Goal: Book appointment/travel/reservation

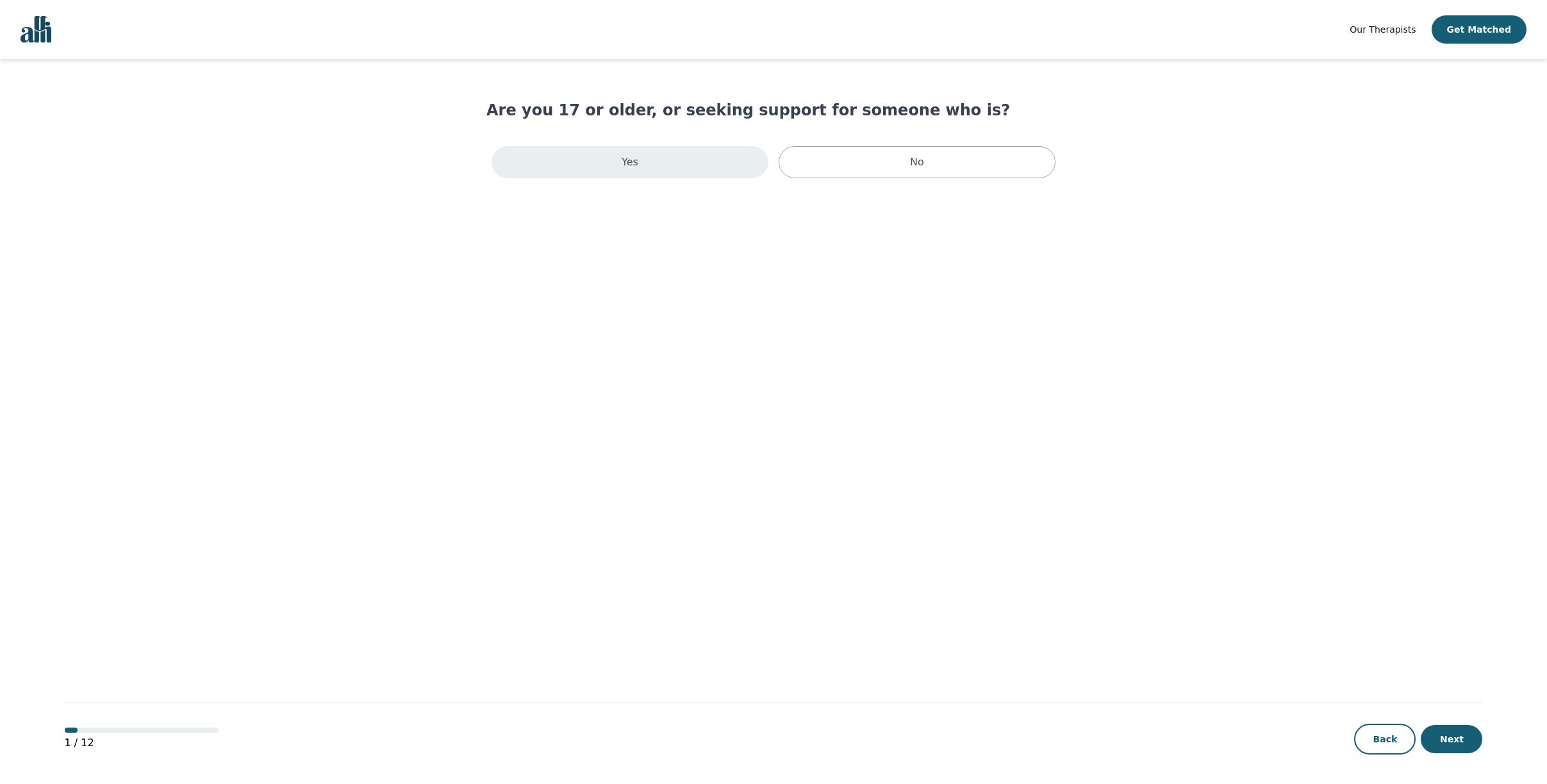
click at [642, 165] on div "Yes" at bounding box center [630, 162] width 277 height 32
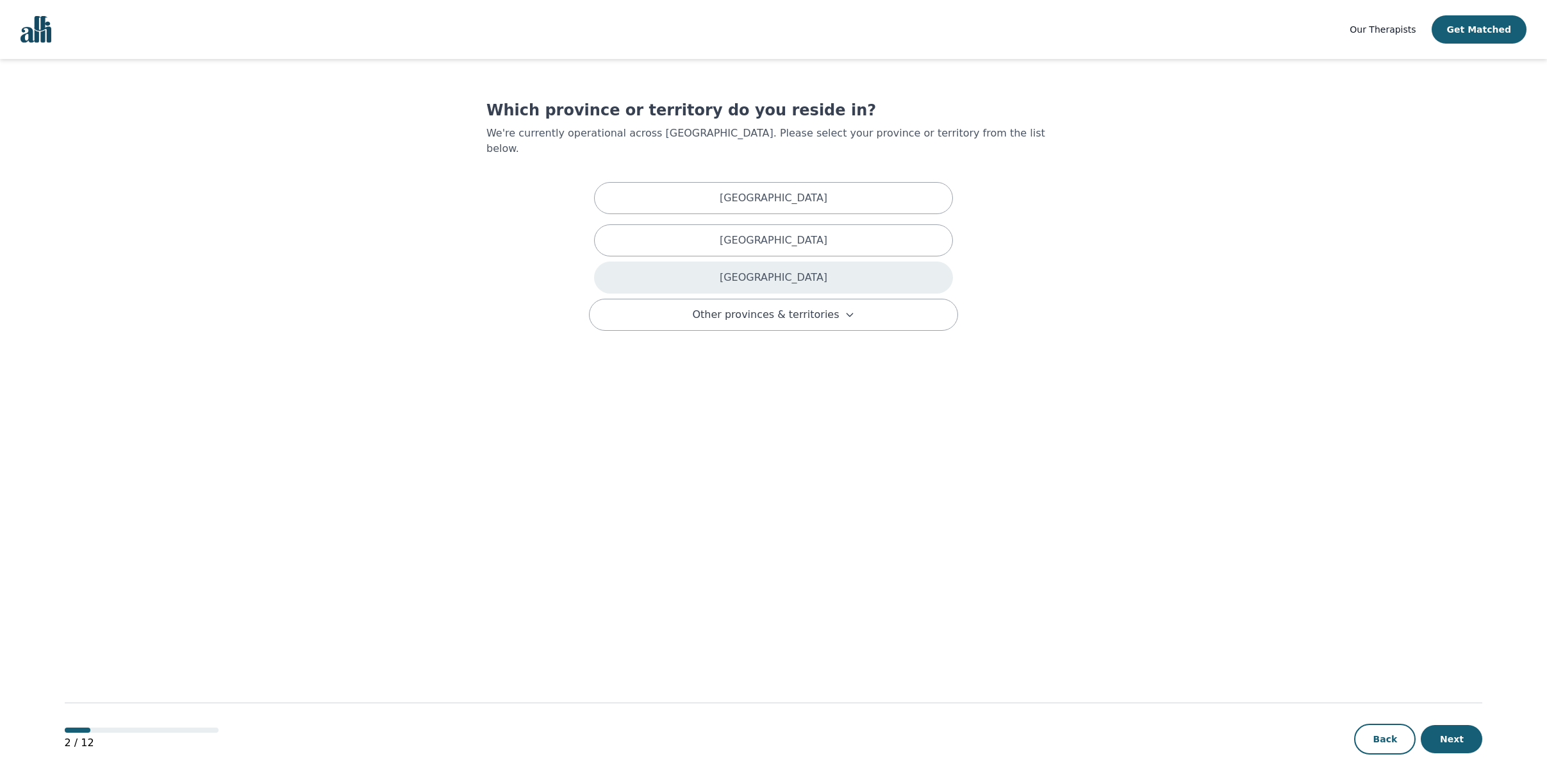
click at [769, 279] on p "Ontario" at bounding box center [774, 277] width 107 height 15
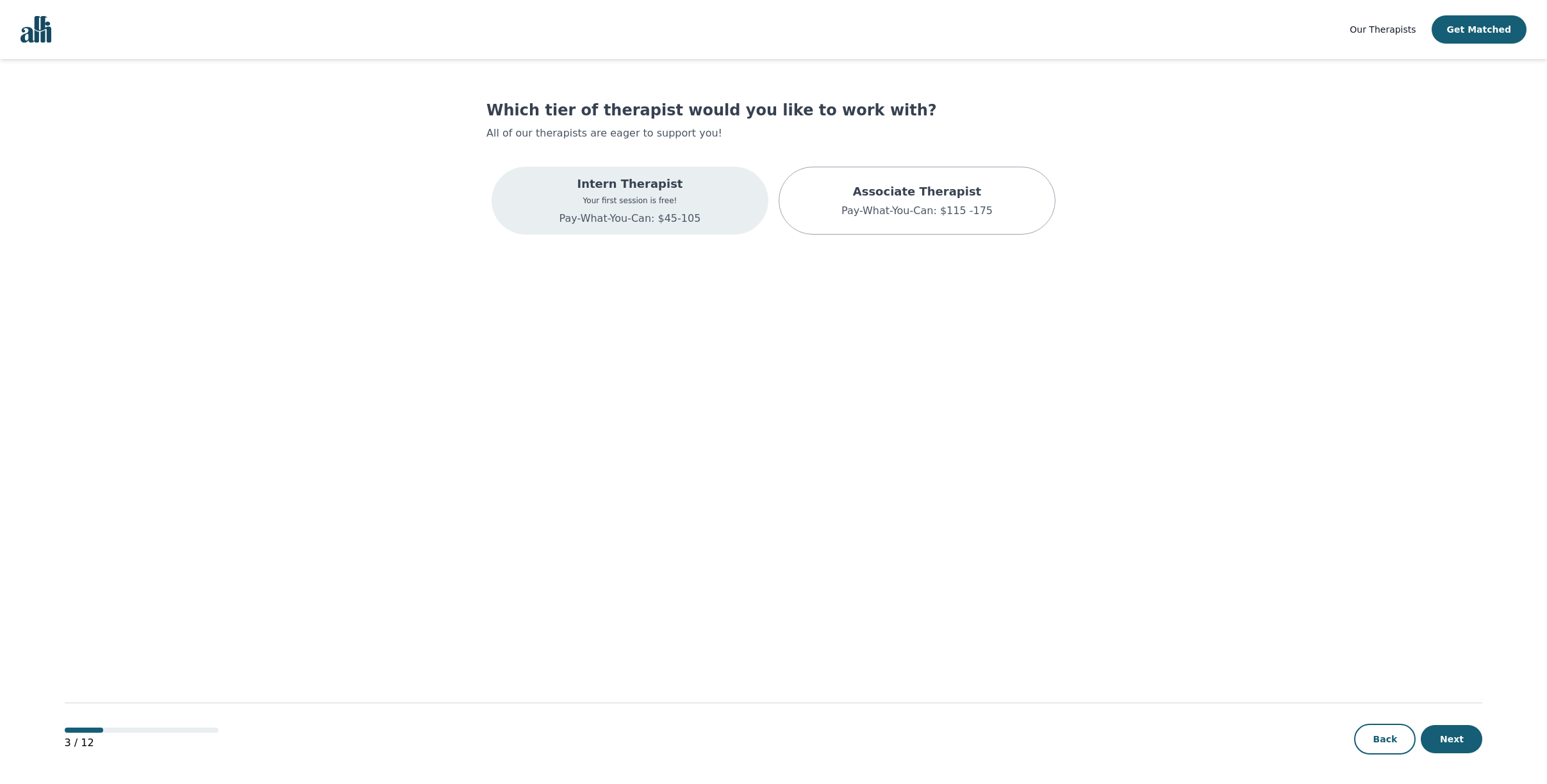
click at [613, 206] on p "Your first session is free!" at bounding box center [630, 201] width 142 height 11
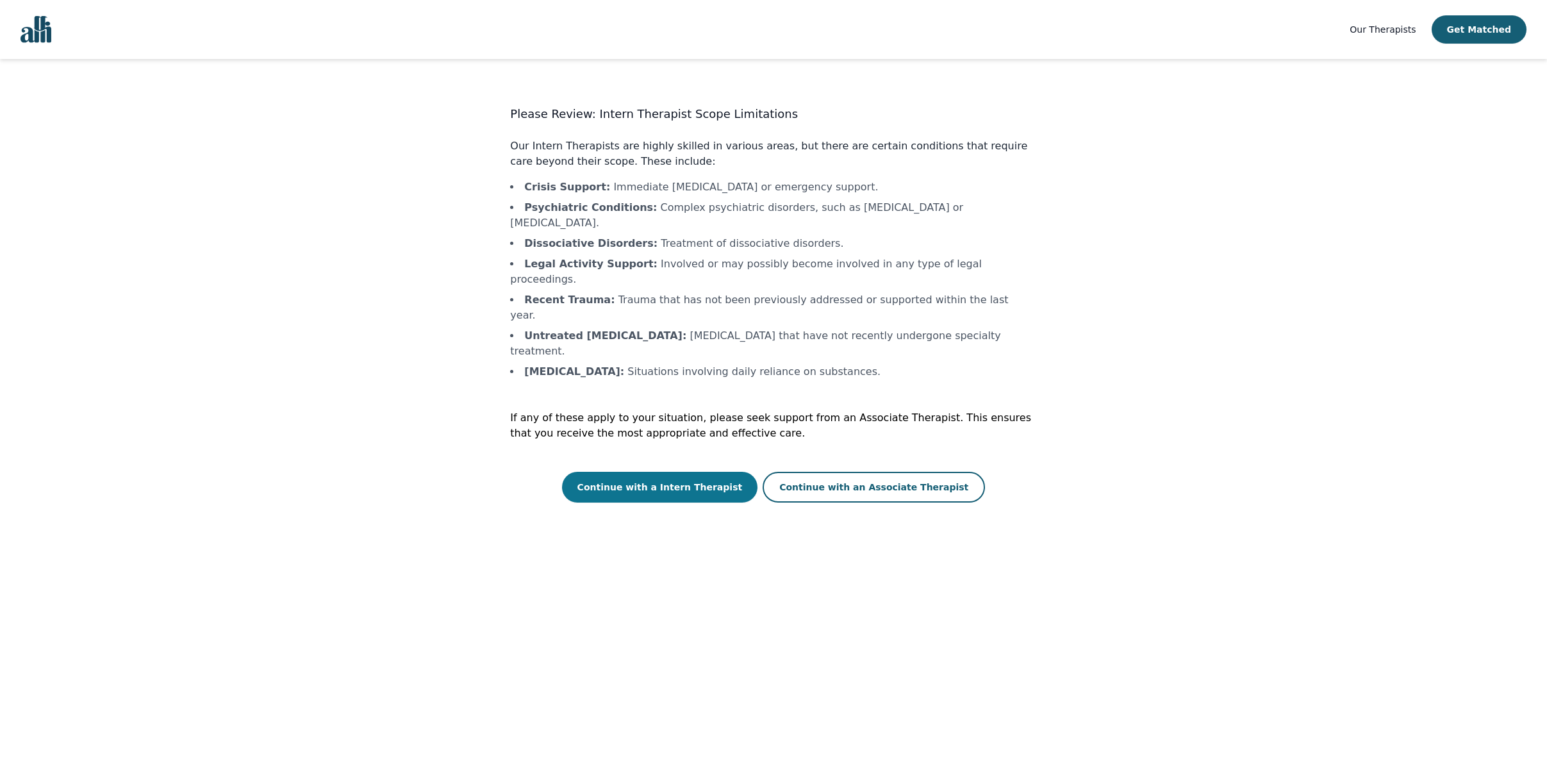
click at [678, 472] on button "Continue with a Intern Therapist" at bounding box center [660, 487] width 196 height 31
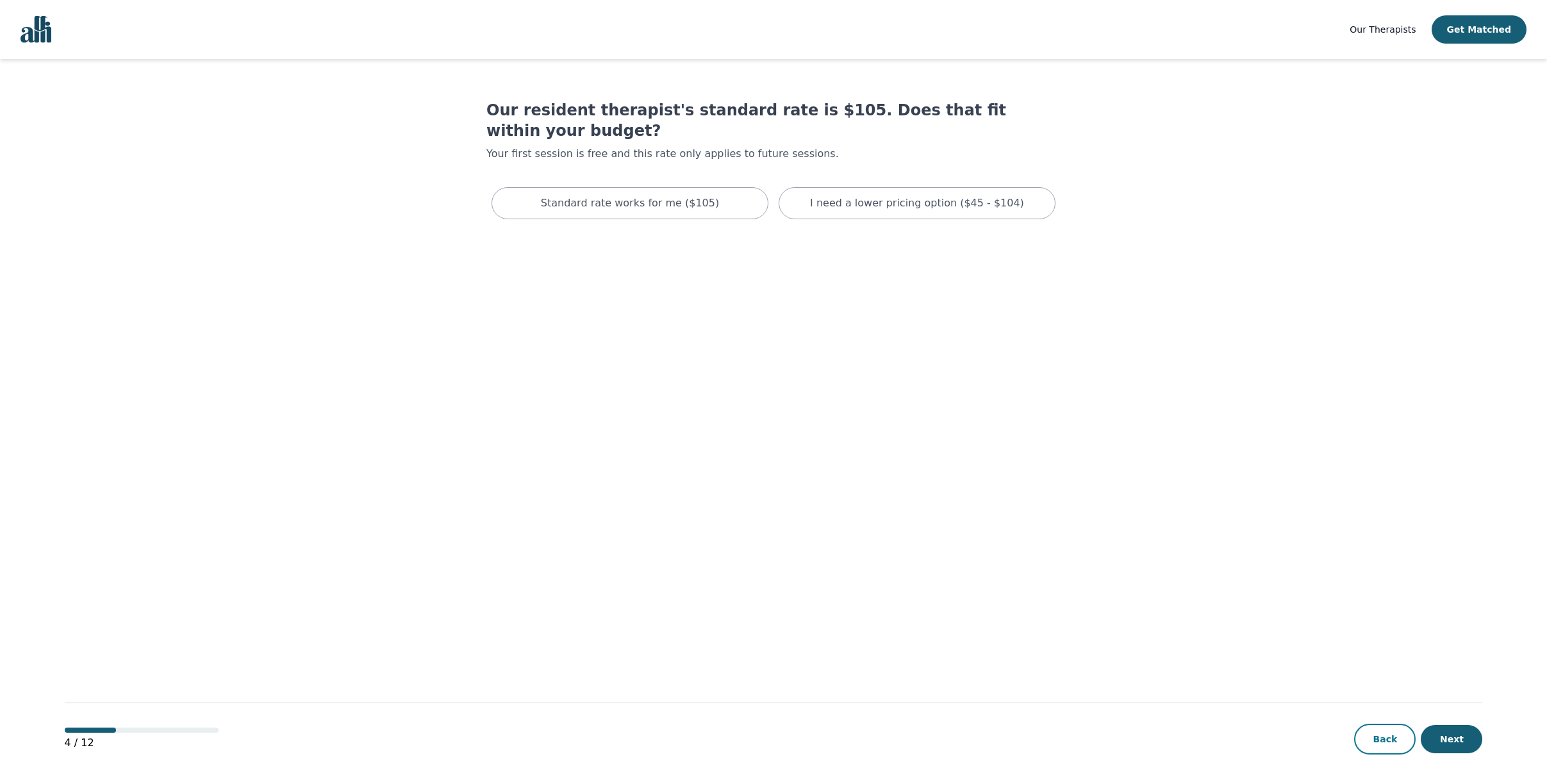
click at [1363, 741] on button "Back" at bounding box center [1385, 738] width 62 height 31
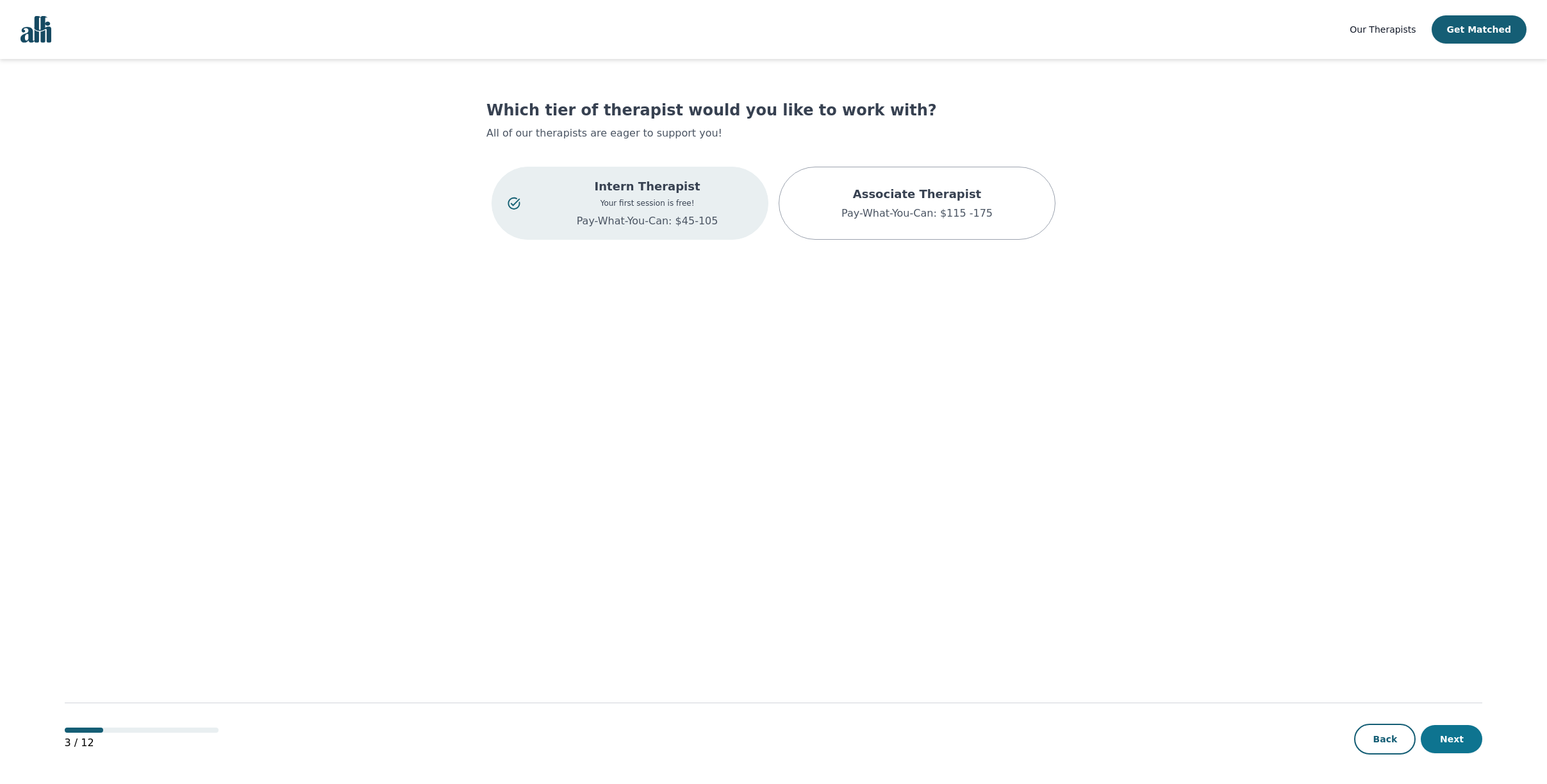
click at [1459, 742] on button "Next" at bounding box center [1452, 739] width 62 height 28
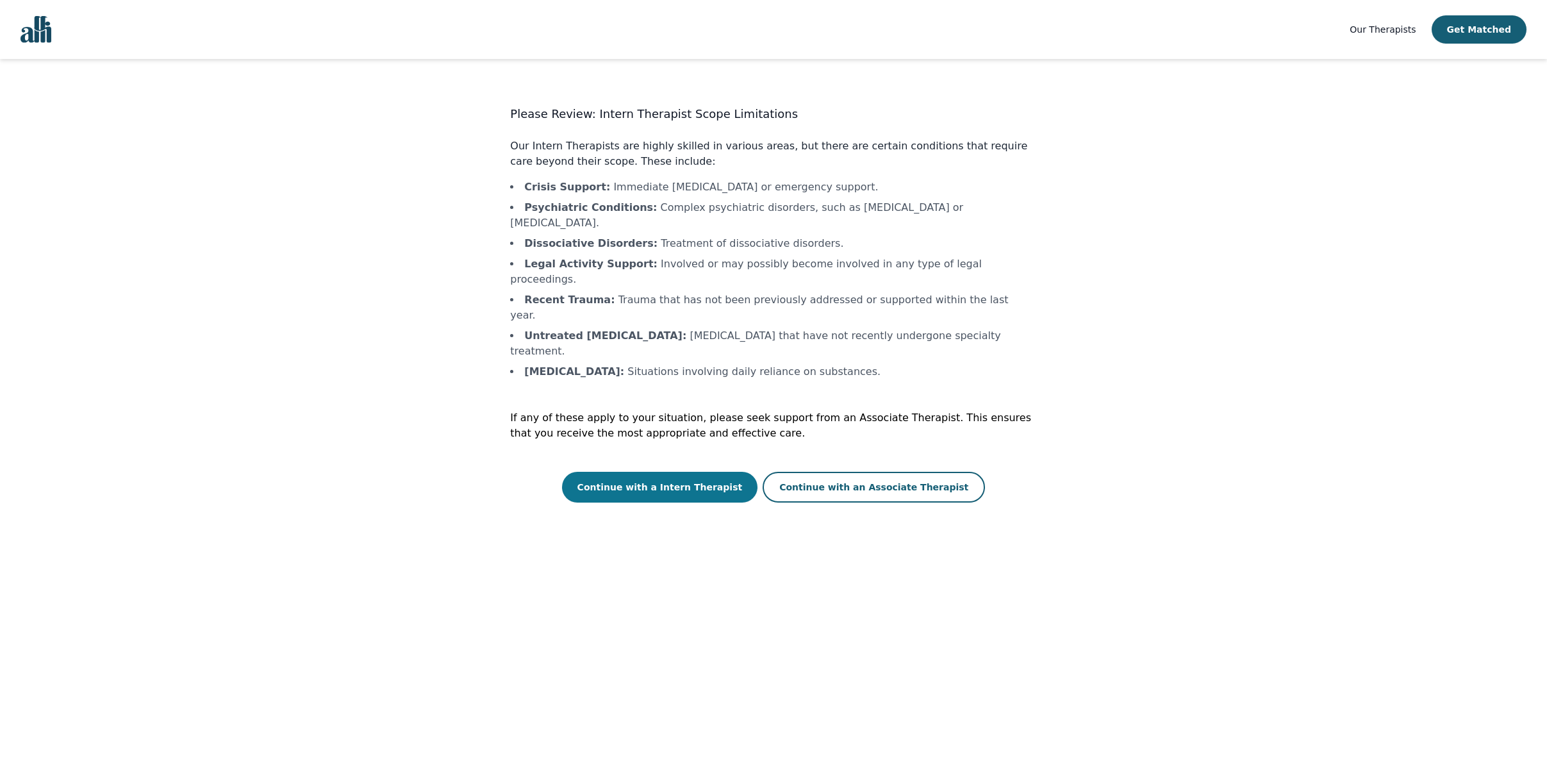
click at [676, 472] on button "Continue with a Intern Therapist" at bounding box center [660, 487] width 196 height 31
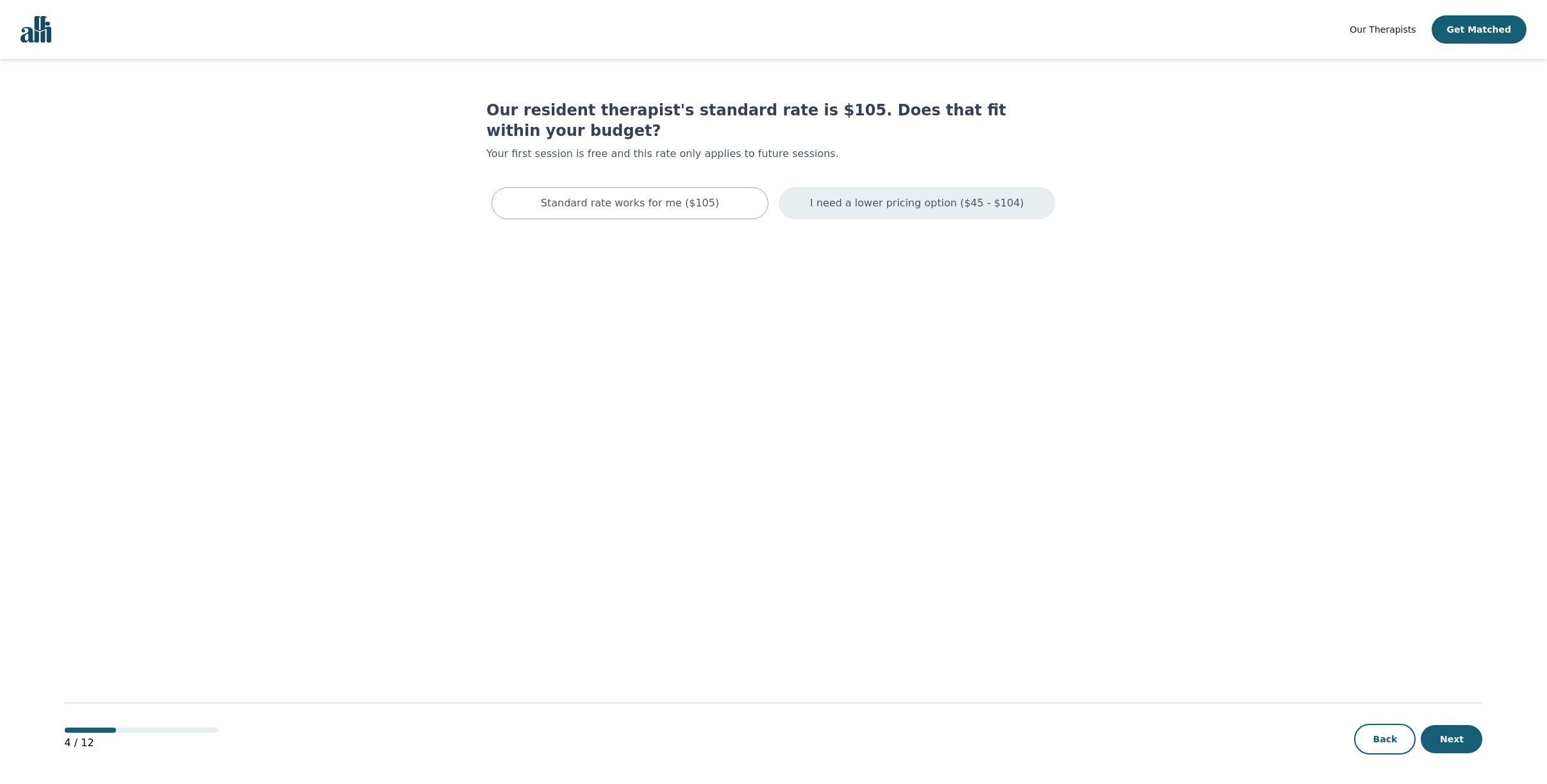
click at [933, 195] on p "I need a lower pricing option ($45 - $104)" at bounding box center [917, 202] width 214 height 15
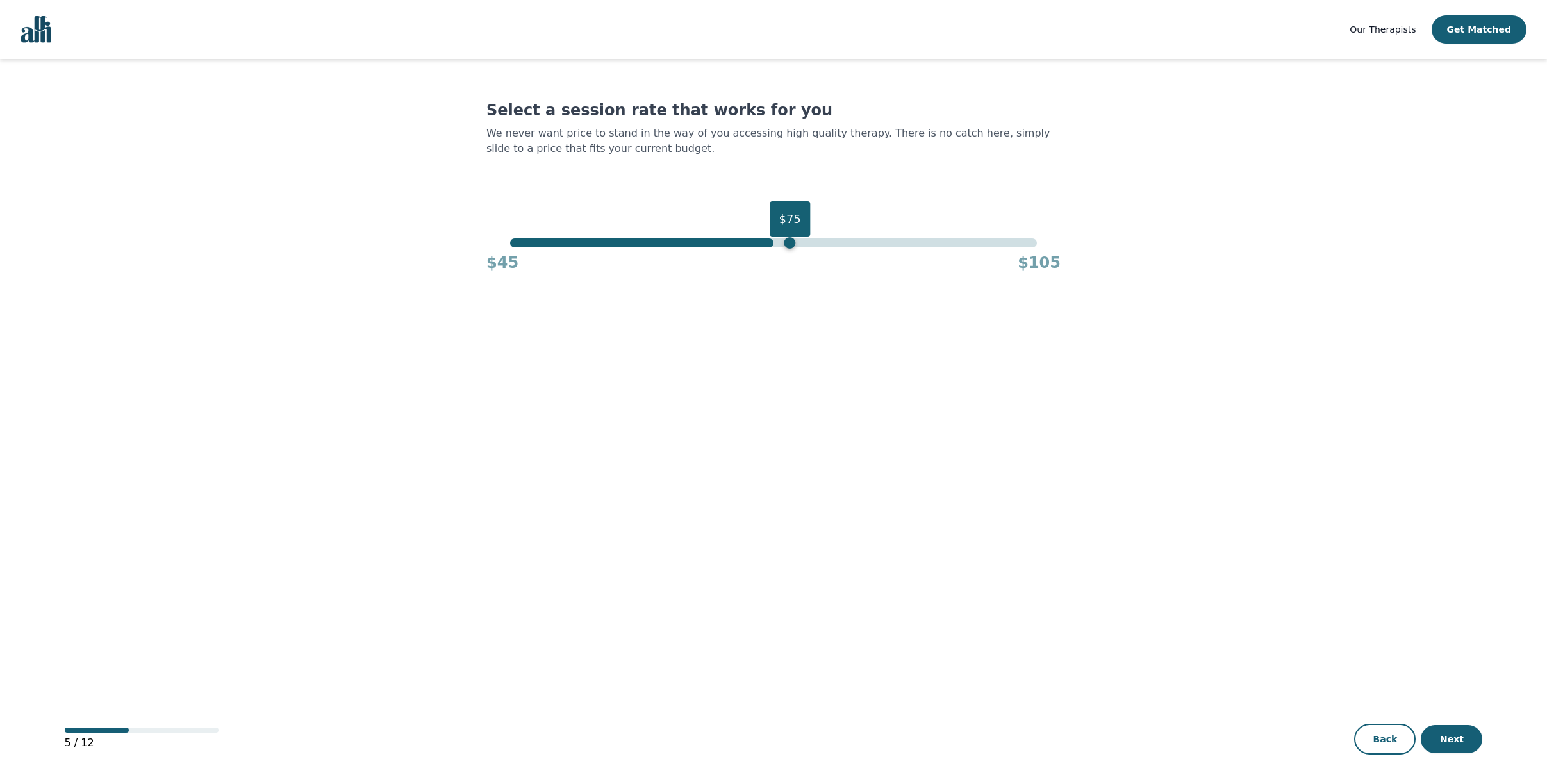
drag, startPoint x: 1055, startPoint y: 263, endPoint x: 774, endPoint y: 267, distance: 281.0
click at [774, 267] on div "$75 $45 $105" at bounding box center [774, 255] width 575 height 34
click at [1457, 746] on button "Next" at bounding box center [1452, 739] width 62 height 28
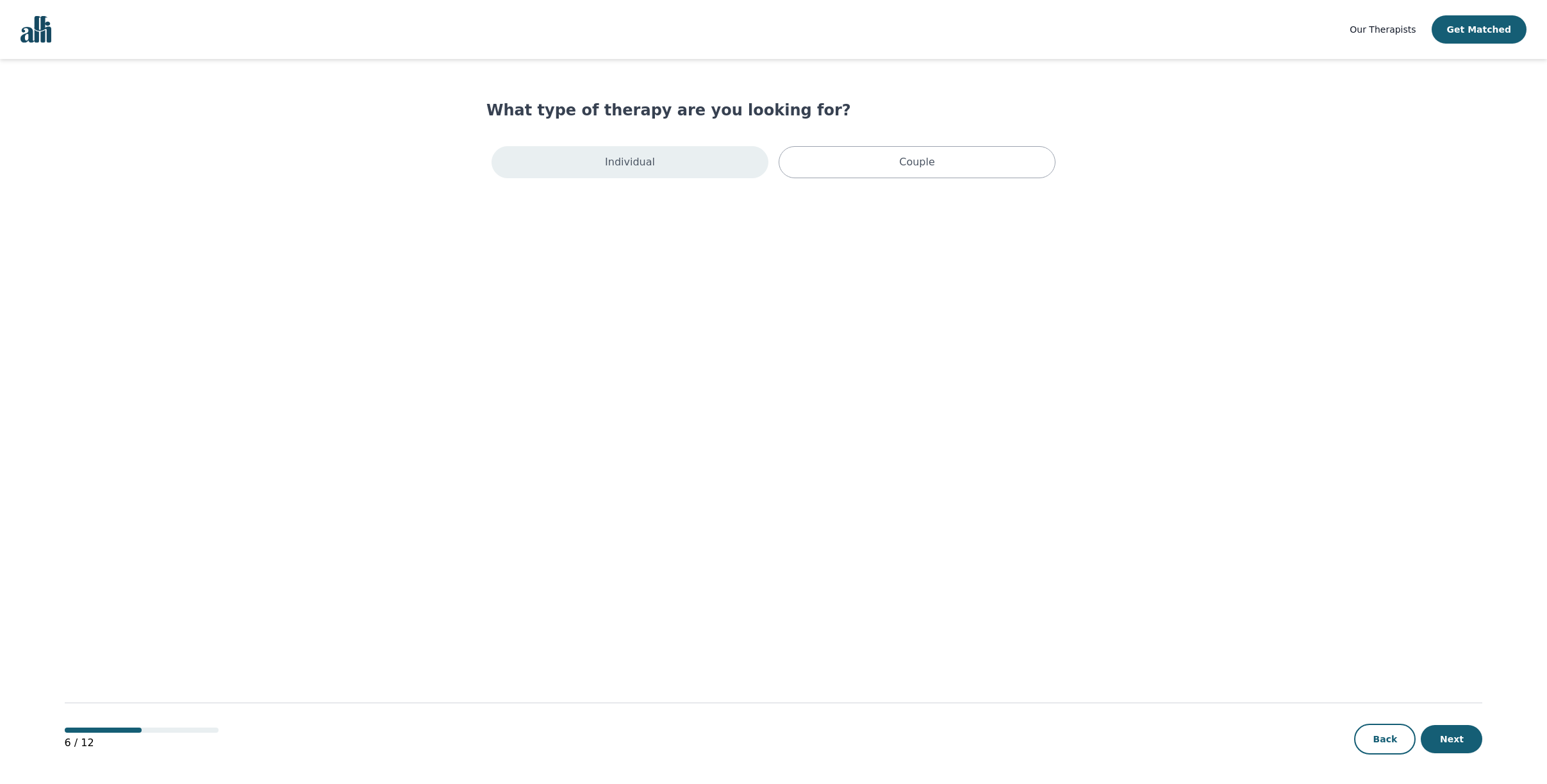
click at [653, 170] on div "Individual" at bounding box center [630, 162] width 277 height 32
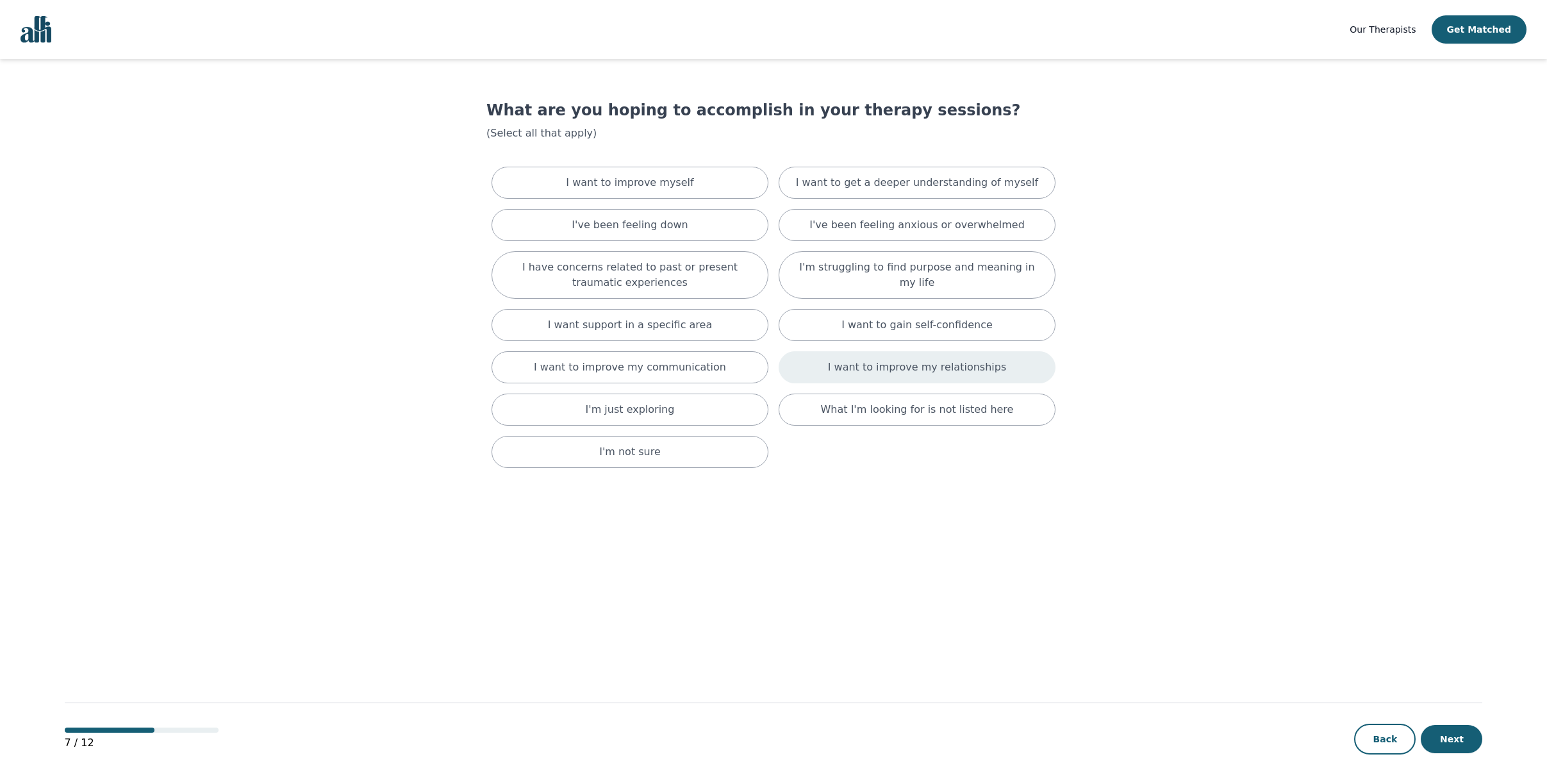
click at [945, 375] on p "I want to improve my relationships" at bounding box center [917, 367] width 178 height 15
click at [655, 199] on div "I want to improve myself" at bounding box center [630, 182] width 277 height 32
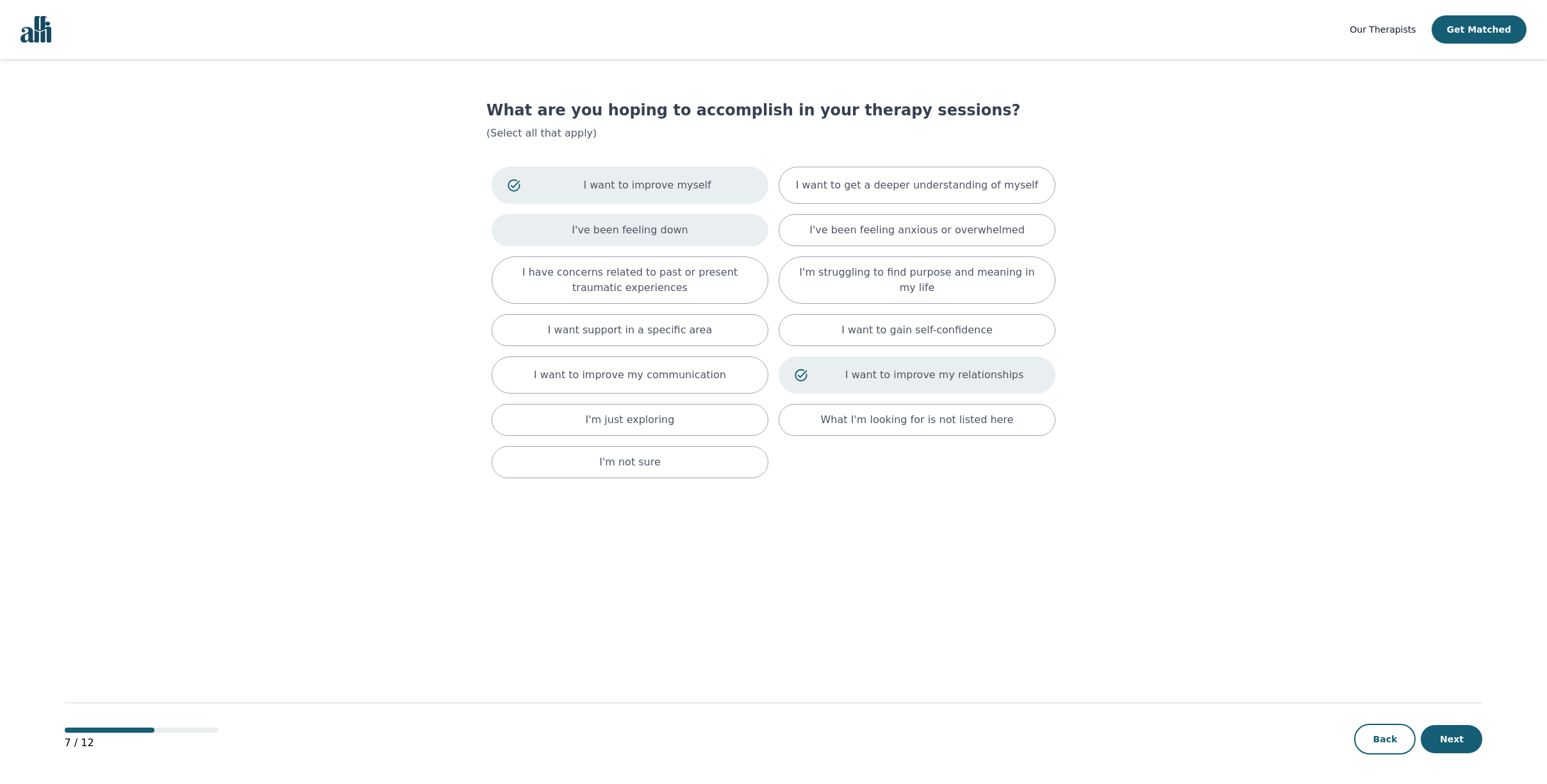
click at [565, 246] on div "I've been feeling down" at bounding box center [630, 230] width 277 height 32
click at [508, 192] on icon at bounding box center [514, 185] width 13 height 13
click at [913, 235] on p "I've been feeling anxious or overwhelmed" at bounding box center [917, 227] width 216 height 15
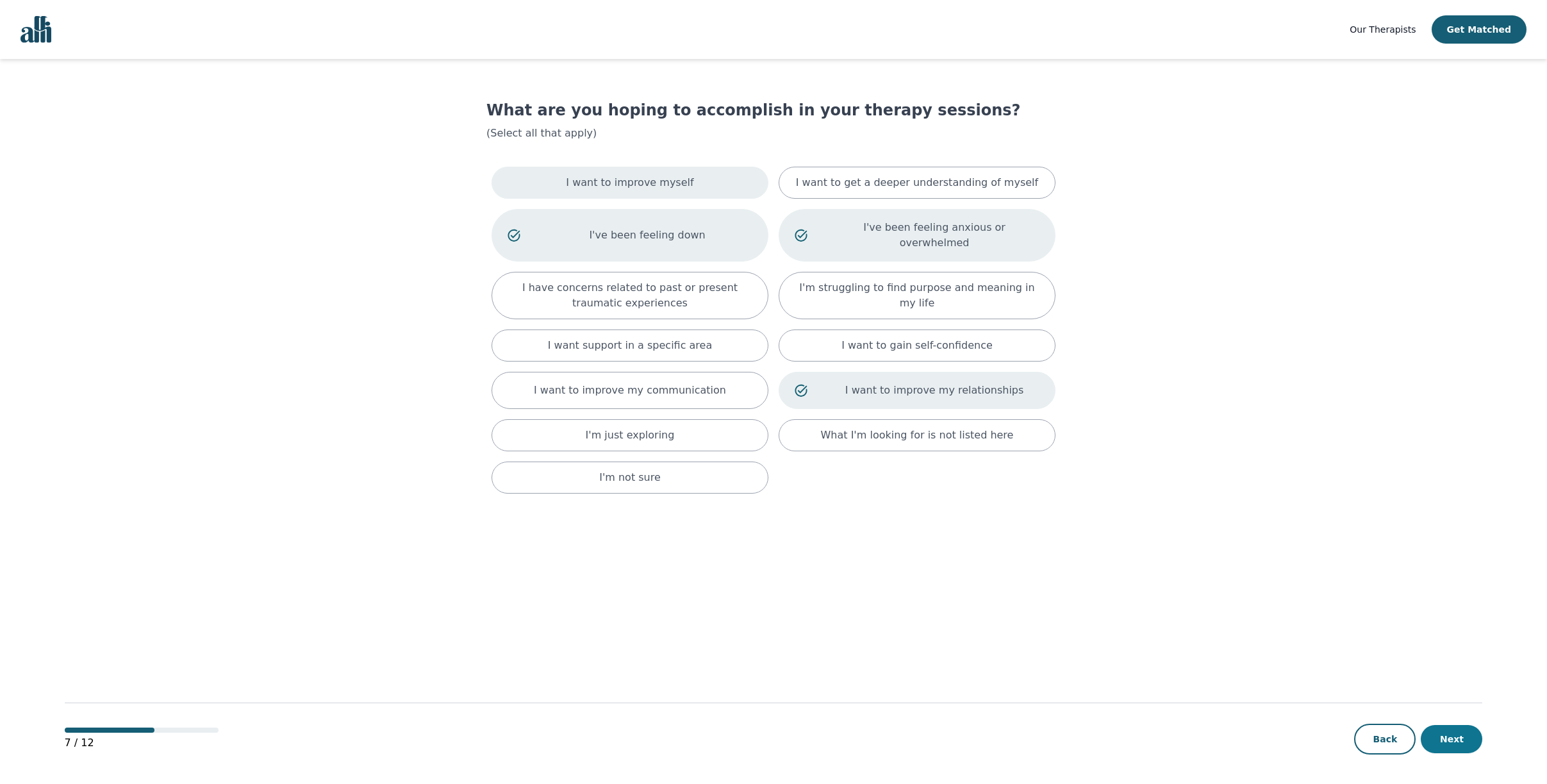
click at [1455, 747] on button "Next" at bounding box center [1452, 739] width 62 height 28
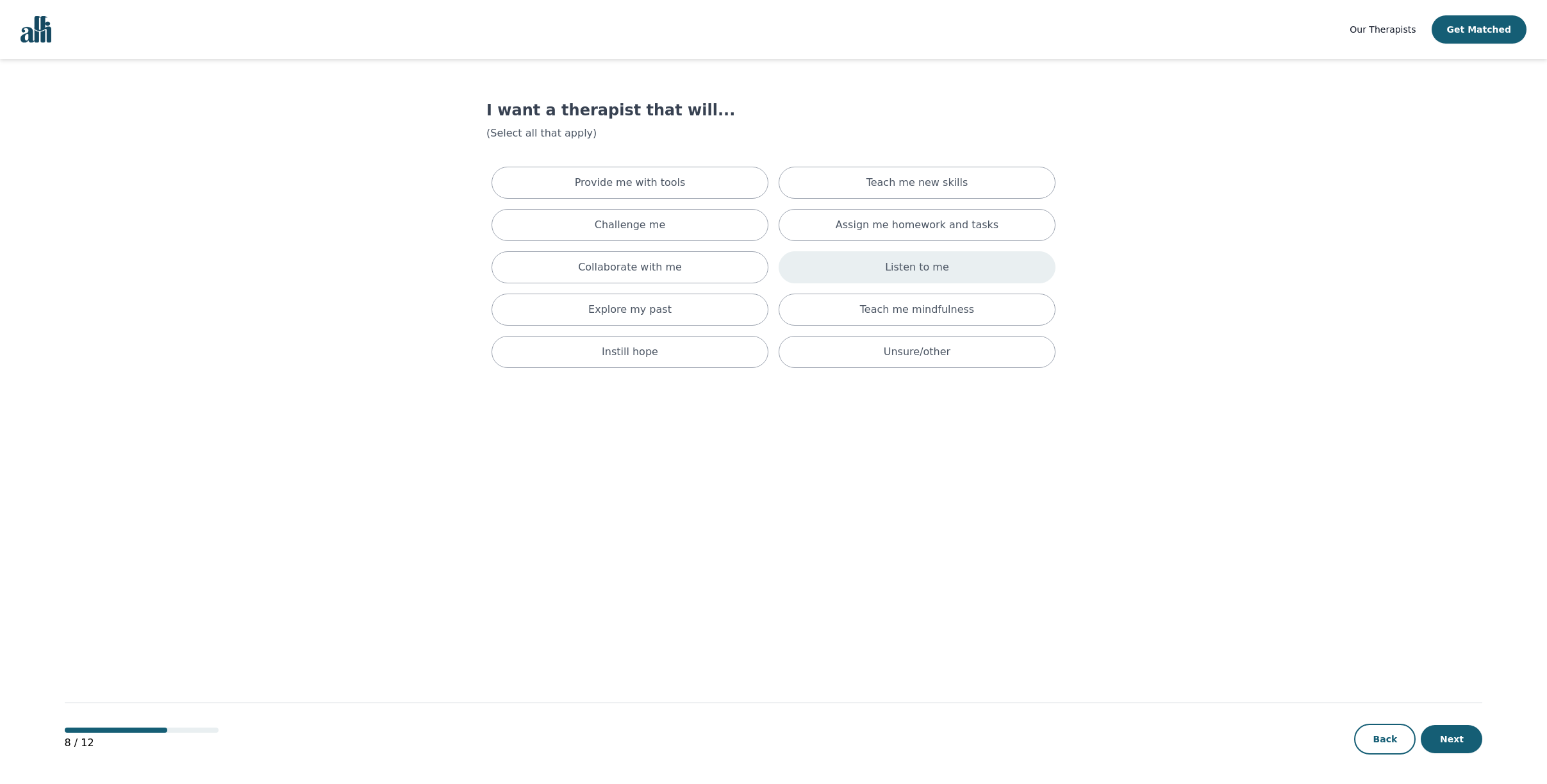
click at [825, 283] on div "Listen to me" at bounding box center [917, 267] width 277 height 32
click at [562, 289] on div "Collaborate with me" at bounding box center [630, 270] width 277 height 37
click at [1474, 747] on button "Next" at bounding box center [1452, 739] width 62 height 28
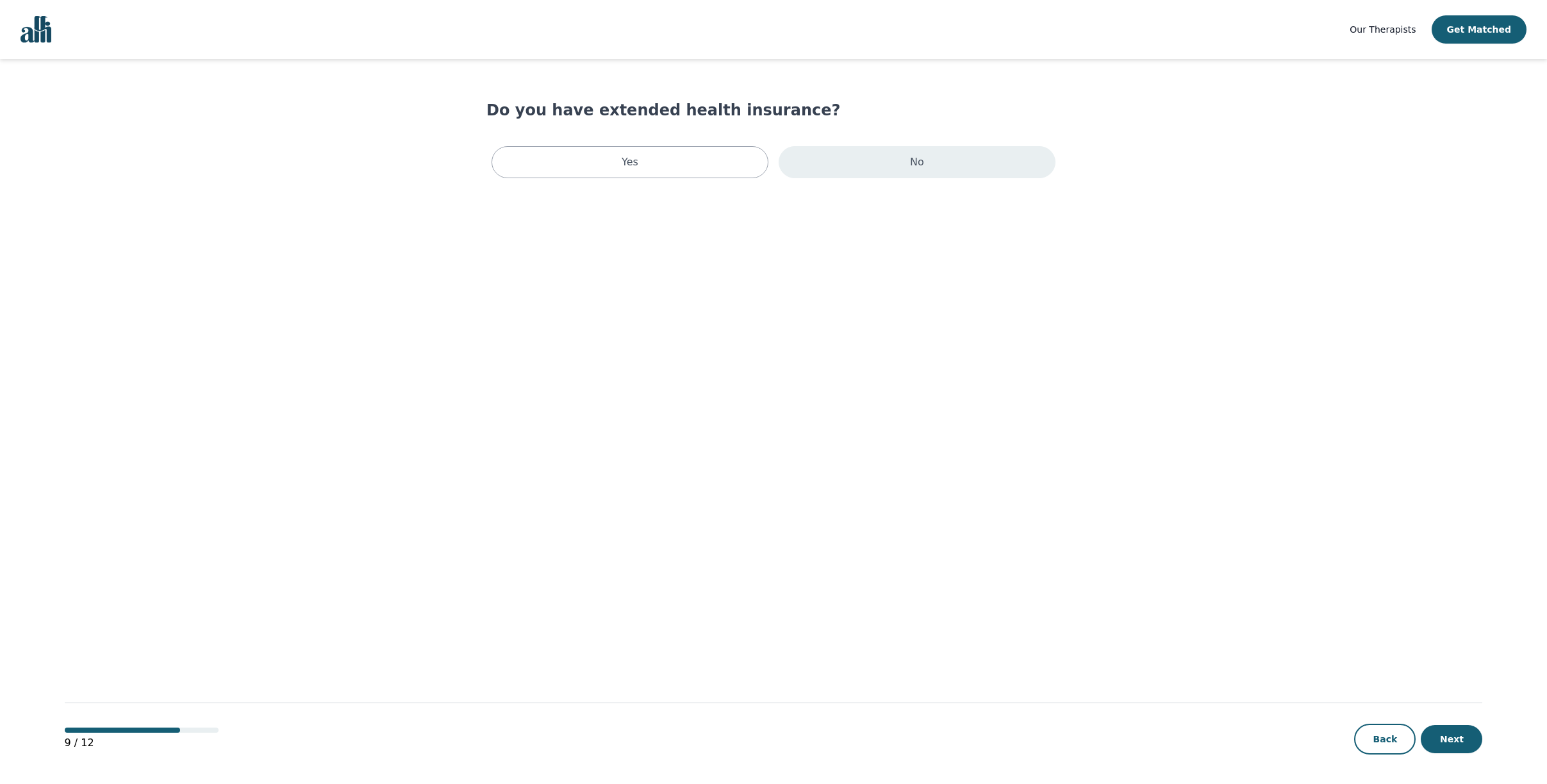
click at [941, 178] on div "No" at bounding box center [917, 162] width 277 height 32
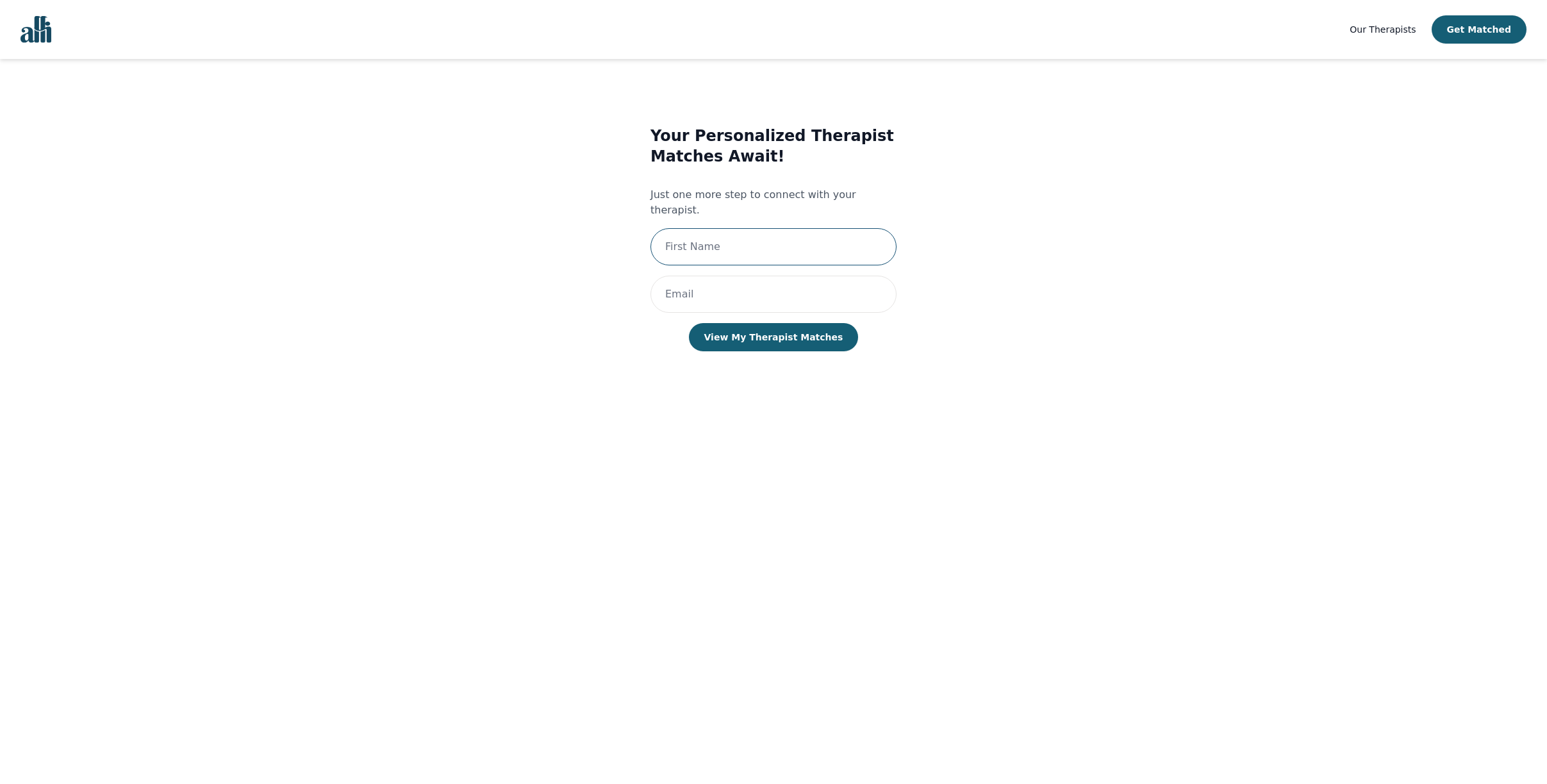
click at [843, 252] on input "text" at bounding box center [774, 246] width 246 height 37
type input "Carmine"
click at [738, 300] on input "email" at bounding box center [774, 294] width 246 height 37
type input "carmine@solovitaconsulting.com"
click at [761, 343] on button "View My Therapist Matches" at bounding box center [774, 337] width 170 height 28
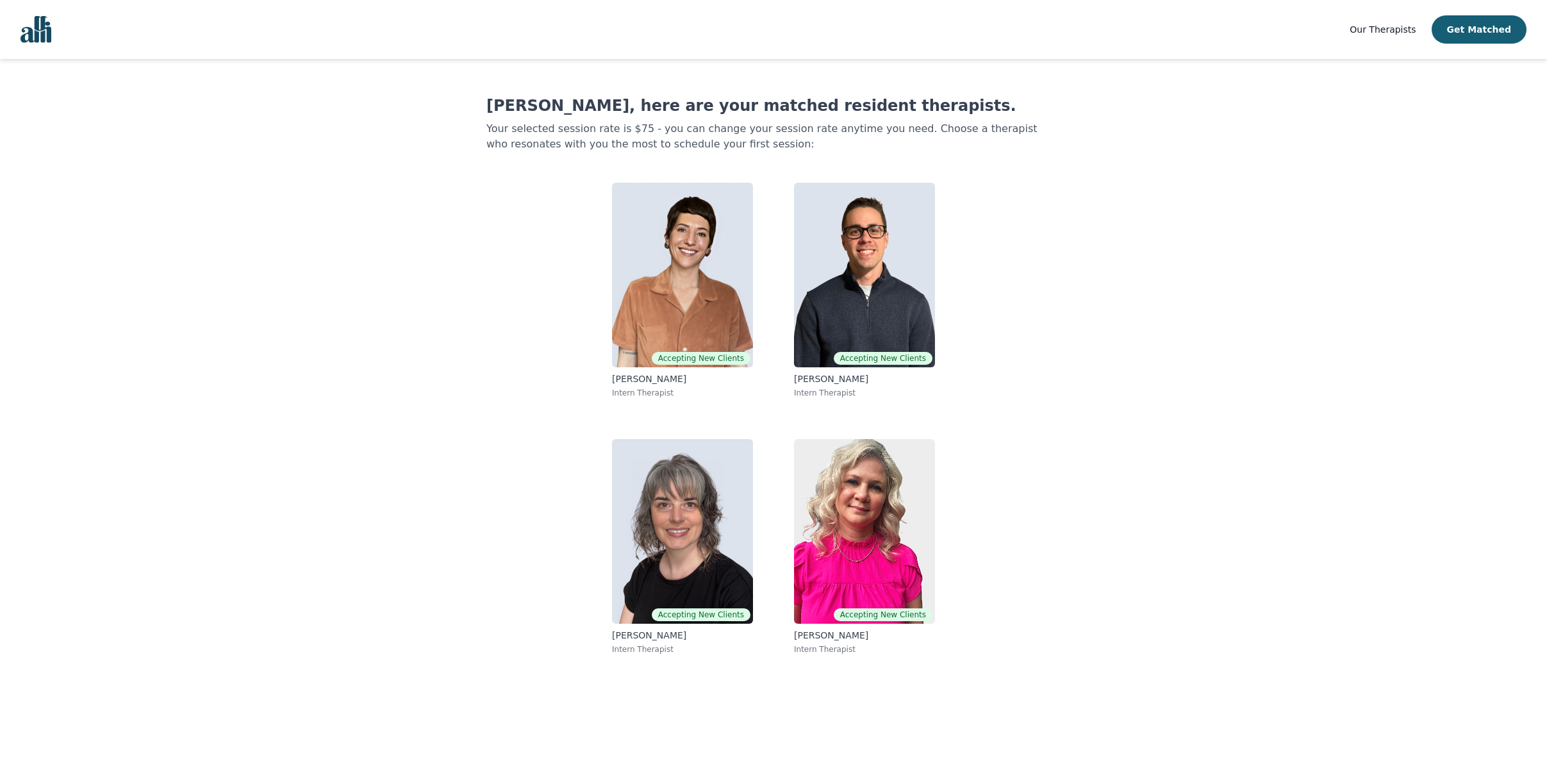
scroll to position [5, 0]
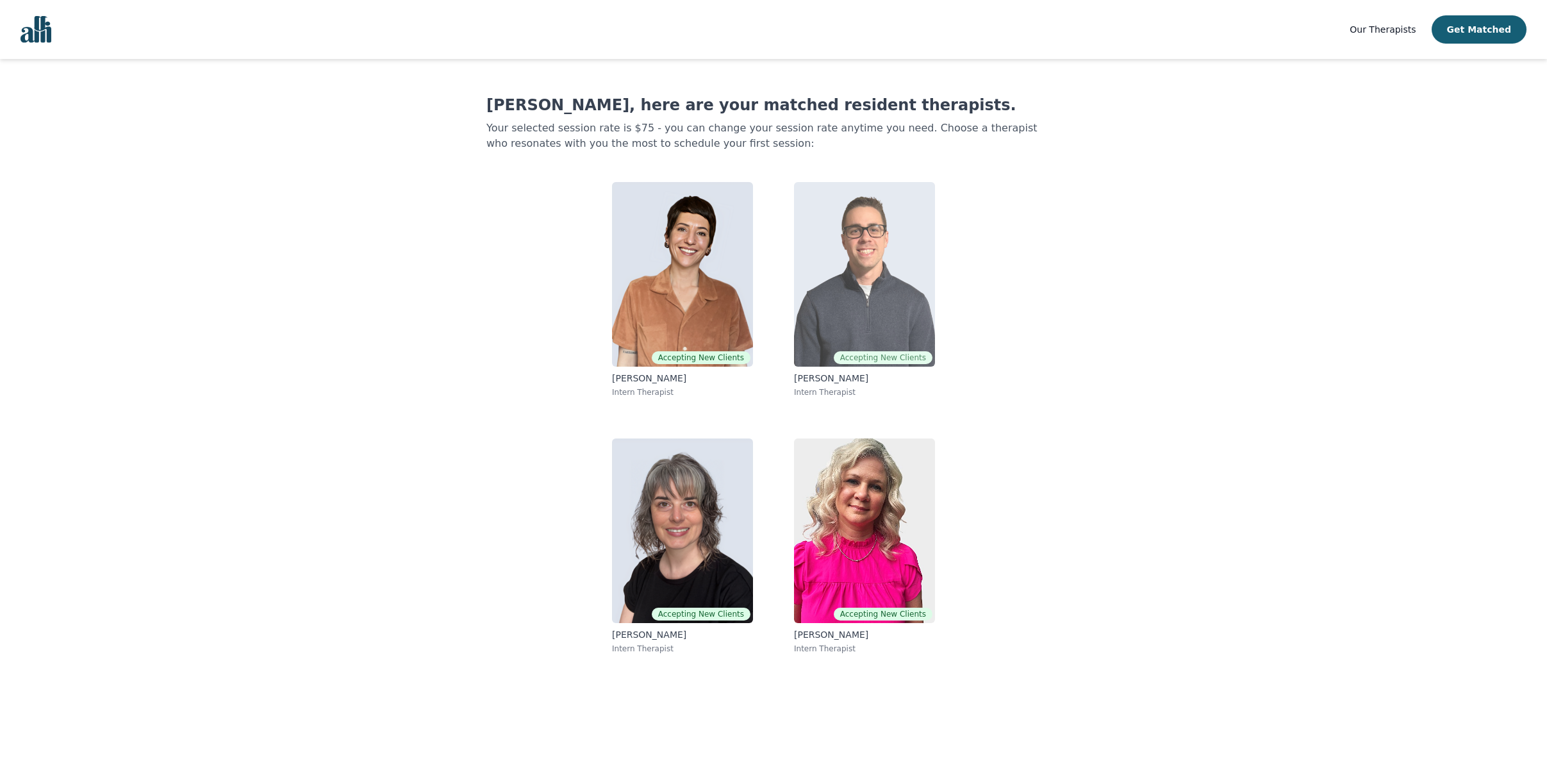
click at [876, 306] on img at bounding box center [864, 275] width 141 height 185
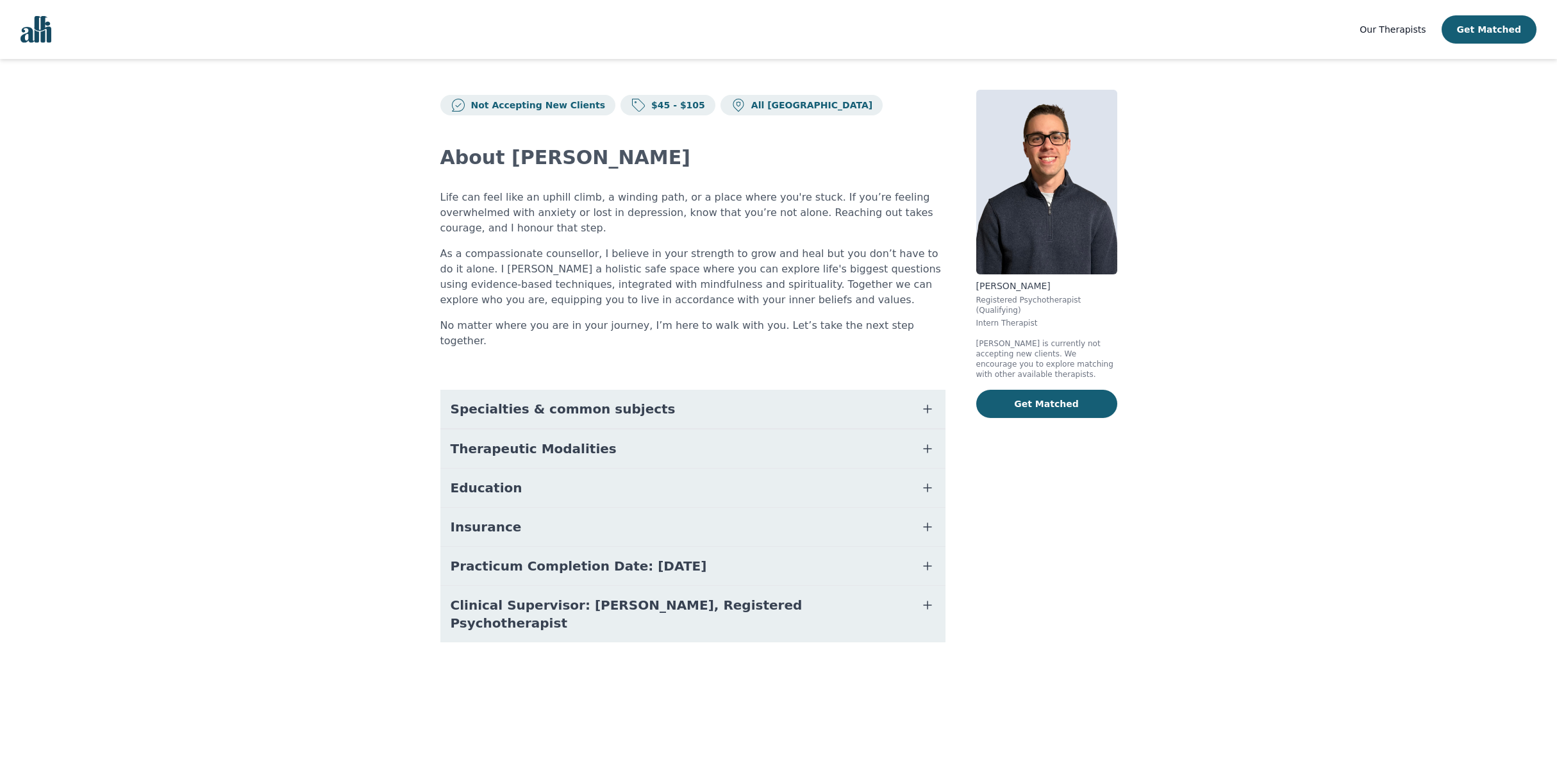
click at [931, 484] on icon "button" at bounding box center [928, 487] width 8 height 8
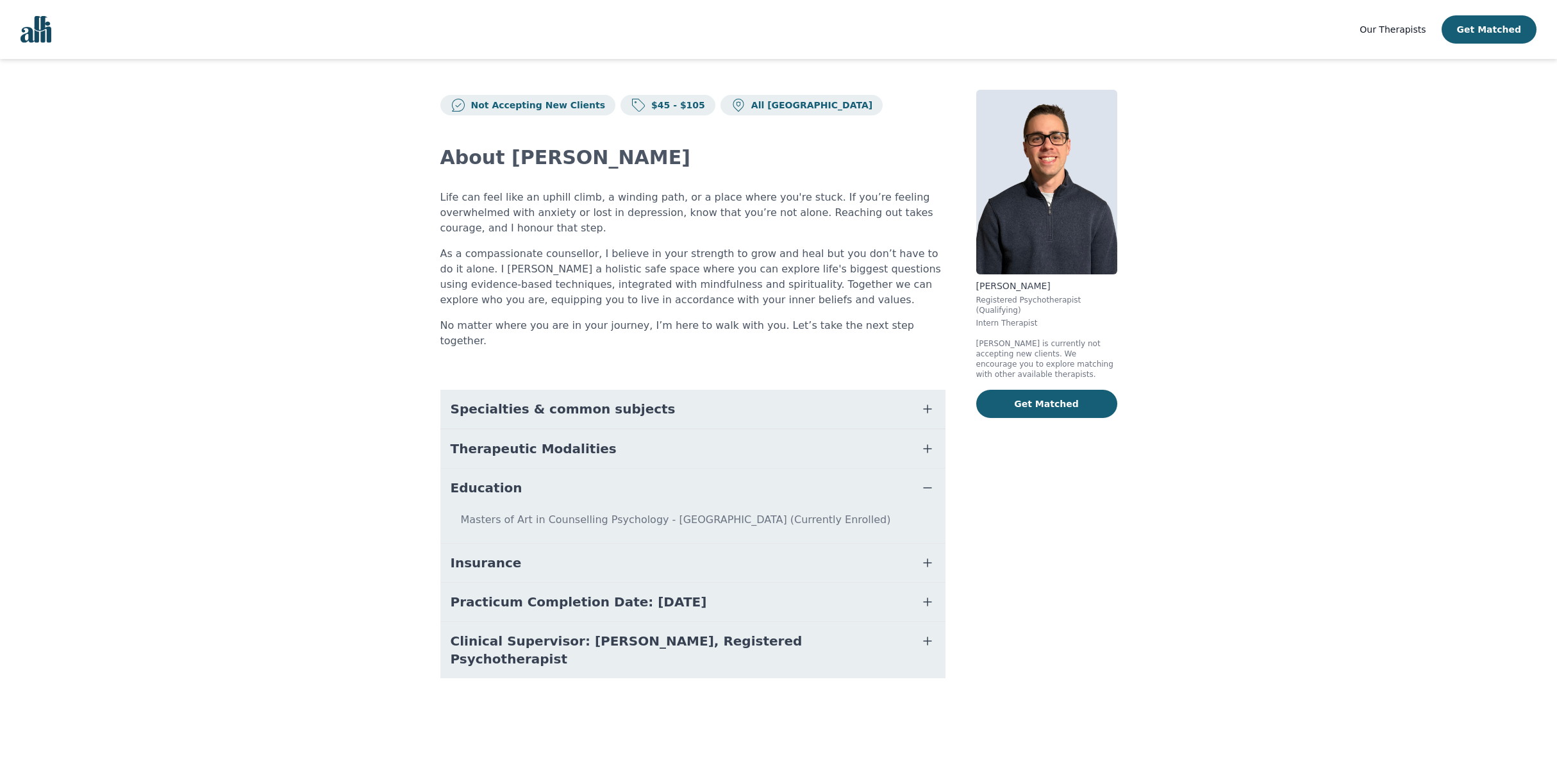
click at [936, 447] on icon "button" at bounding box center [927, 448] width 15 height 15
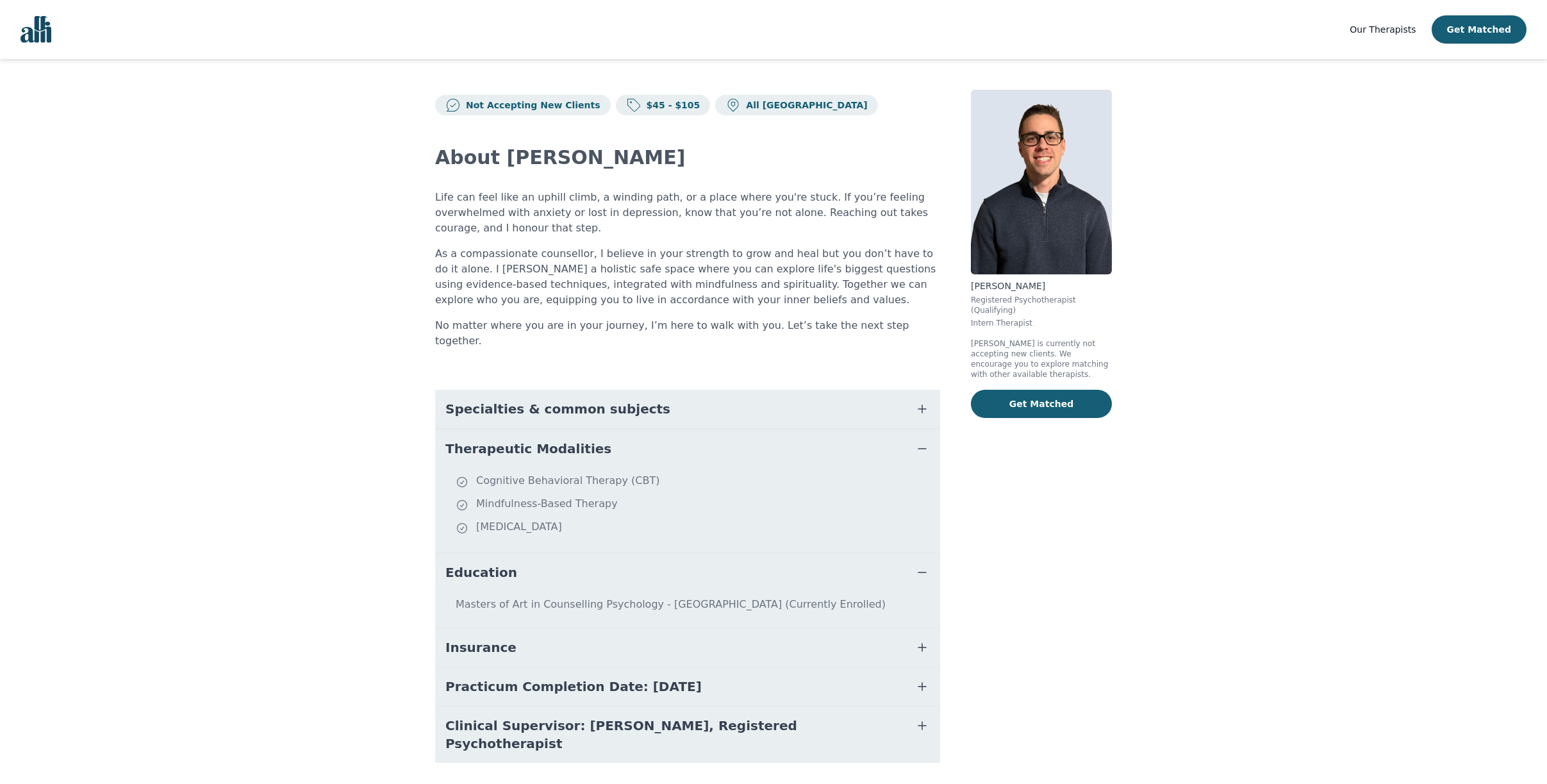
click at [941, 411] on button "Specialties & common subjects" at bounding box center [688, 409] width 505 height 39
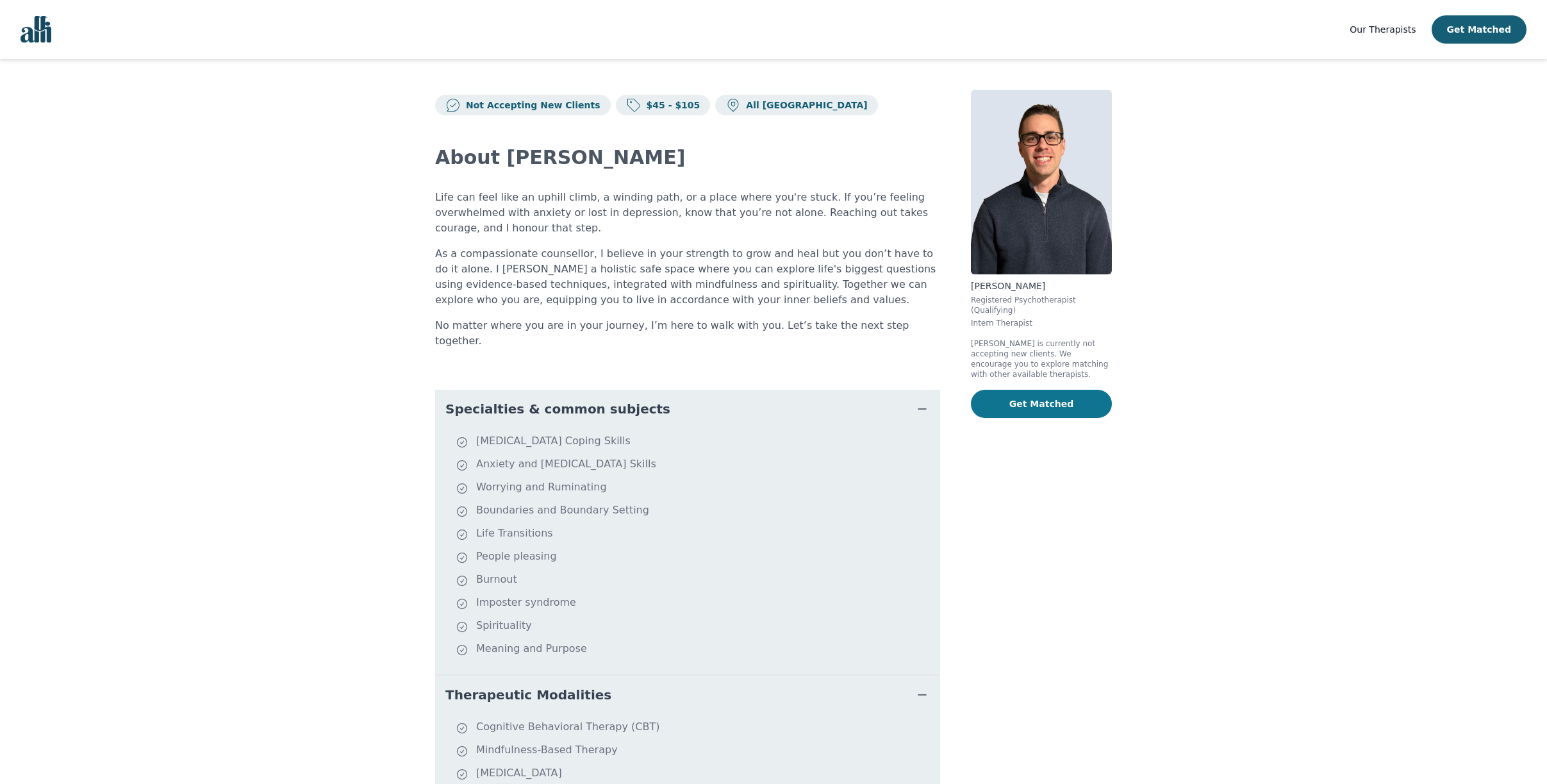
click at [1059, 418] on button "Get Matched" at bounding box center [1042, 404] width 141 height 28
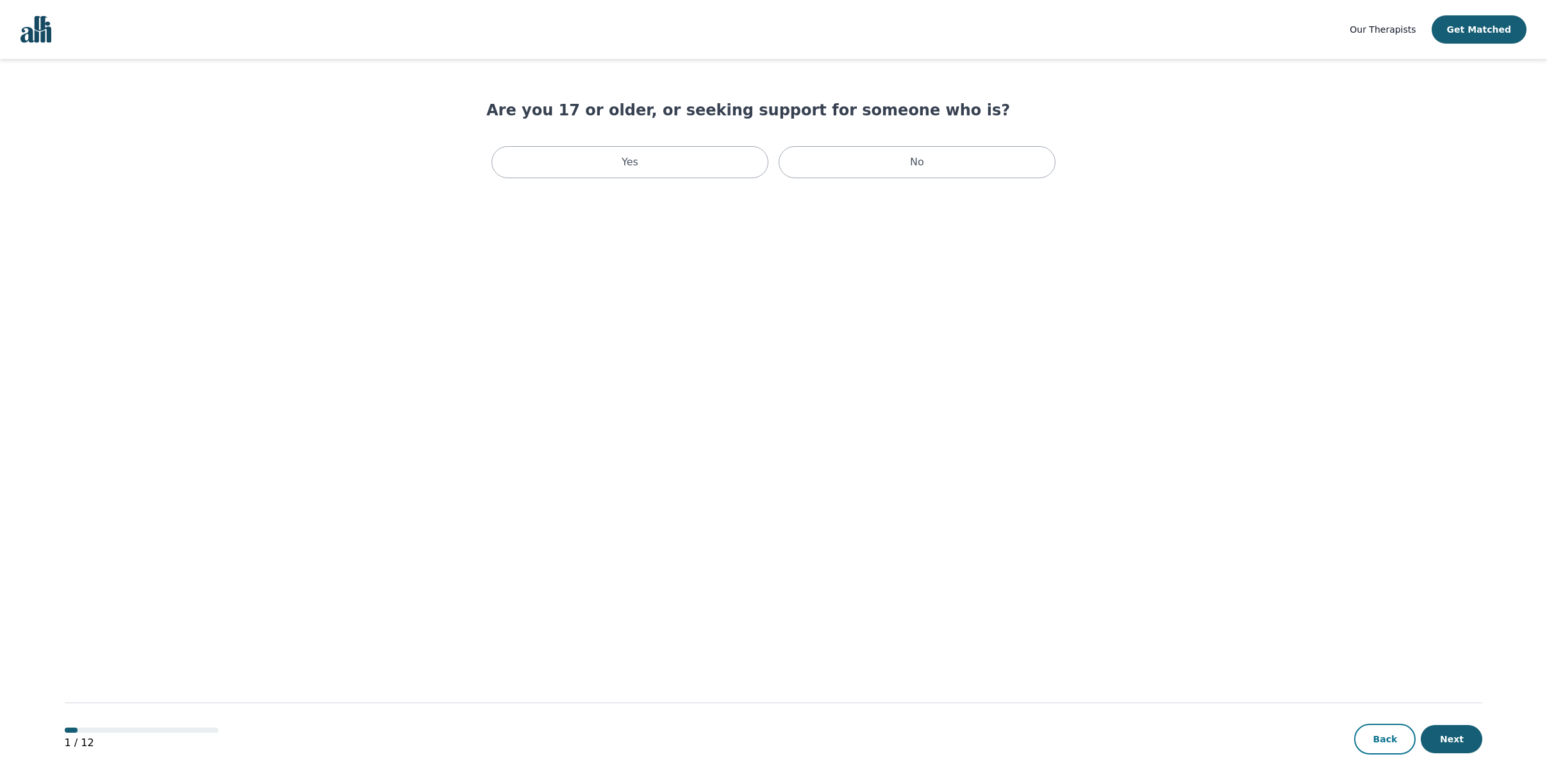
click at [1370, 736] on button "Back" at bounding box center [1385, 738] width 62 height 31
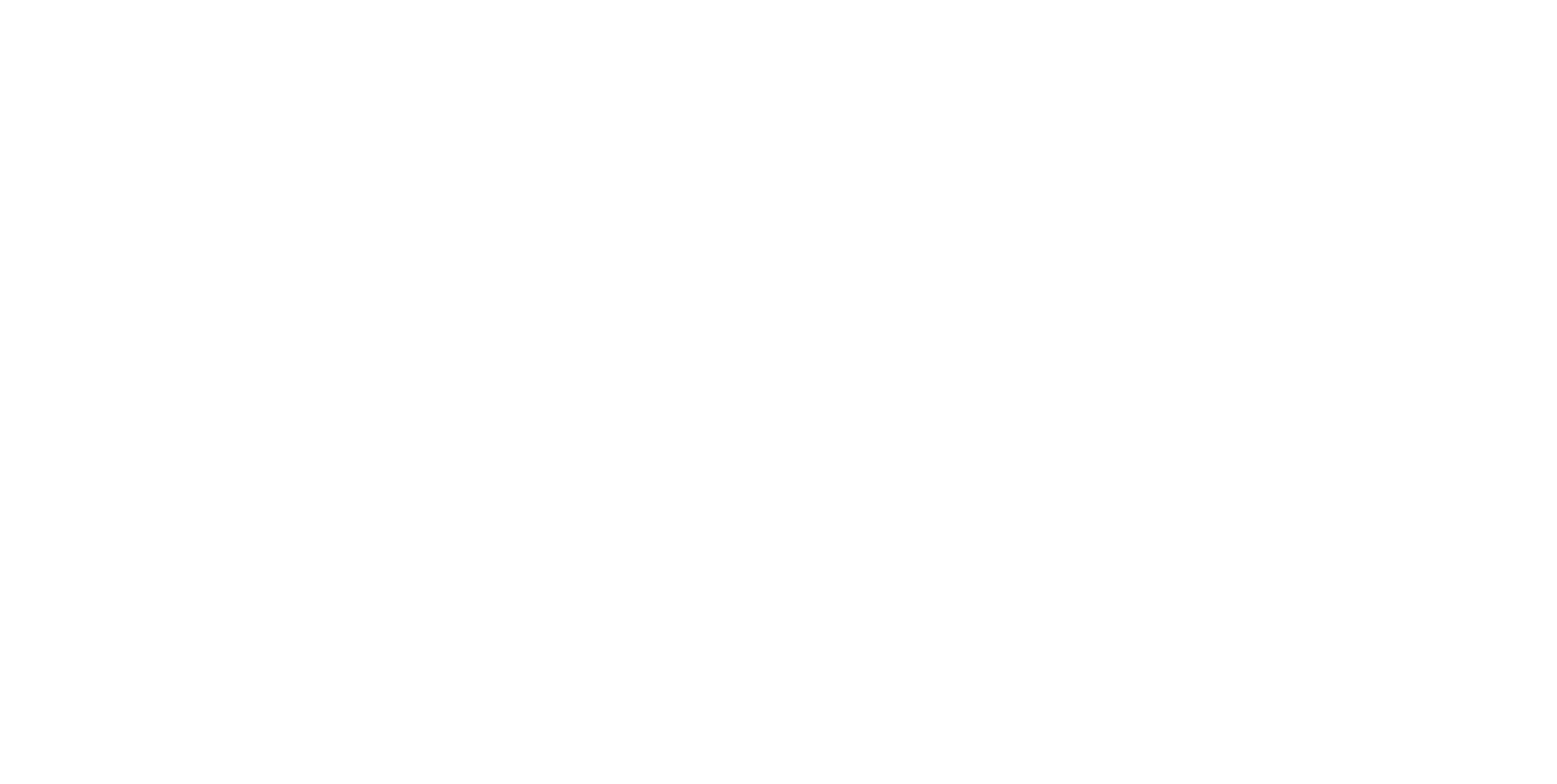
click at [1164, 367] on html "Navigated to new page at /" at bounding box center [778, 430] width 1557 height 861
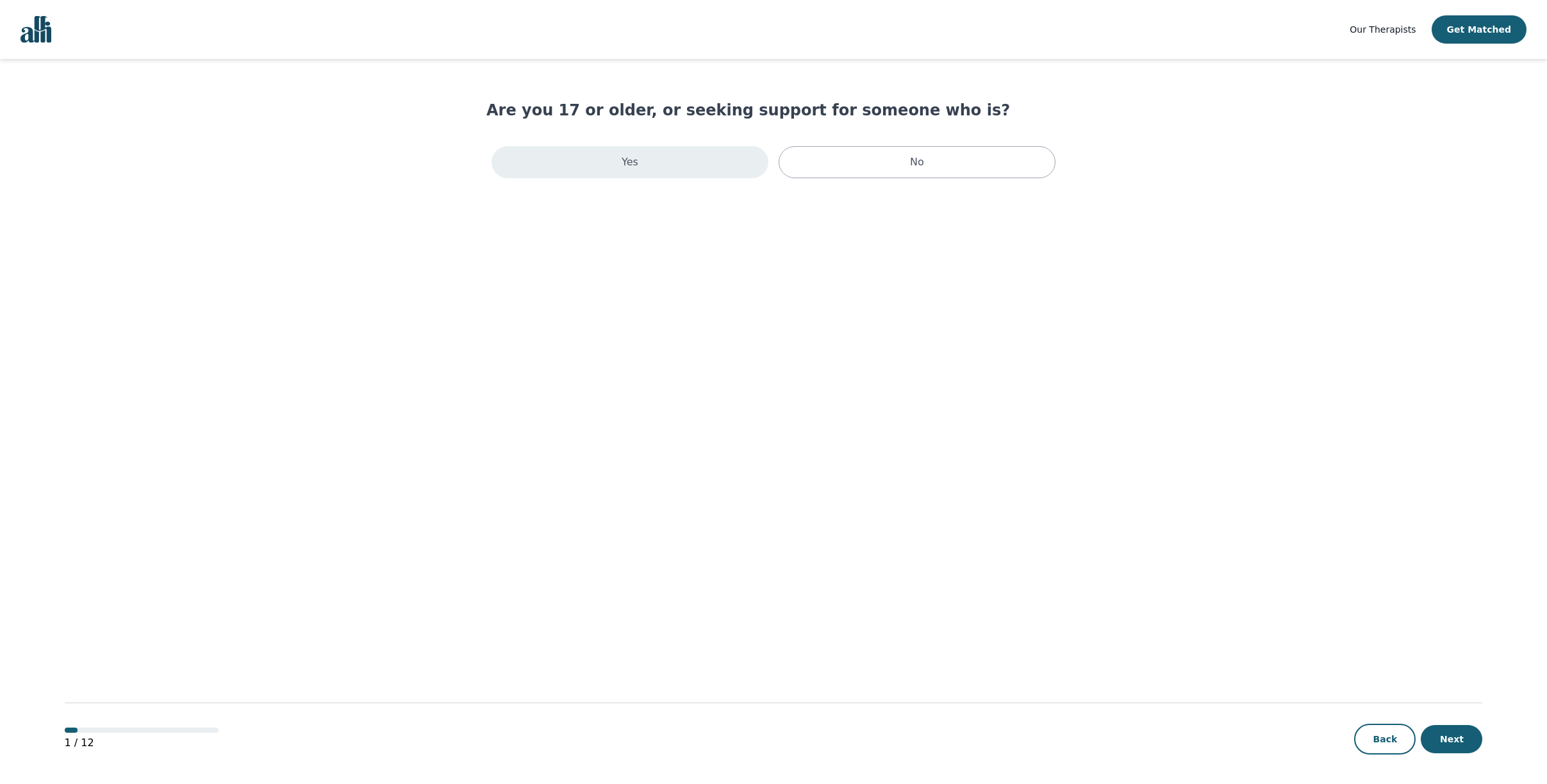
click at [633, 165] on div "Yes" at bounding box center [630, 162] width 277 height 32
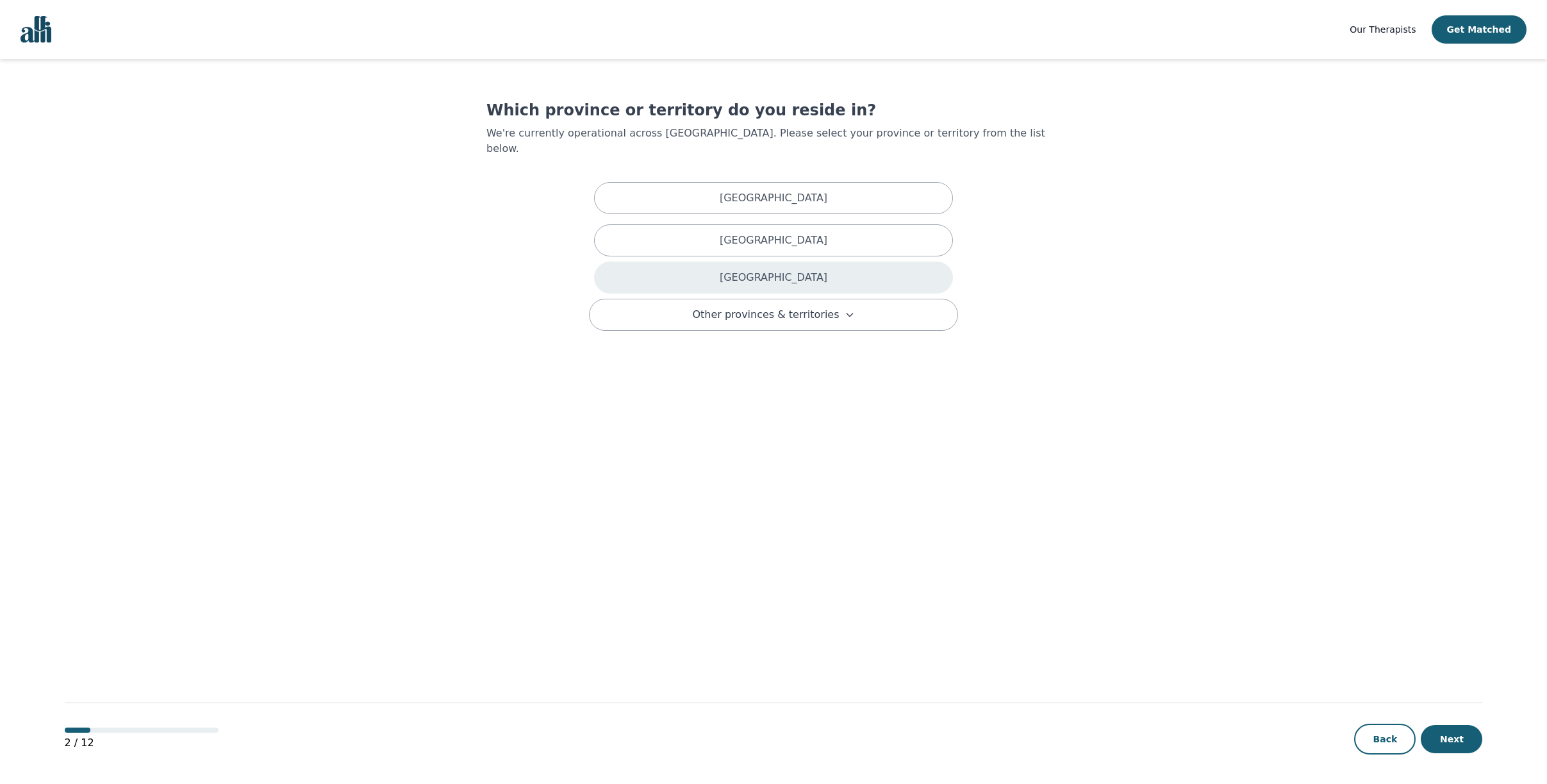
click at [775, 281] on p "Ontario" at bounding box center [774, 277] width 107 height 15
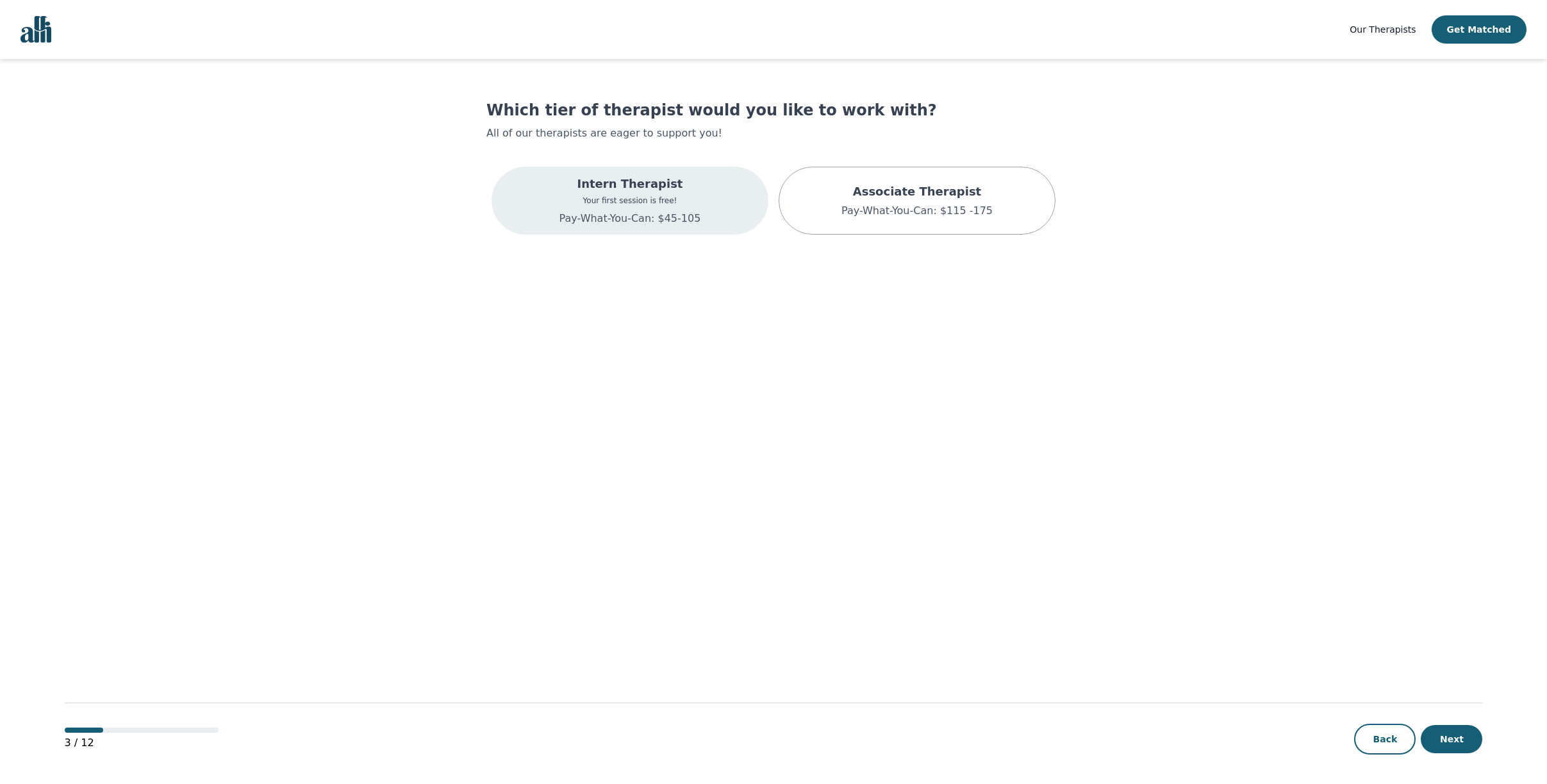
click at [620, 219] on div "Intern Therapist Your first session is free! Pay-What-You-Can: $45-105" at bounding box center [630, 201] width 142 height 51
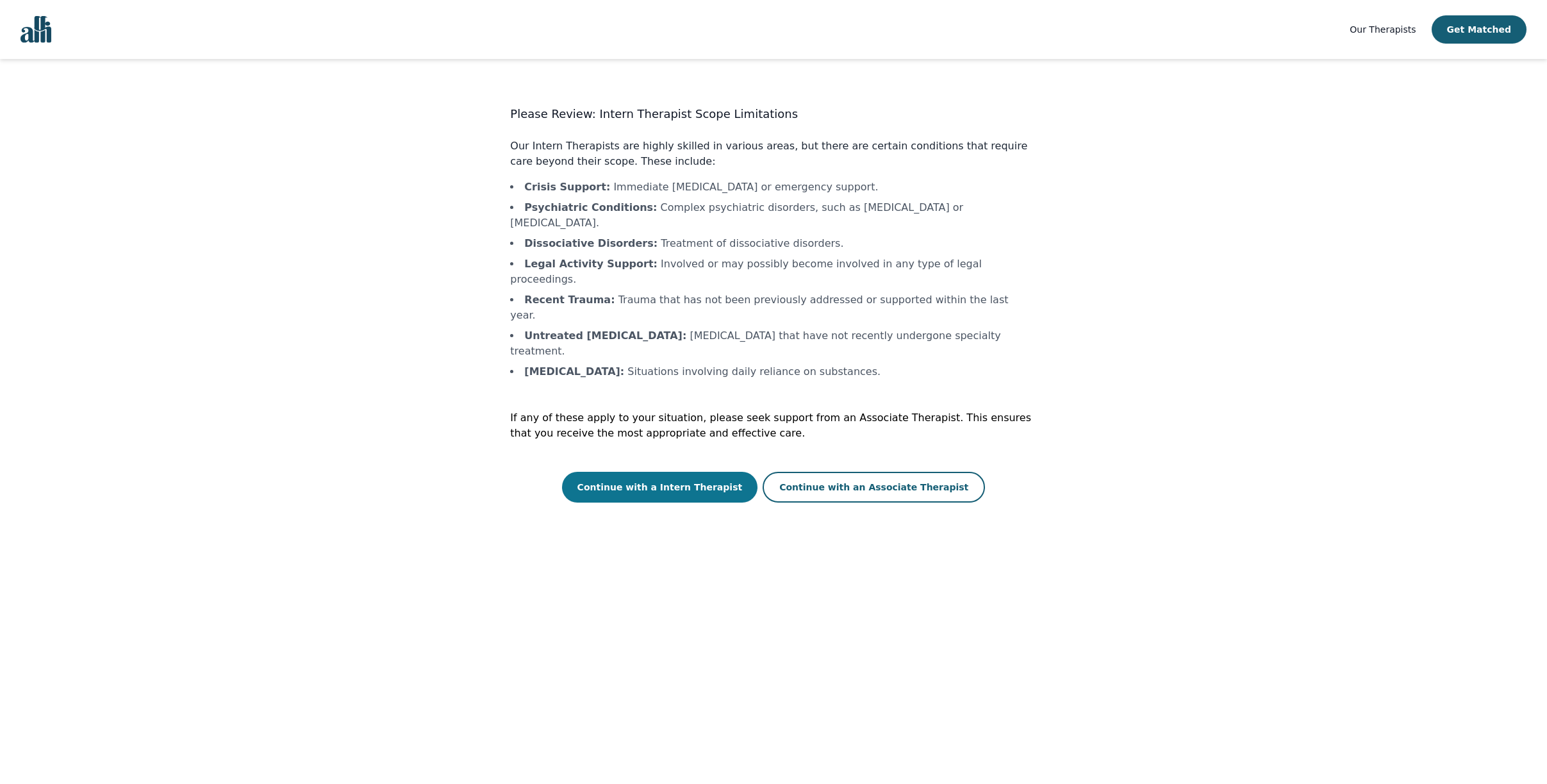
click at [657, 472] on button "Continue with a Intern Therapist" at bounding box center [660, 487] width 196 height 31
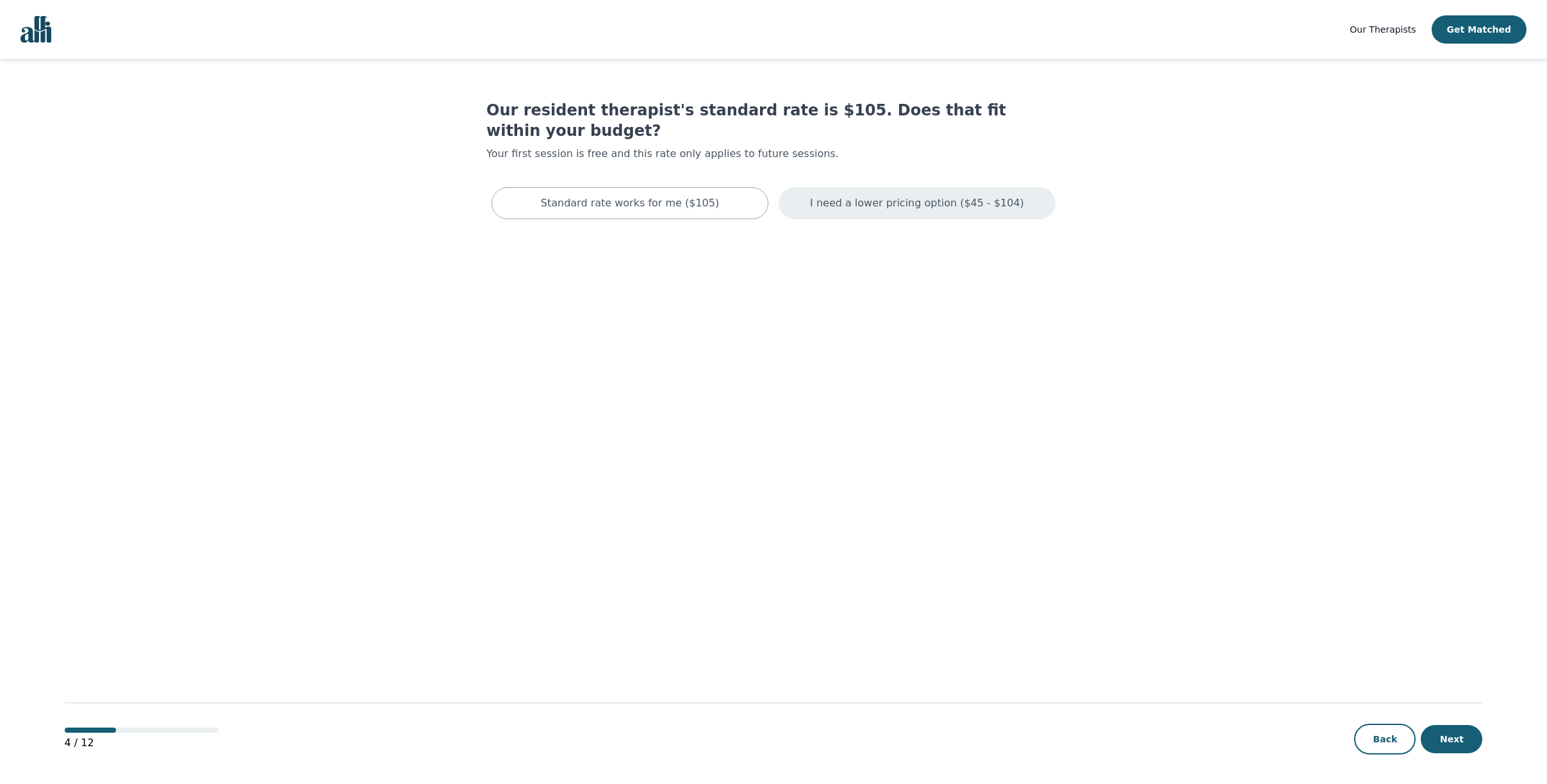
click at [910, 201] on p "I need a lower pricing option ($45 - $104)" at bounding box center [917, 202] width 214 height 15
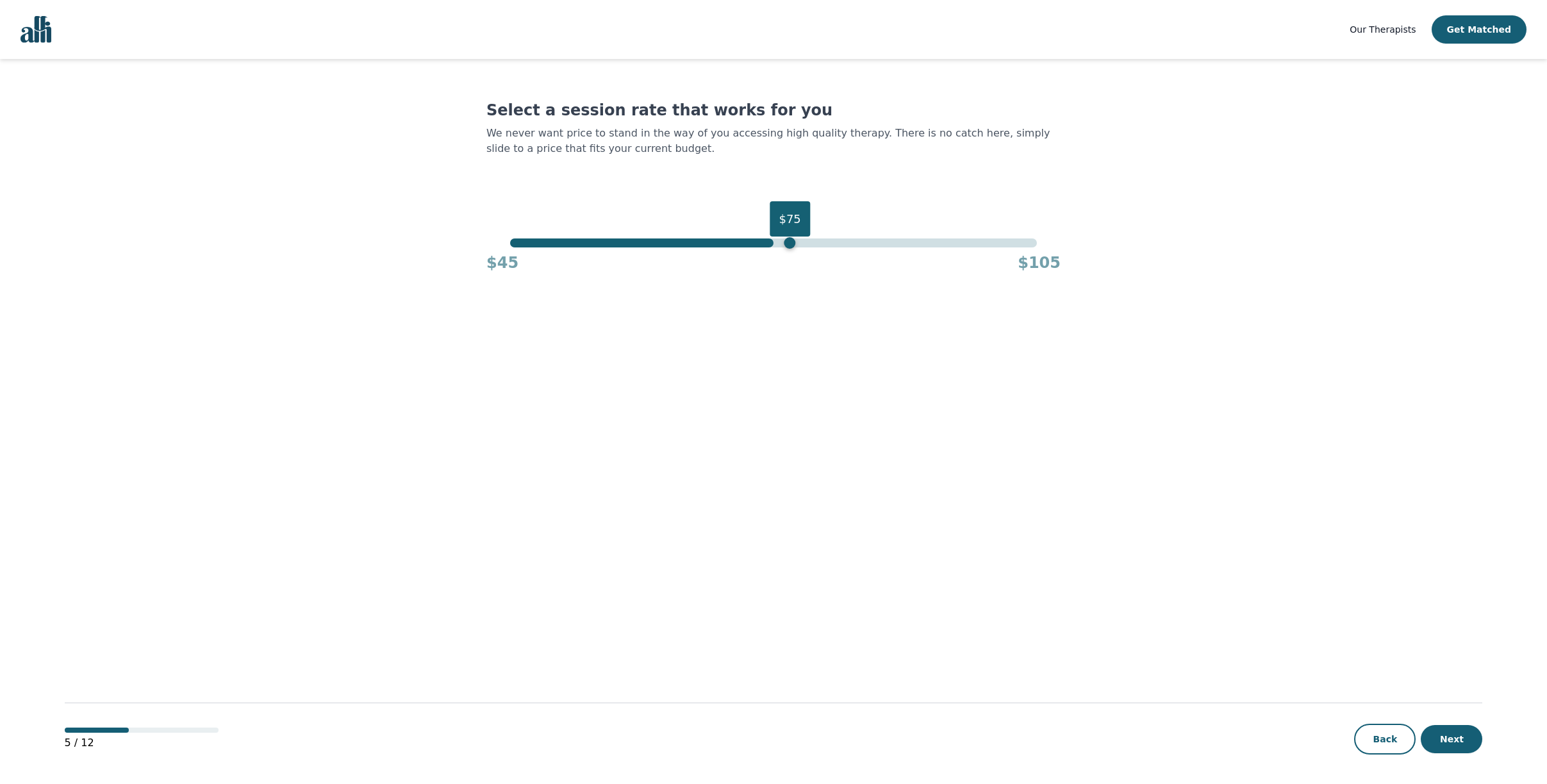
drag, startPoint x: 1052, startPoint y: 259, endPoint x: 769, endPoint y: 273, distance: 283.3
click at [769, 273] on div "$75 $45 $105" at bounding box center [774, 255] width 575 height 34
click at [1451, 746] on button "Next" at bounding box center [1452, 739] width 62 height 28
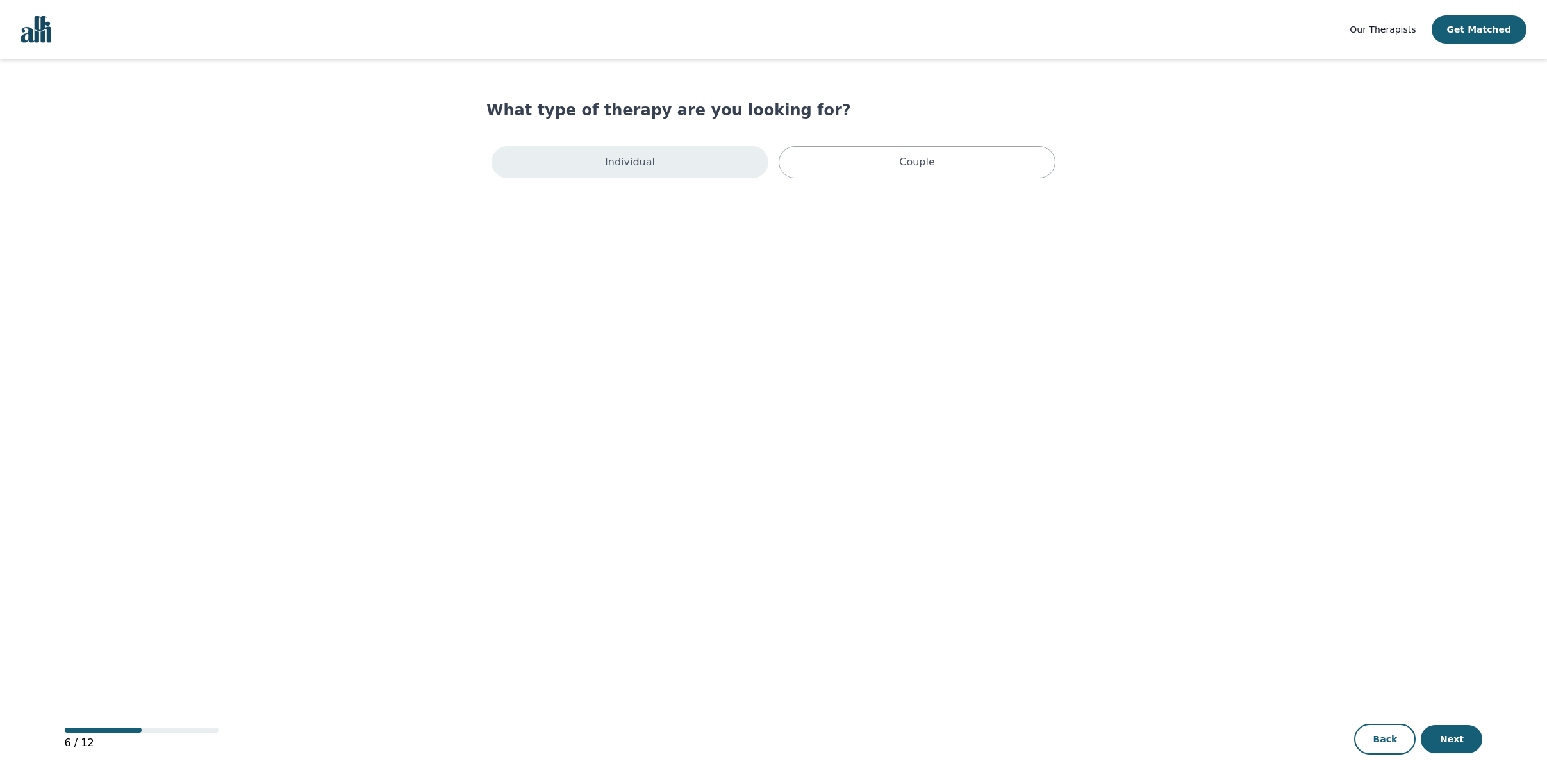
click at [638, 178] on div "Individual" at bounding box center [630, 162] width 277 height 32
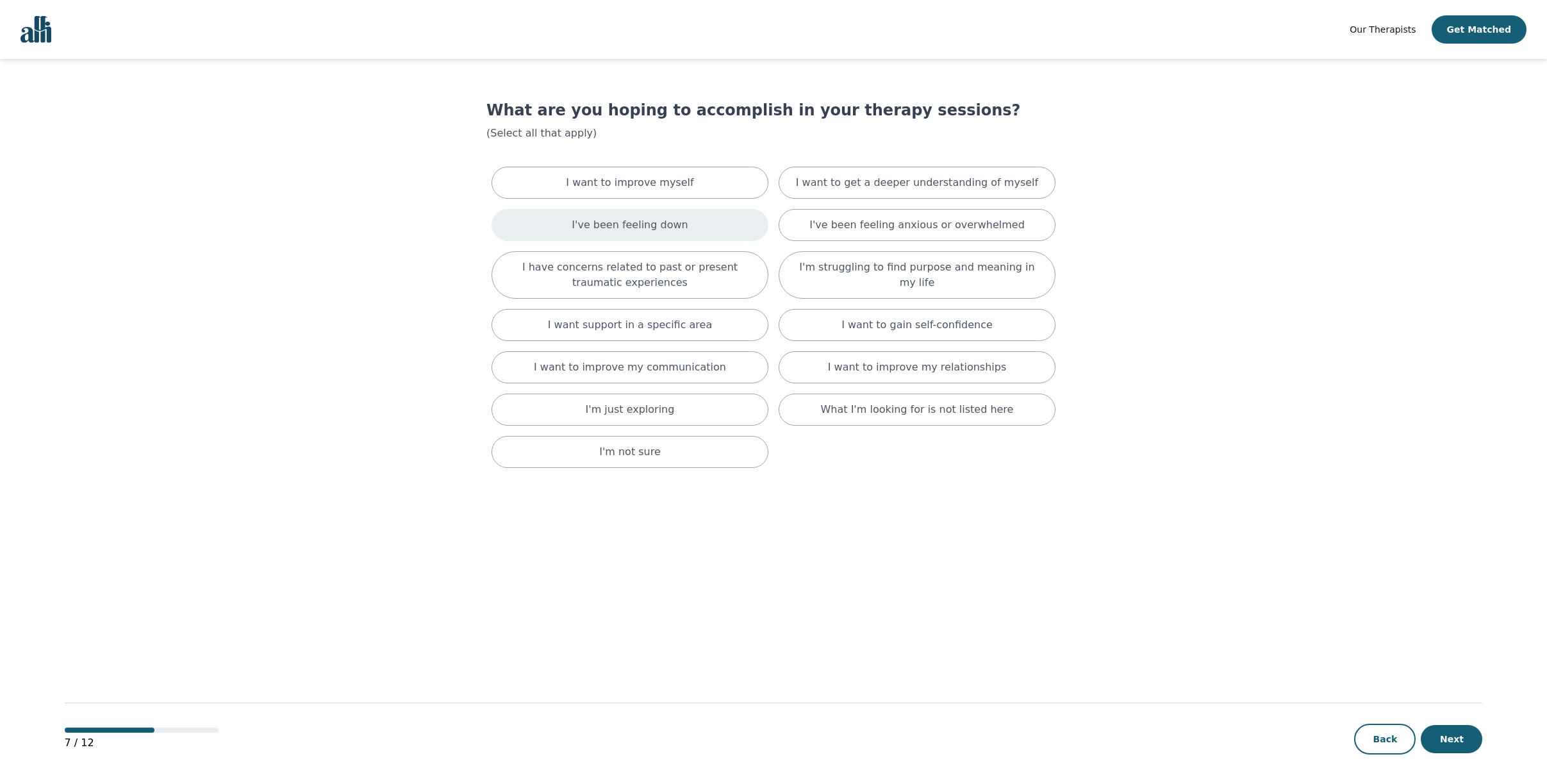
click at [612, 232] on p "I've been feeling down" at bounding box center [630, 224] width 116 height 15
click at [838, 235] on p "I've been feeling anxious or overwhelmed" at bounding box center [917, 227] width 216 height 15
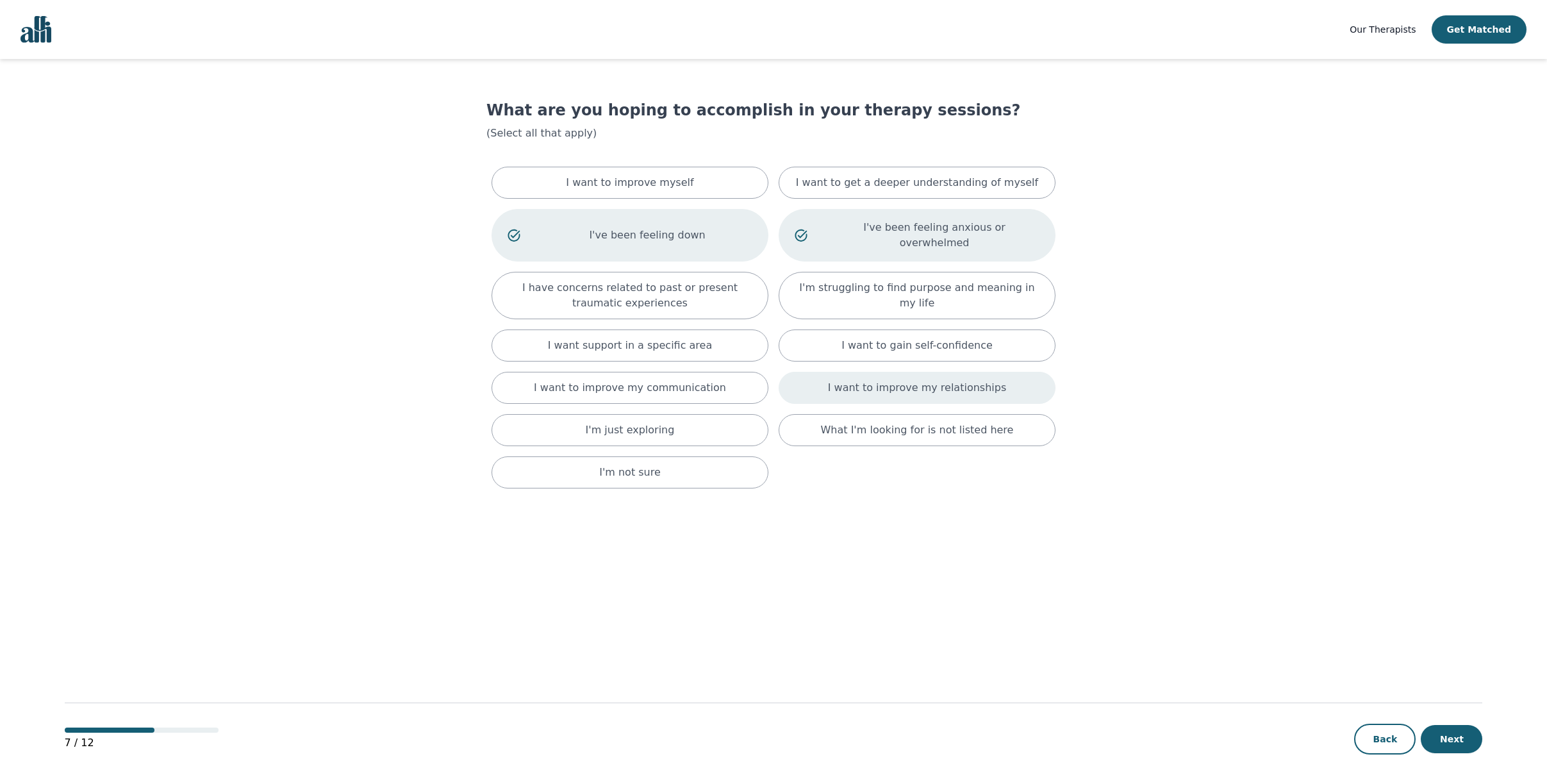
click at [856, 395] on p "I want to improve my relationships" at bounding box center [917, 387] width 178 height 15
click at [1460, 742] on button "Next" at bounding box center [1452, 739] width 62 height 28
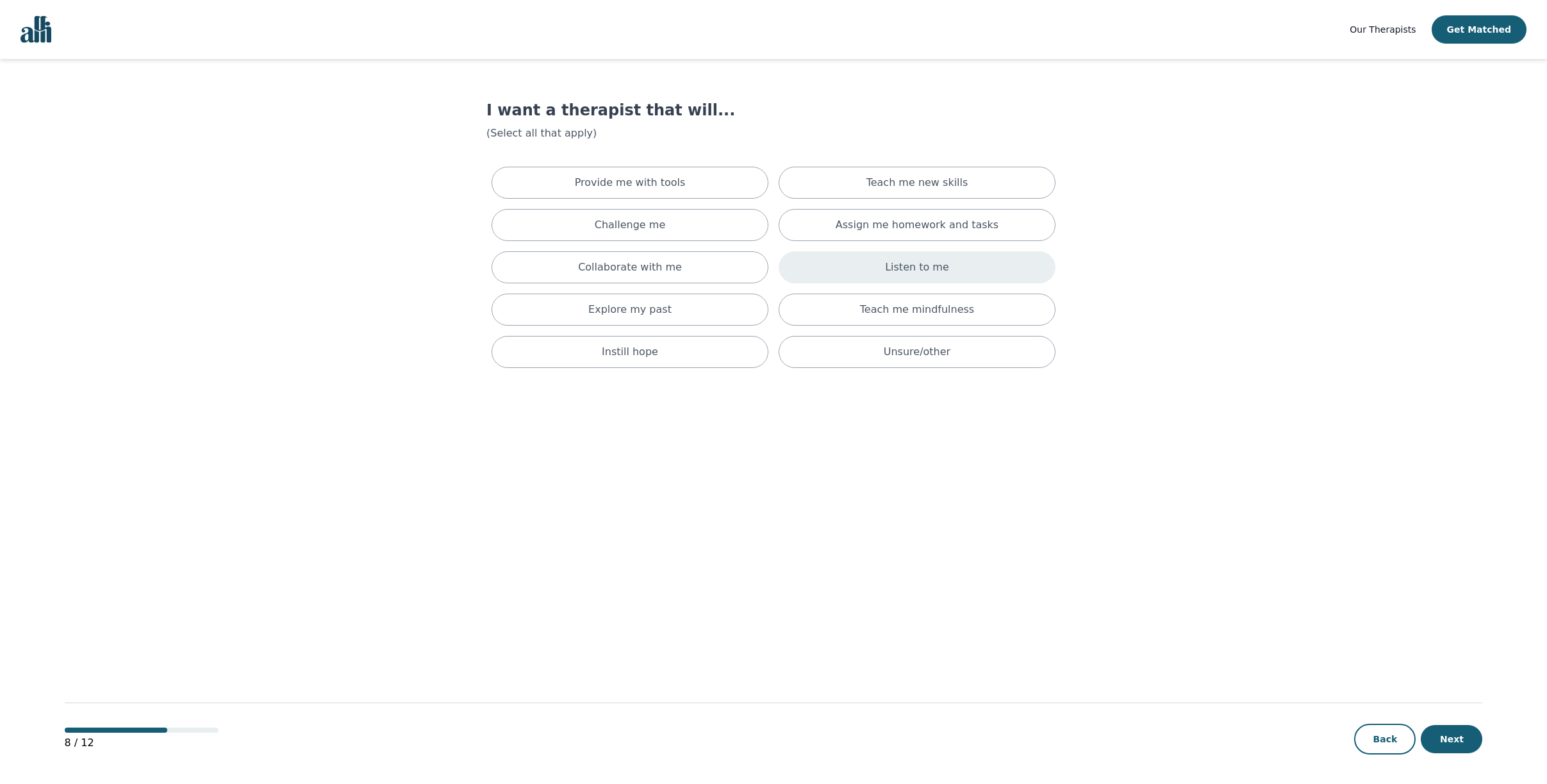
click at [956, 283] on div "Listen to me" at bounding box center [917, 267] width 277 height 32
click at [695, 286] on div "Collaborate with me" at bounding box center [630, 270] width 277 height 37
click at [1460, 744] on button "Next" at bounding box center [1452, 739] width 62 height 28
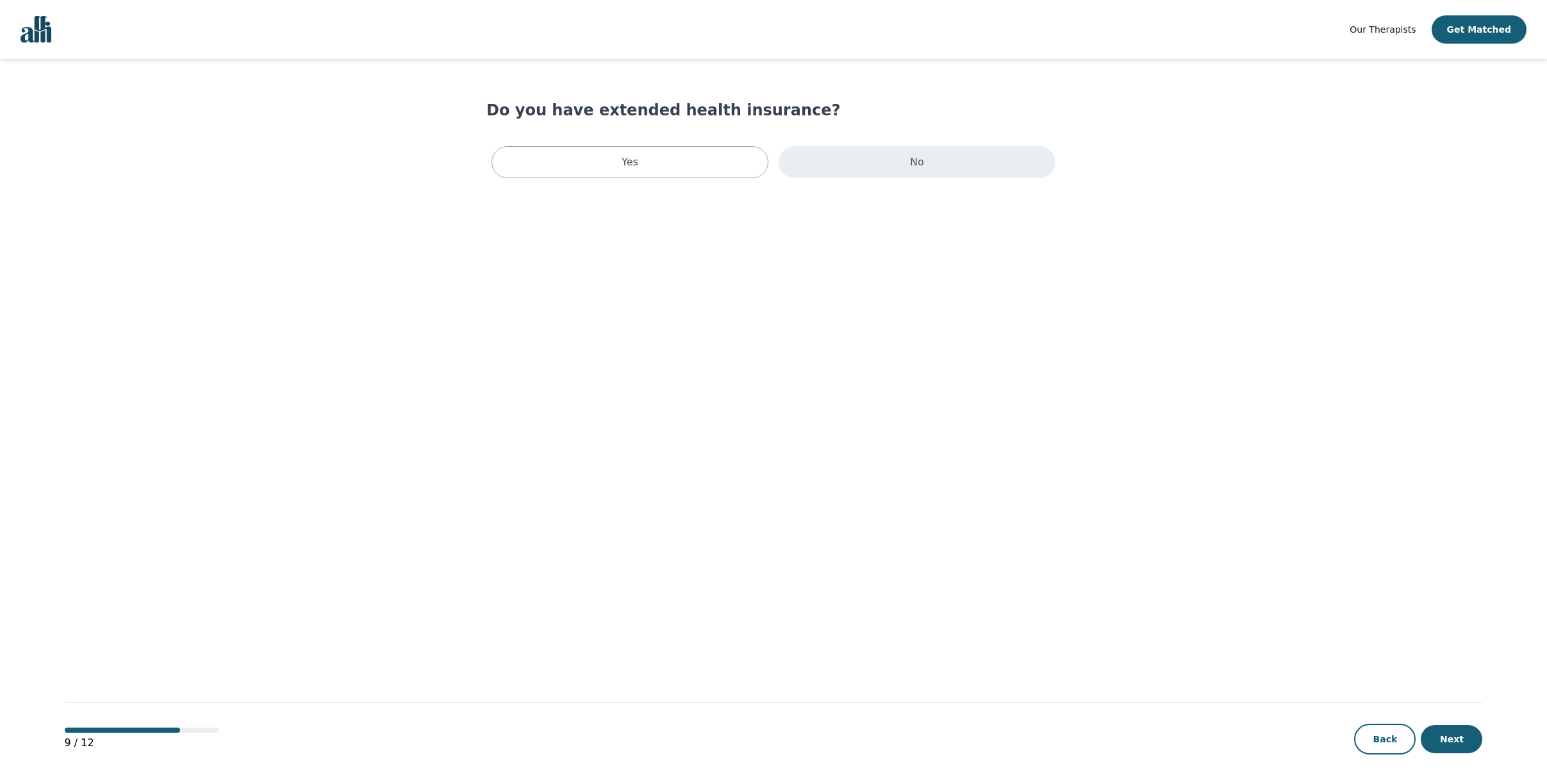
click at [884, 171] on div "No" at bounding box center [917, 162] width 277 height 32
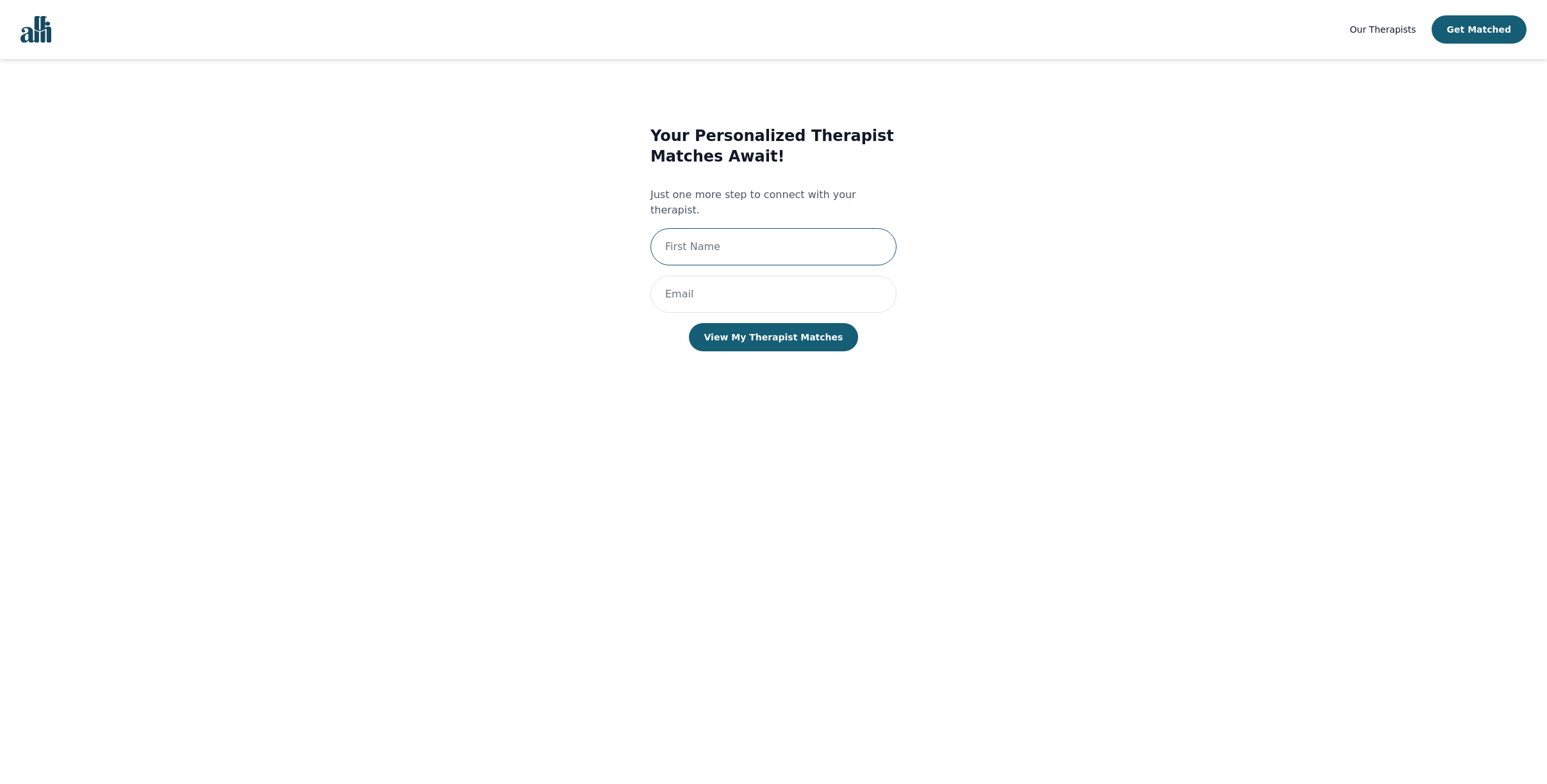
click at [680, 228] on input "text" at bounding box center [774, 246] width 246 height 37
type input "Carmine"
drag, startPoint x: 711, startPoint y: 304, endPoint x: 719, endPoint y: 308, distance: 8.9
click at [711, 304] on input "email" at bounding box center [774, 294] width 246 height 37
type input "carmine@solovitaconsulting.com"
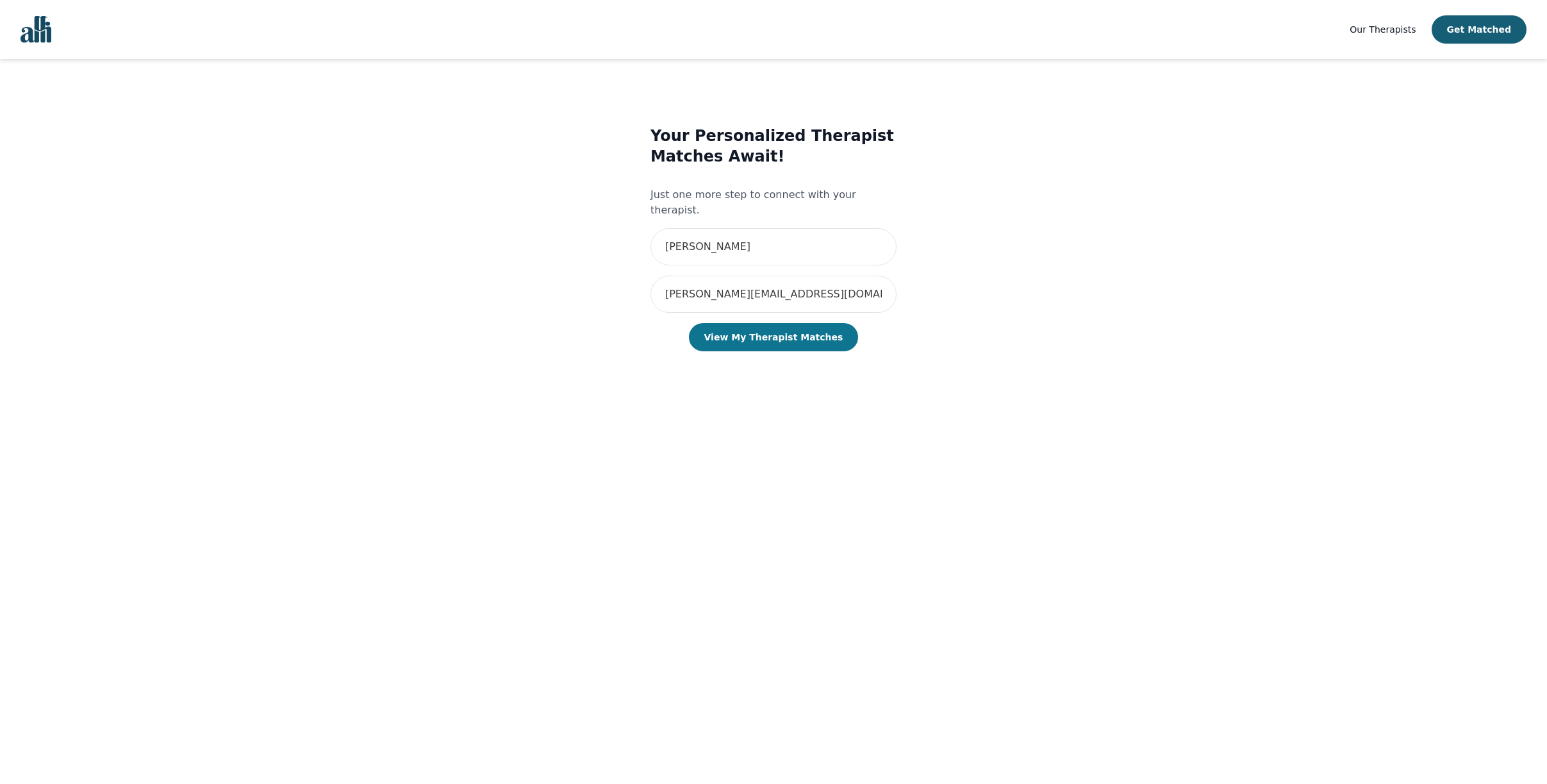
click at [778, 343] on button "View My Therapist Matches" at bounding box center [774, 337] width 170 height 28
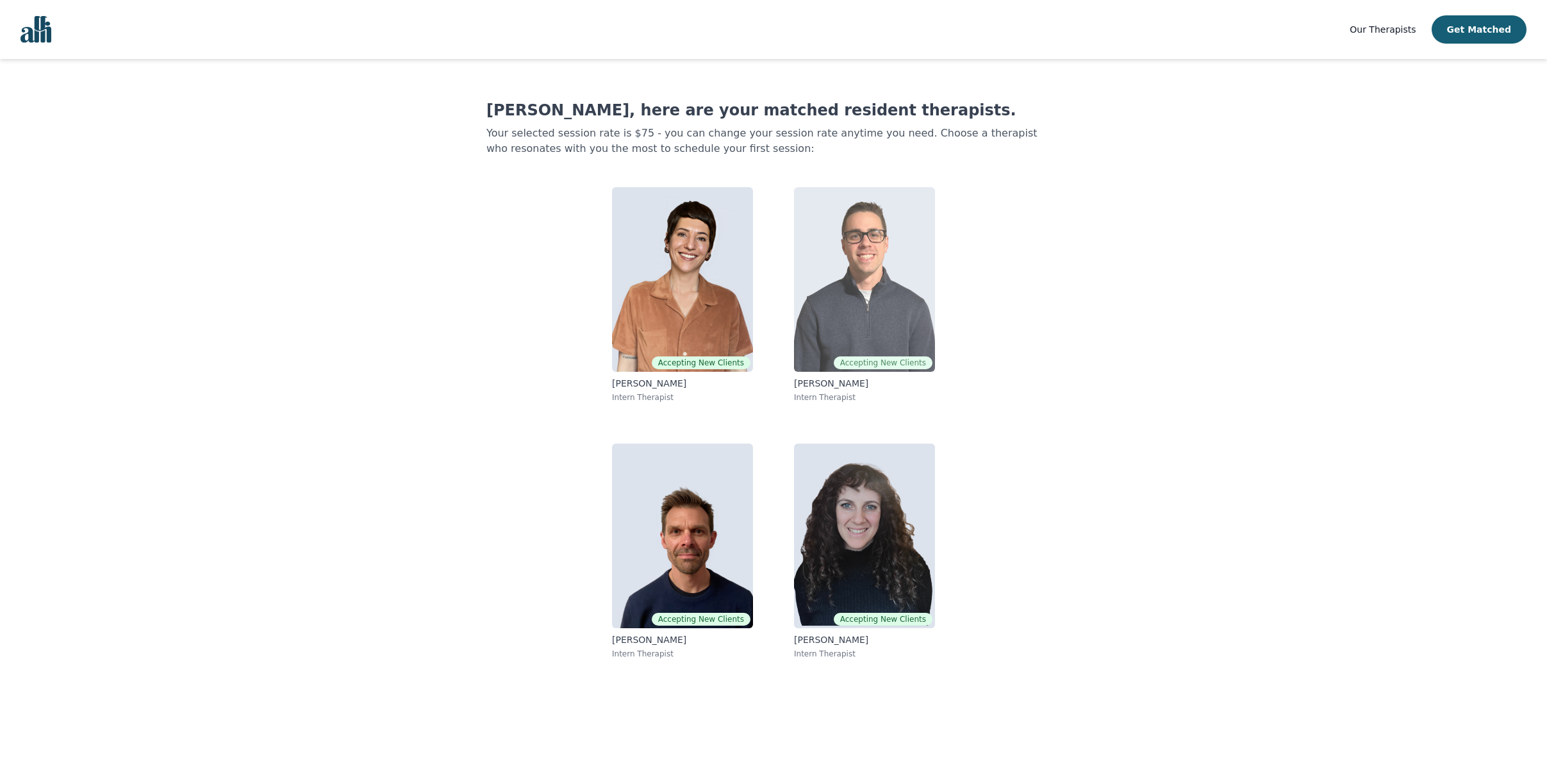
click at [877, 316] on img at bounding box center [864, 280] width 141 height 185
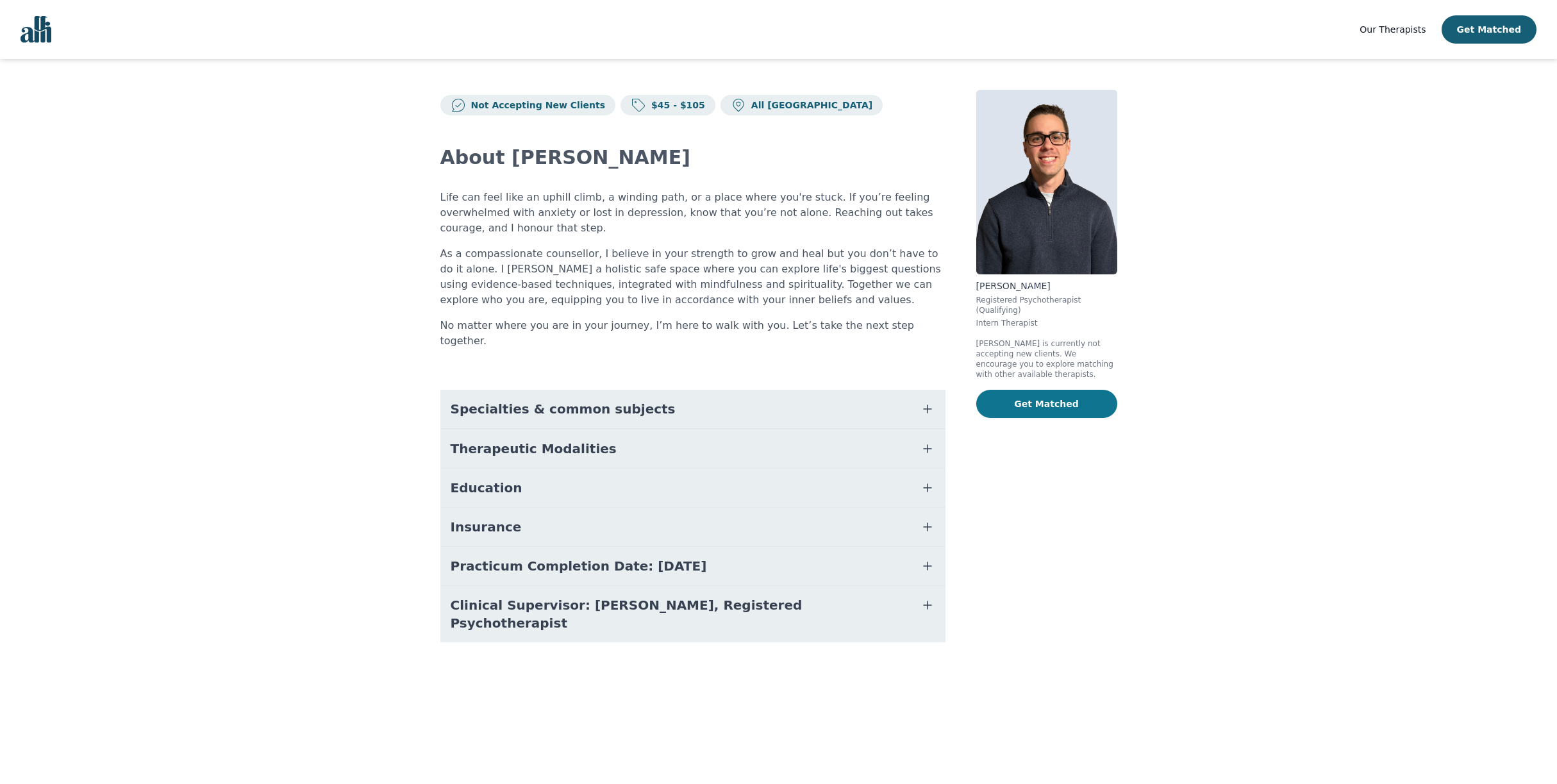
click at [1053, 418] on button "Get Matched" at bounding box center [1047, 404] width 141 height 28
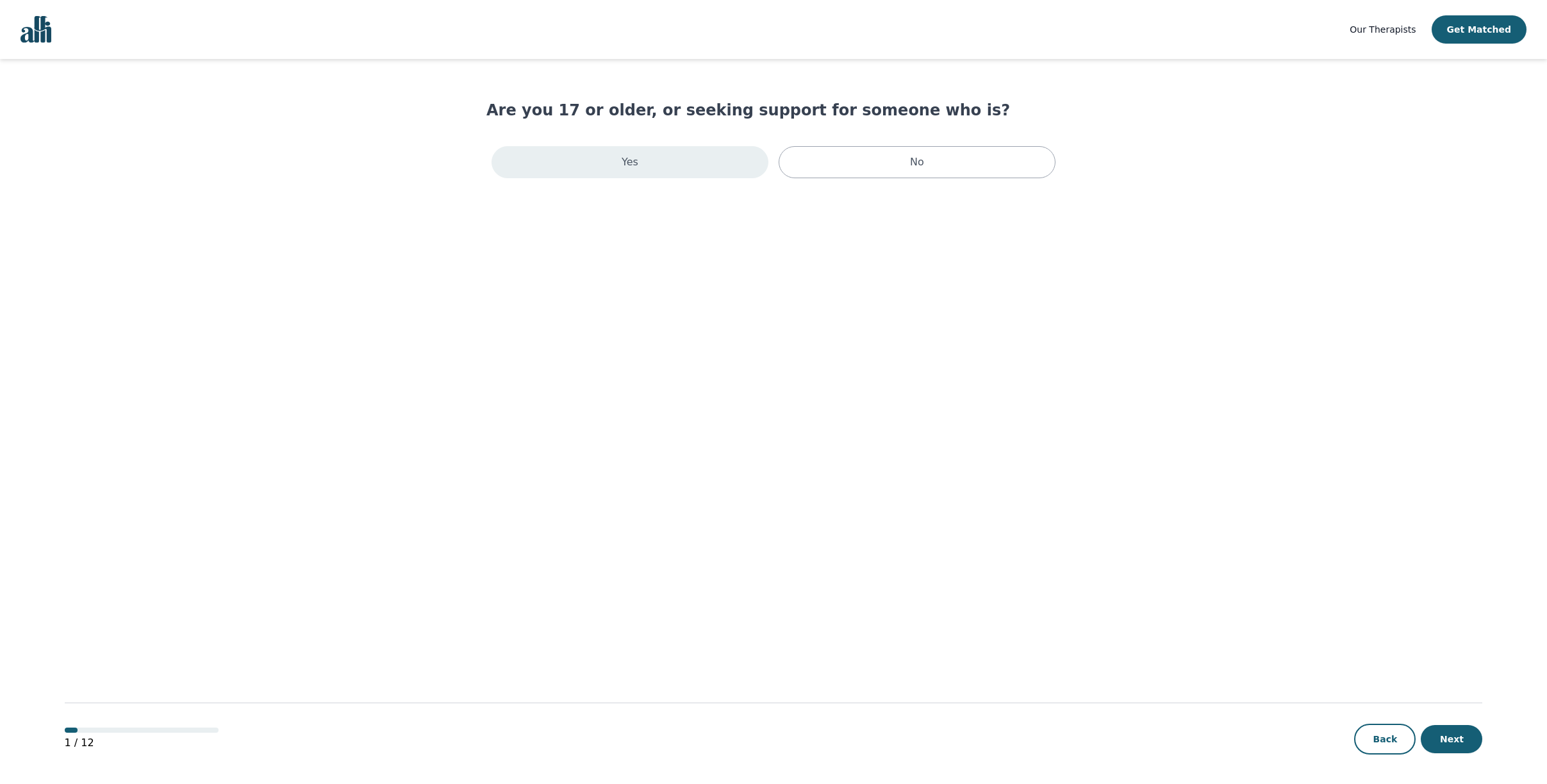
click at [622, 170] on p "Yes" at bounding box center [630, 162] width 17 height 15
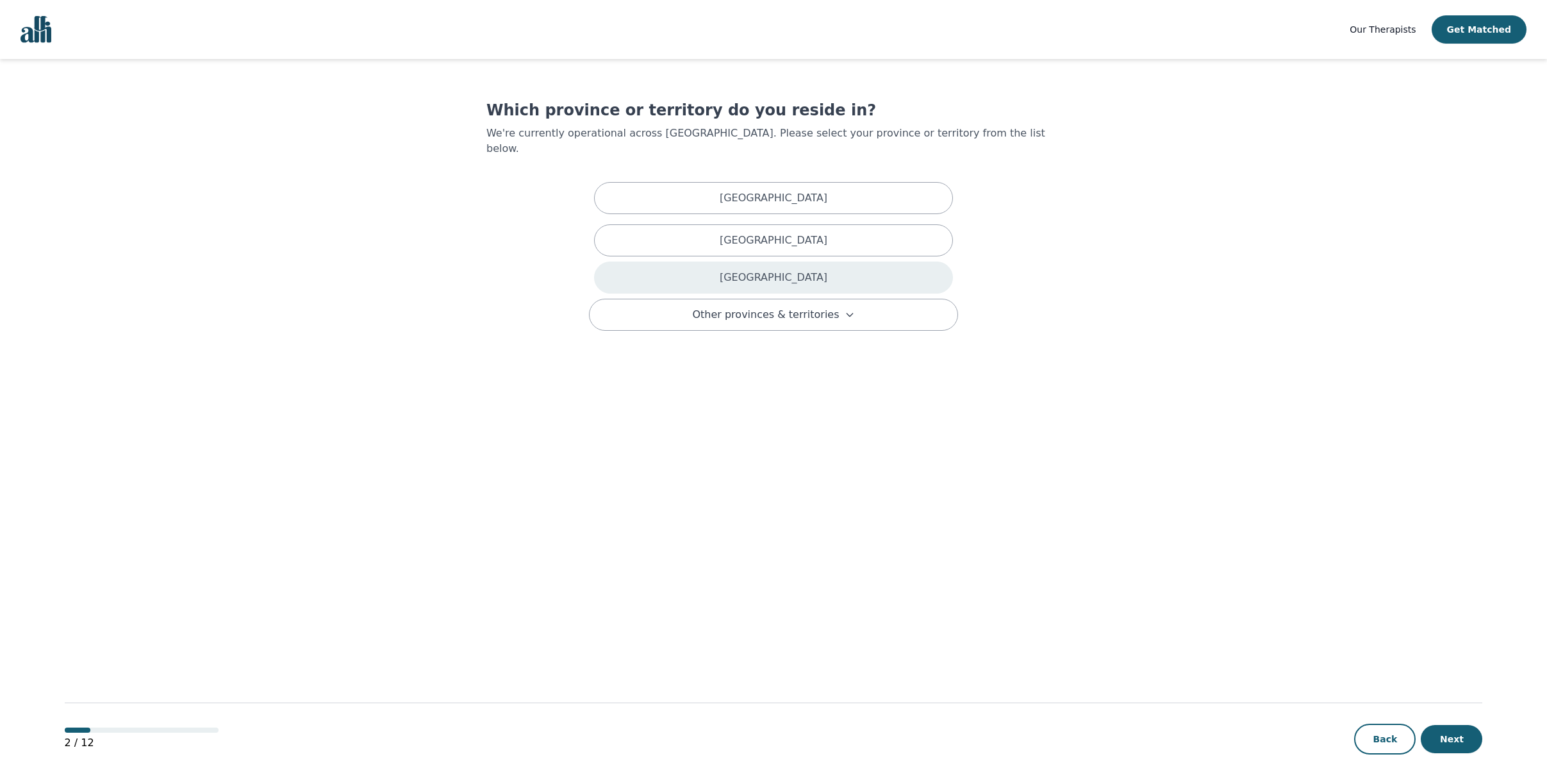
click at [726, 273] on div "Ontario" at bounding box center [774, 277] width 359 height 32
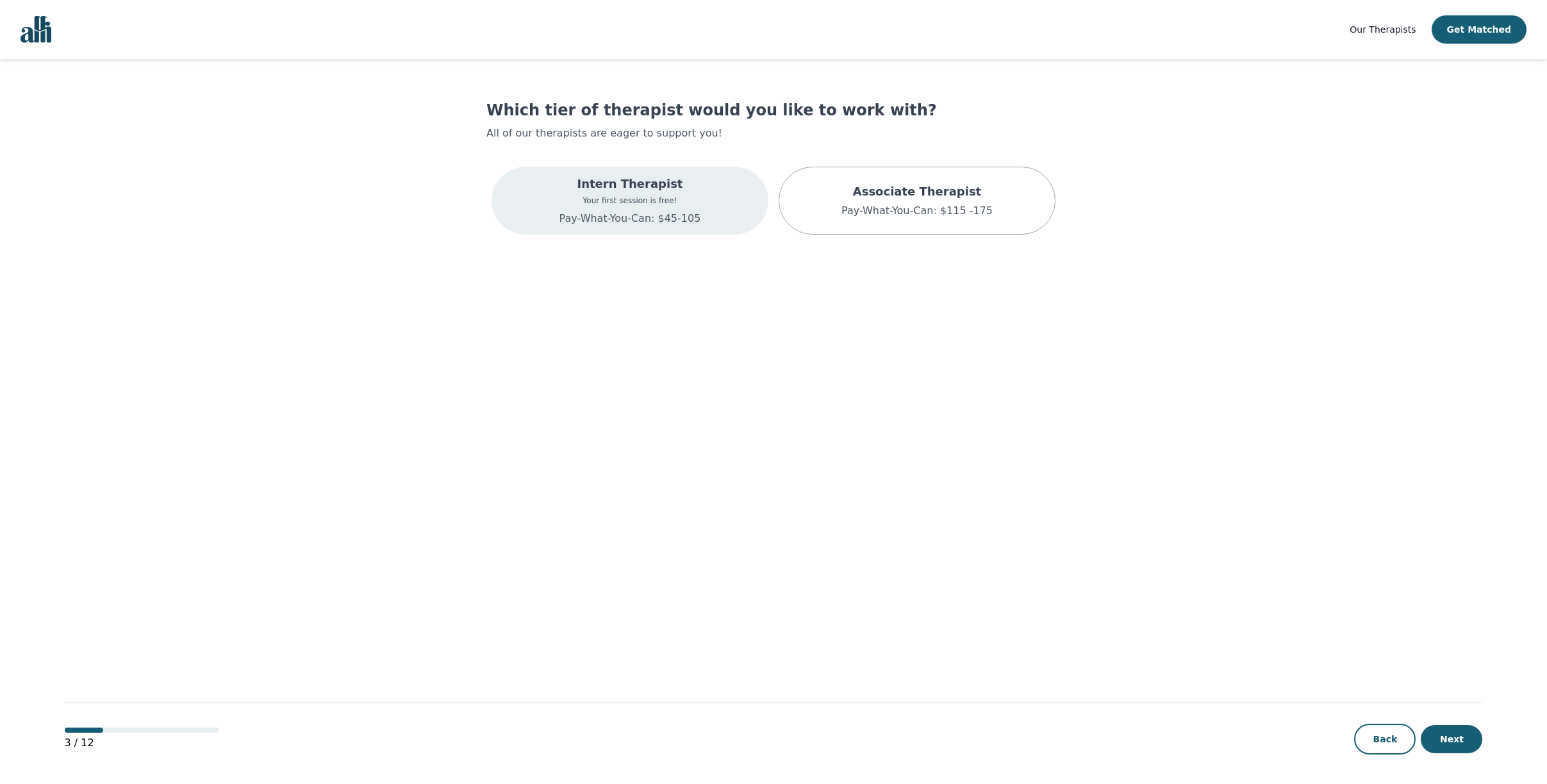
click at [700, 202] on div "Intern Therapist Your first session is free! Pay-What-You-Can: $45-105" at bounding box center [630, 200] width 277 height 68
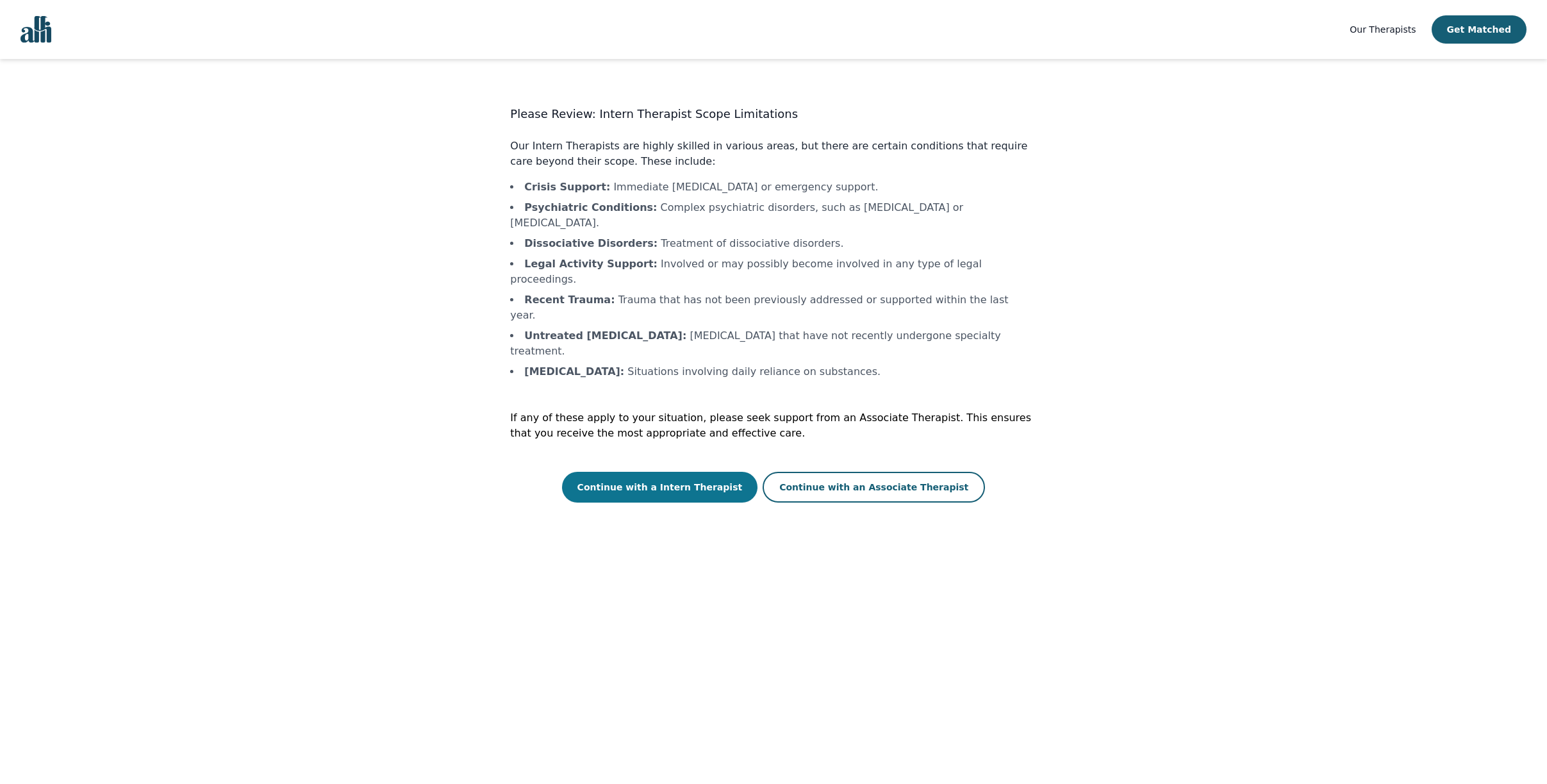
click at [676, 472] on button "Continue with a Intern Therapist" at bounding box center [660, 487] width 196 height 31
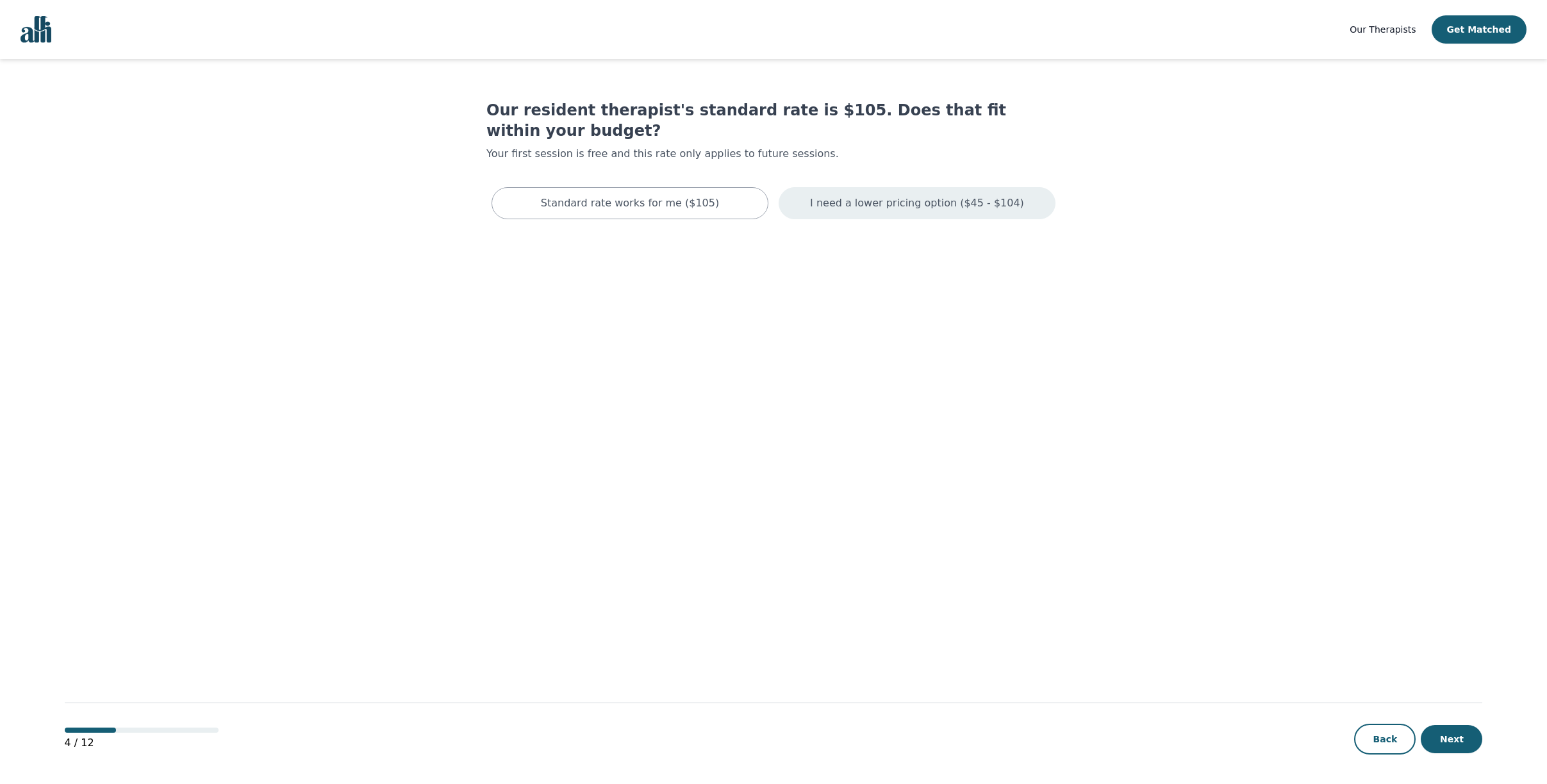
click at [947, 195] on p "I need a lower pricing option ($45 - $104)" at bounding box center [917, 202] width 214 height 15
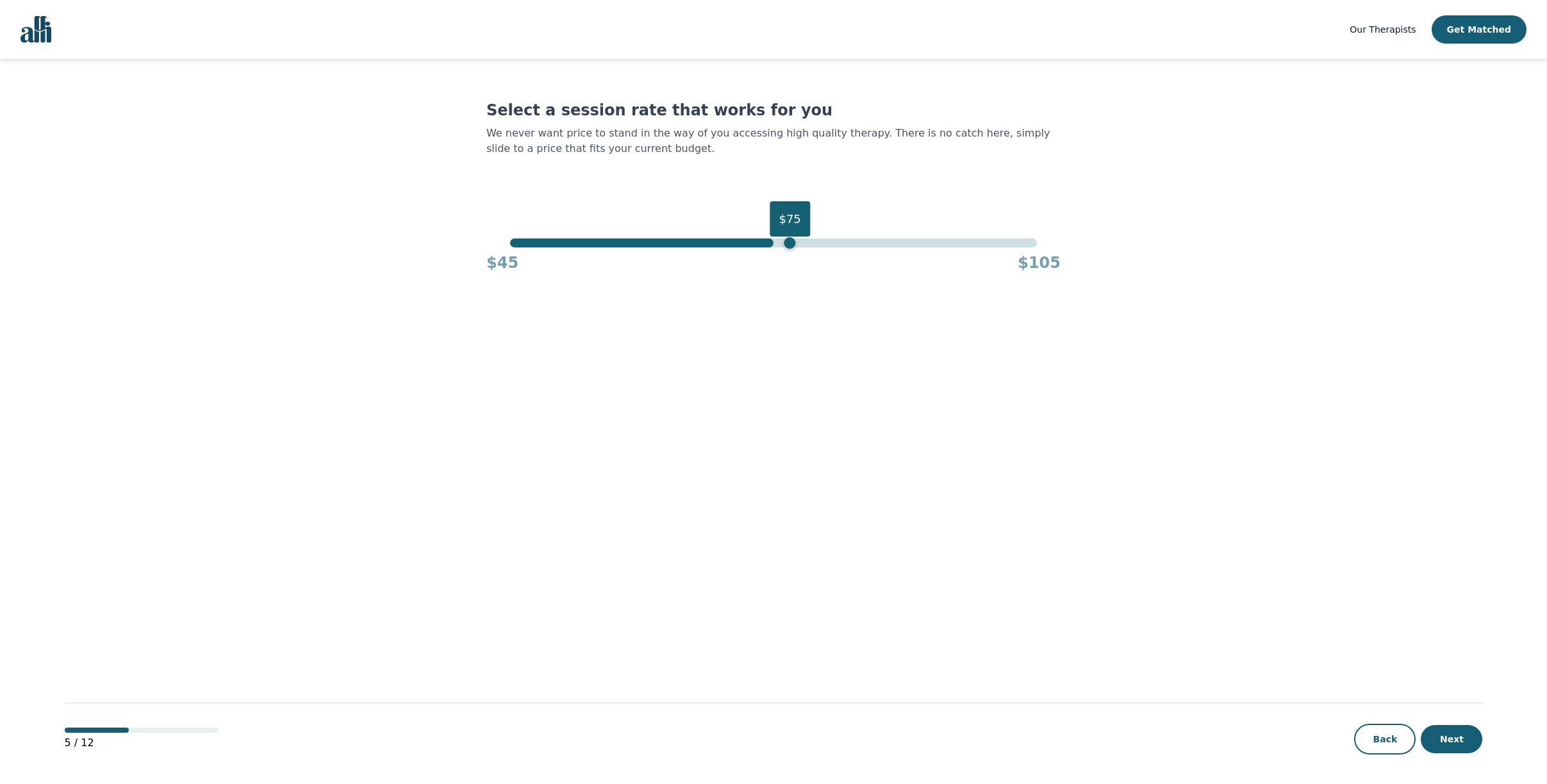
drag, startPoint x: 1058, startPoint y: 257, endPoint x: 775, endPoint y: 260, distance: 283.0
click at [785, 249] on div "$75" at bounding box center [790, 243] width 11 height 11
click at [1456, 746] on button "Next" at bounding box center [1452, 739] width 62 height 28
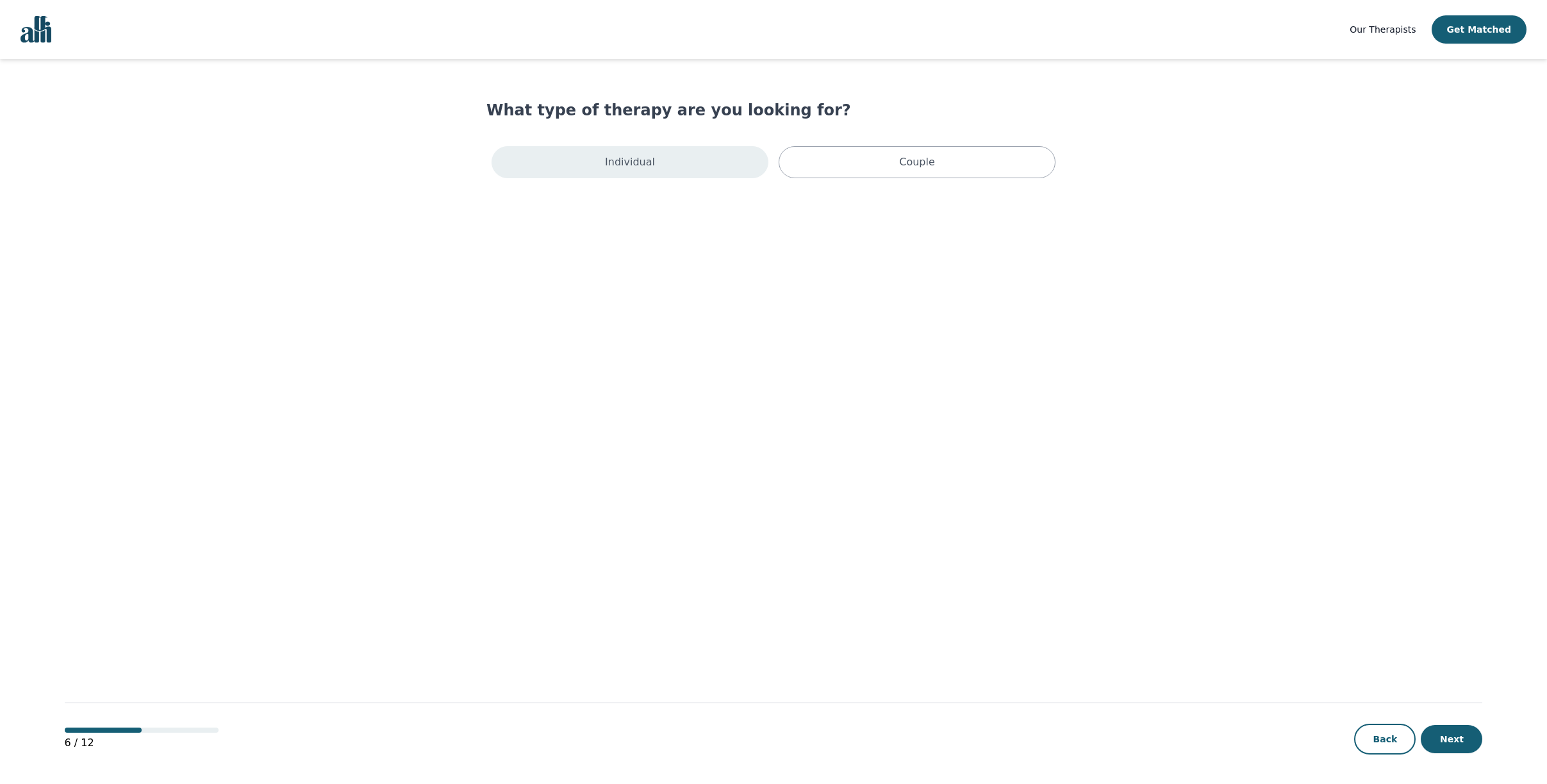
click at [674, 178] on div "Individual" at bounding box center [630, 162] width 277 height 32
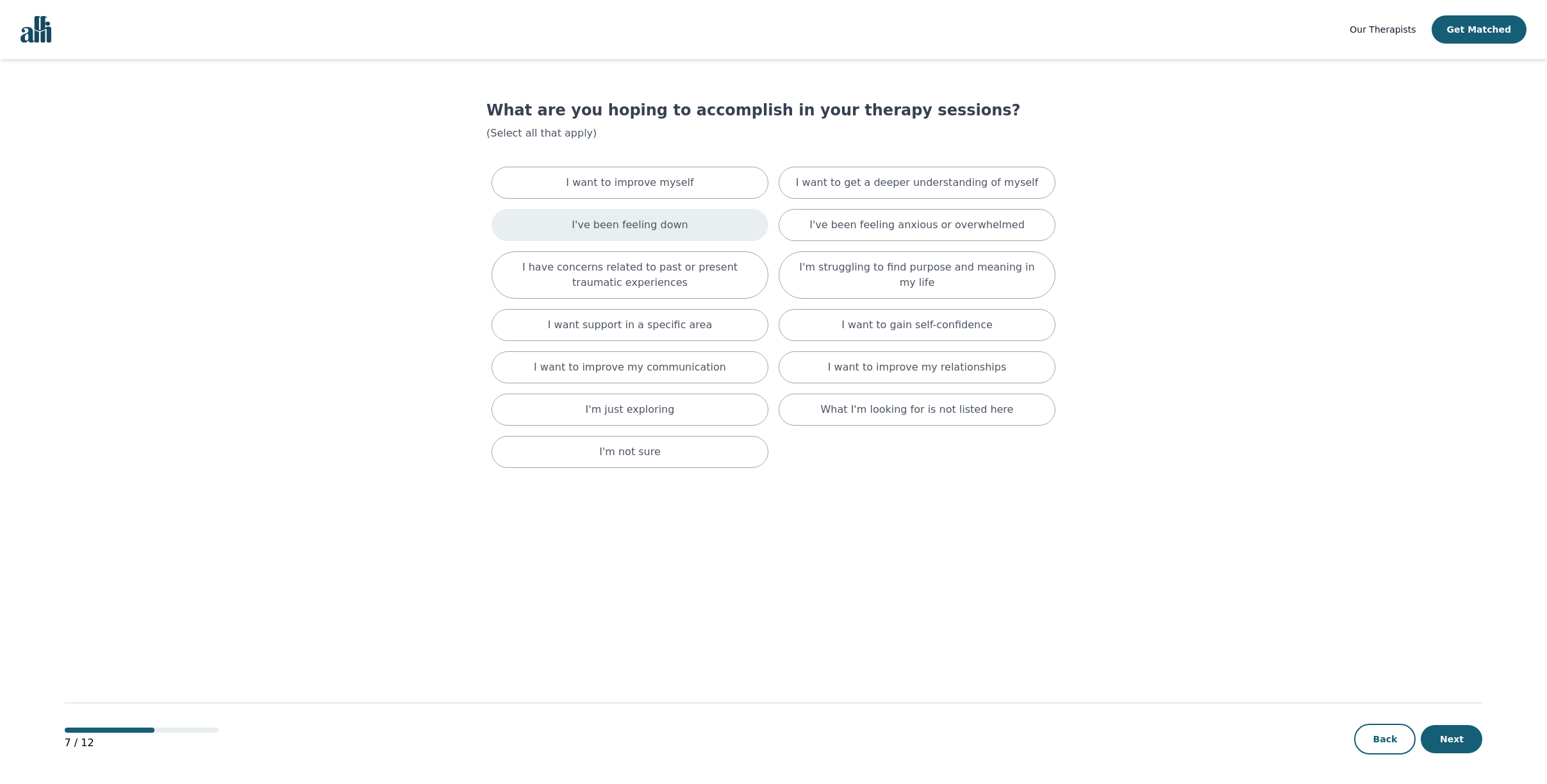
click at [657, 232] on p "I've been feeling down" at bounding box center [630, 224] width 116 height 15
click at [847, 235] on p "I've been feeling anxious or overwhelmed" at bounding box center [917, 227] width 216 height 15
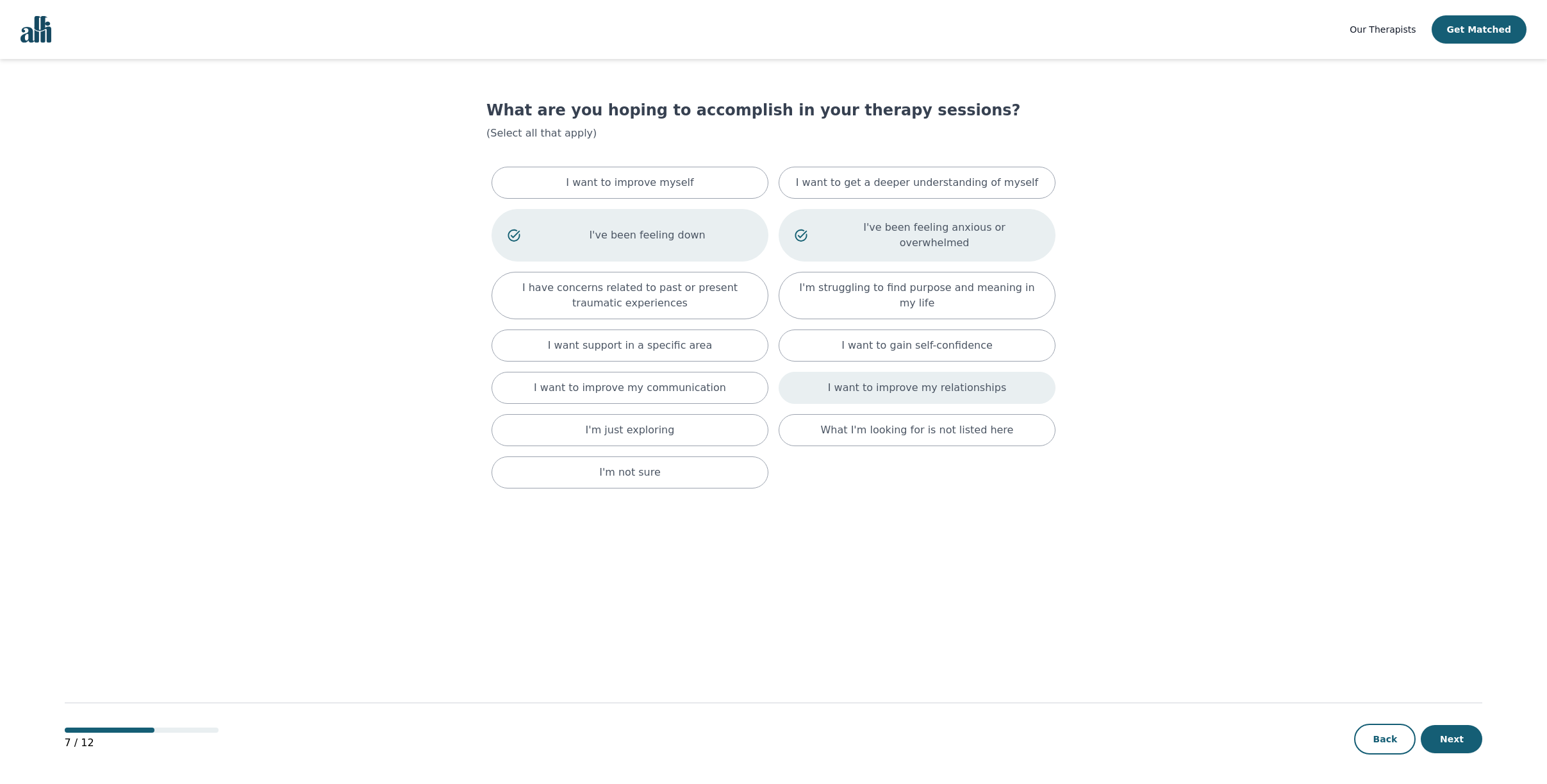
click at [869, 395] on p "I want to improve my relationships" at bounding box center [917, 387] width 178 height 15
click at [1453, 749] on button "Next" at bounding box center [1452, 739] width 62 height 28
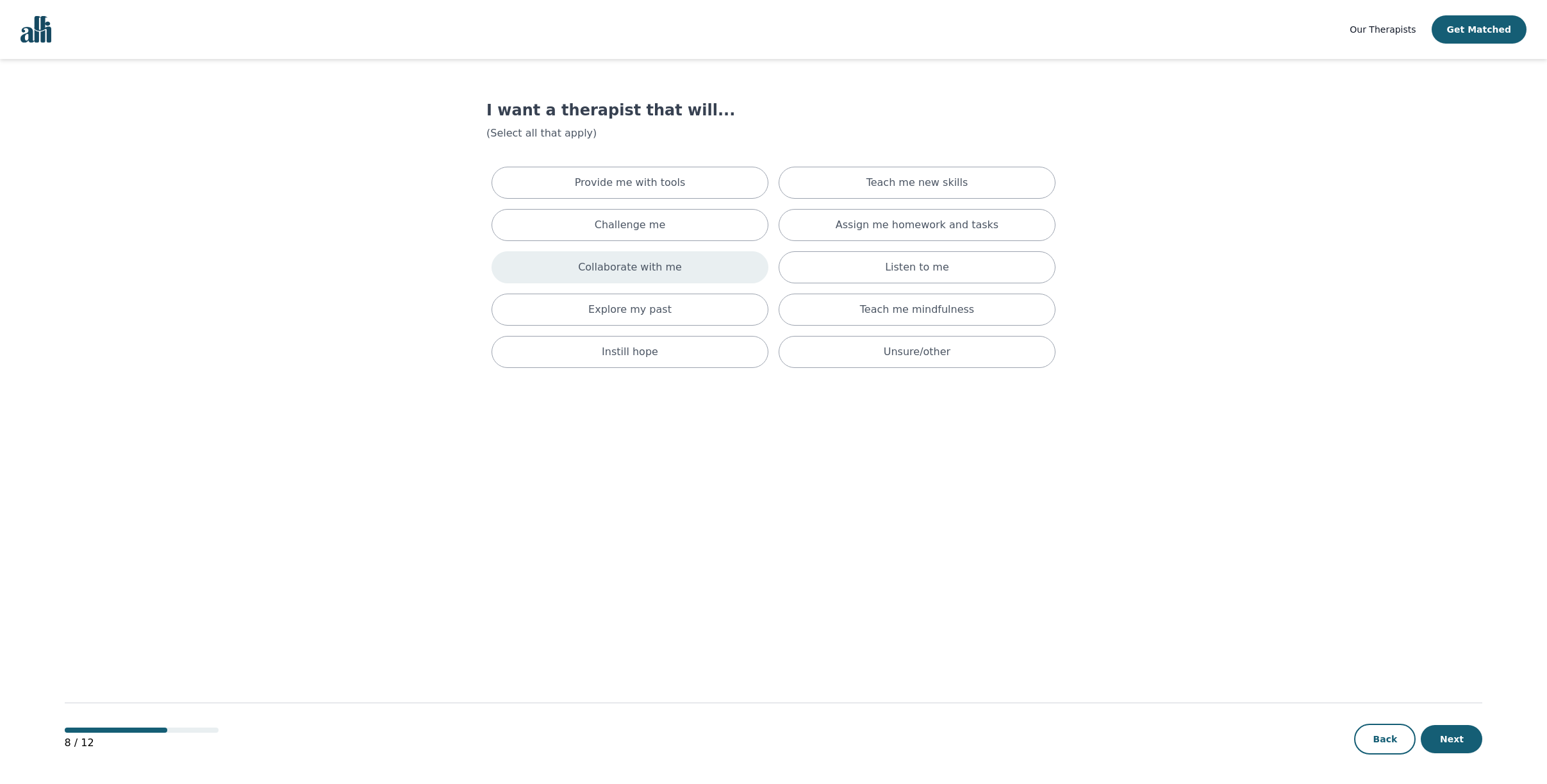
click at [584, 275] on p "Collaborate with me" at bounding box center [630, 267] width 104 height 15
click at [889, 286] on div "Listen to me" at bounding box center [917, 270] width 277 height 37
click at [1454, 735] on button "Next" at bounding box center [1452, 739] width 62 height 28
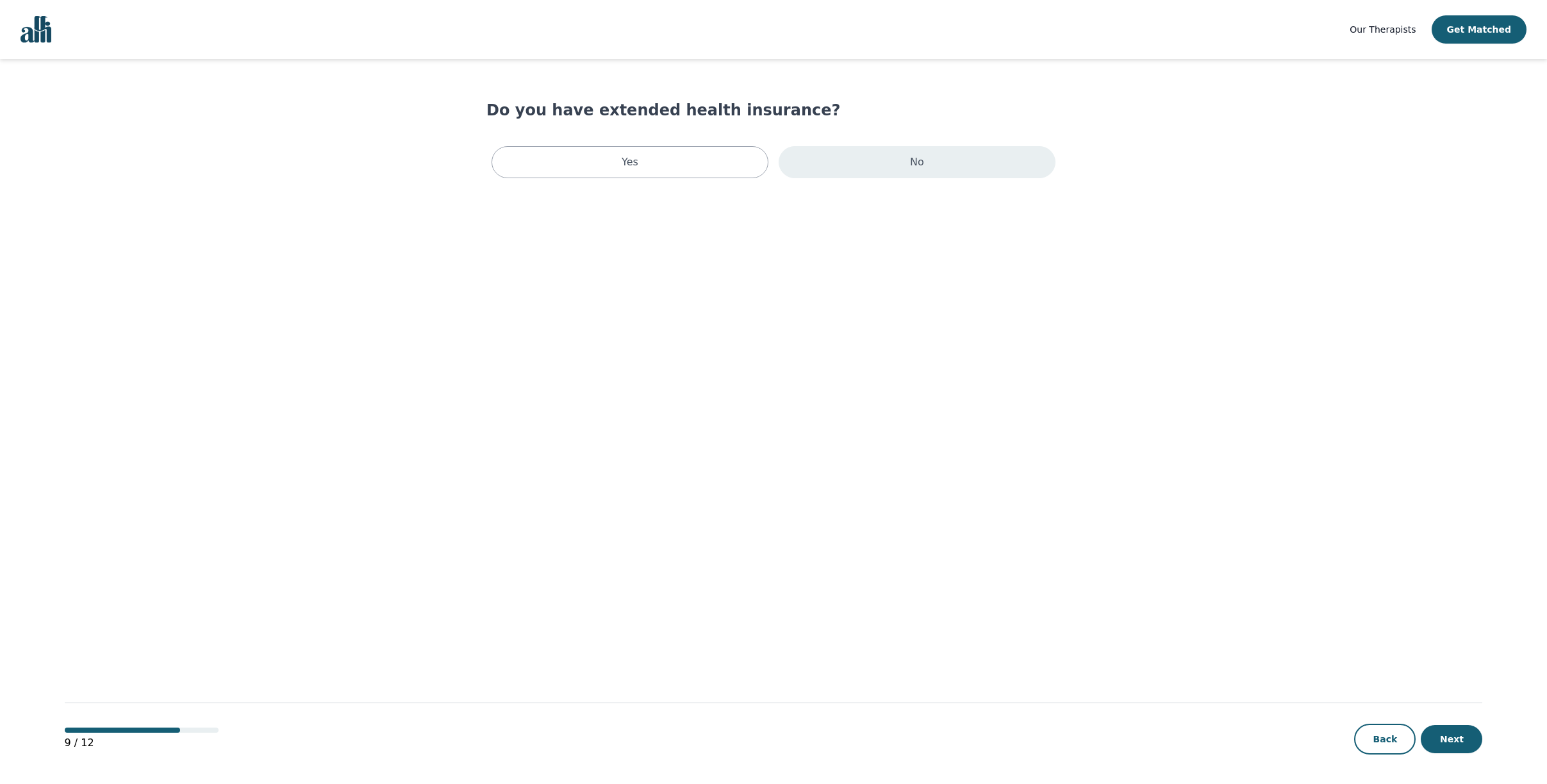
click at [862, 167] on div "No" at bounding box center [917, 162] width 277 height 32
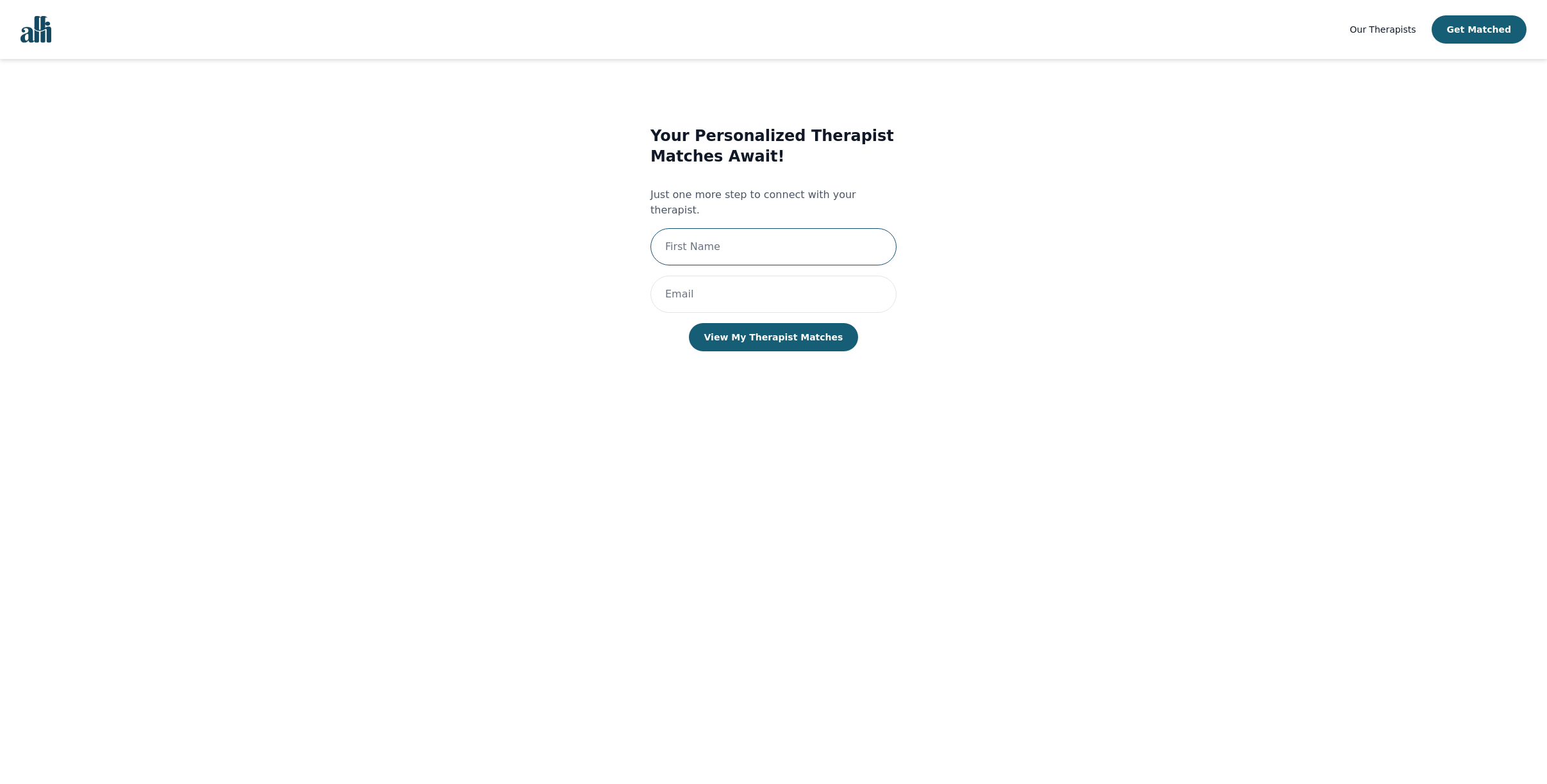
click at [718, 253] on input "text" at bounding box center [774, 246] width 246 height 37
type input "Carmine"
click at [708, 297] on input "email" at bounding box center [774, 294] width 246 height 37
type input "carmine@solovitaconsulting.com"
click at [756, 341] on button "View My Therapist Matches" at bounding box center [774, 337] width 170 height 28
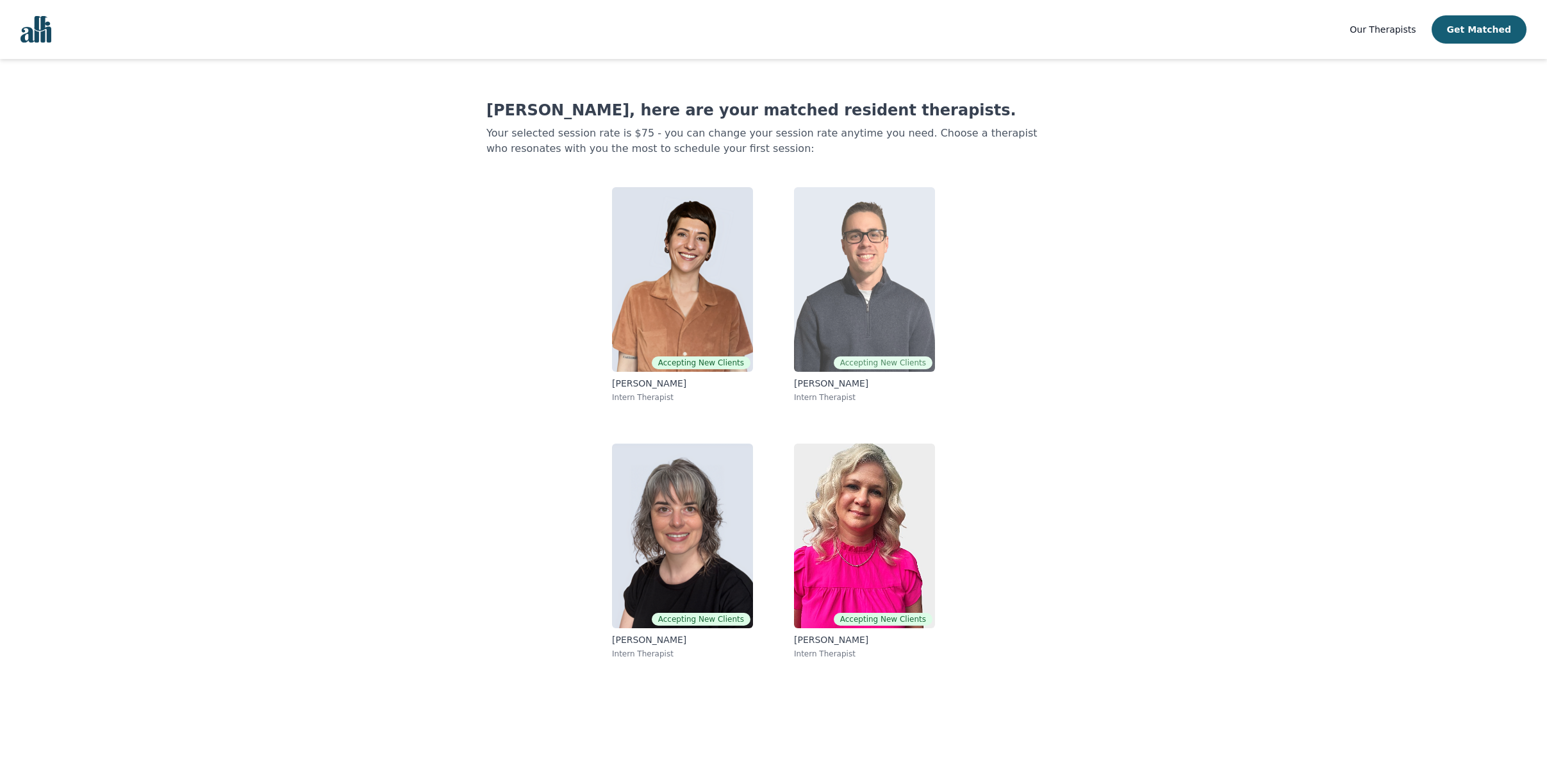
click at [845, 368] on img at bounding box center [864, 280] width 141 height 185
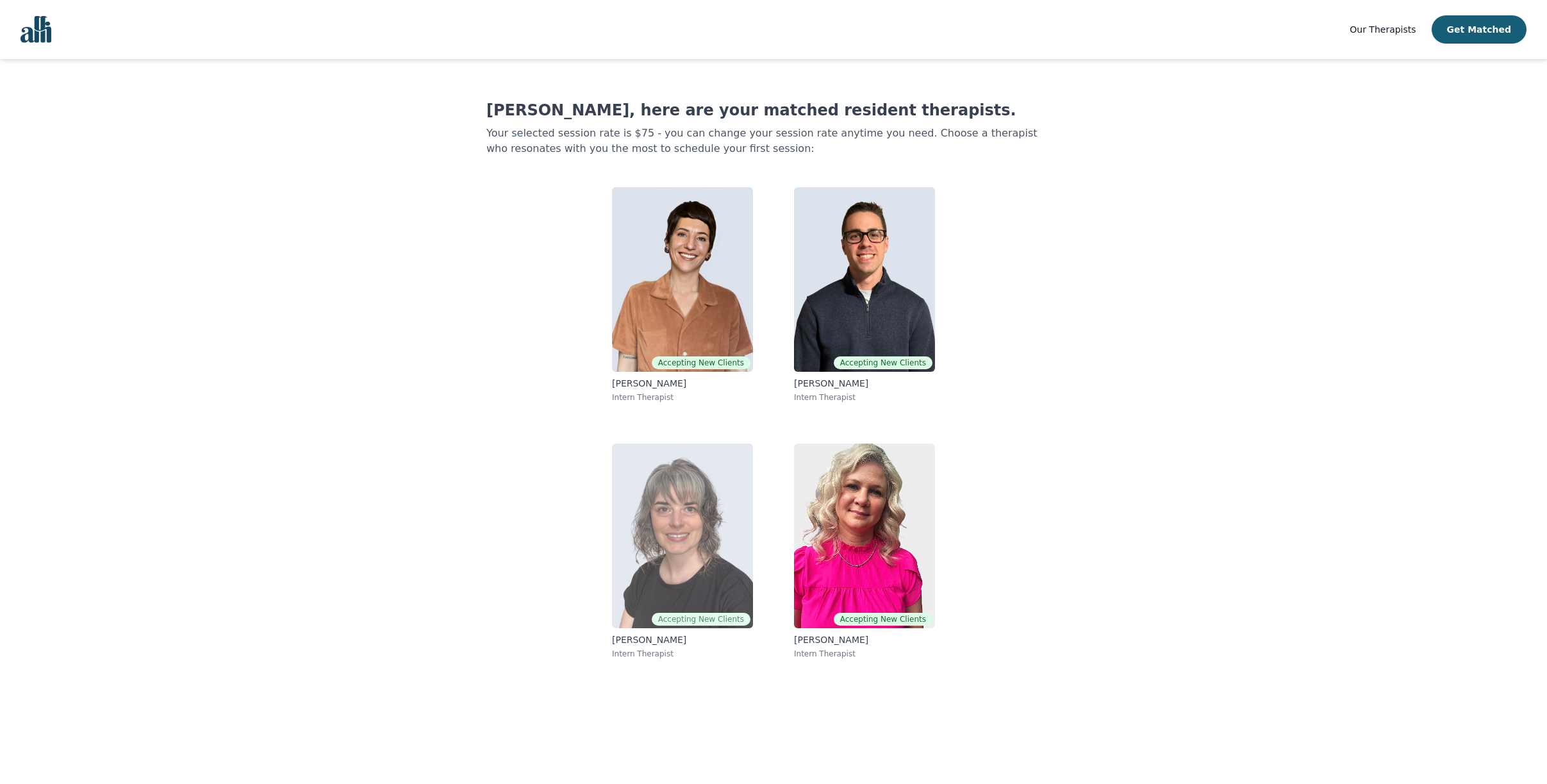
click at [688, 568] on img at bounding box center [683, 536] width 141 height 185
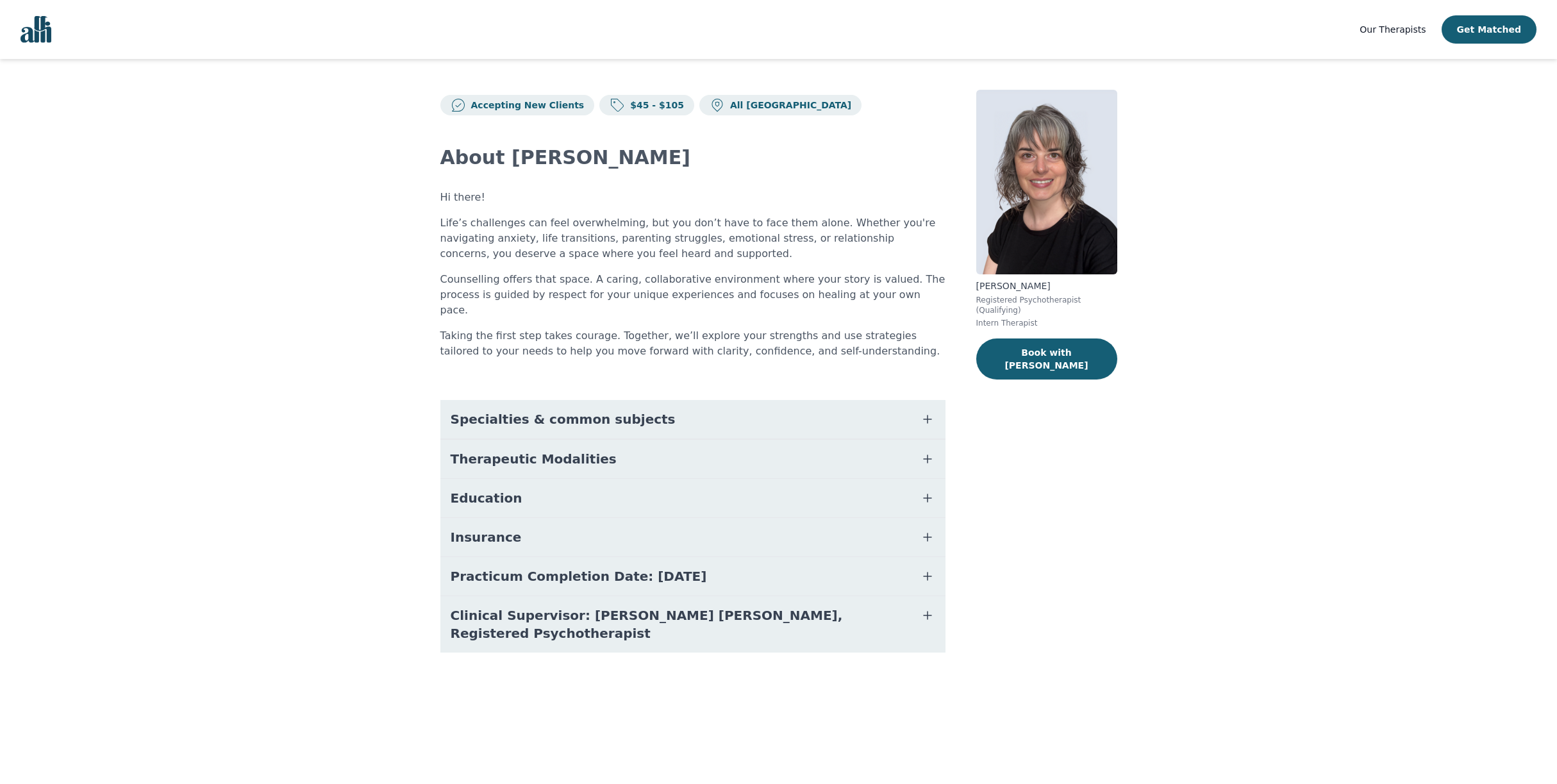
click at [936, 466] on icon "button" at bounding box center [927, 458] width 15 height 15
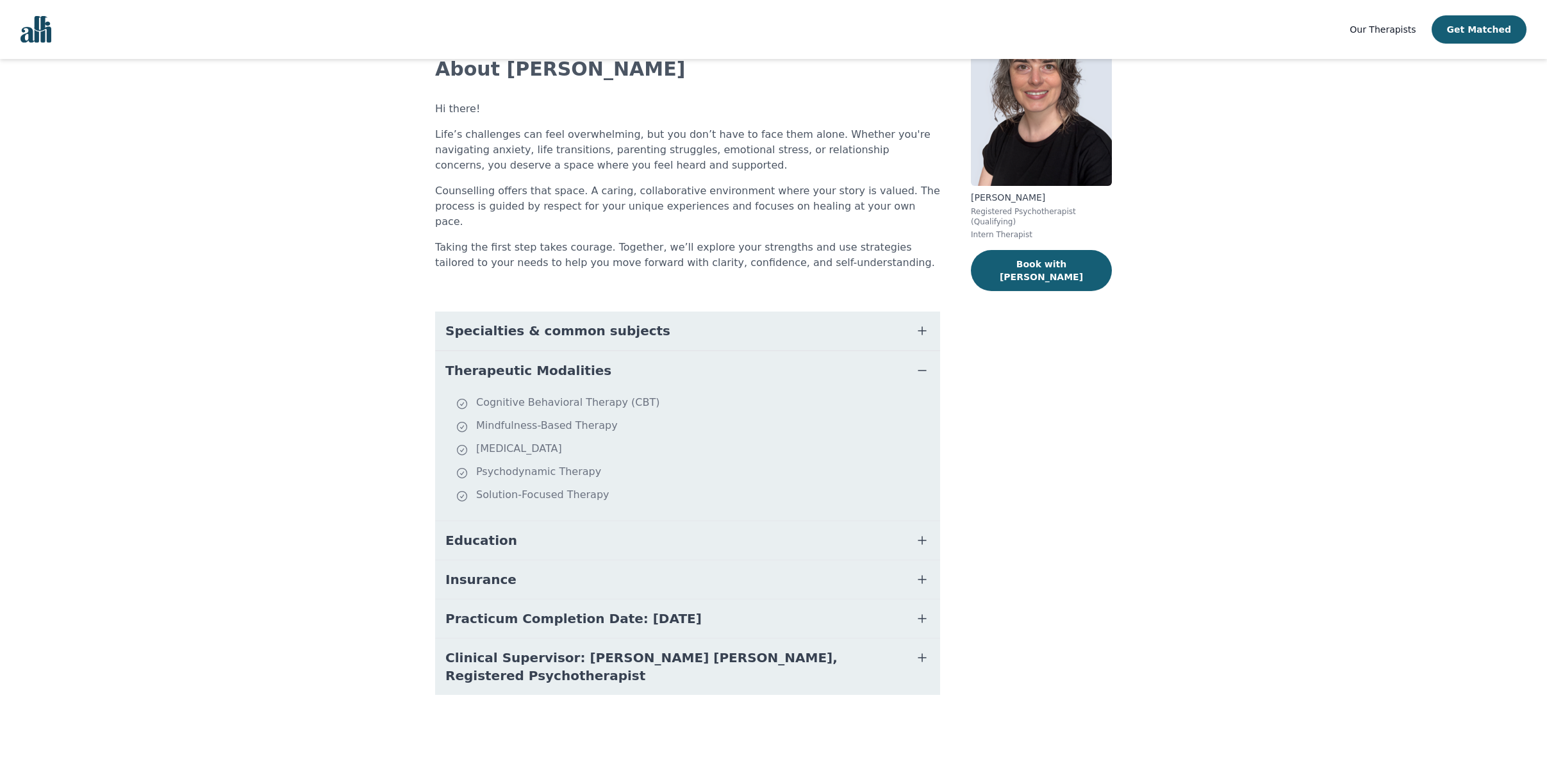
scroll to position [96, 0]
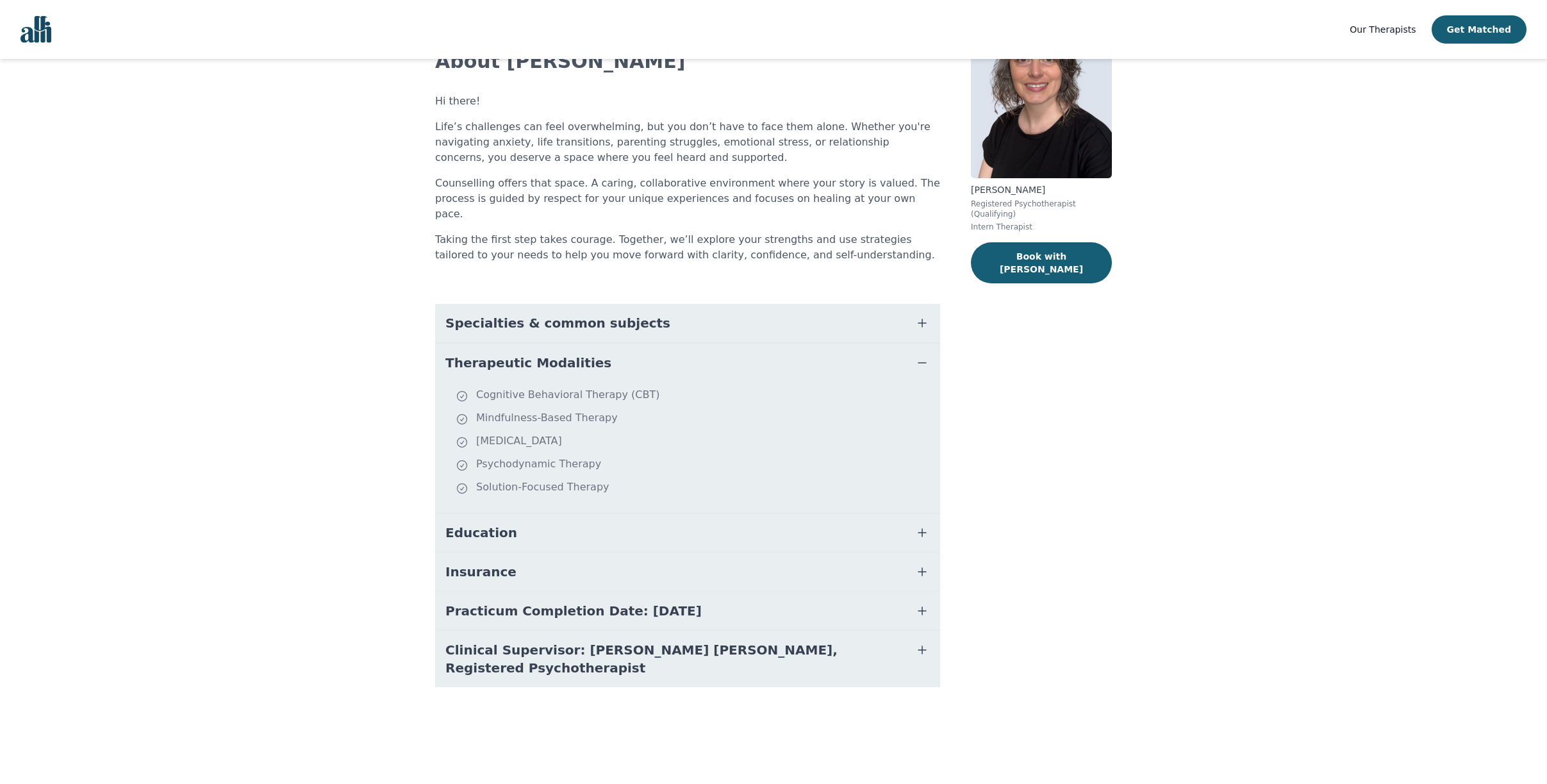
click at [930, 540] on icon "button" at bounding box center [921, 532] width 15 height 15
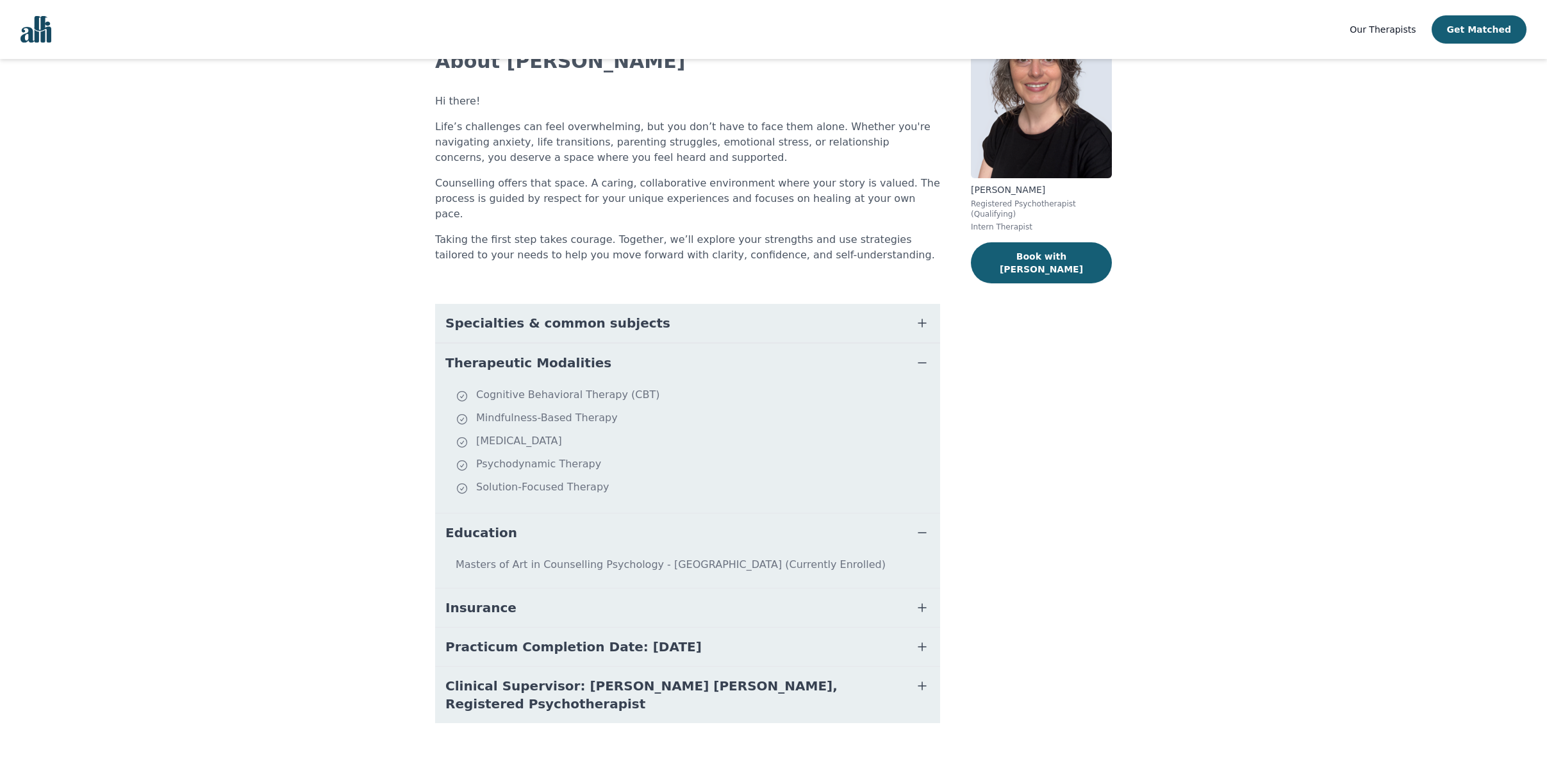
click at [930, 540] on icon "button" at bounding box center [921, 532] width 15 height 15
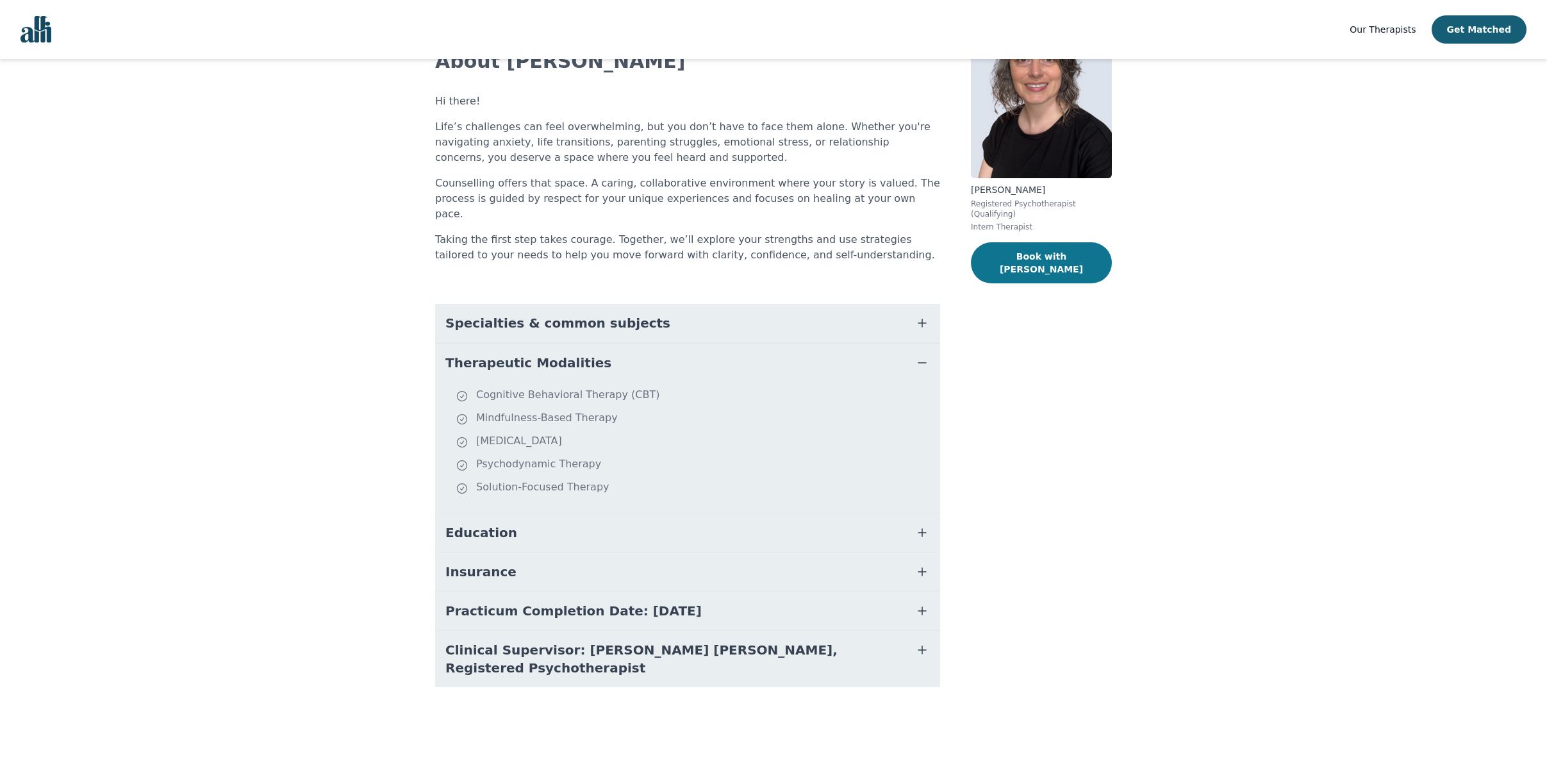
click at [1046, 279] on button "Book with Melanie" at bounding box center [1042, 262] width 141 height 41
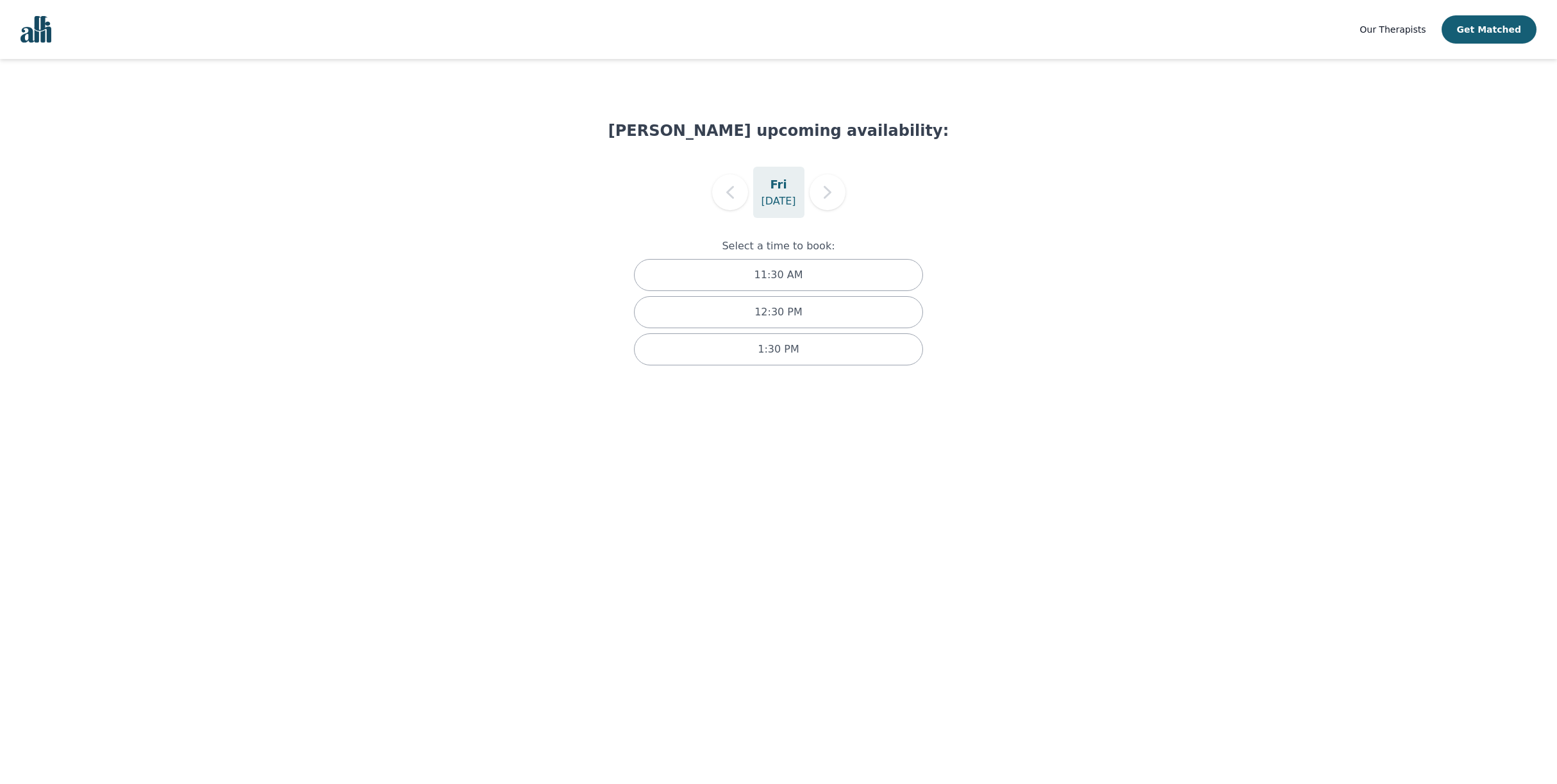
click at [773, 205] on p "Aug 29" at bounding box center [778, 201] width 34 height 15
click at [778, 218] on div "Fri Aug 29" at bounding box center [779, 192] width 51 height 51
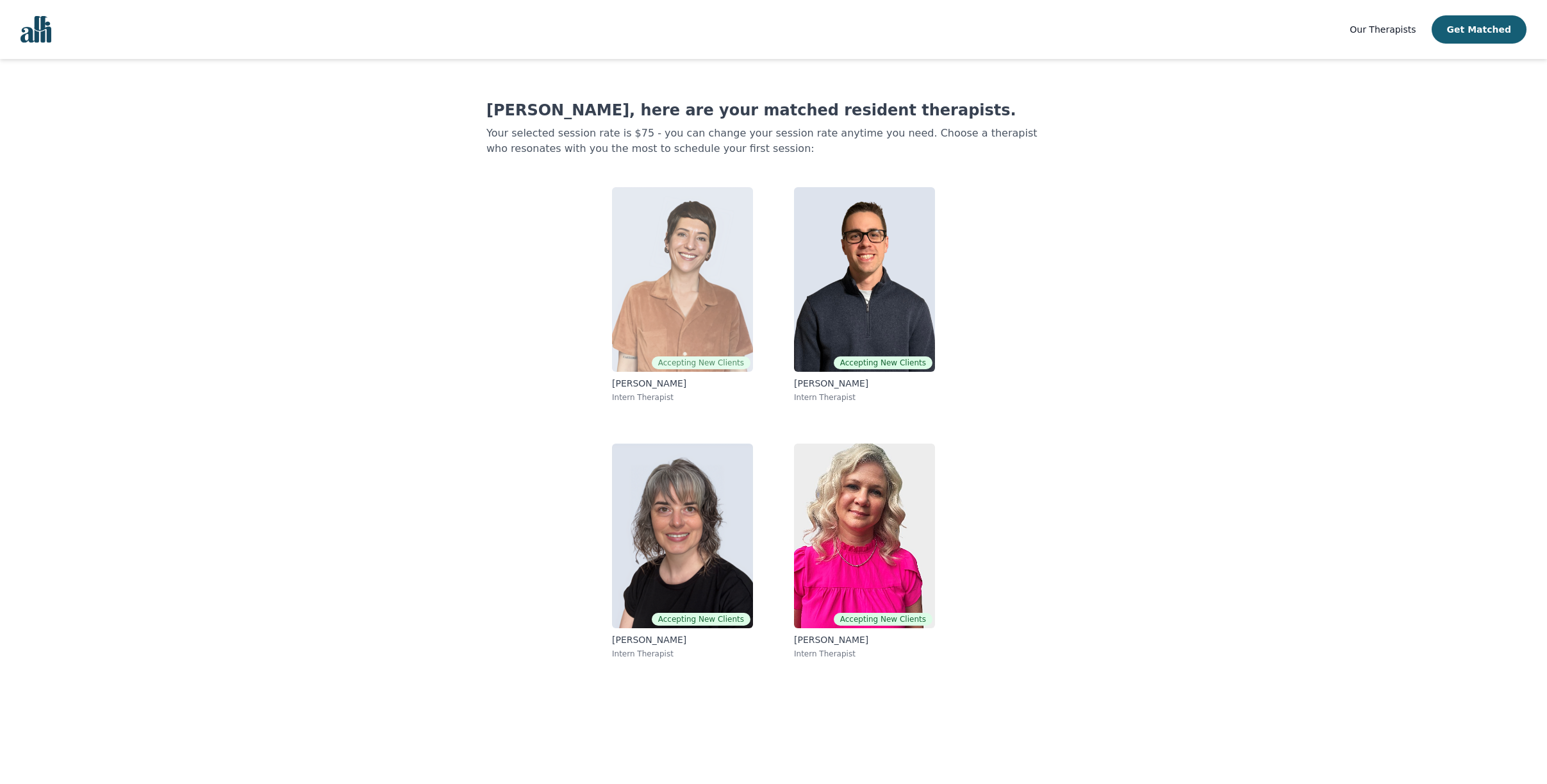
click at [702, 302] on img at bounding box center [683, 280] width 141 height 185
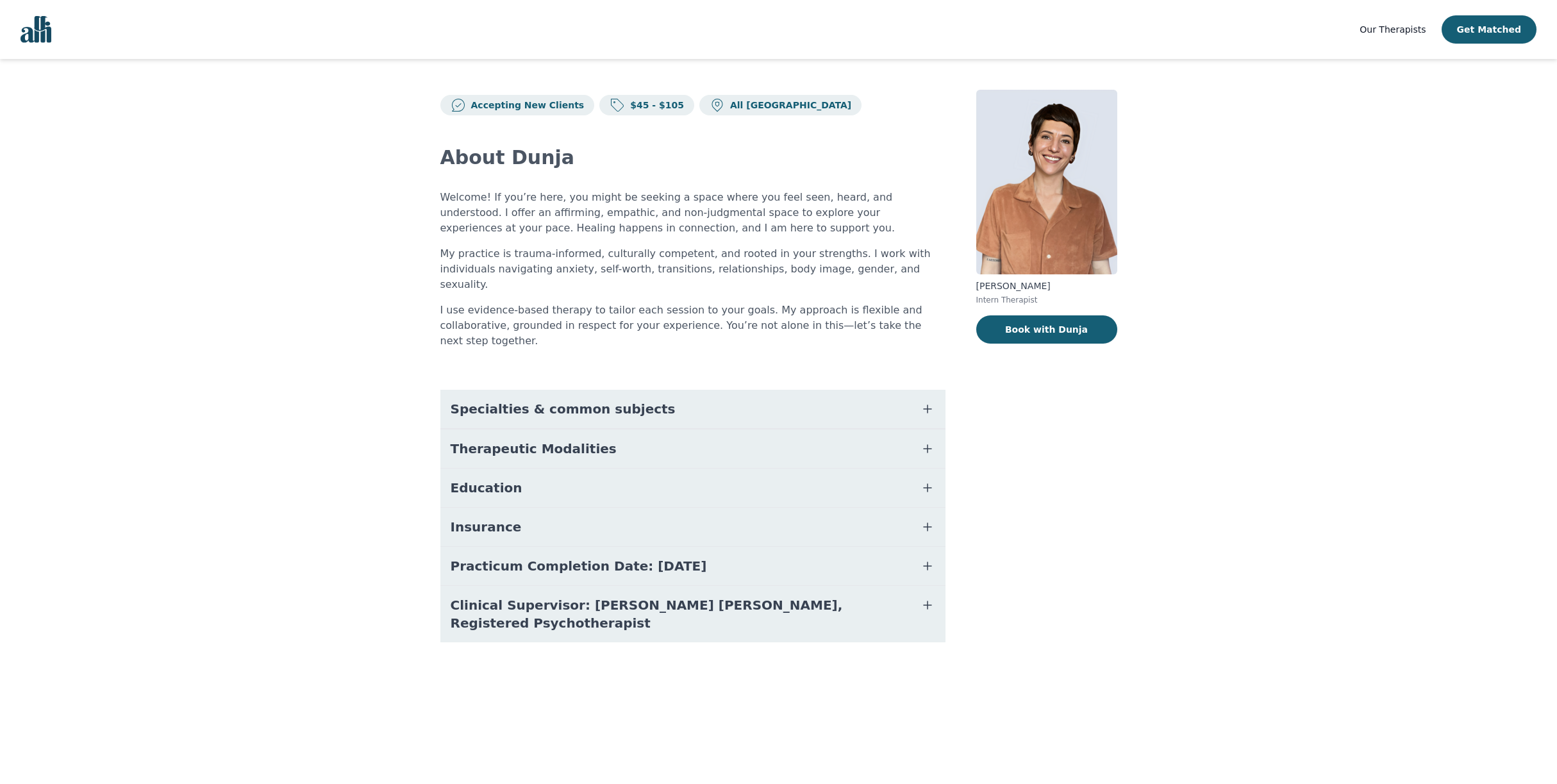
click at [931, 445] on icon "button" at bounding box center [928, 449] width 8 height 8
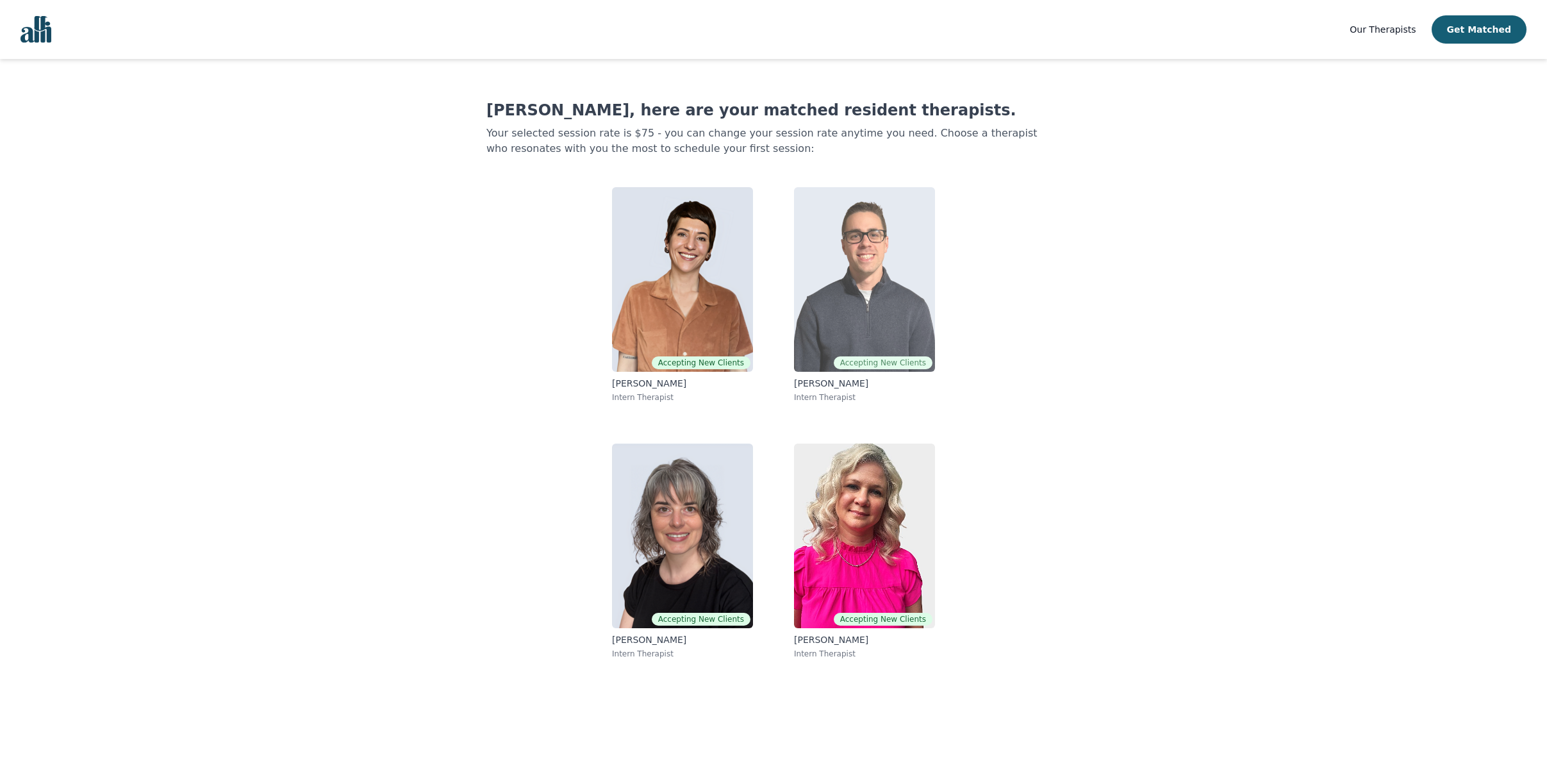
click at [828, 341] on img at bounding box center [864, 280] width 141 height 185
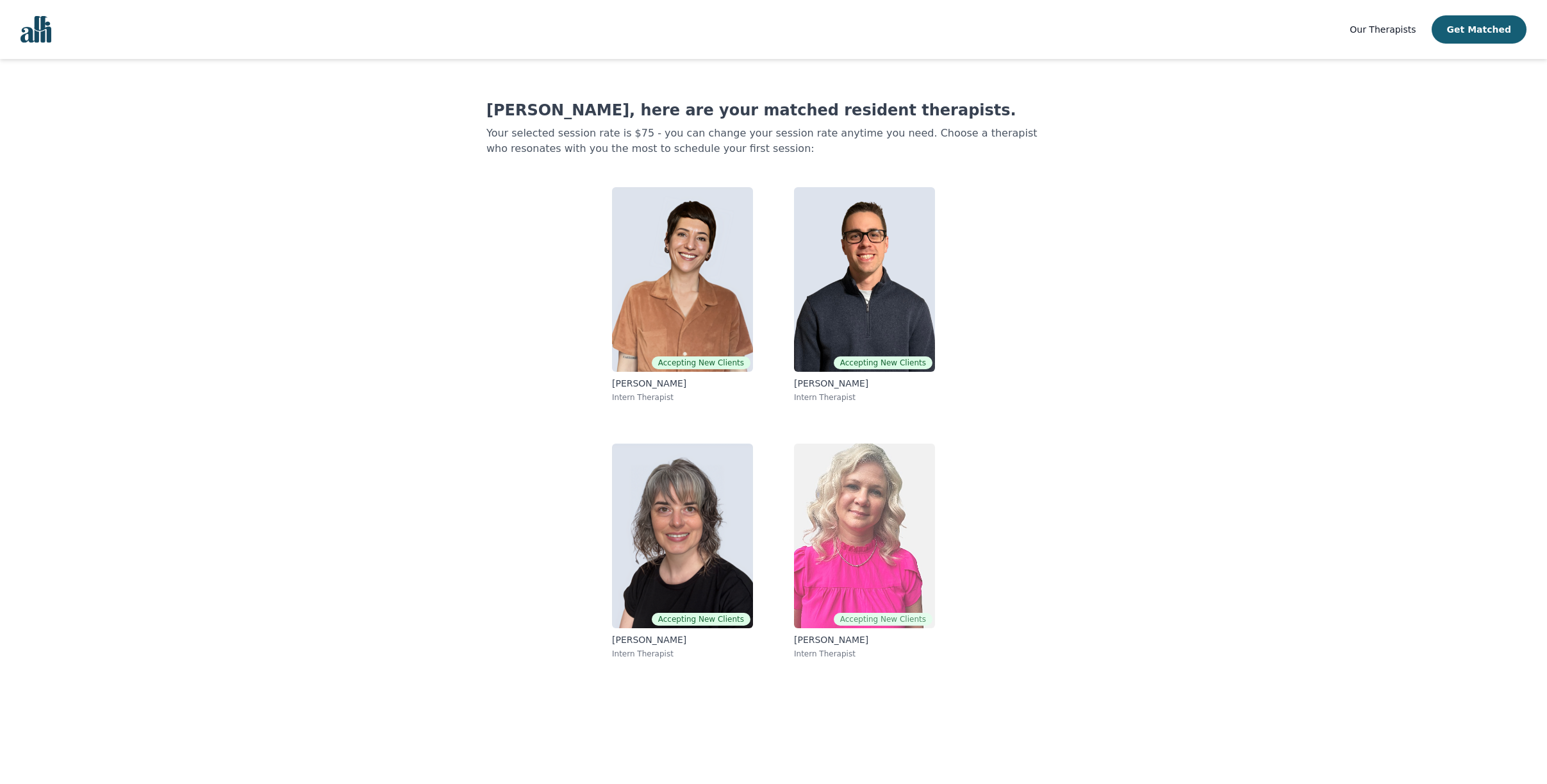
click at [861, 517] on img at bounding box center [864, 536] width 141 height 185
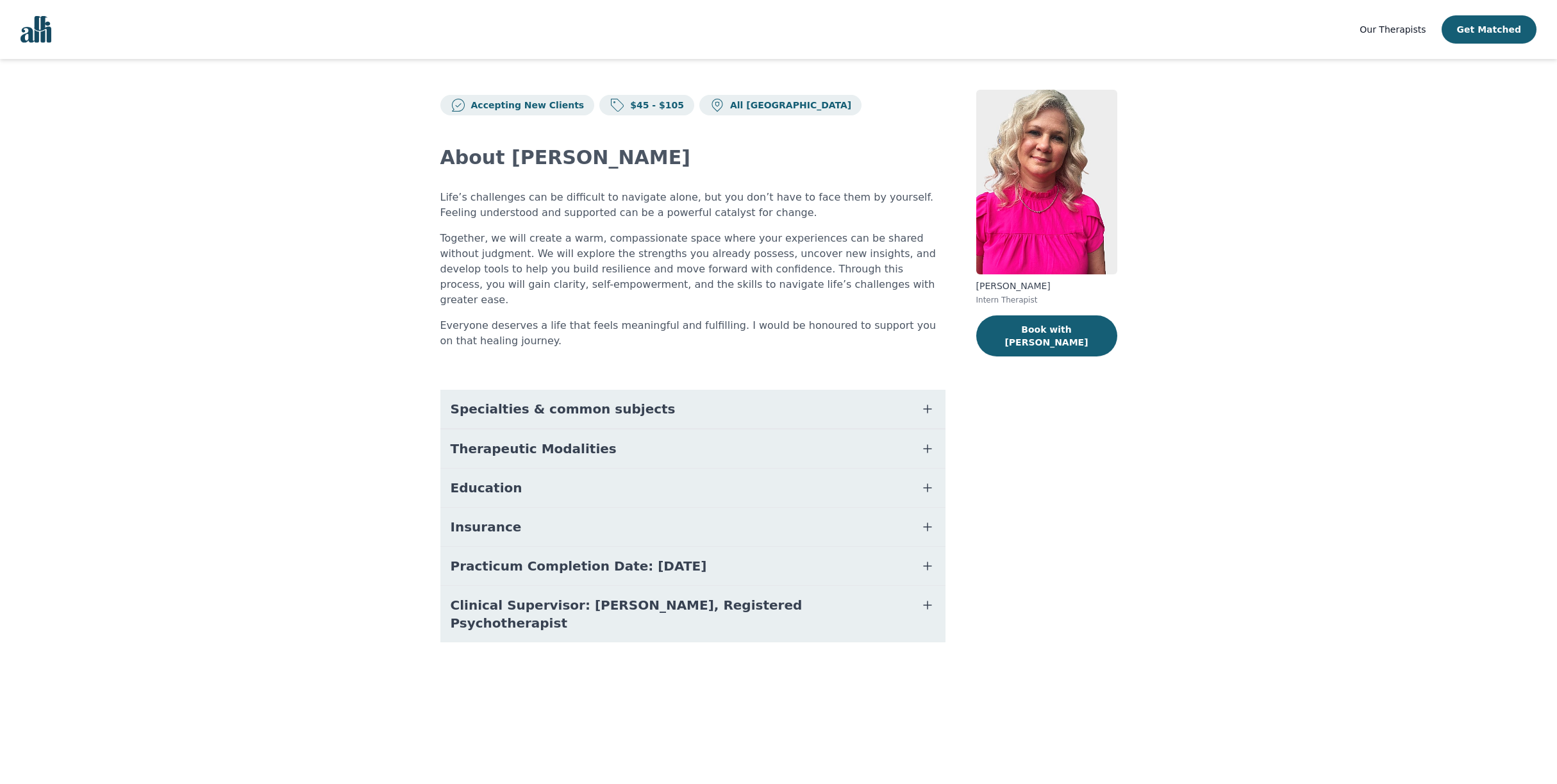
click at [945, 421] on button "Specialties & common subjects" at bounding box center [693, 409] width 505 height 39
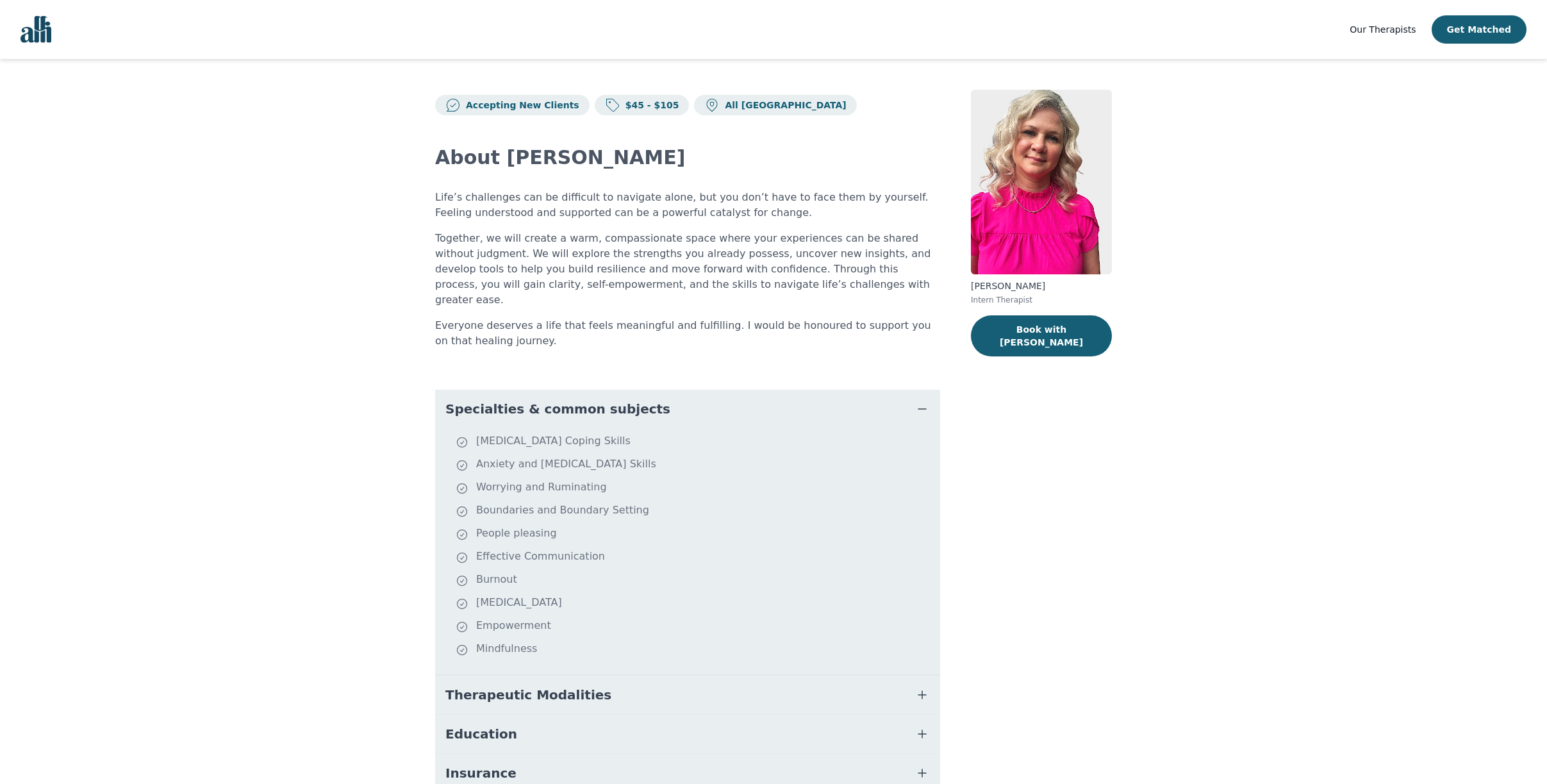
click at [930, 416] on icon "button" at bounding box center [921, 408] width 15 height 15
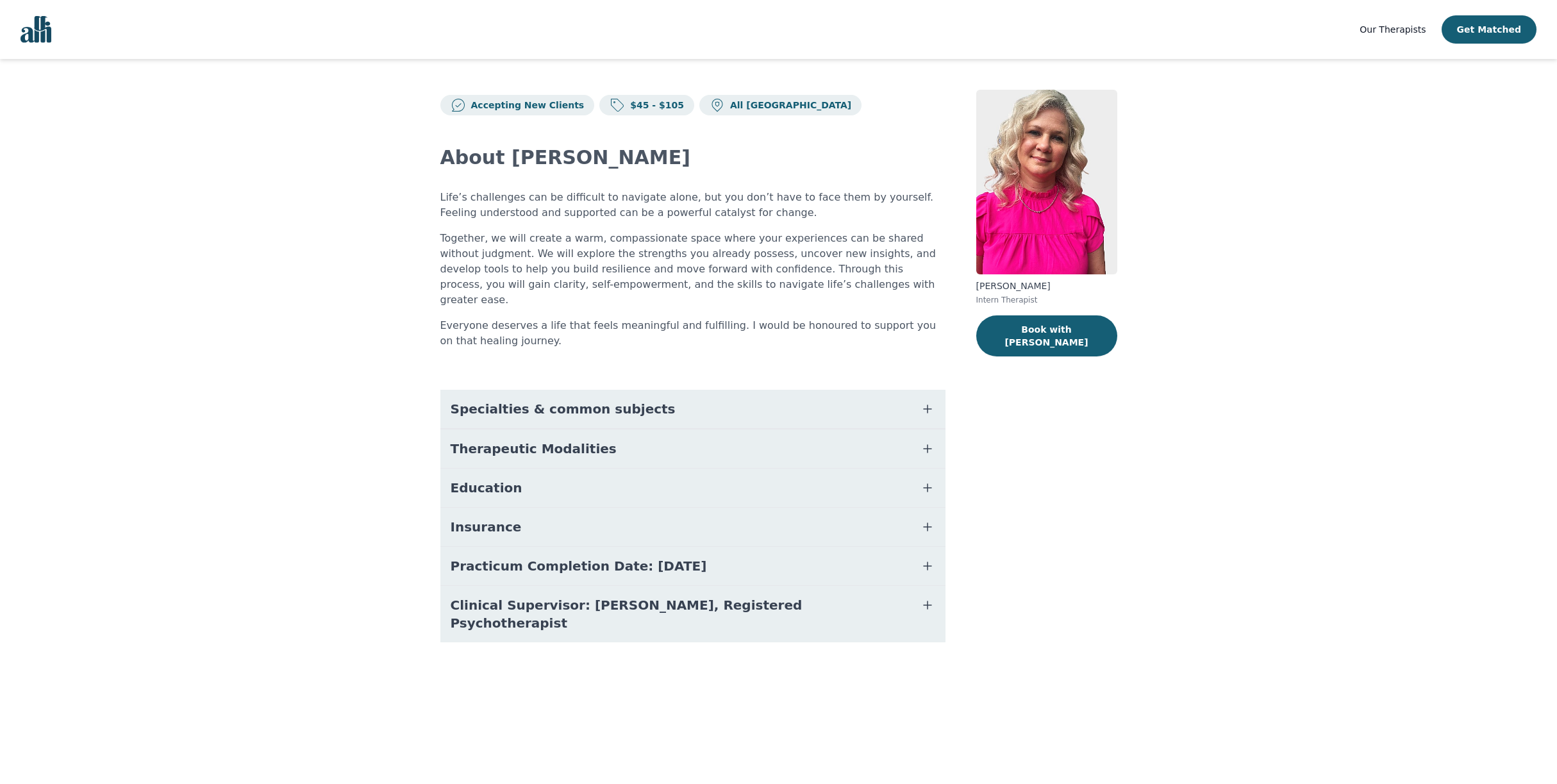
click at [936, 457] on icon "button" at bounding box center [927, 448] width 15 height 15
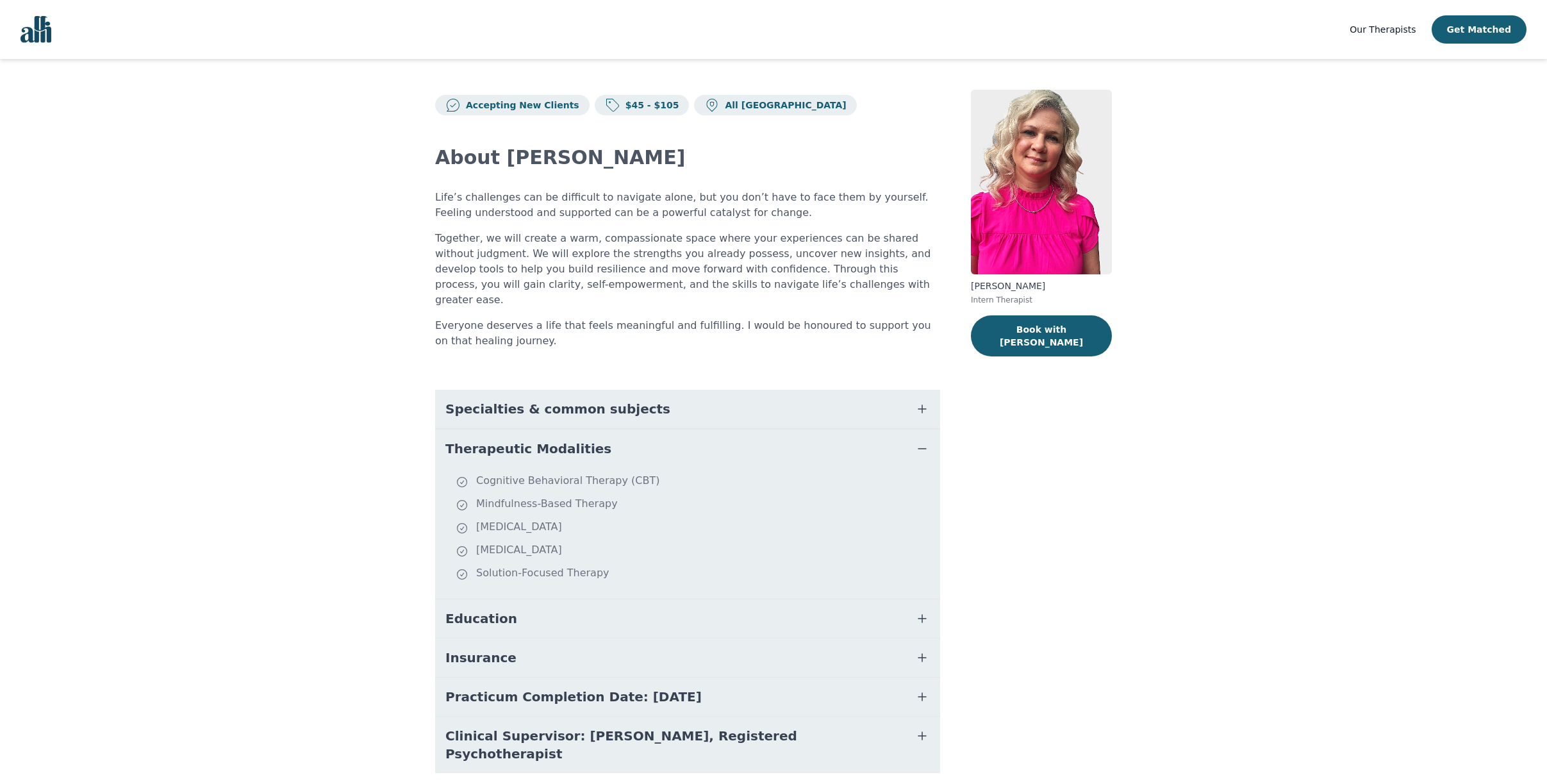
click at [930, 457] on icon "button" at bounding box center [921, 448] width 15 height 15
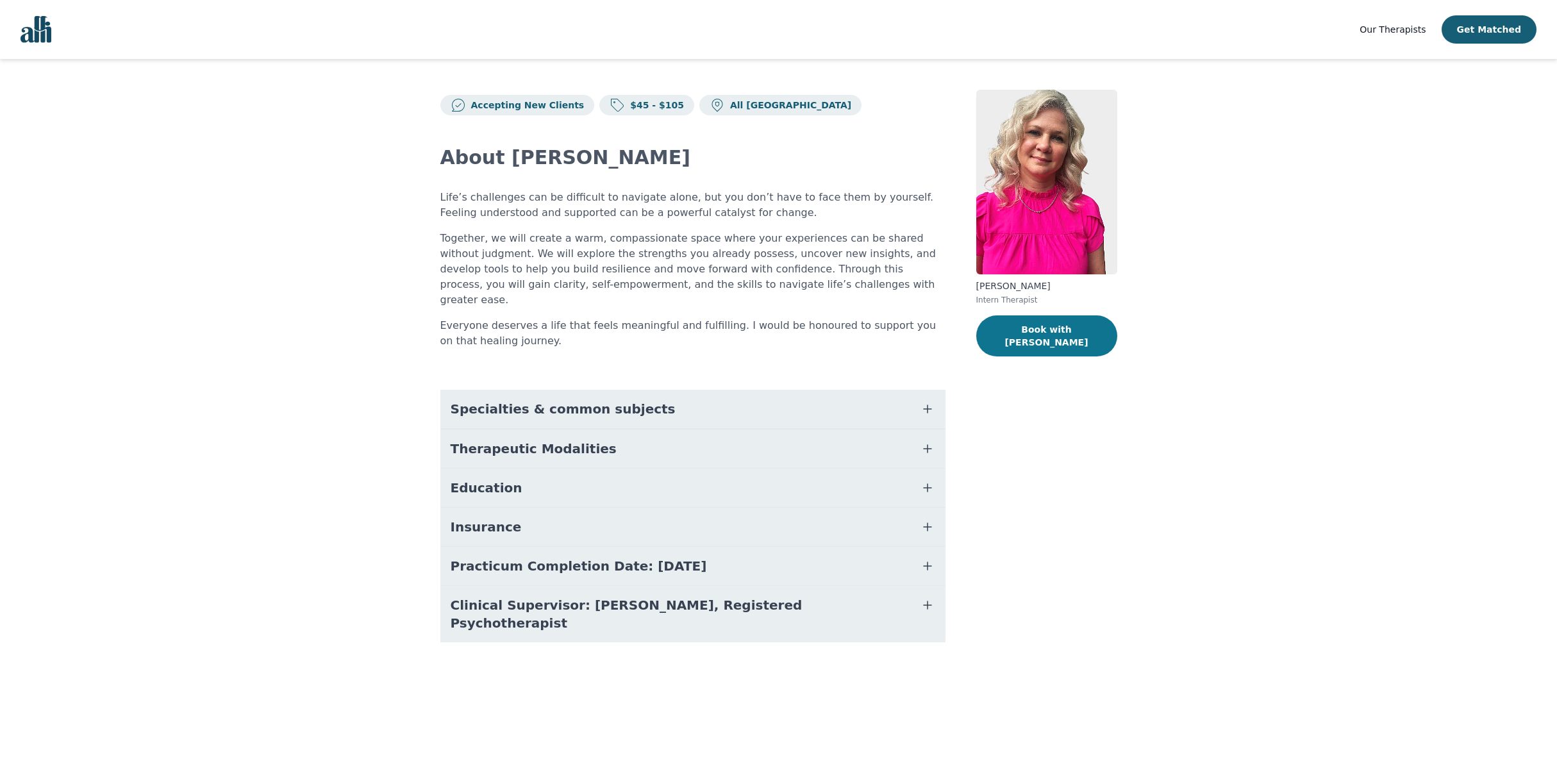
click at [1062, 350] on button "Book with Melissa" at bounding box center [1047, 335] width 141 height 41
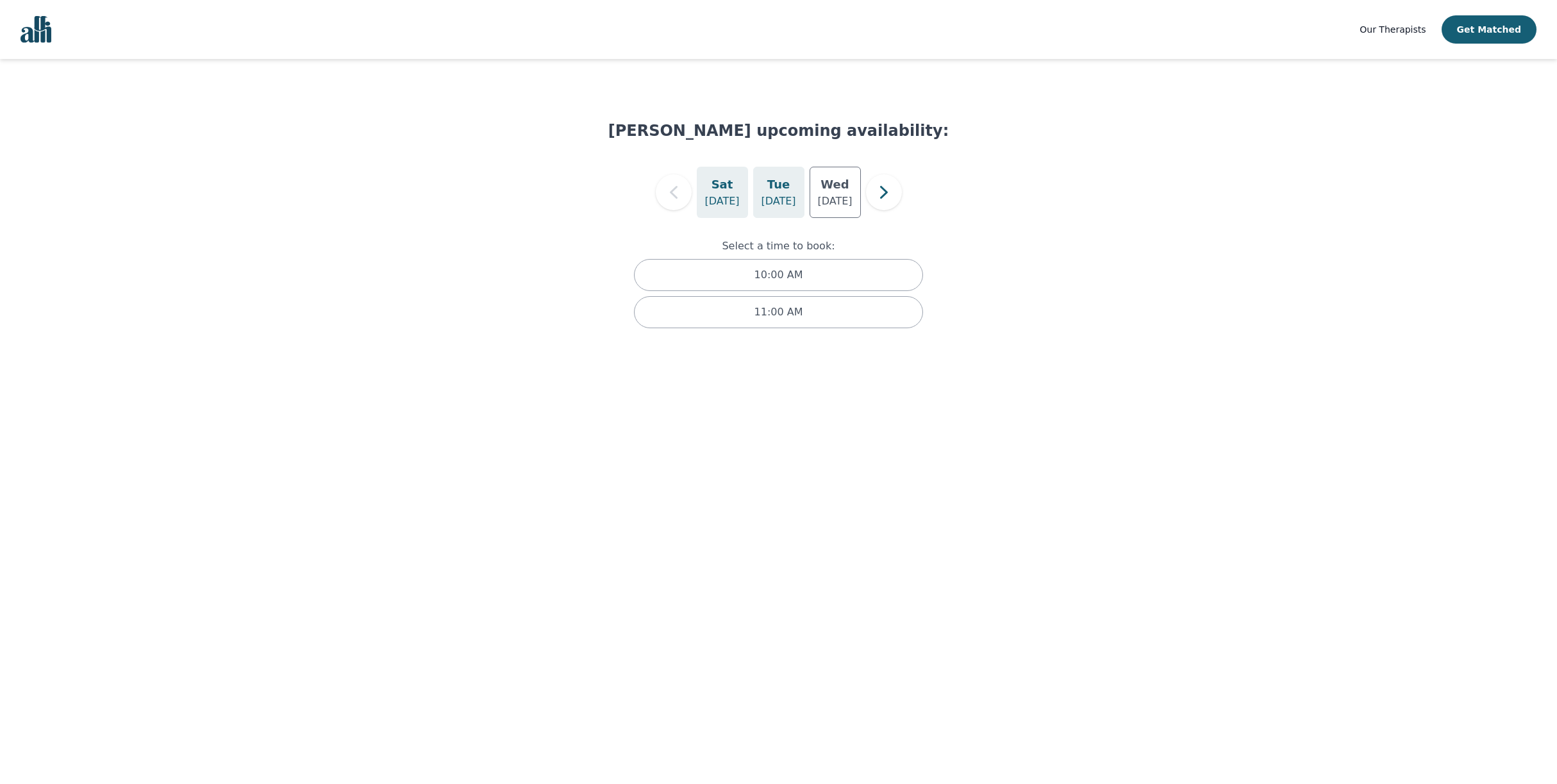
click at [768, 204] on div "Tue Sep 2" at bounding box center [779, 192] width 51 height 51
click at [837, 194] on h5 "Wed" at bounding box center [834, 185] width 28 height 18
click at [777, 194] on h5 "Tue" at bounding box center [778, 185] width 22 height 18
click at [777, 282] on p "8:00 PM" at bounding box center [778, 275] width 41 height 15
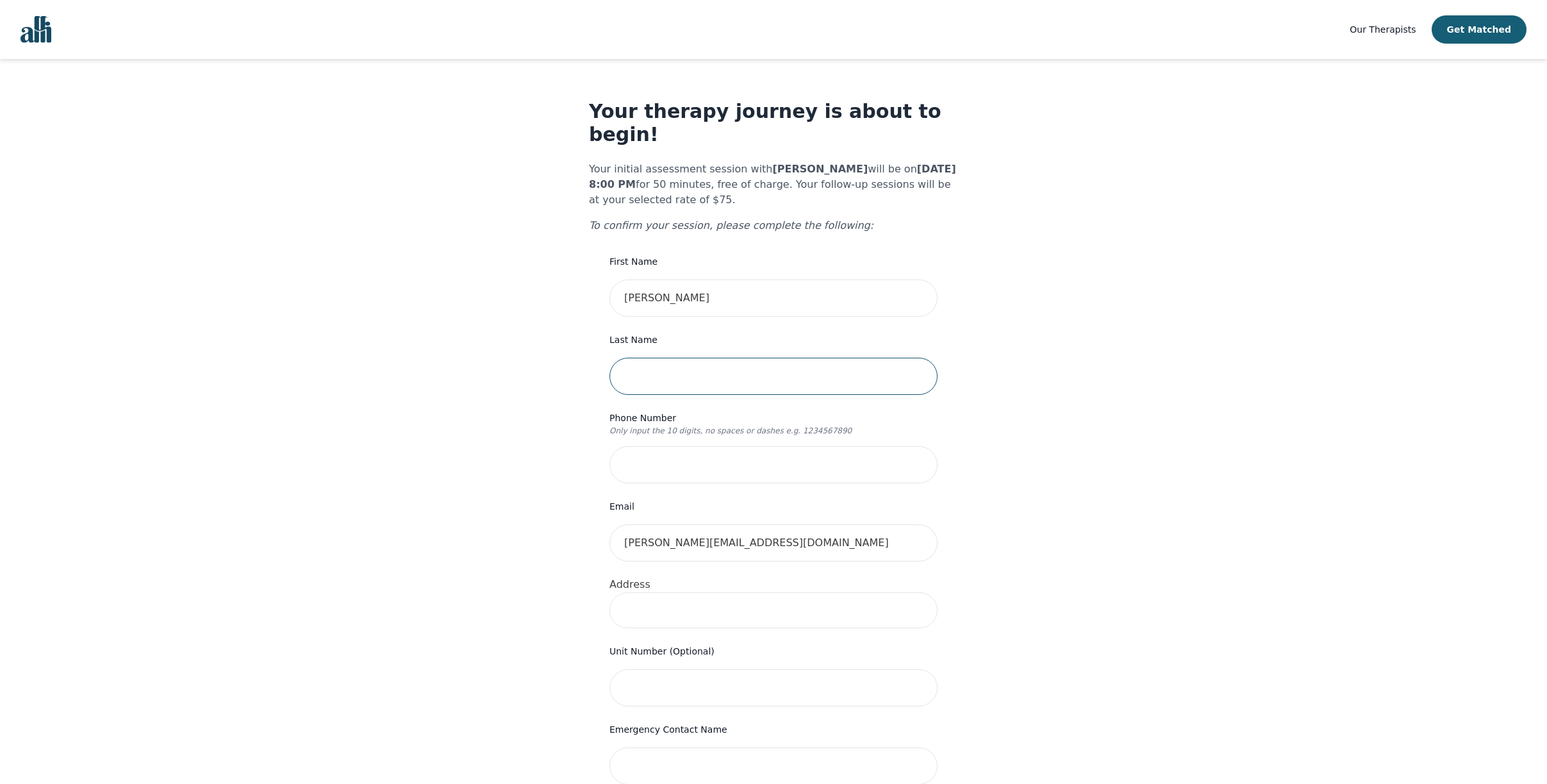
click at [641, 371] on input "text" at bounding box center [774, 376] width 328 height 37
type input "Maiorano"
type input "4169008737"
type input "79 Smith Drive"
drag, startPoint x: 688, startPoint y: 465, endPoint x: 662, endPoint y: 464, distance: 26.0
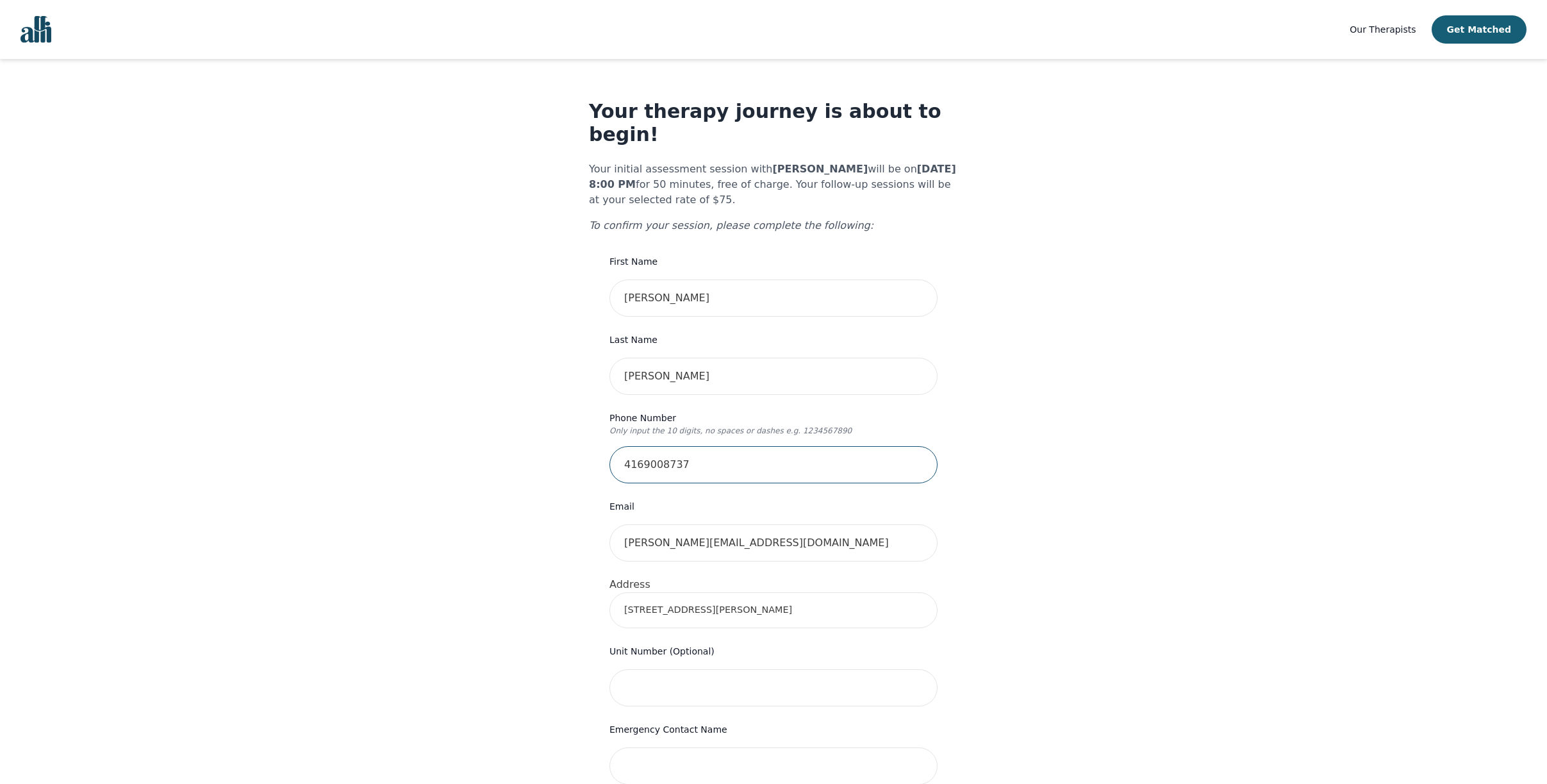
click at [662, 464] on input "4169008737" at bounding box center [774, 465] width 328 height 37
type input "4167994106"
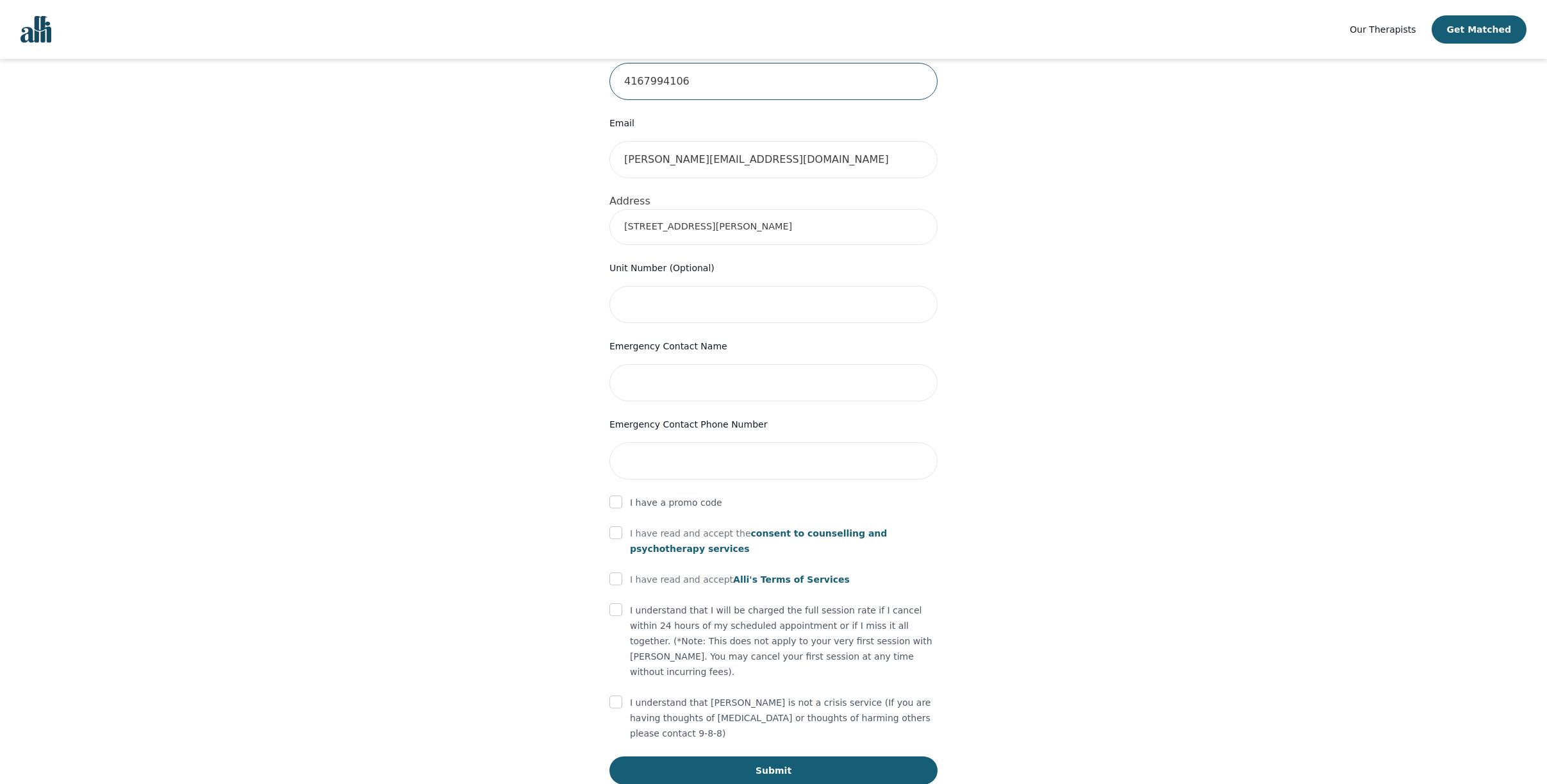
scroll to position [385, 0]
click at [610, 538] on input "checkbox" at bounding box center [616, 531] width 13 height 13
checkbox input "true"
click at [610, 584] on input "checkbox" at bounding box center [616, 577] width 13 height 13
checkbox input "true"
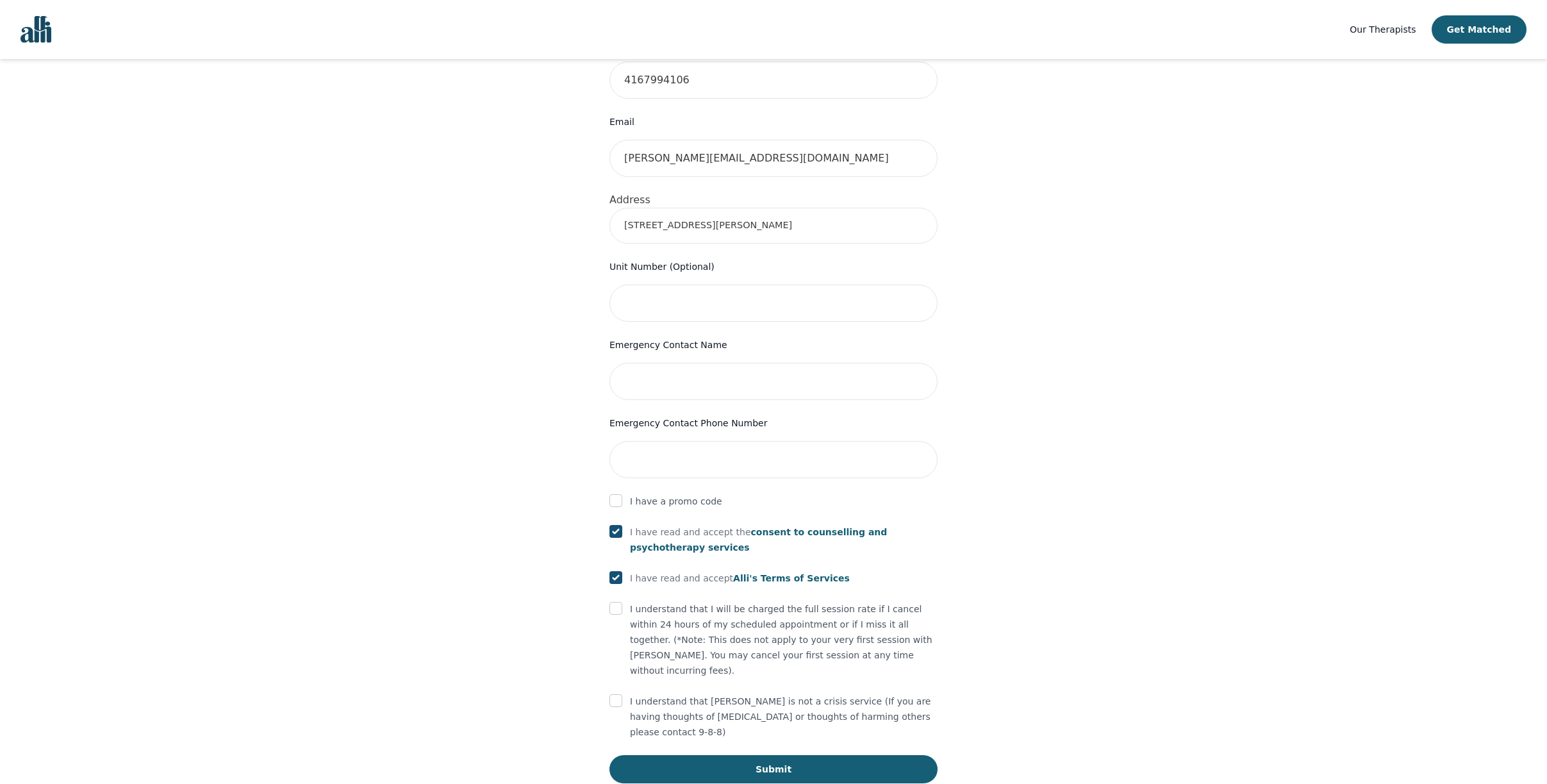
click at [612, 636] on div "I understand that I will be charged the full session rate if I cancel within 24…" at bounding box center [774, 639] width 328 height 77
click at [610, 615] on input "checkbox" at bounding box center [616, 608] width 13 height 13
checkbox input "true"
click at [610, 707] on input "checkbox" at bounding box center [616, 700] width 13 height 13
checkbox input "true"
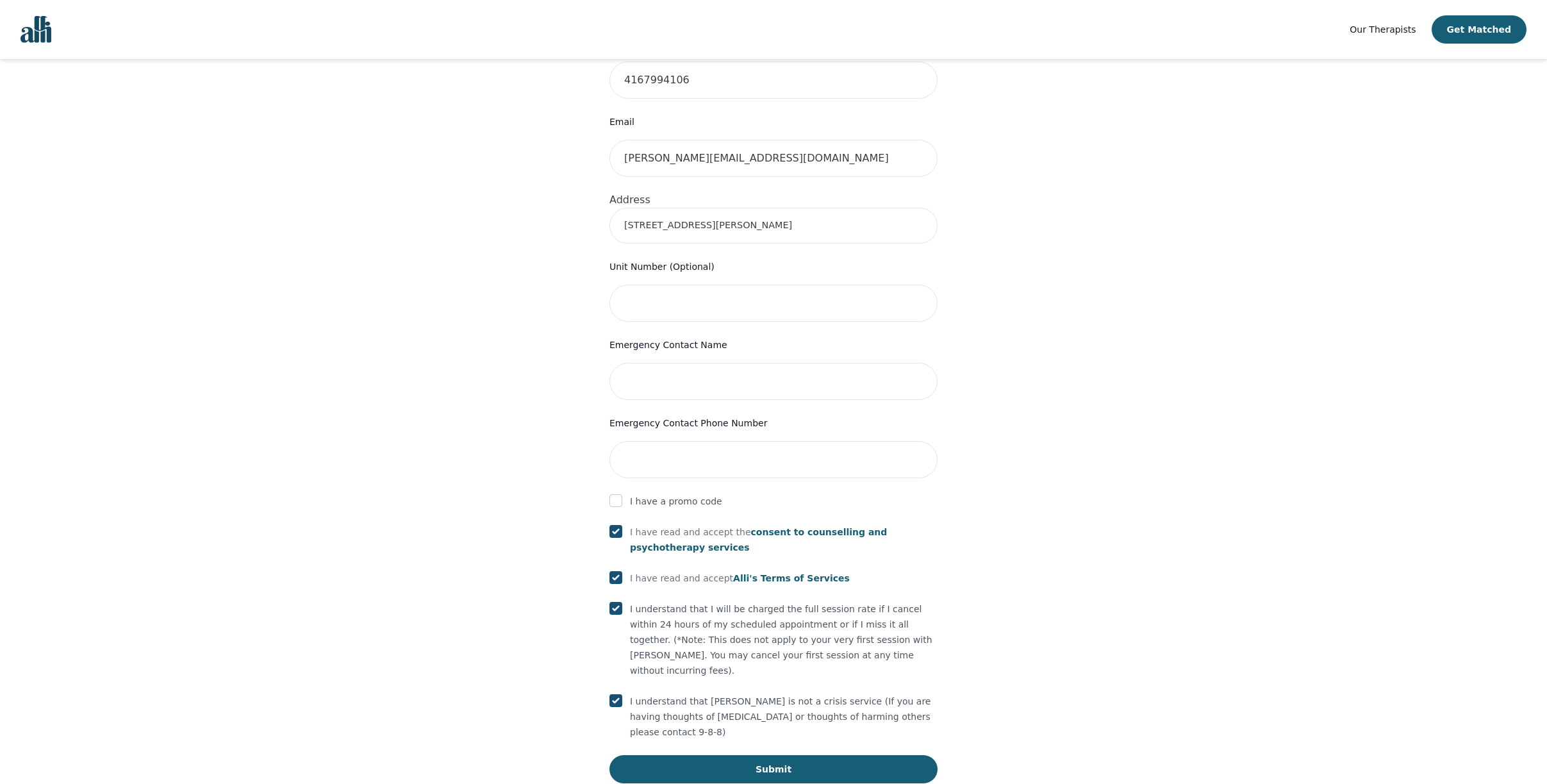
scroll to position [432, 0]
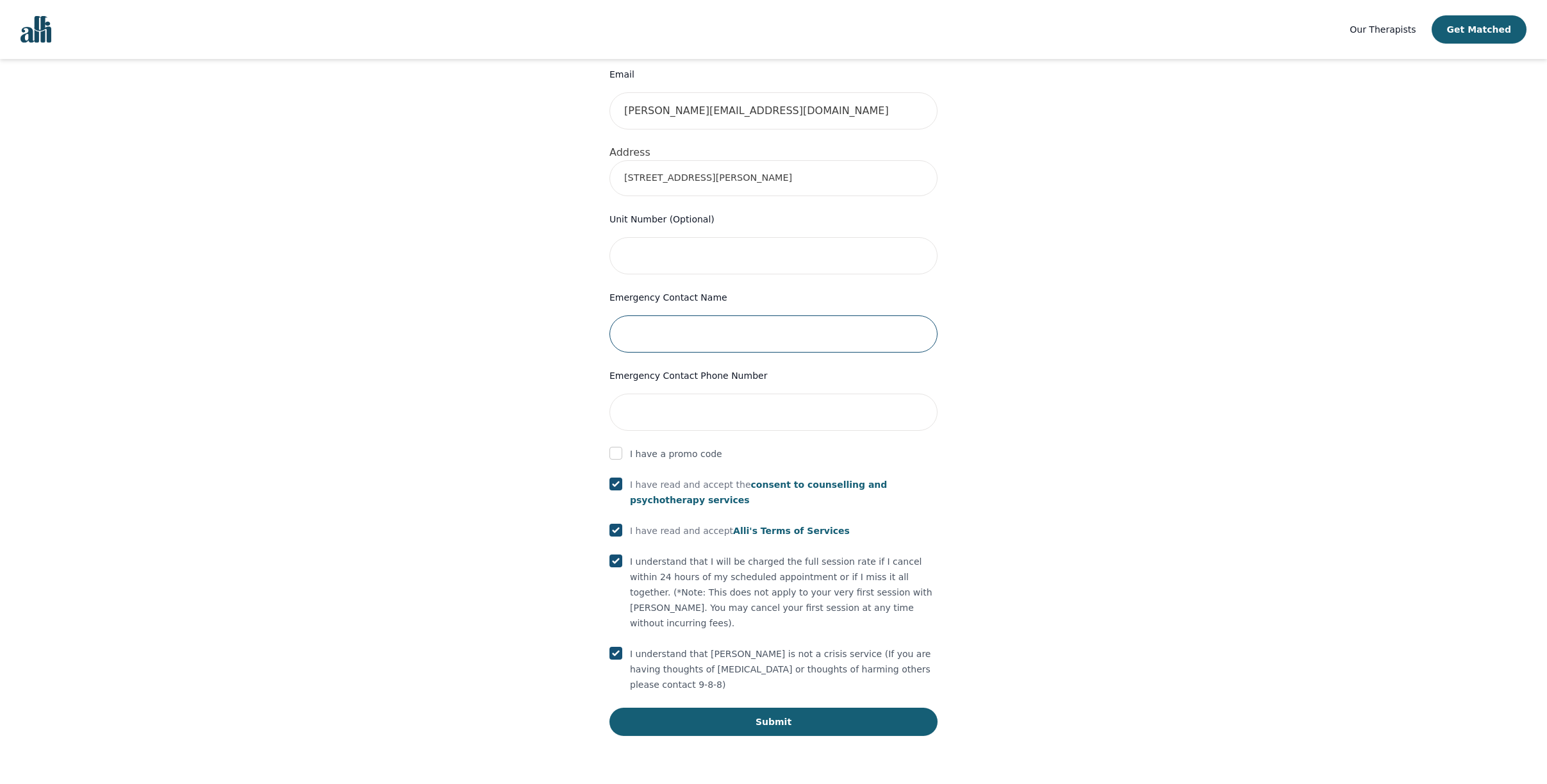
click at [643, 353] on input "text" at bounding box center [774, 333] width 328 height 37
type input "Agostino"
click at [674, 430] on input "tel" at bounding box center [774, 412] width 328 height 37
paste input "905-703-0915"
type input "905-703-0915"
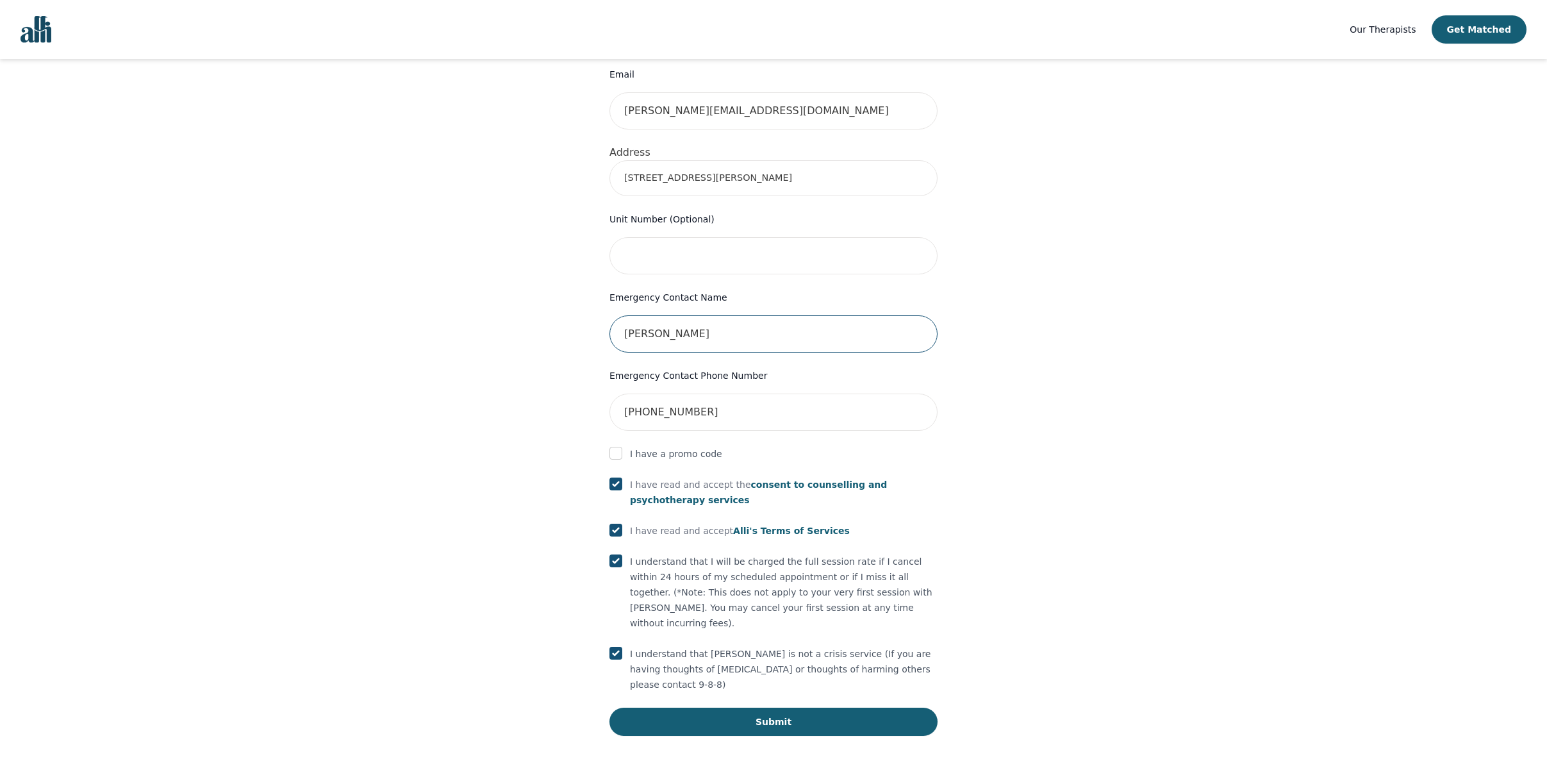
click at [690, 353] on input "Agostino" at bounding box center [774, 333] width 328 height 37
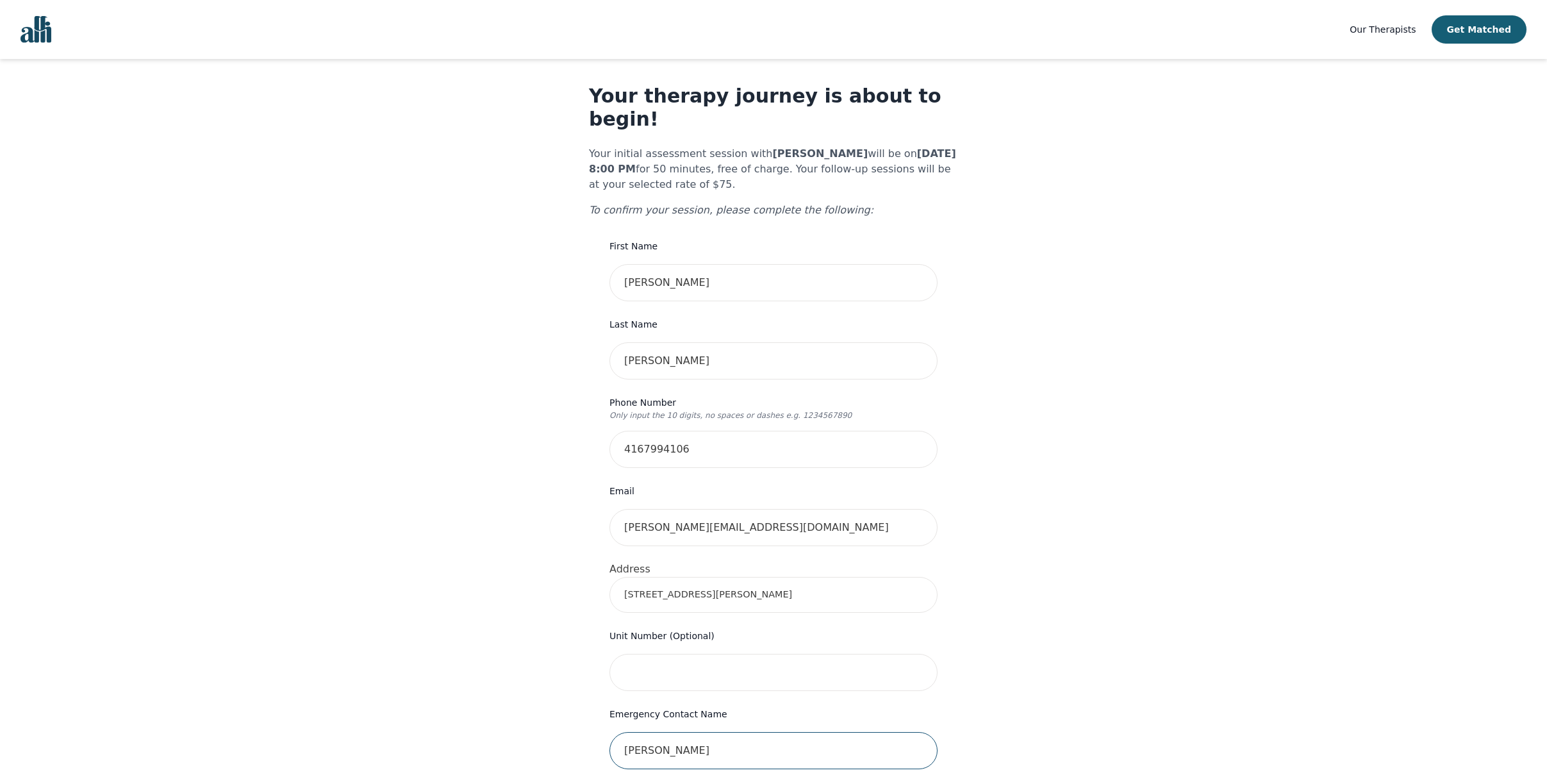
scroll to position [0, 0]
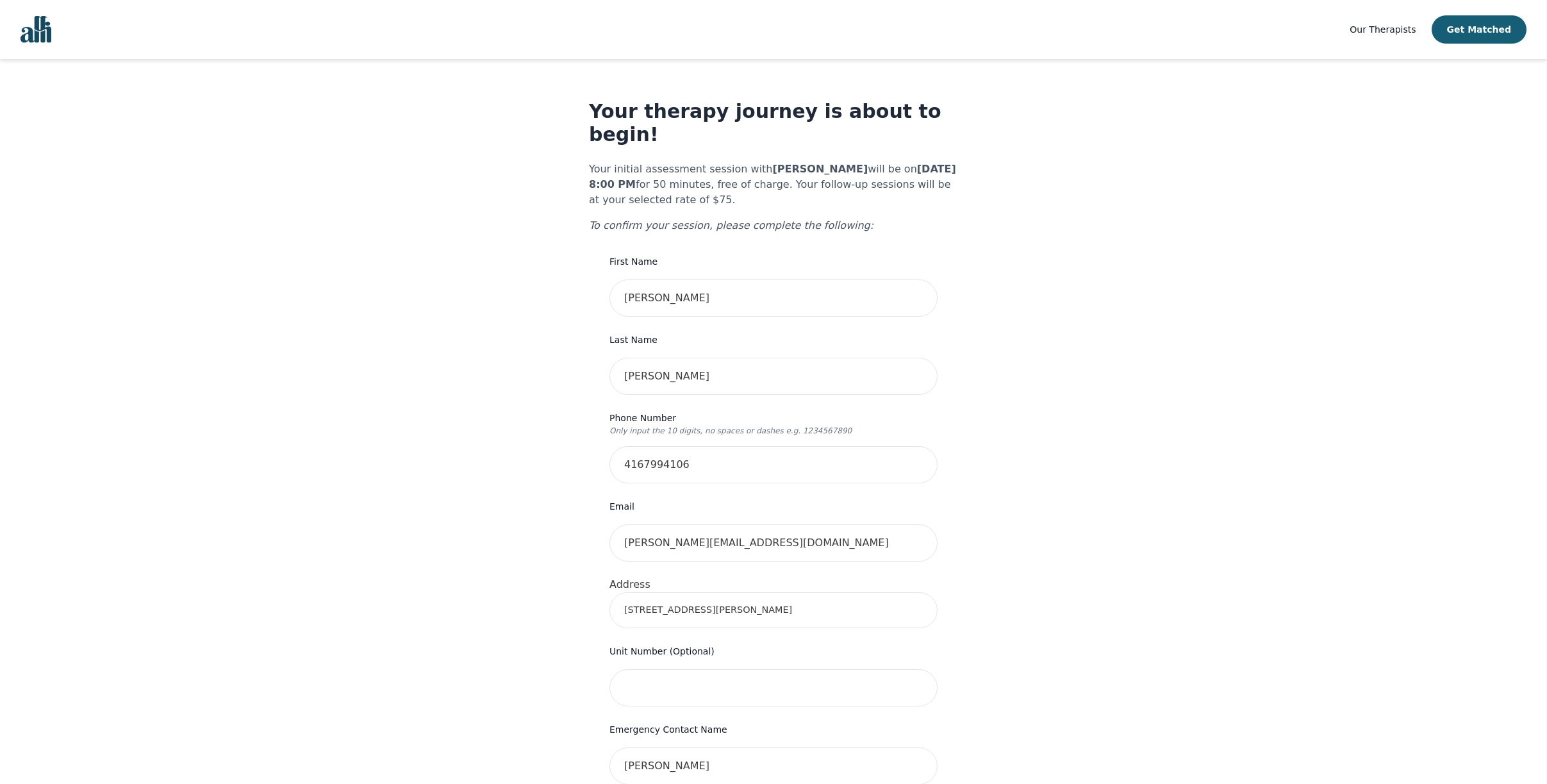
drag, startPoint x: 825, startPoint y: 158, endPoint x: 749, endPoint y: 159, distance: 76.0
click at [773, 163] on b "Melissa Stutley" at bounding box center [820, 169] width 96 height 12
copy b "Melissa Stutley"
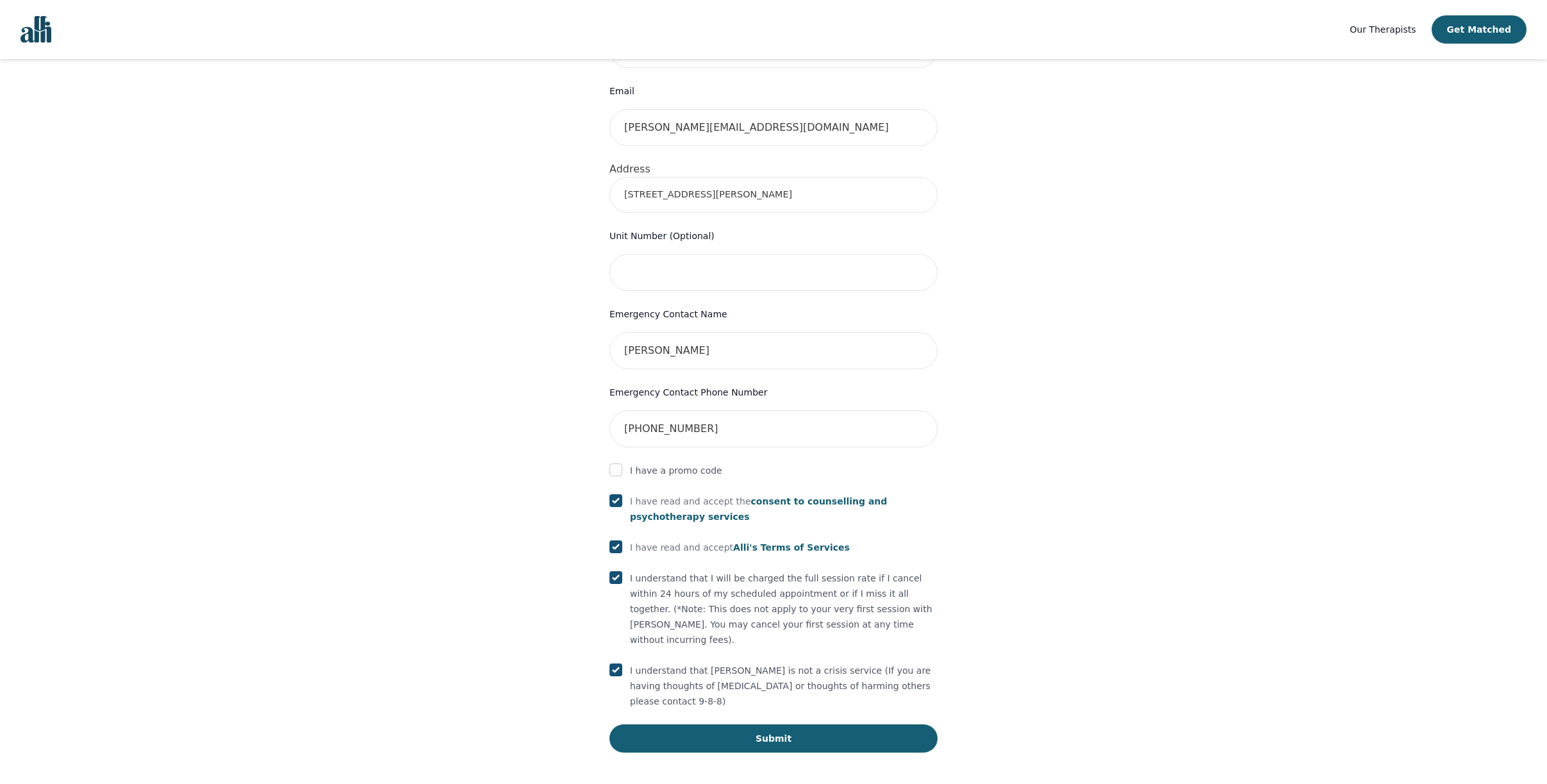
scroll to position [432, 0]
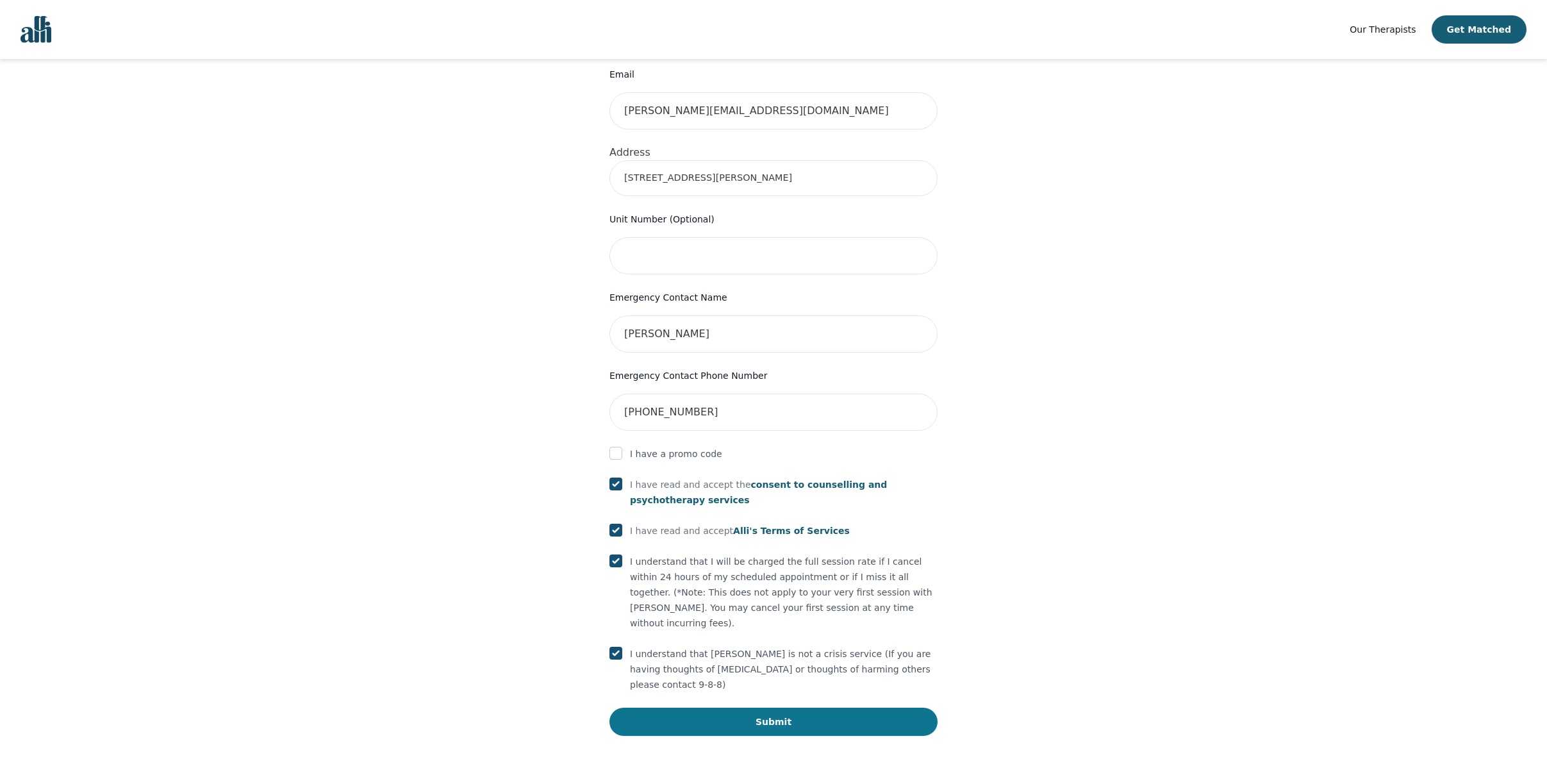
click at [764, 723] on button "Submit" at bounding box center [774, 722] width 328 height 28
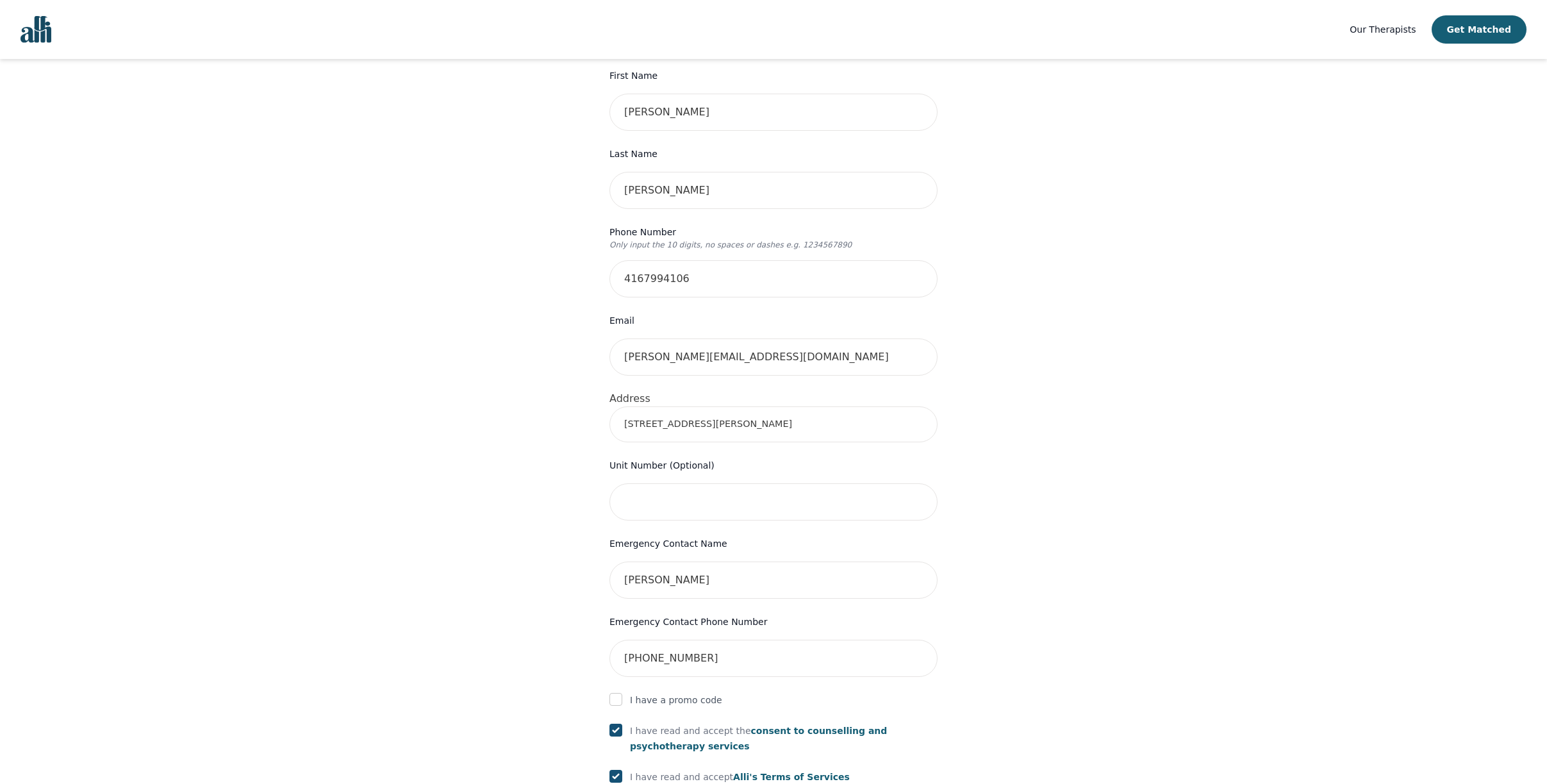
scroll to position [164, 0]
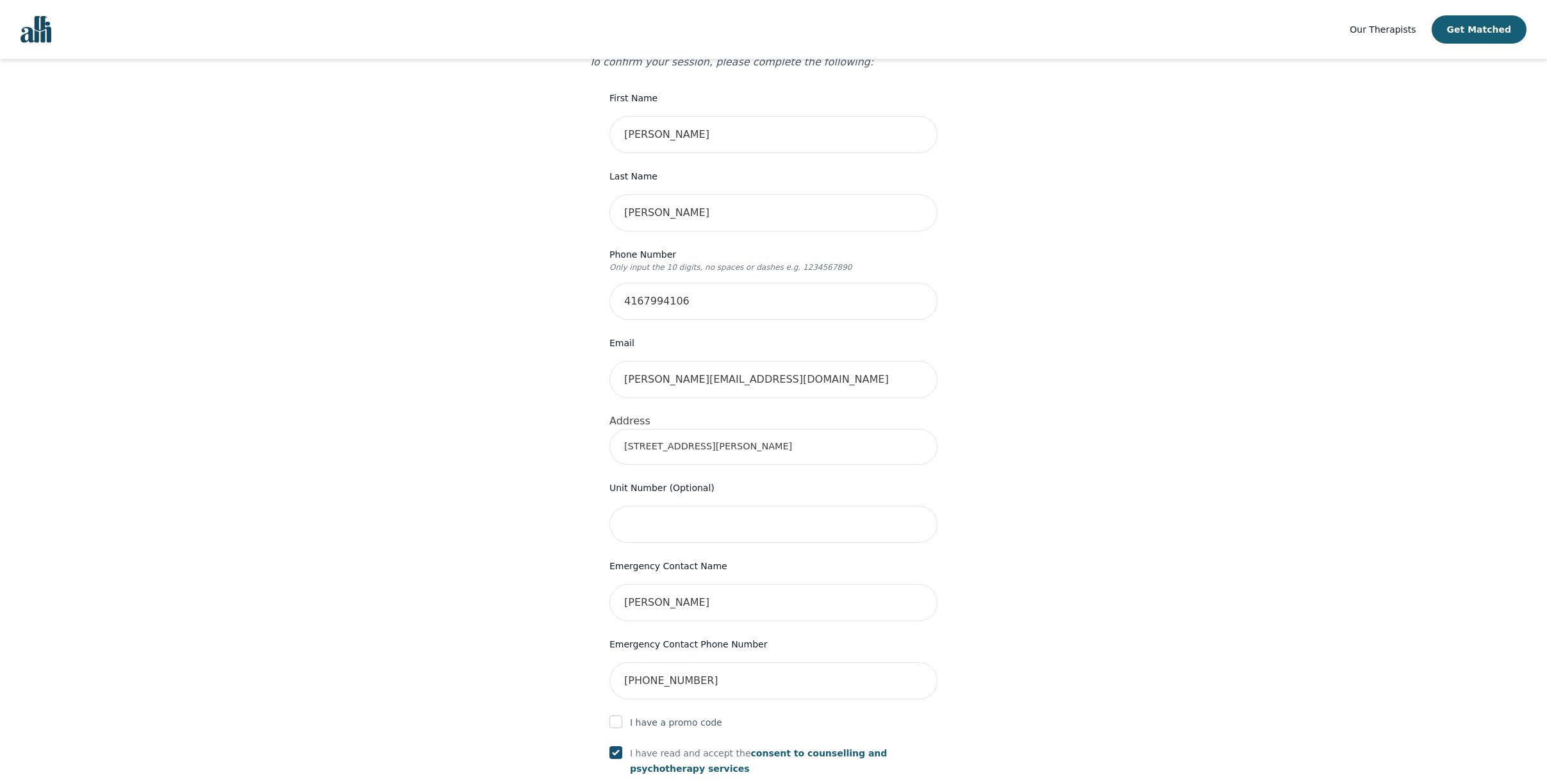
click at [736, 462] on input "79 Smith Drive" at bounding box center [774, 446] width 328 height 36
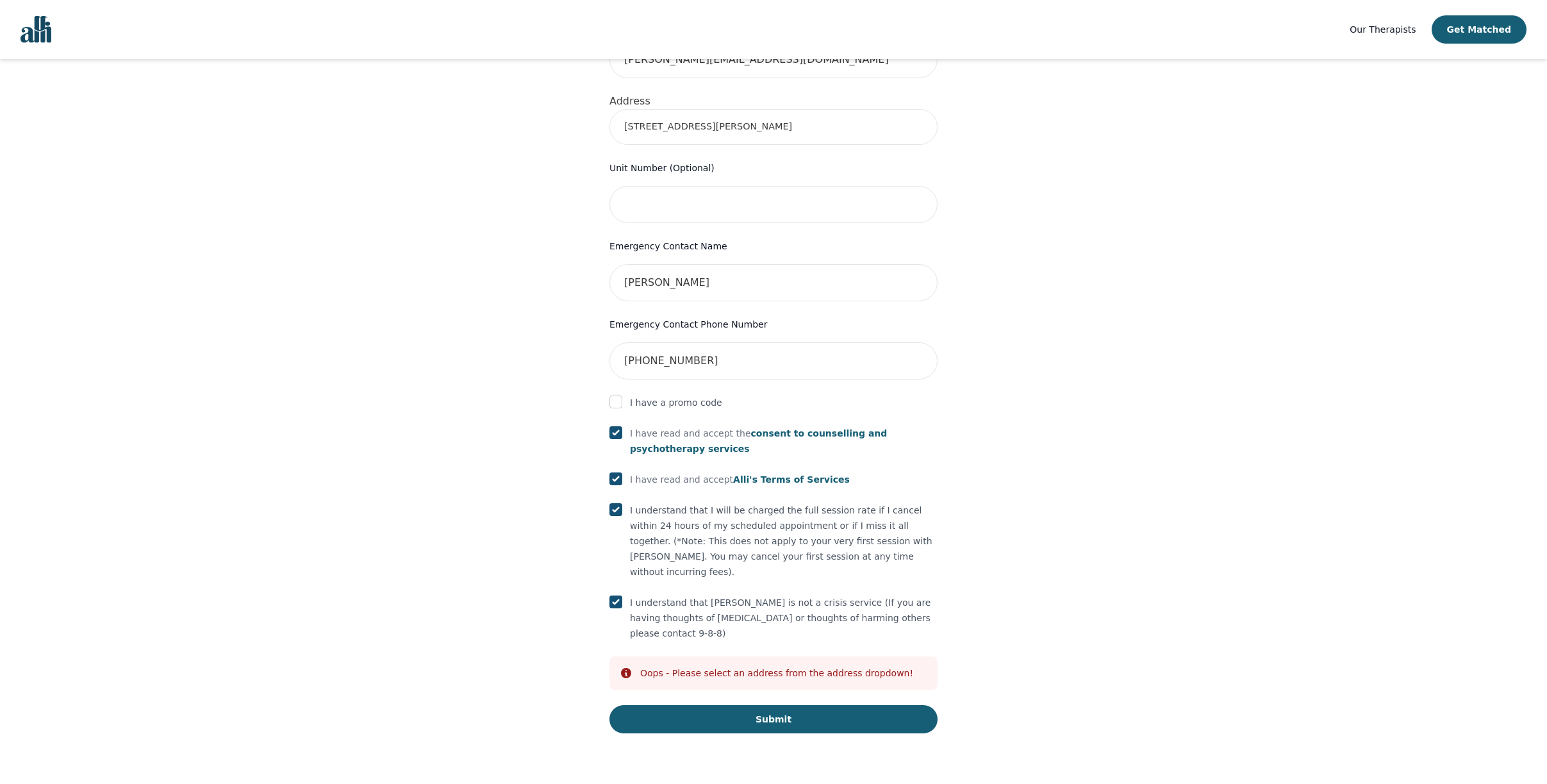
scroll to position [484, 0]
click at [778, 729] on button "Submit" at bounding box center [774, 719] width 328 height 28
click at [767, 727] on button "Submit" at bounding box center [774, 719] width 328 height 28
click at [694, 131] on input "79 Smith Drive" at bounding box center [774, 126] width 328 height 36
click at [1353, 305] on div "Your therapy journey is about to begin! Your initial assessment session with Me…" at bounding box center [773, 174] width 1516 height 1198
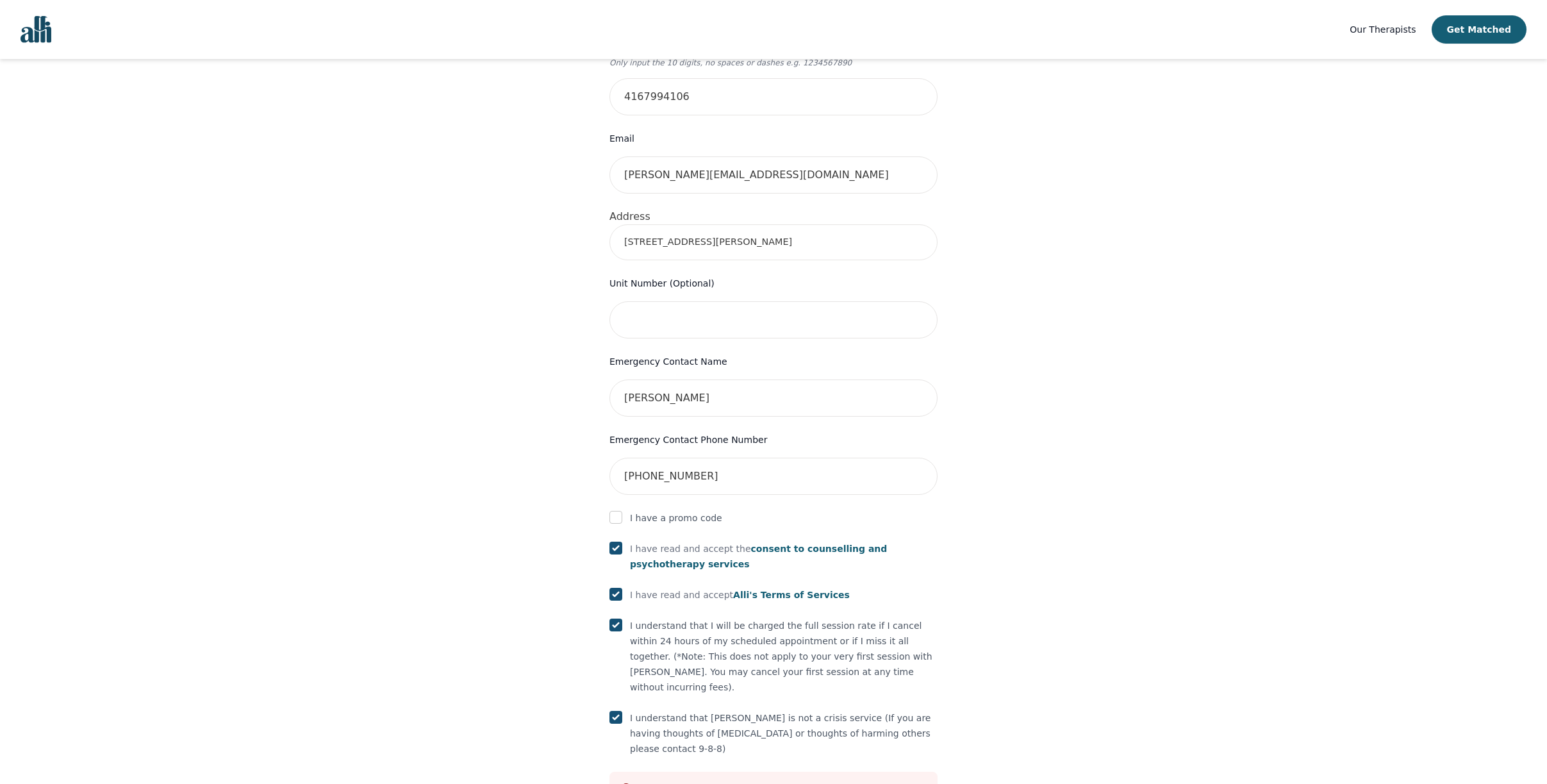
scroll to position [355, 0]
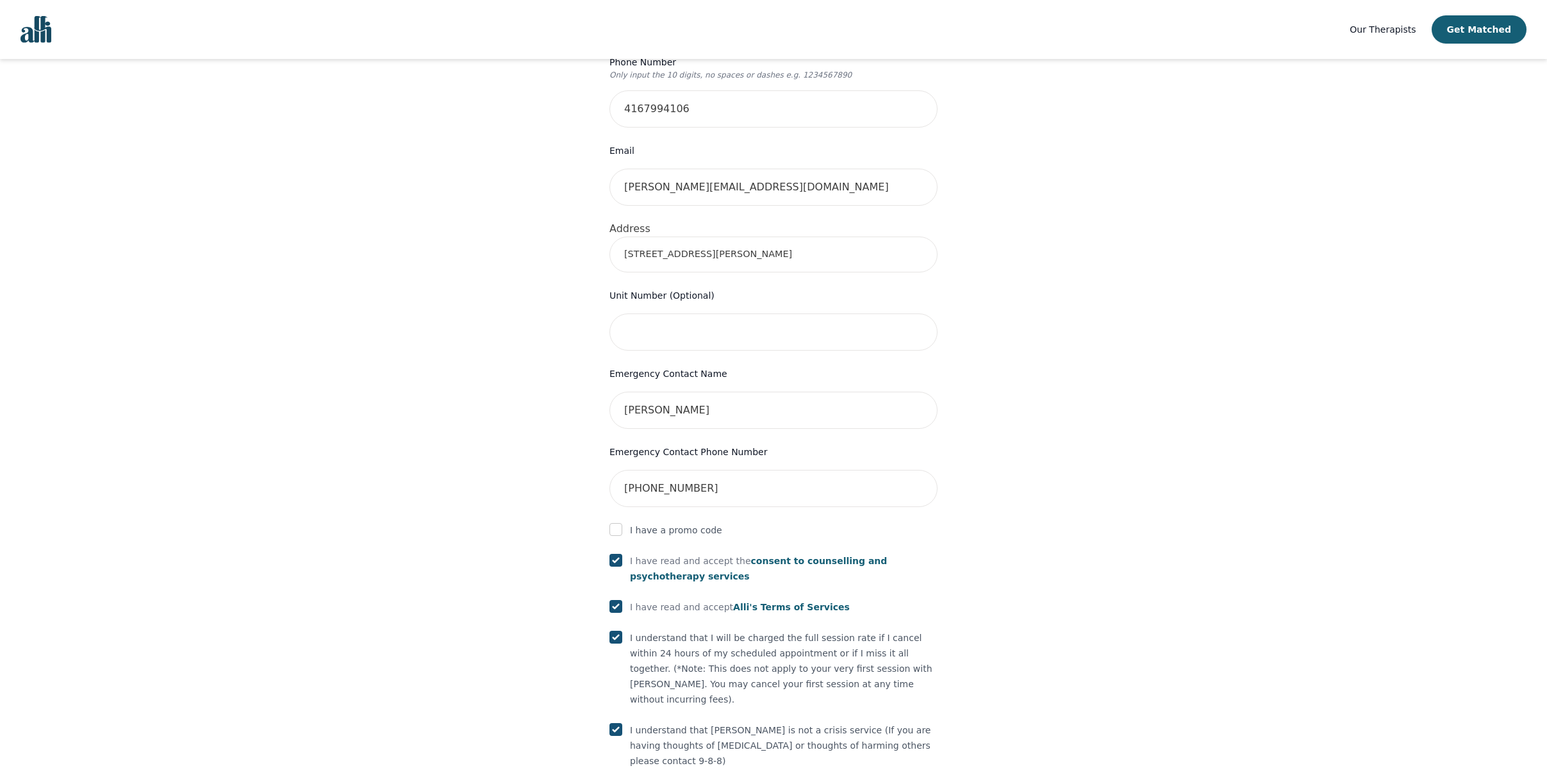
click at [731, 260] on input "79 Smith Drive" at bounding box center [774, 254] width 328 height 36
click at [1188, 332] on div "Your therapy journey is about to begin! Your initial assessment session with Me…" at bounding box center [773, 303] width 1516 height 1198
click at [707, 270] on input "79 Smith Drive" at bounding box center [774, 254] width 328 height 36
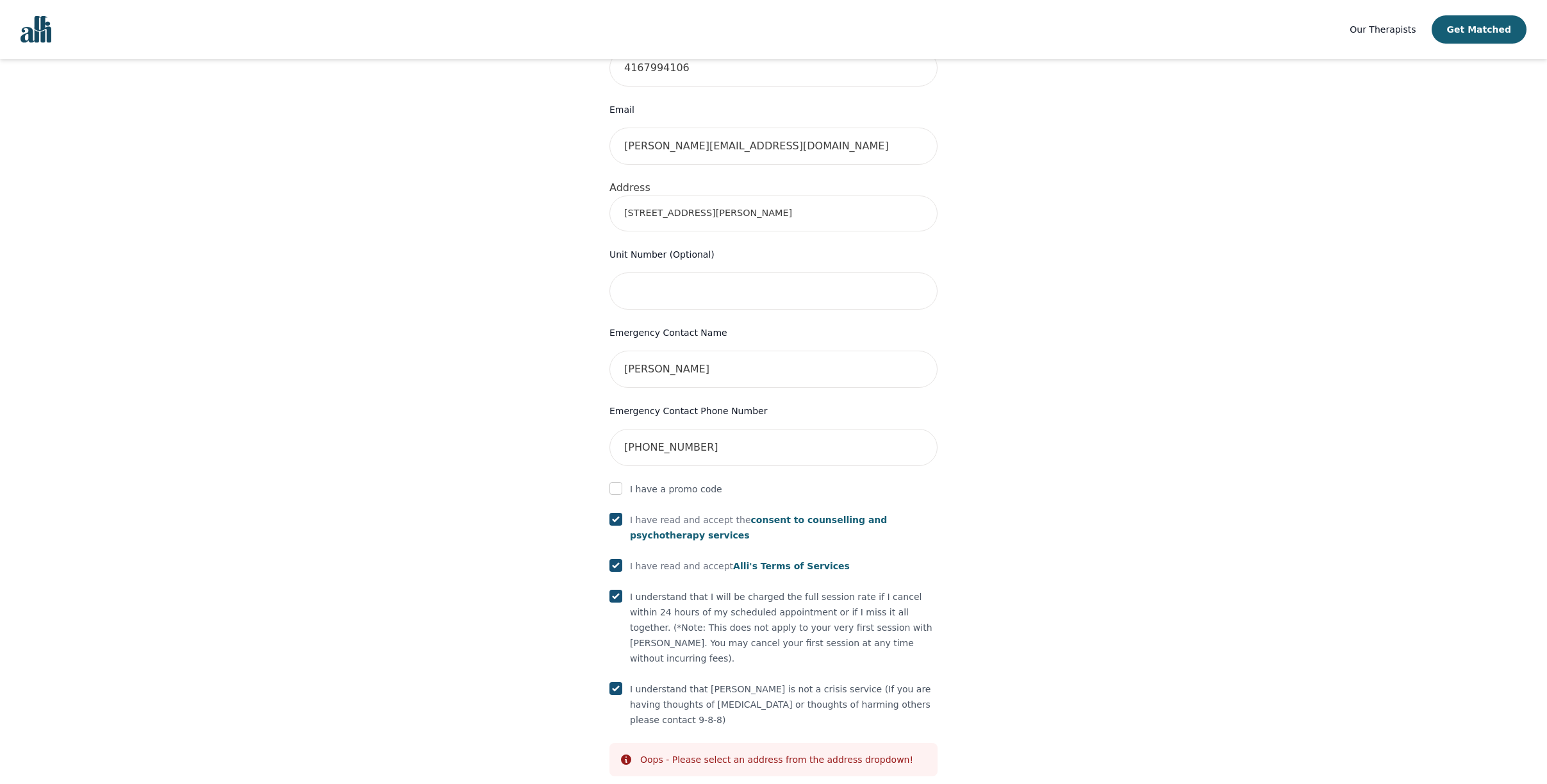
scroll to position [484, 0]
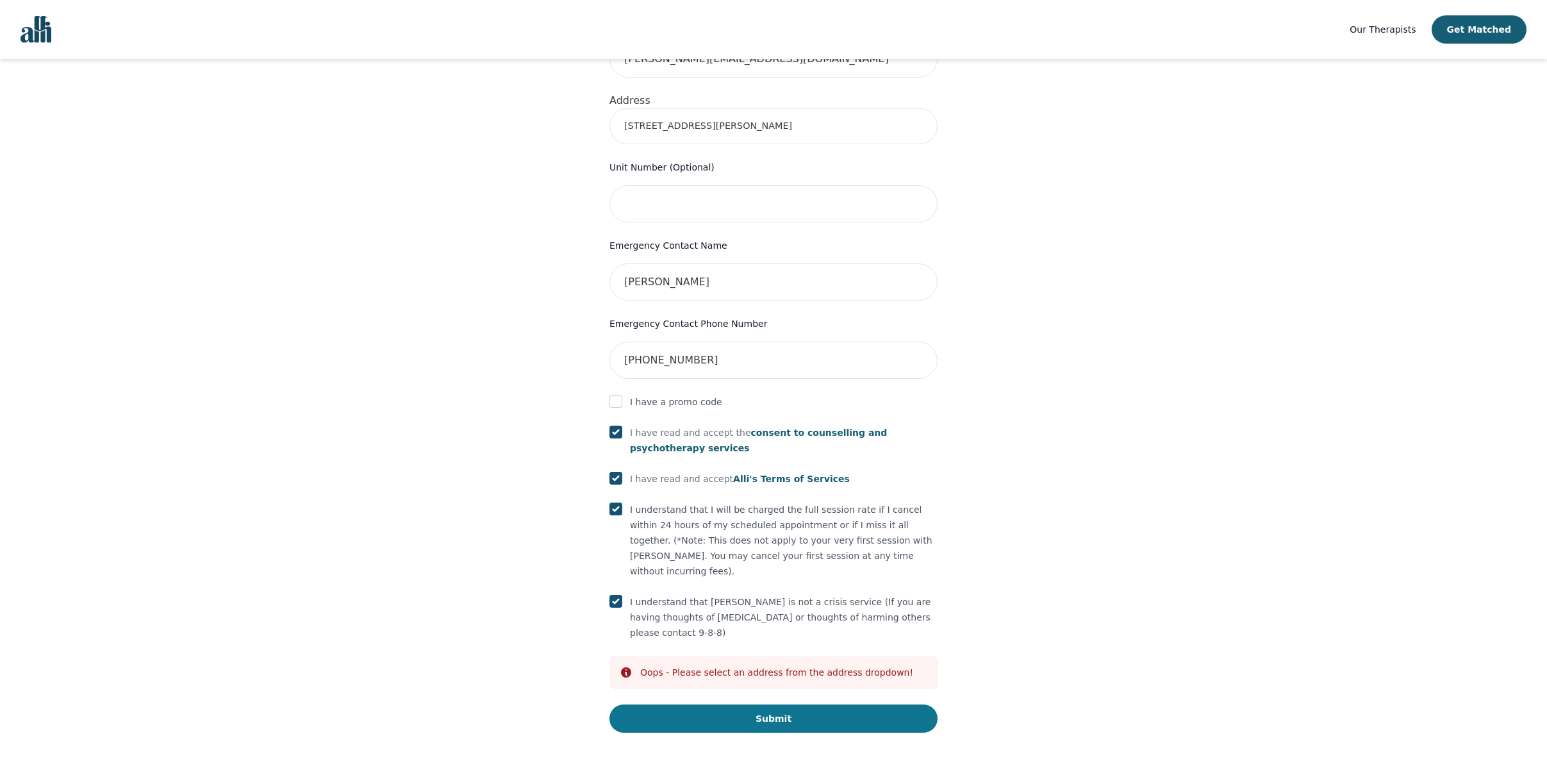
click at [772, 724] on button "Submit" at bounding box center [774, 719] width 328 height 28
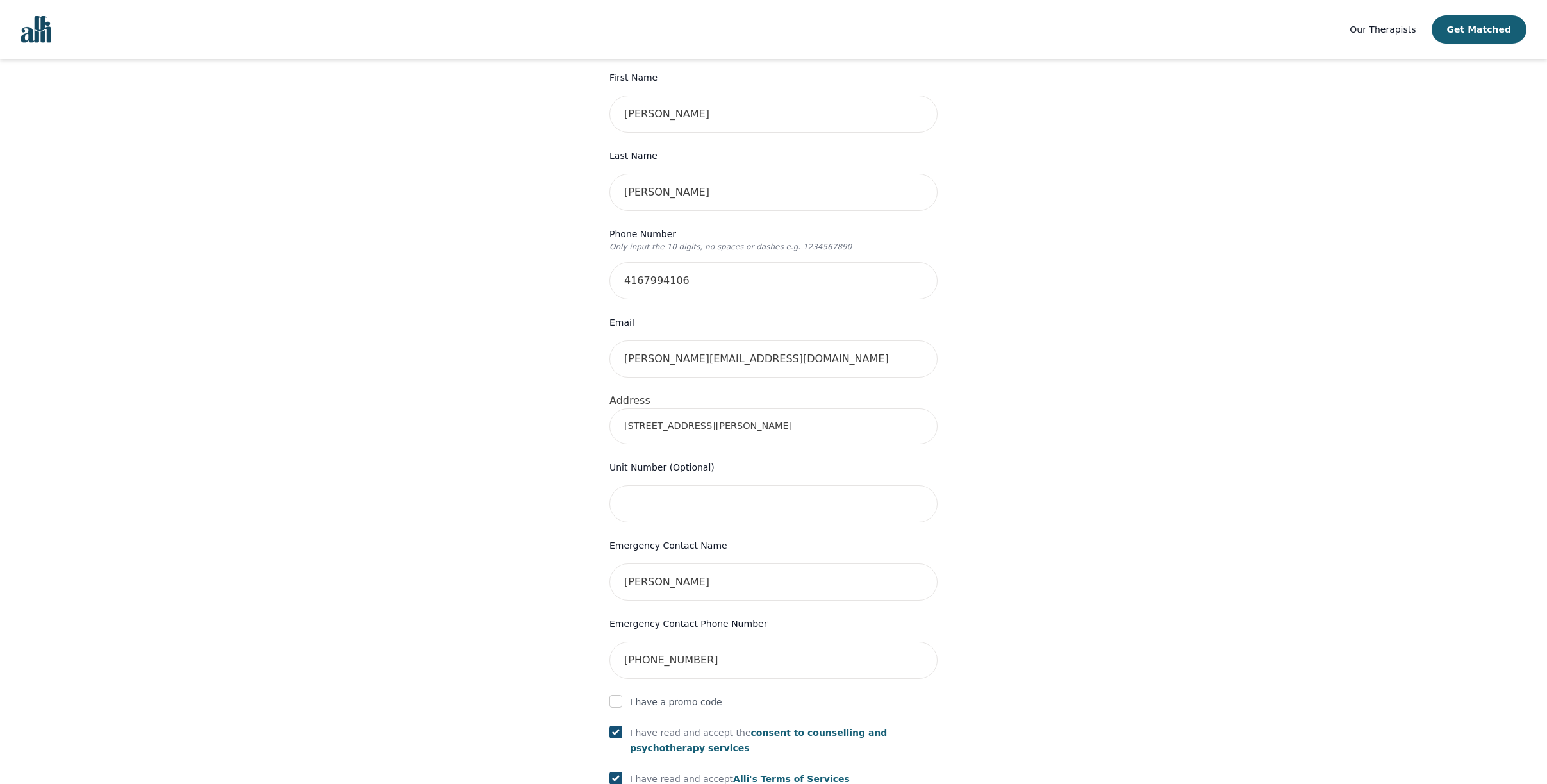
scroll to position [256, 0]
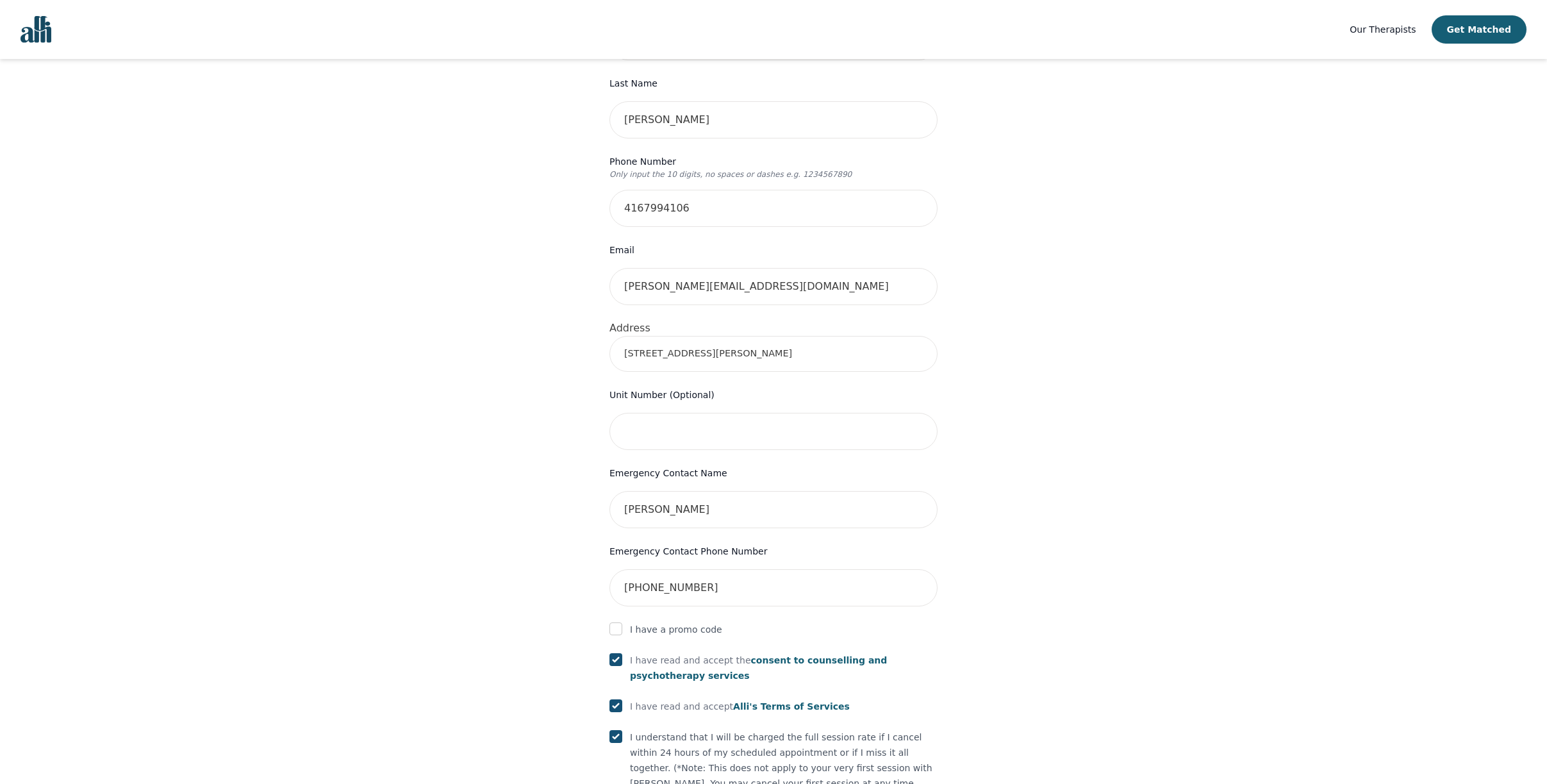
click at [690, 364] on input "79 Smith Drive" at bounding box center [774, 354] width 328 height 36
click at [654, 363] on input "79" at bounding box center [774, 354] width 328 height 36
click at [690, 370] on input "79 Smith Drive" at bounding box center [774, 354] width 328 height 36
click at [1066, 426] on div "Your therapy journey is about to begin! Your initial assessment session with Me…" at bounding box center [773, 402] width 1516 height 1198
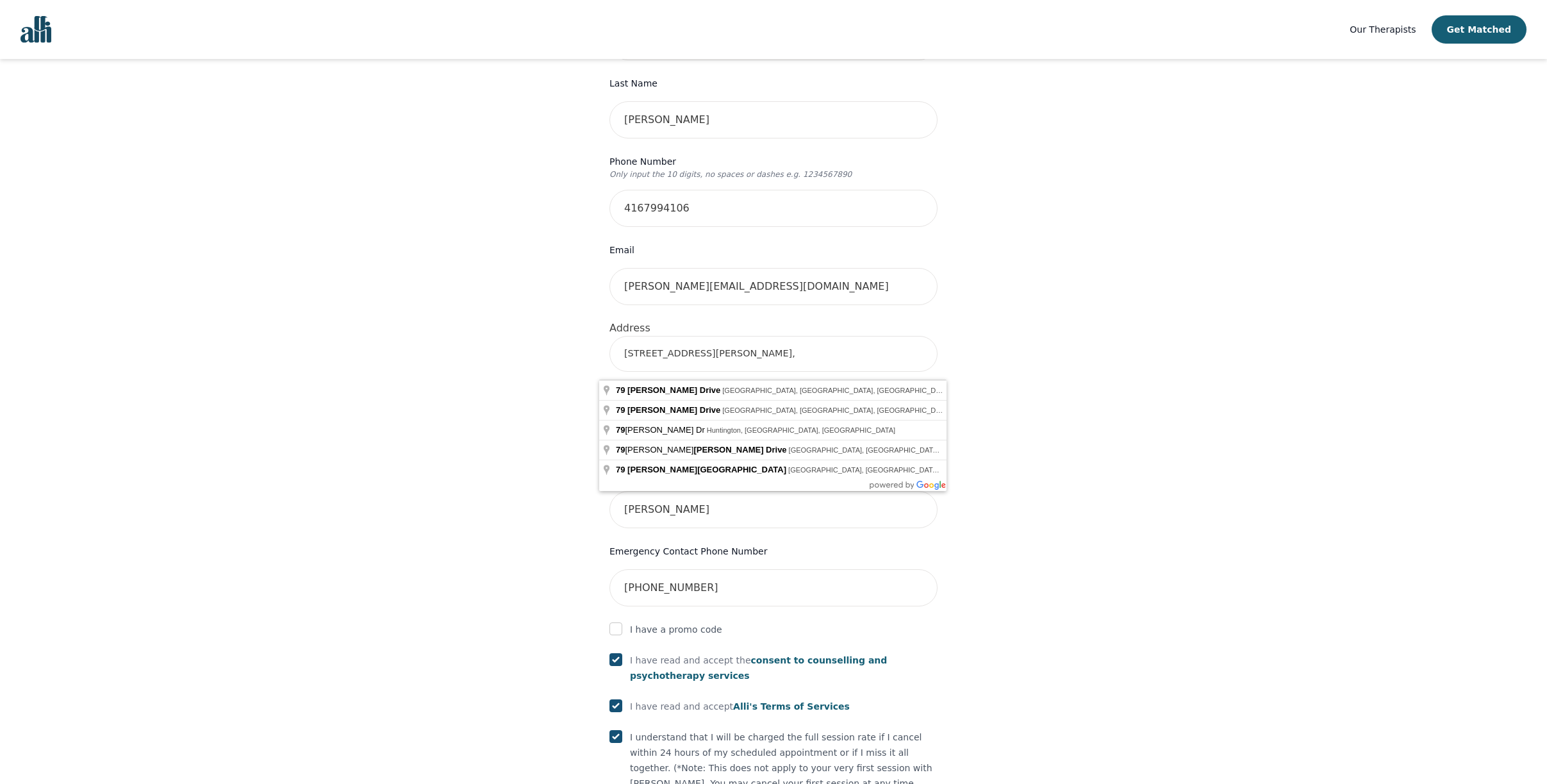
drag, startPoint x: 735, startPoint y: 367, endPoint x: 728, endPoint y: 364, distance: 7.6
click at [735, 367] on input "79 Smith Drive," at bounding box center [774, 354] width 328 height 36
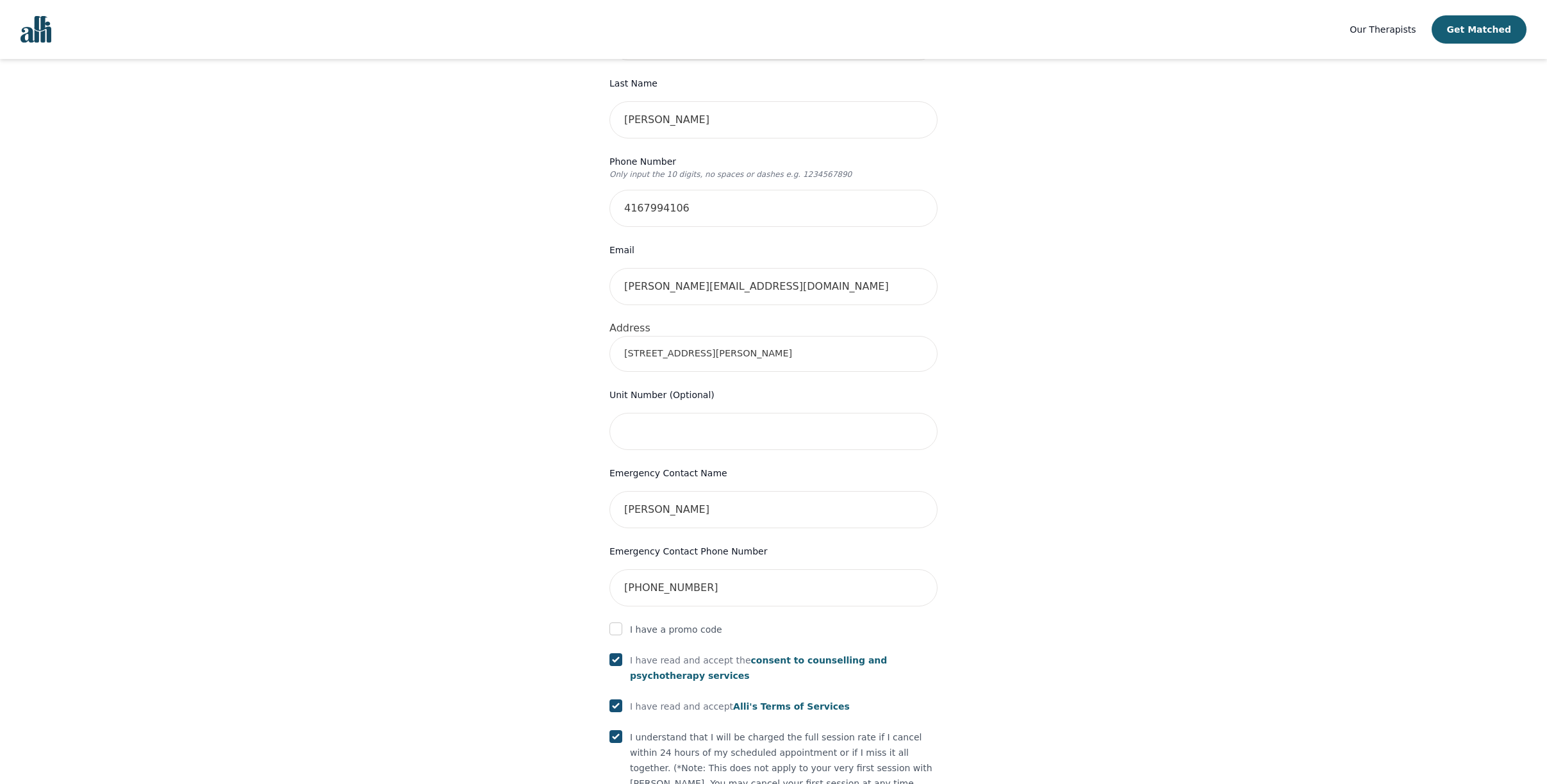
click at [803, 360] on input "79 Smith Dr, Chesapeake, OH 45619, USA" at bounding box center [774, 354] width 328 height 36
drag, startPoint x: 803, startPoint y: 360, endPoint x: 665, endPoint y: 363, distance: 138.0
click at [665, 363] on input "79 Smith Dr, Chesapeake, OH 45619, USA" at bounding box center [774, 354] width 328 height 36
type input "79 Smith Dr, Georgetown, ON L7G 5S7, Canada"
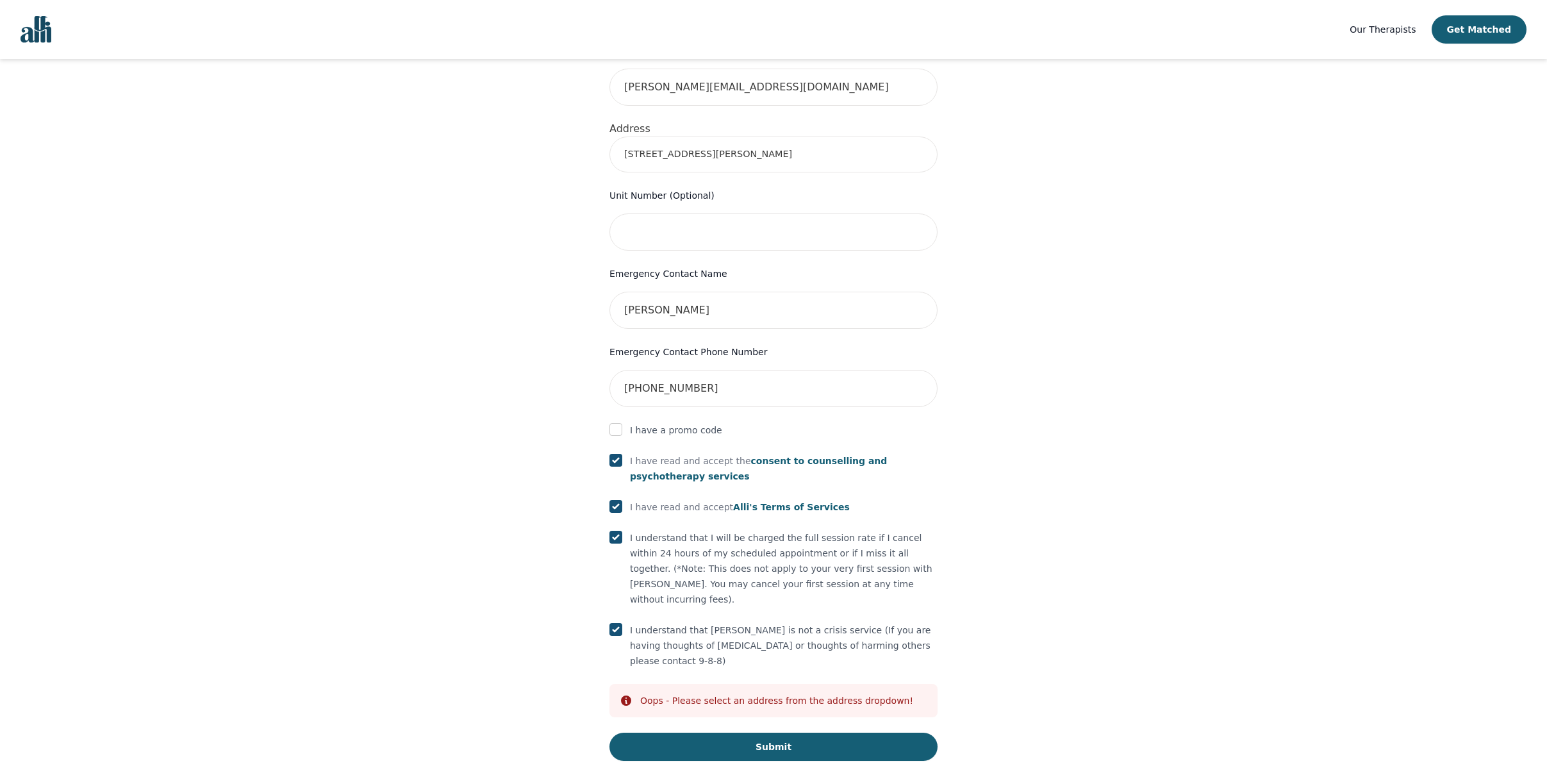
scroll to position [484, 0]
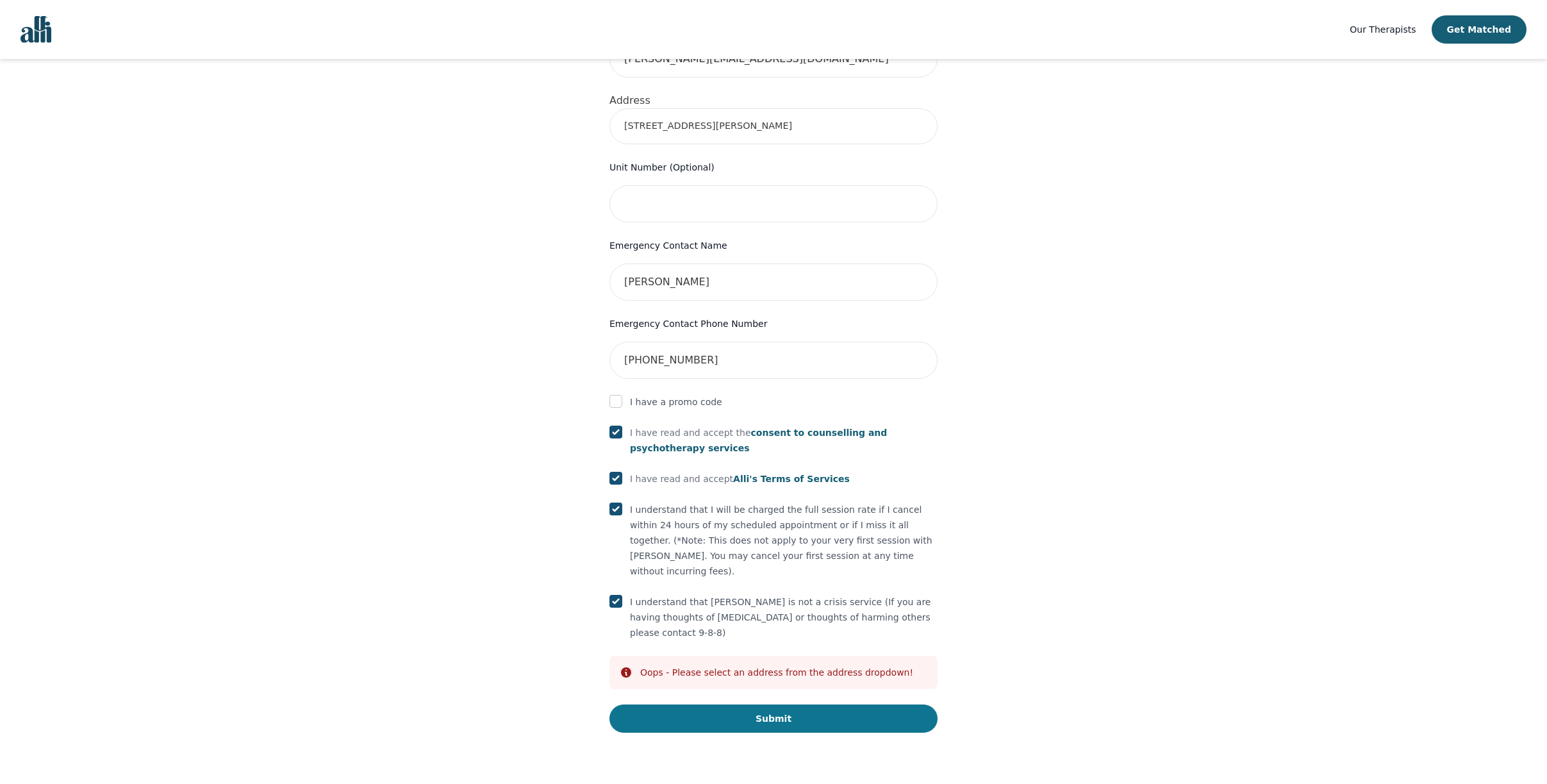
click at [773, 723] on button "Submit" at bounding box center [774, 719] width 328 height 28
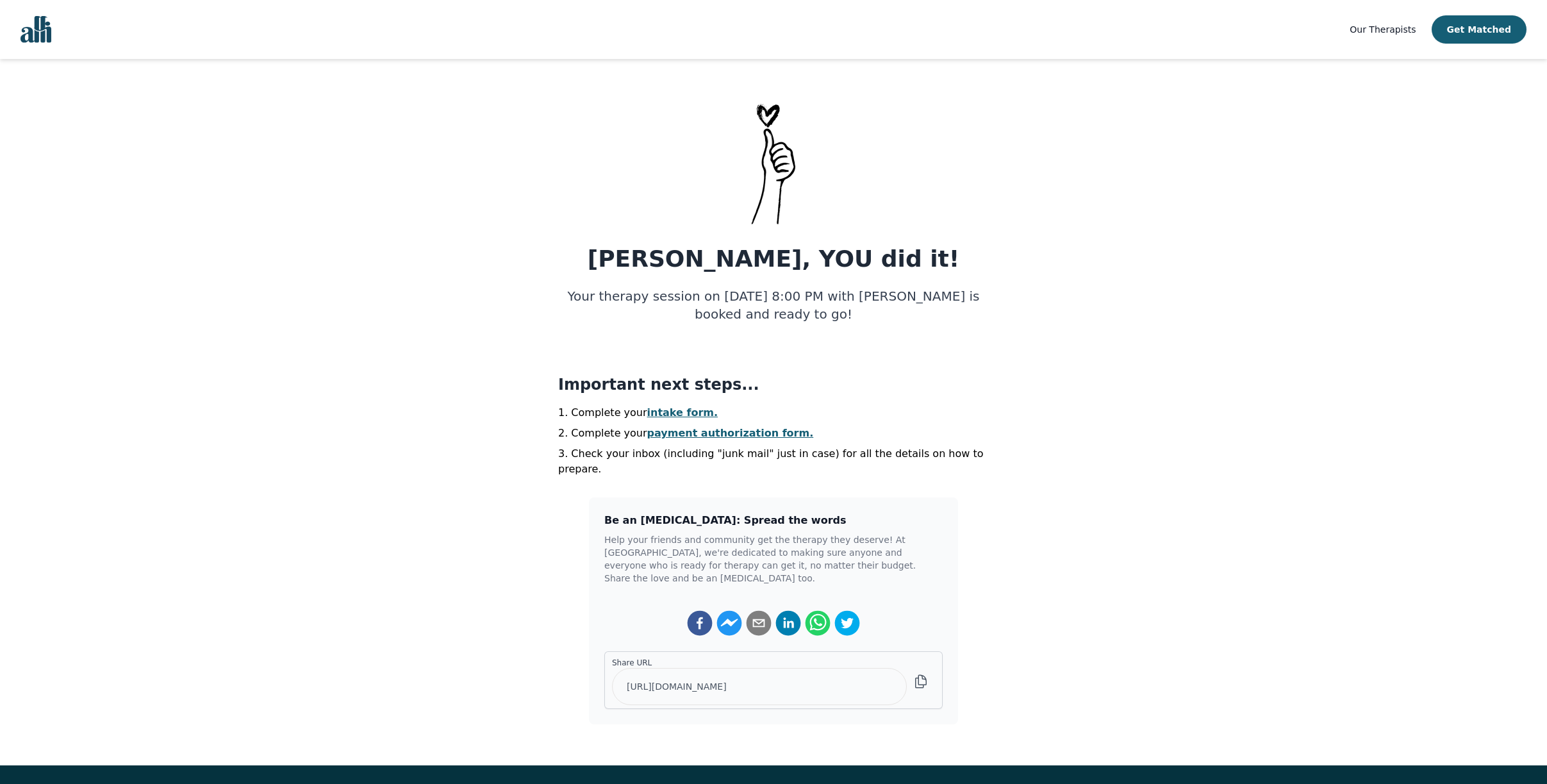
click at [656, 419] on link "intake form." at bounding box center [683, 413] width 71 height 12
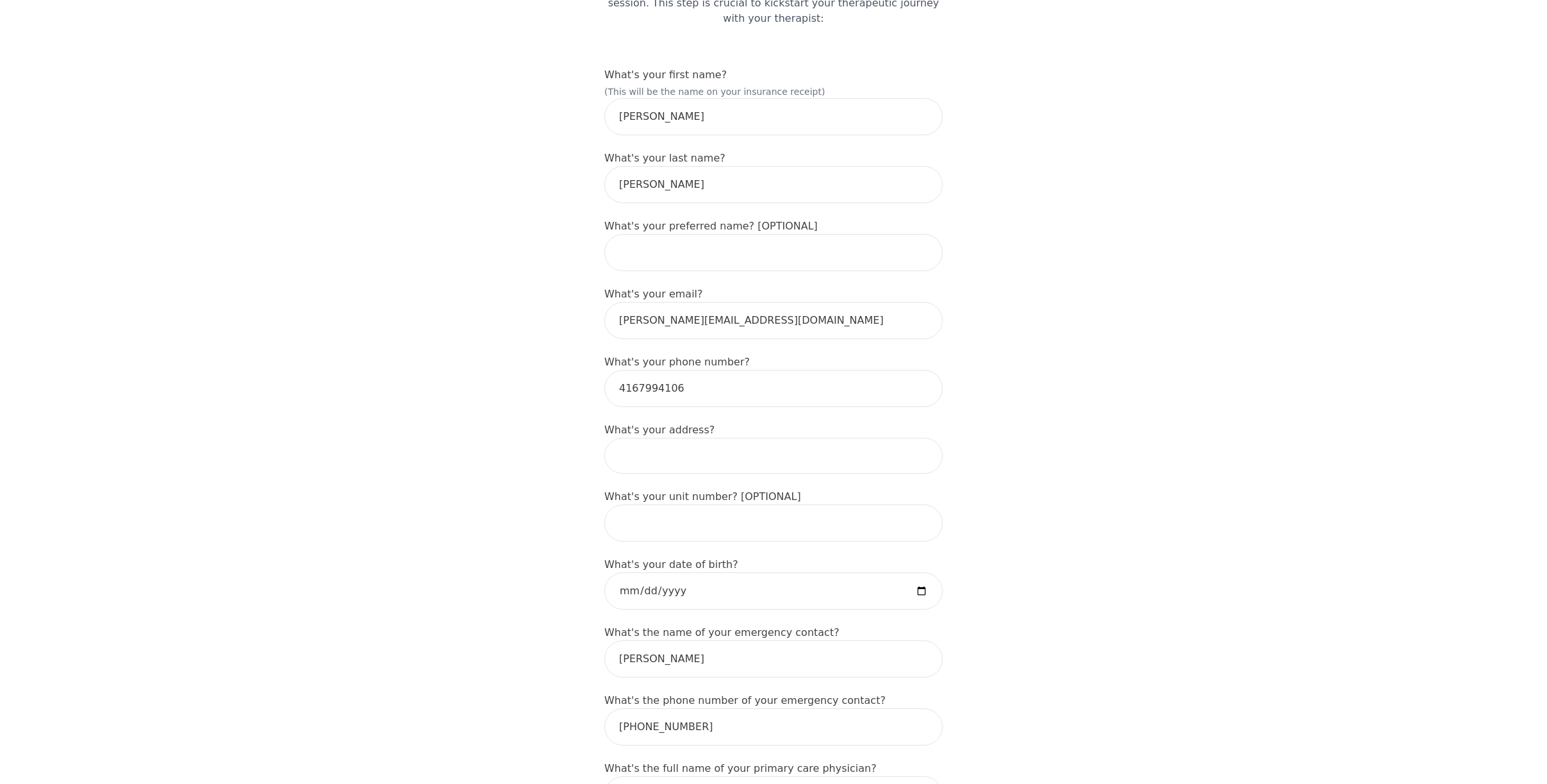
scroll to position [128, 0]
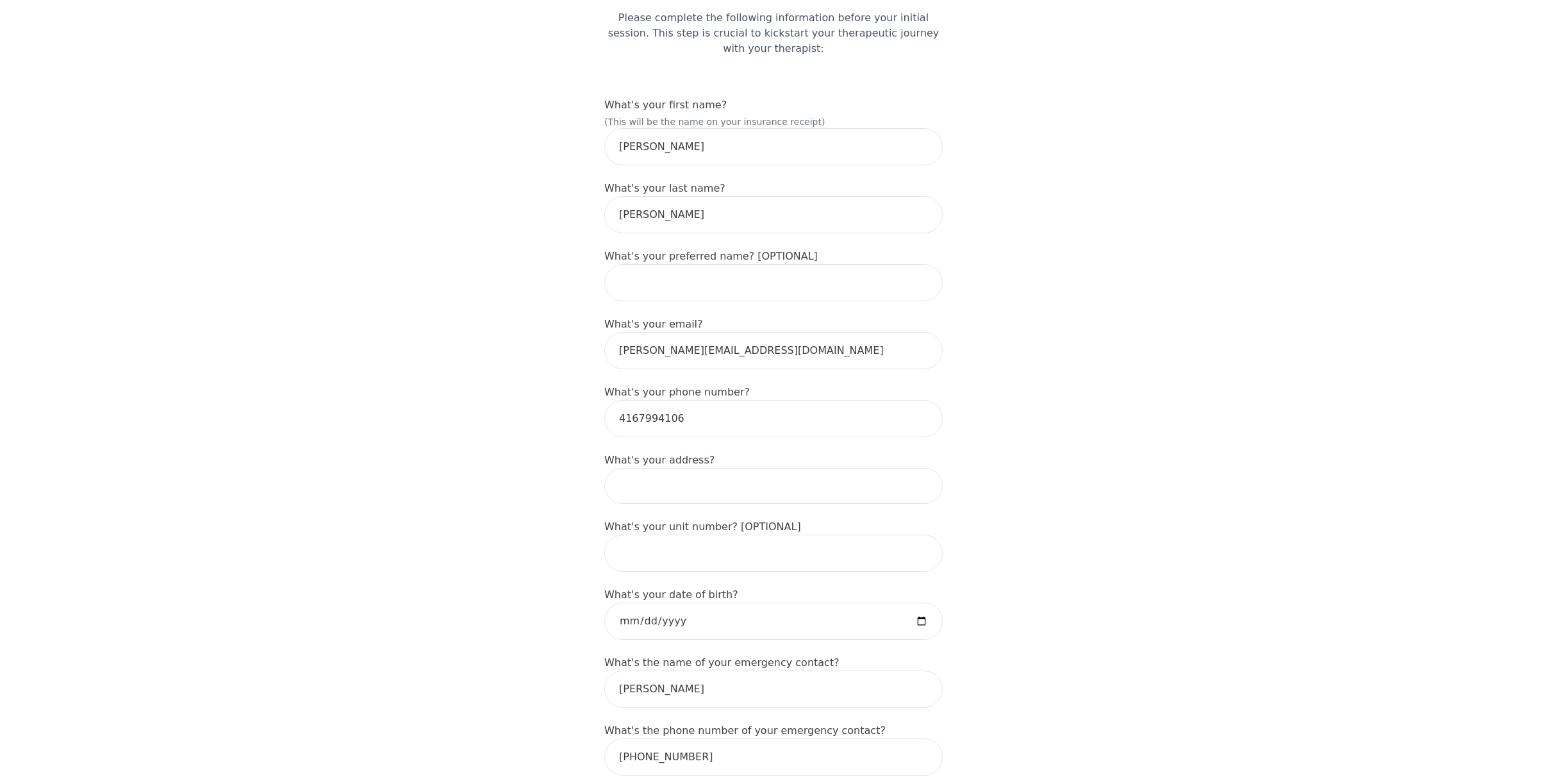
click at [631, 497] on input at bounding box center [774, 486] width 339 height 36
type input "79 Smith Drive"
type input "Carmine"
click at [700, 504] on input "79 Smith Drive" at bounding box center [774, 486] width 339 height 36
type input "79 Smith Dr, Georgetown, ON L7G 5S7, Canada"
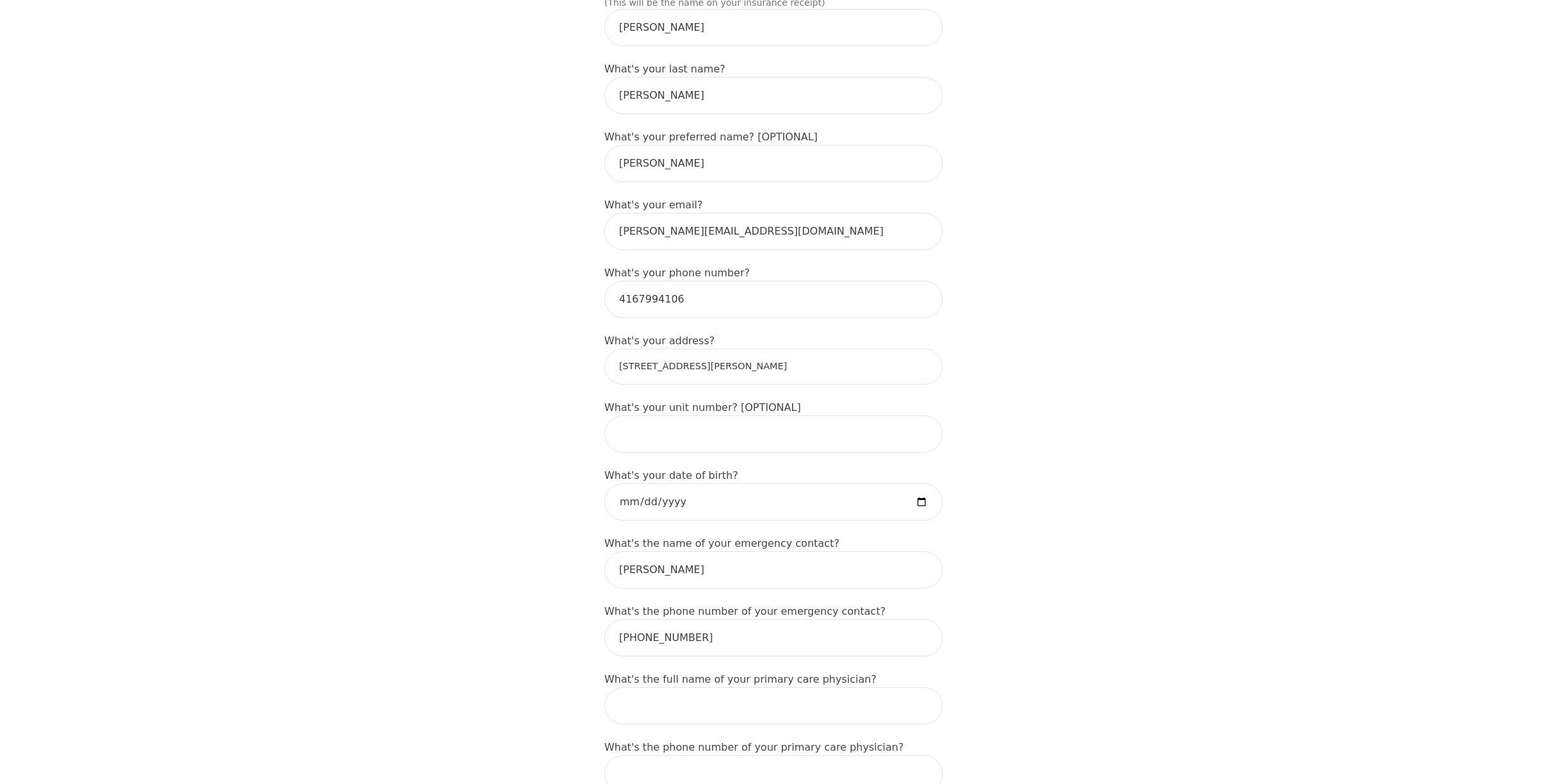
scroll to position [256, 0]
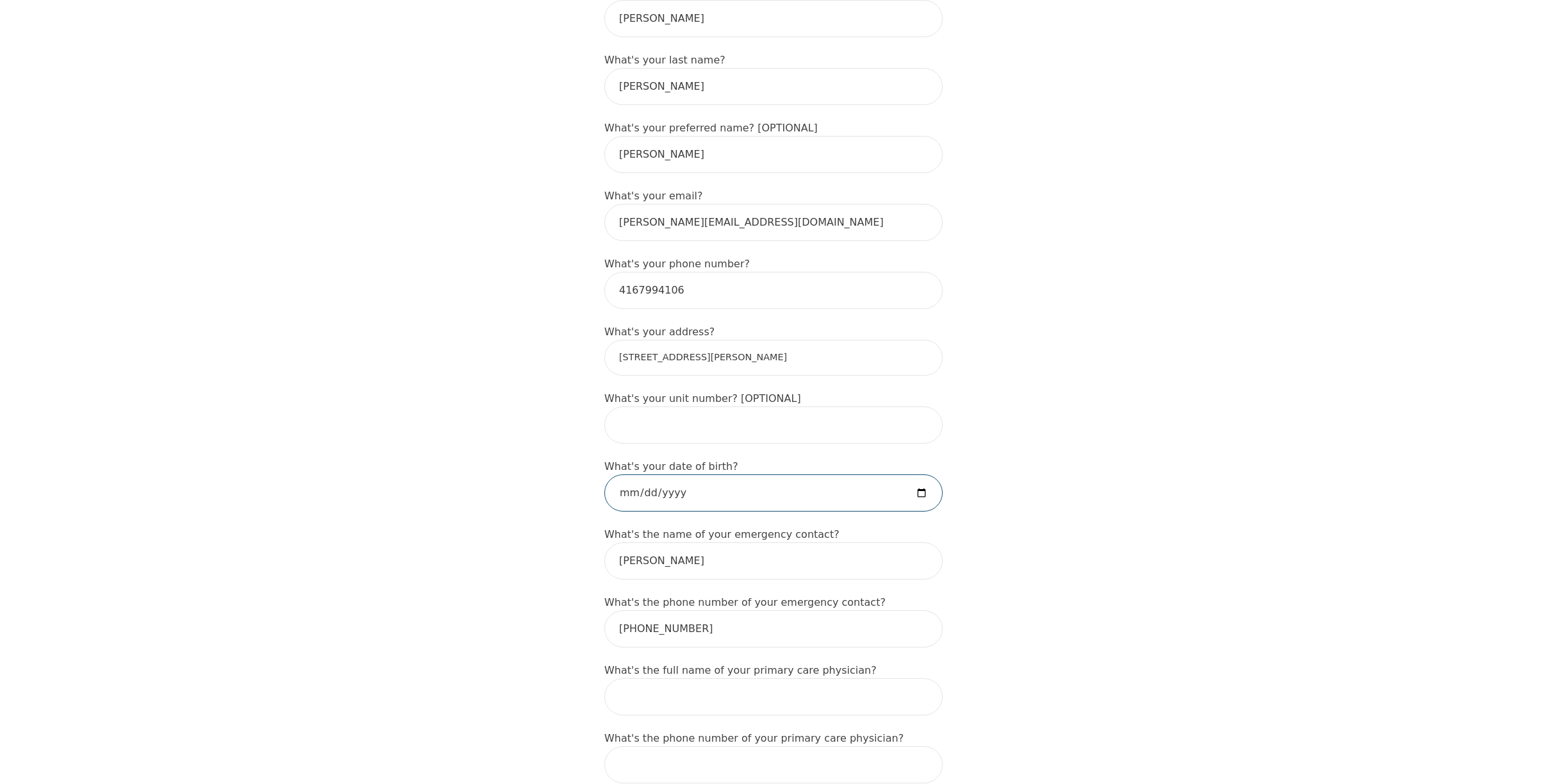
click at [933, 511] on input "date" at bounding box center [774, 493] width 339 height 37
click at [625, 511] on input "date" at bounding box center [774, 493] width 339 height 37
click at [657, 511] on input "date" at bounding box center [774, 493] width 339 height 37
type input "1962-10-08"
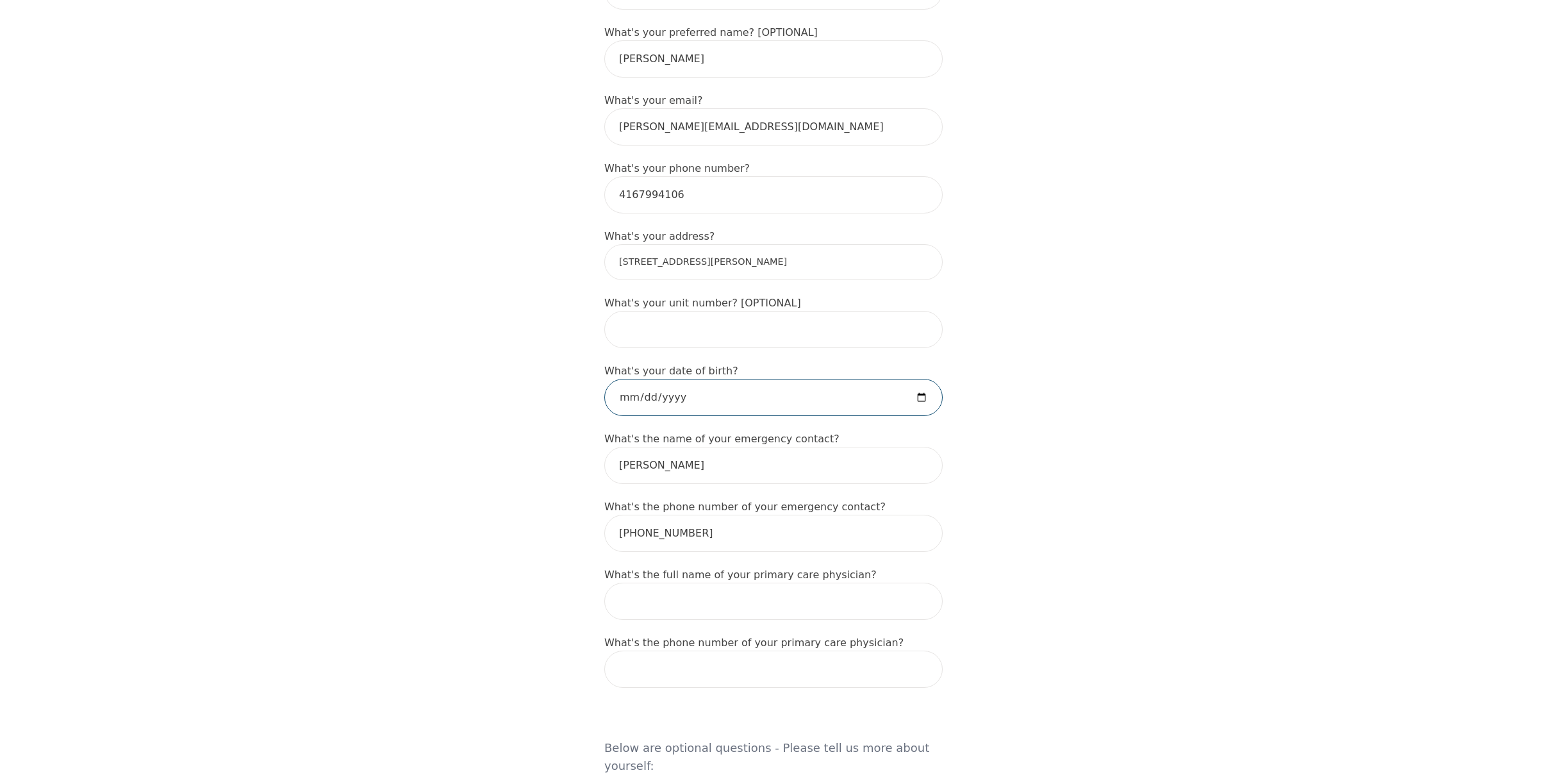
scroll to position [385, 0]
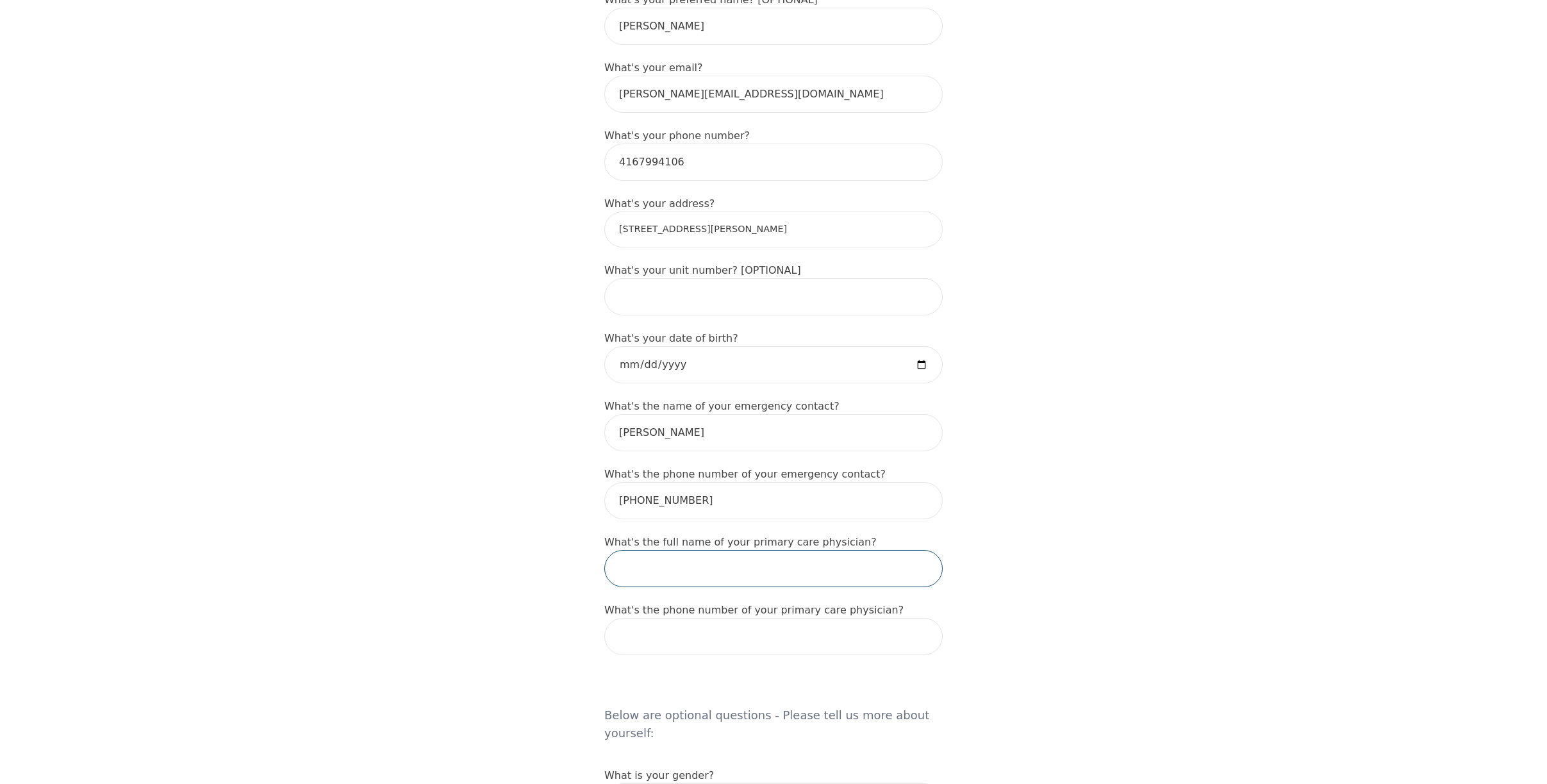
click at [660, 587] on input "text" at bounding box center [774, 568] width 339 height 37
type input "Dr. Victor Van"
click at [655, 655] on input "tel" at bounding box center [774, 636] width 339 height 37
paste input "(905) 873-3000"
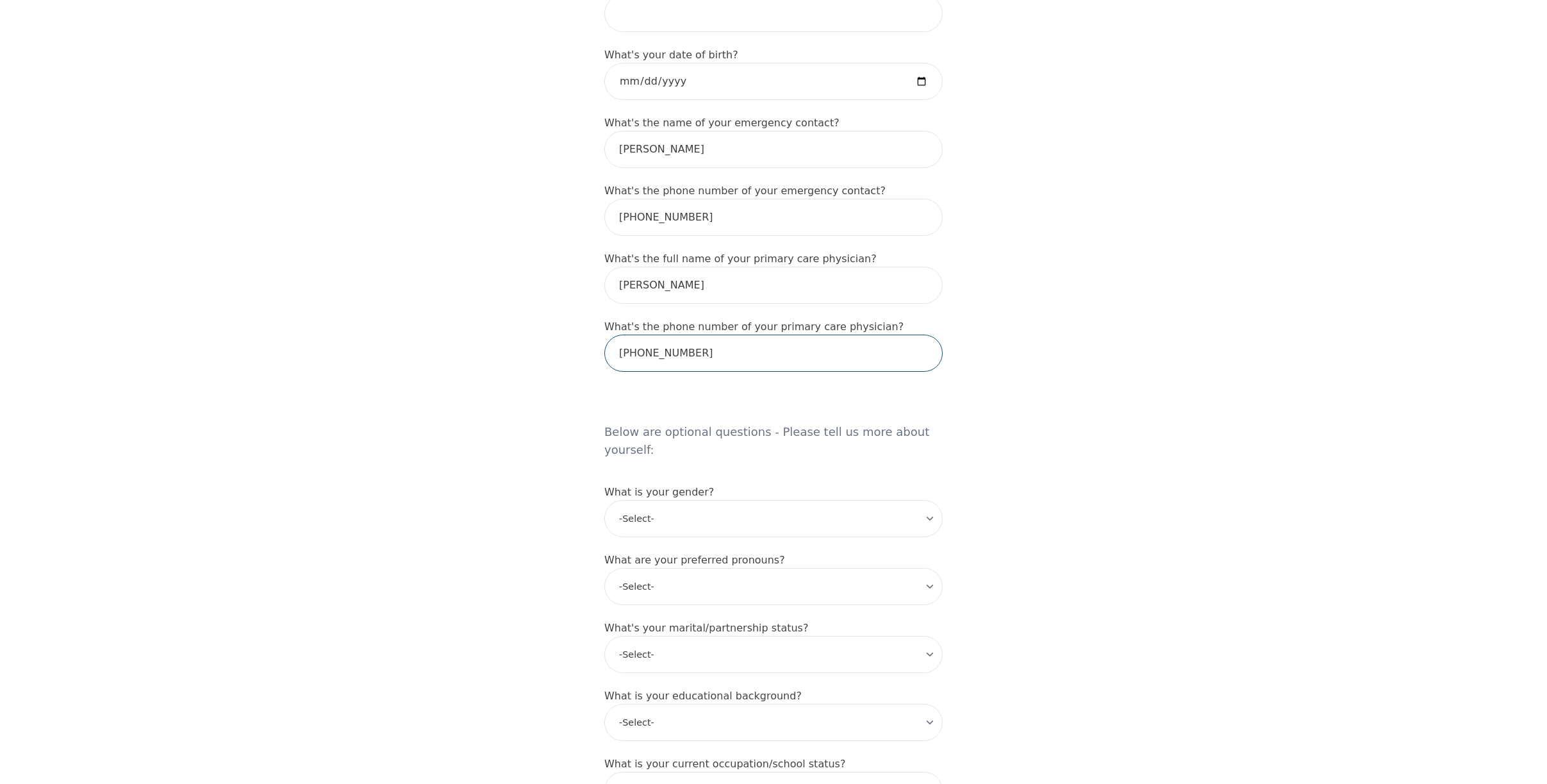
scroll to position [705, 0]
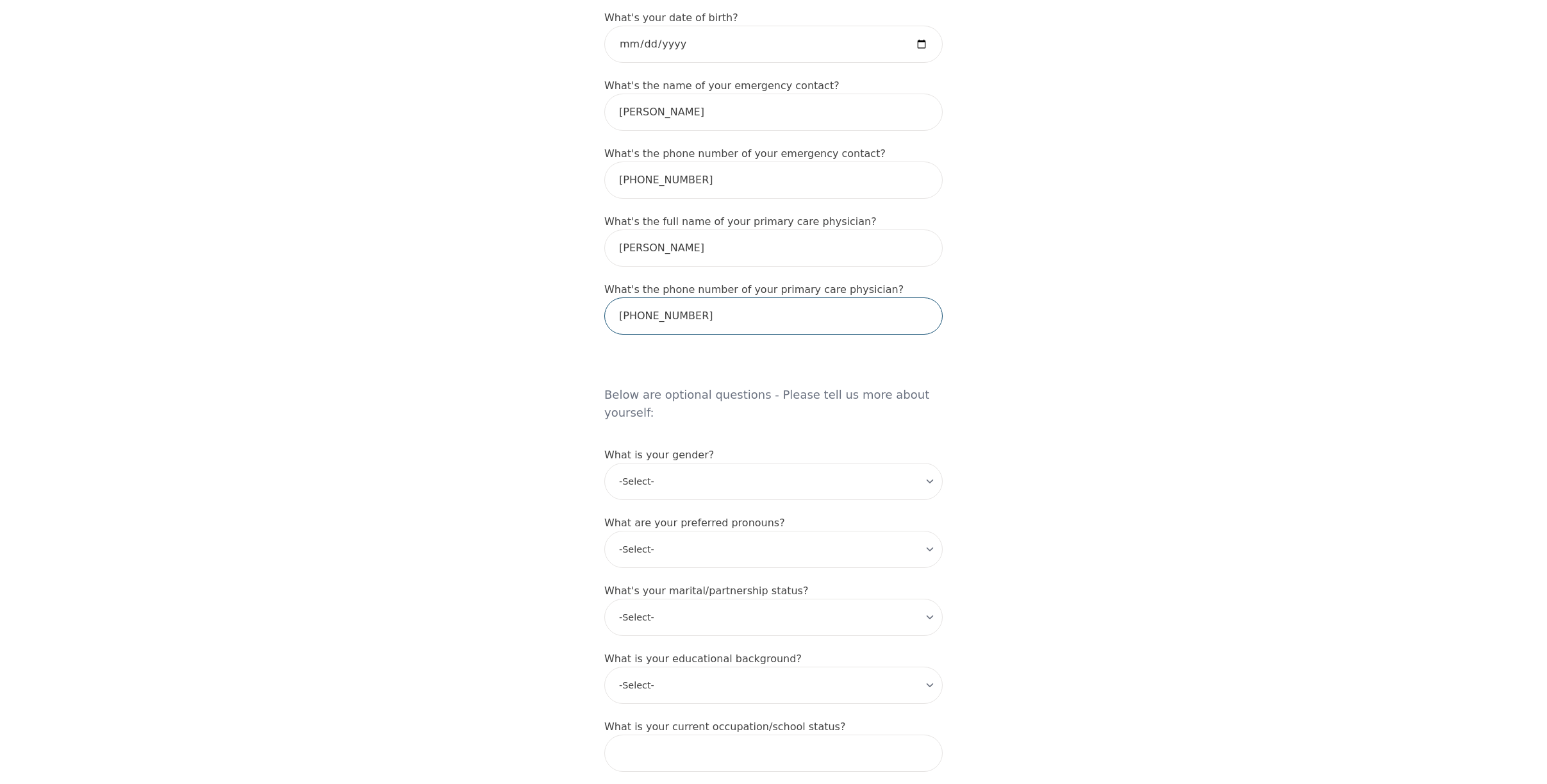
type input "(905) 873-3000"
click at [743, 497] on select "-Select- male female non-binary transgender intersex prefer_not_to_say" at bounding box center [774, 481] width 339 height 37
select select "male"
click at [605, 483] on select "-Select- male female non-binary transgender intersex prefer_not_to_say" at bounding box center [774, 481] width 339 height 37
click at [652, 568] on select "-Select- he/him she/her they/them ze/zir xe/xem ey/em ve/ver tey/ter e/e per/pe…" at bounding box center [774, 549] width 339 height 37
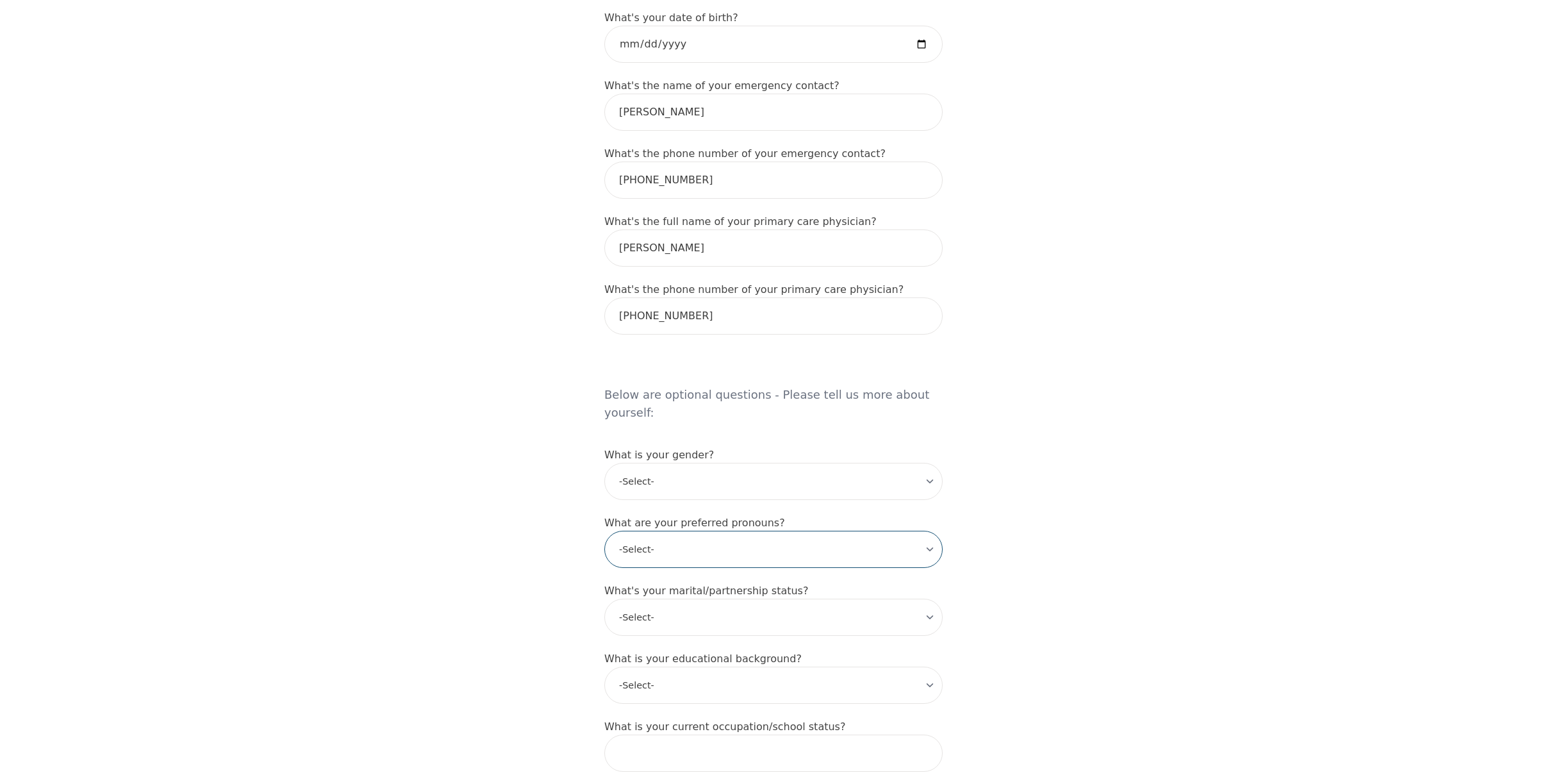
select select "he/him"
click at [605, 554] on select "-Select- he/him she/her they/them ze/zir xe/xem ey/em ve/ver tey/ter e/e per/pe…" at bounding box center [774, 549] width 339 height 37
click at [665, 636] on select "-Select- Single Partnered Married Common Law Widowed Separated Divorced" at bounding box center [774, 617] width 339 height 37
select select "Divorced"
click at [605, 625] on select "-Select- Single Partnered Married Common Law Widowed Separated Divorced" at bounding box center [774, 617] width 339 height 37
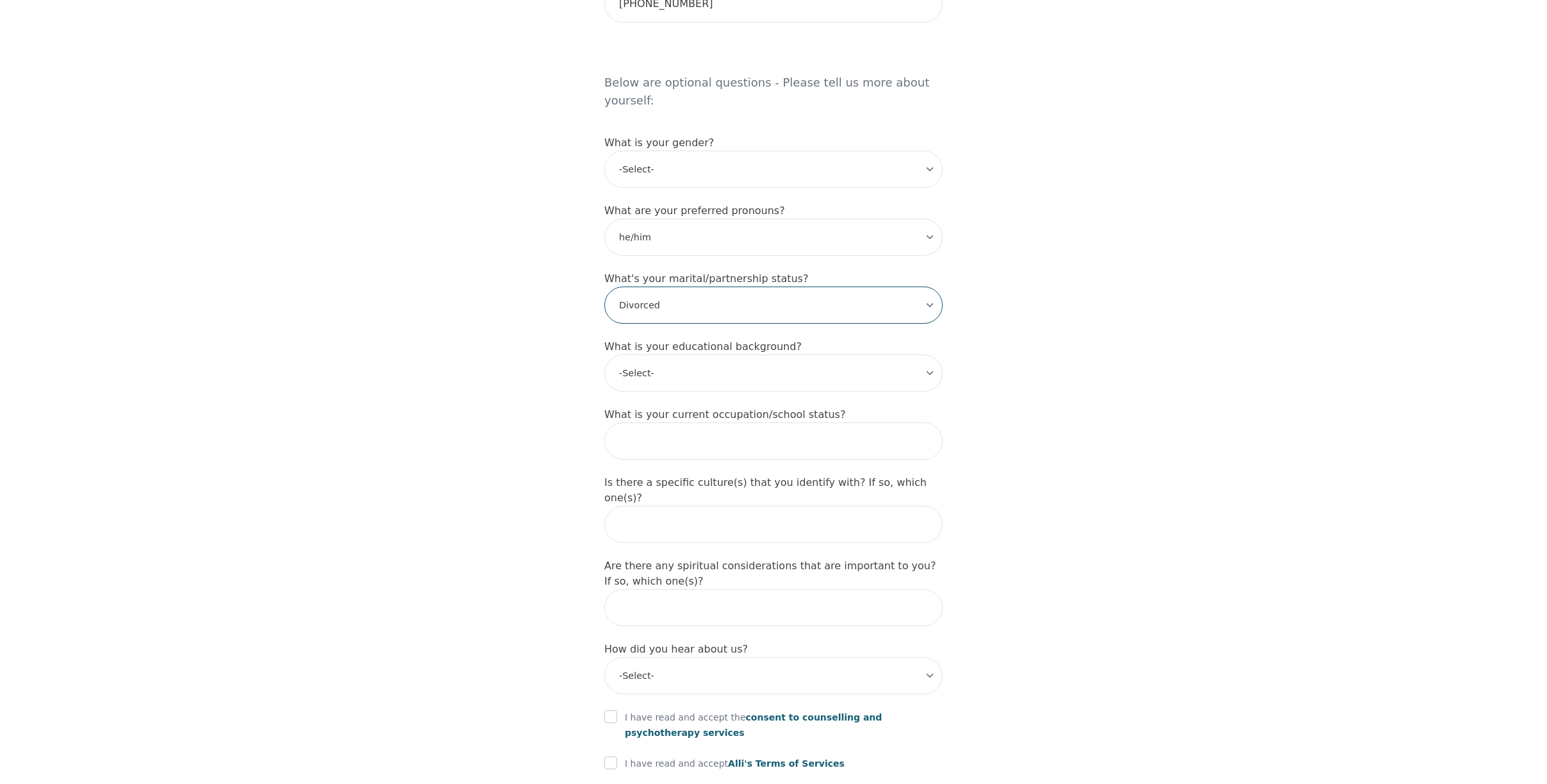
scroll to position [1025, 0]
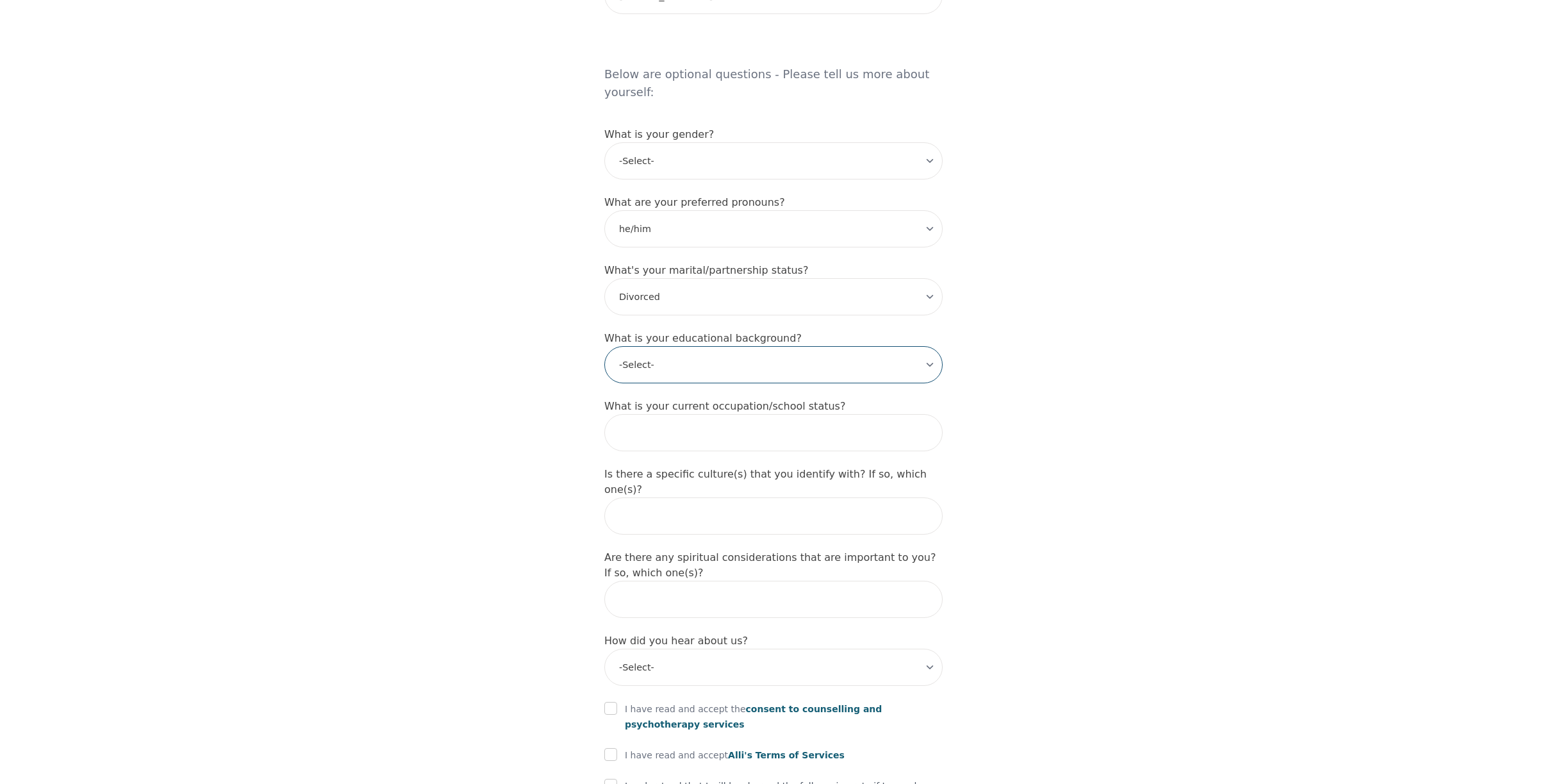
click at [733, 384] on select "-Select- Less than high school High school Associate degree Bachelor degree Mas…" at bounding box center [774, 364] width 339 height 37
select select "Associate degree"
click at [605, 376] on select "-Select- Less than high school High school Associate degree Bachelor degree Mas…" at bounding box center [774, 364] width 339 height 37
click at [774, 451] on input "text" at bounding box center [774, 433] width 339 height 37
click at [656, 451] on input "text" at bounding box center [774, 433] width 339 height 37
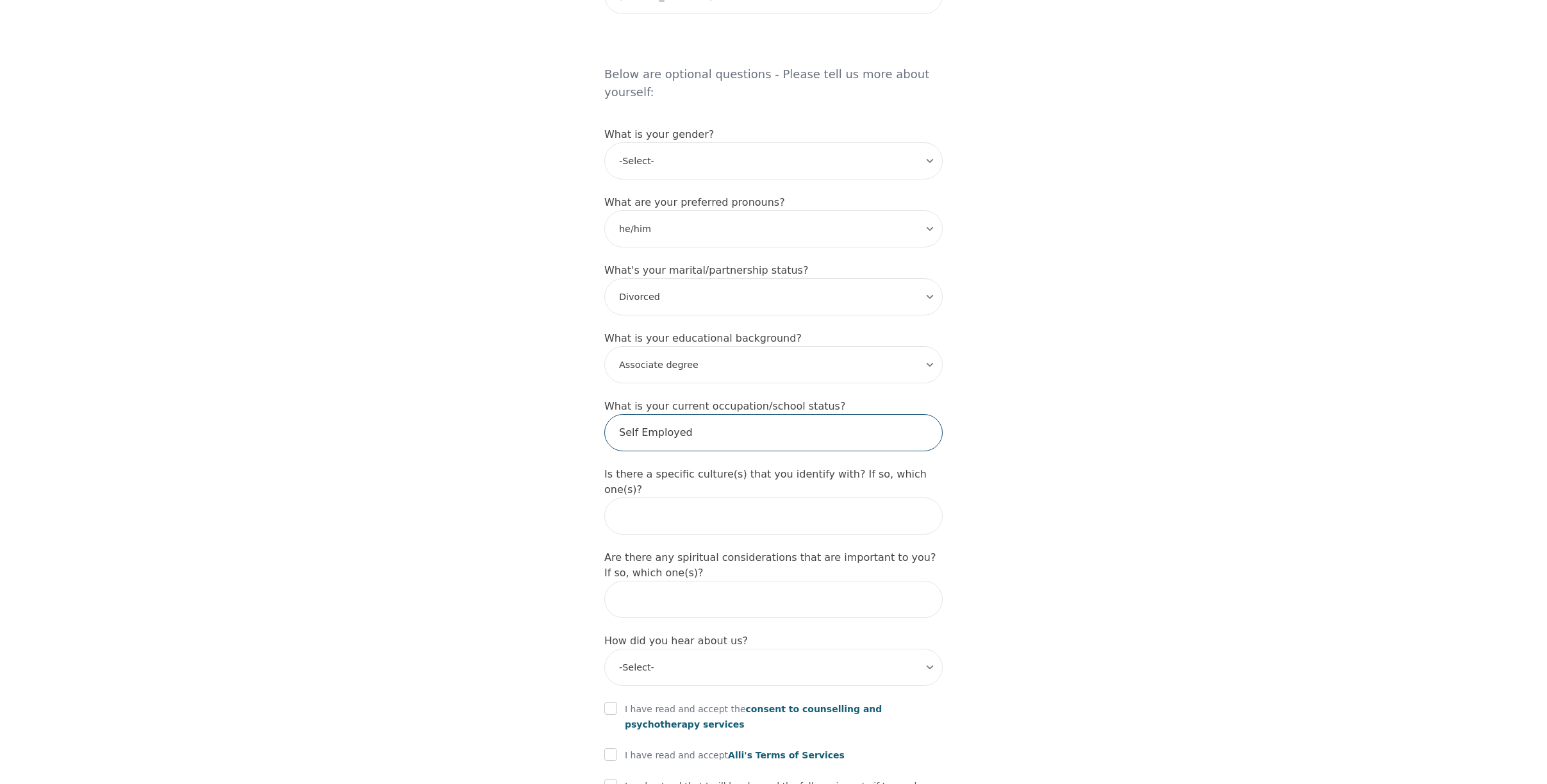
type input "Self Employed"
click at [697, 534] on input "text" at bounding box center [774, 516] width 339 height 37
drag, startPoint x: 725, startPoint y: 509, endPoint x: 569, endPoint y: 513, distance: 156.1
copy label "Is there a specific culture(s)"
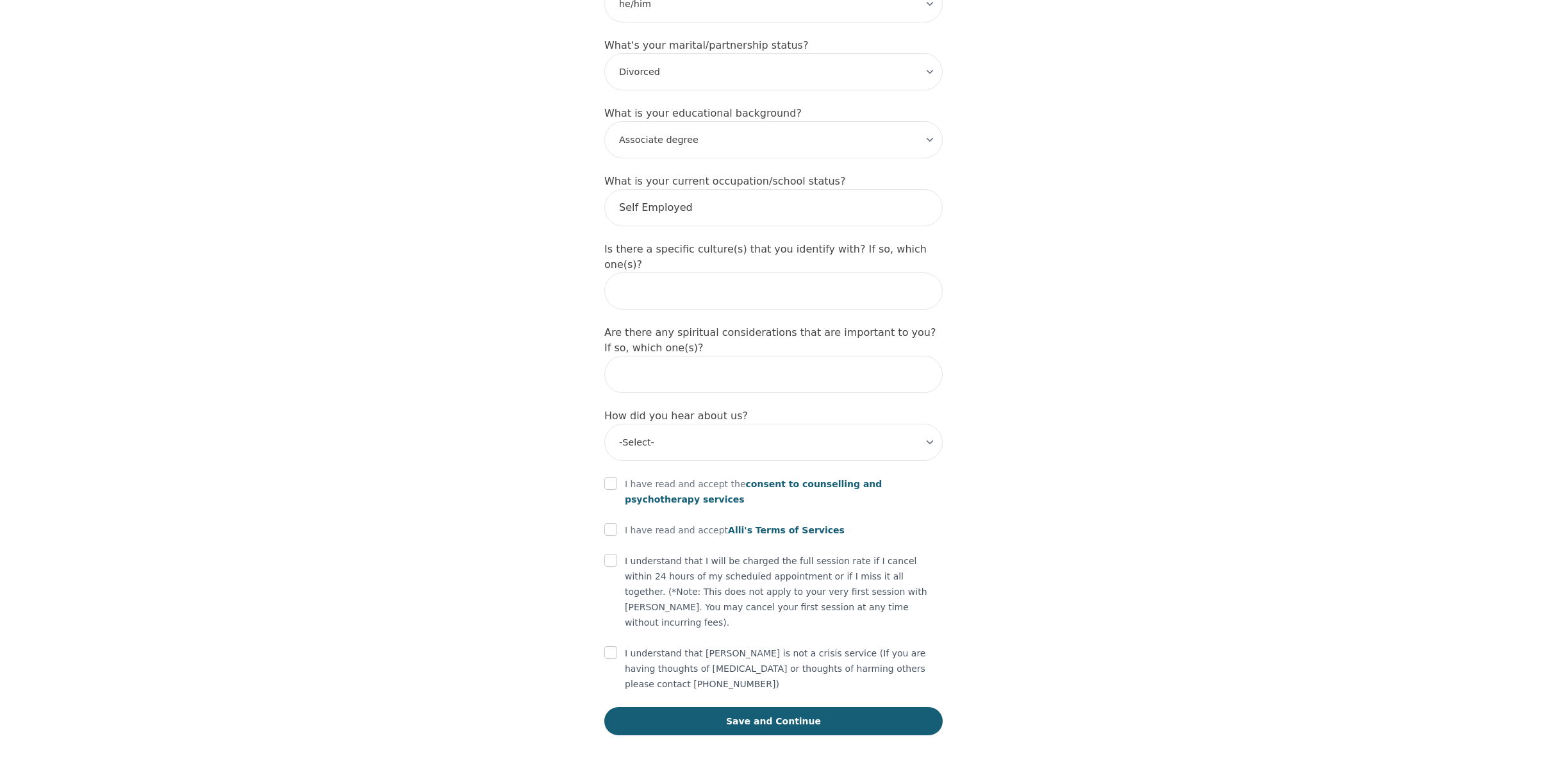
scroll to position [1252, 0]
click at [931, 459] on select "-Select- Physician/Specialist Friend Facebook Instagram Google Search Google Ad…" at bounding box center [774, 441] width 339 height 37
select select "Google Search"
click at [605, 449] on select "-Select- Physician/Specialist Friend Facebook Instagram Google Search Google Ad…" at bounding box center [774, 441] width 339 height 37
click at [605, 488] on input "checkbox" at bounding box center [611, 481] width 13 height 13
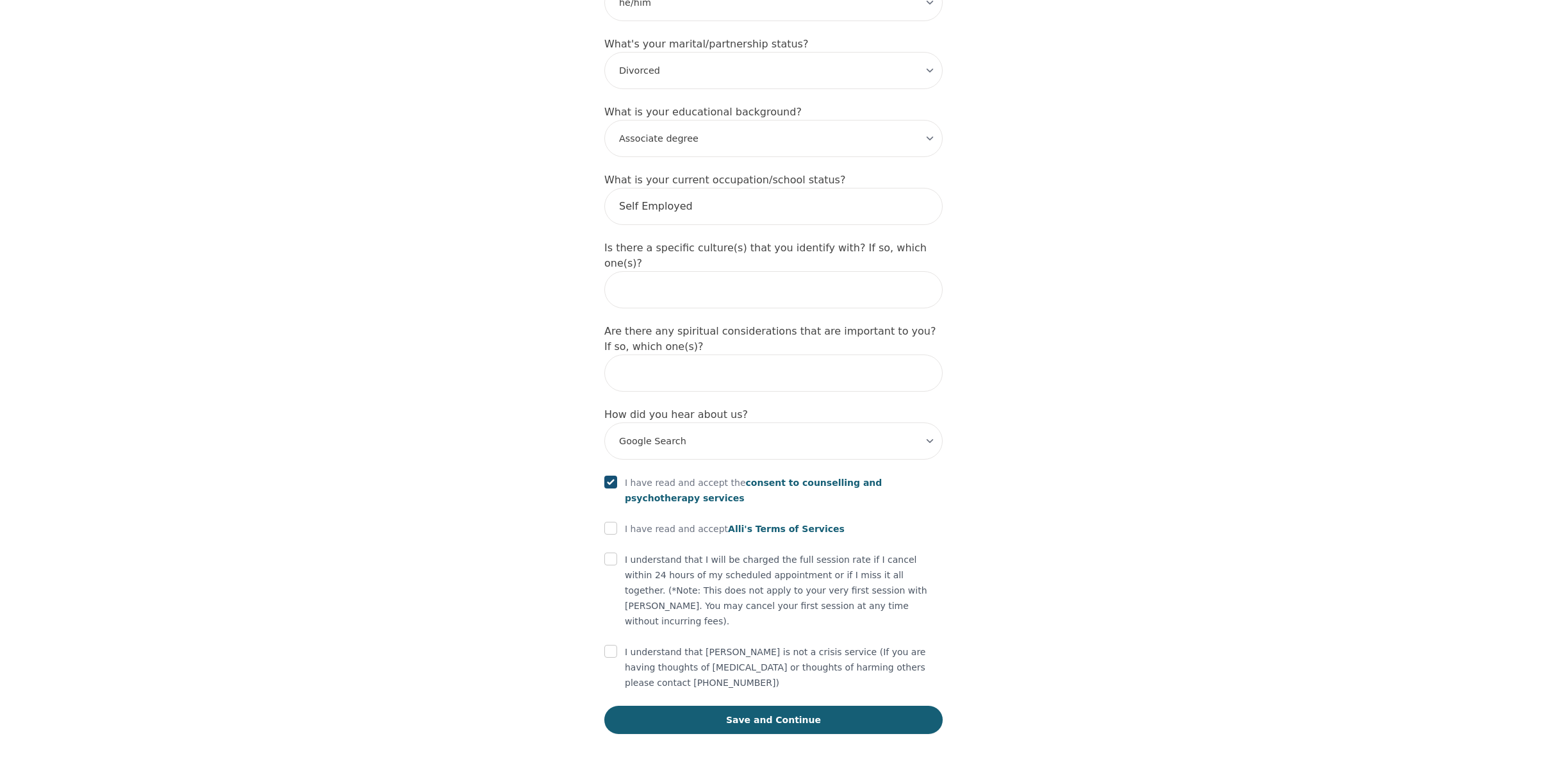
checkbox input "true"
click at [605, 537] on div at bounding box center [611, 528] width 13 height 15
drag, startPoint x: 601, startPoint y: 548, endPoint x: 601, endPoint y: 569, distance: 21.0
click at [605, 534] on input "checkbox" at bounding box center [611, 528] width 13 height 13
checkbox input "true"
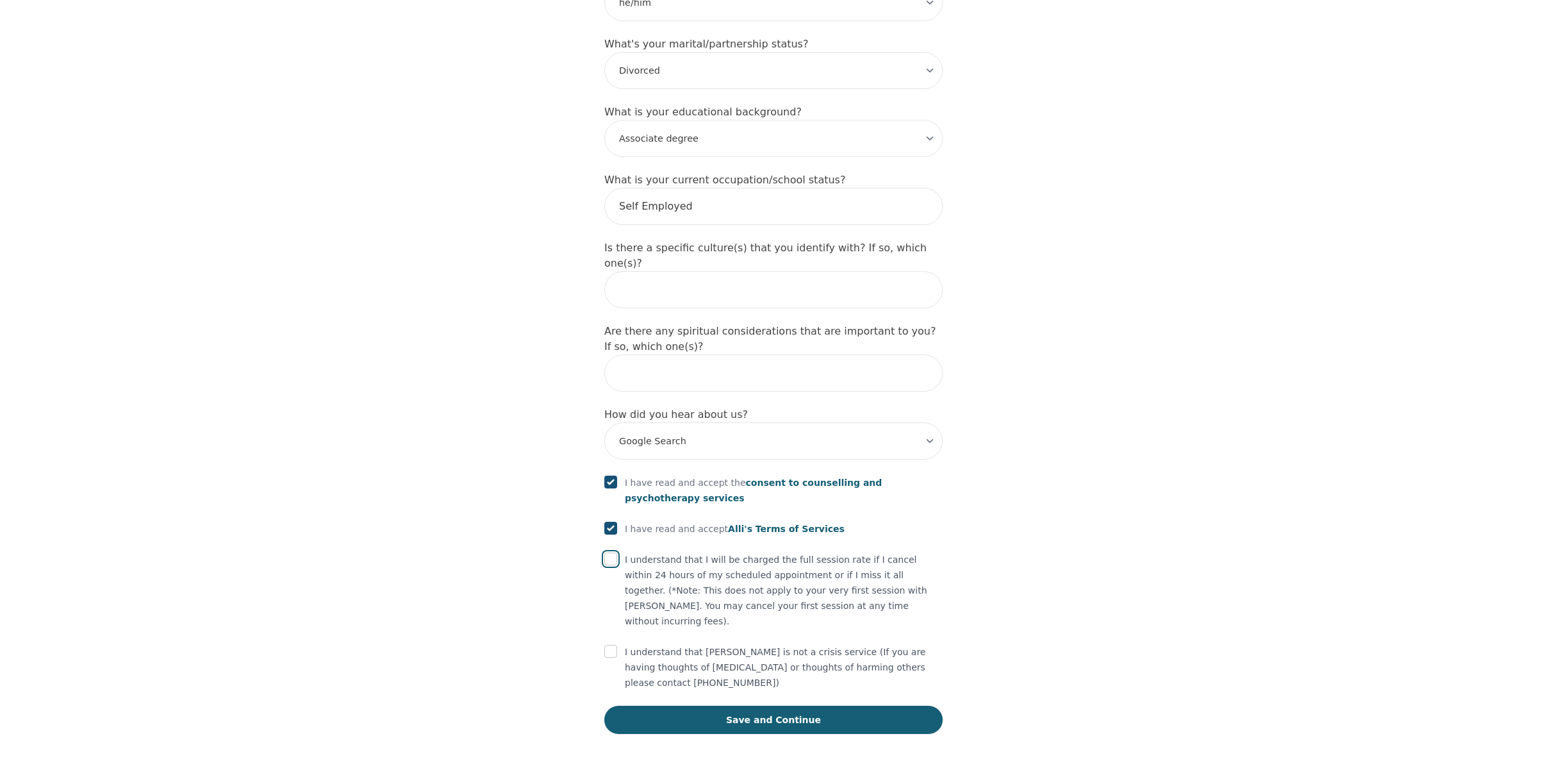
drag, startPoint x: 602, startPoint y: 577, endPoint x: 602, endPoint y: 586, distance: 9.0
click at [605, 565] on input "checkbox" at bounding box center [611, 559] width 13 height 13
checkbox input "true"
click at [605, 657] on input "checkbox" at bounding box center [611, 651] width 13 height 13
checkbox input "true"
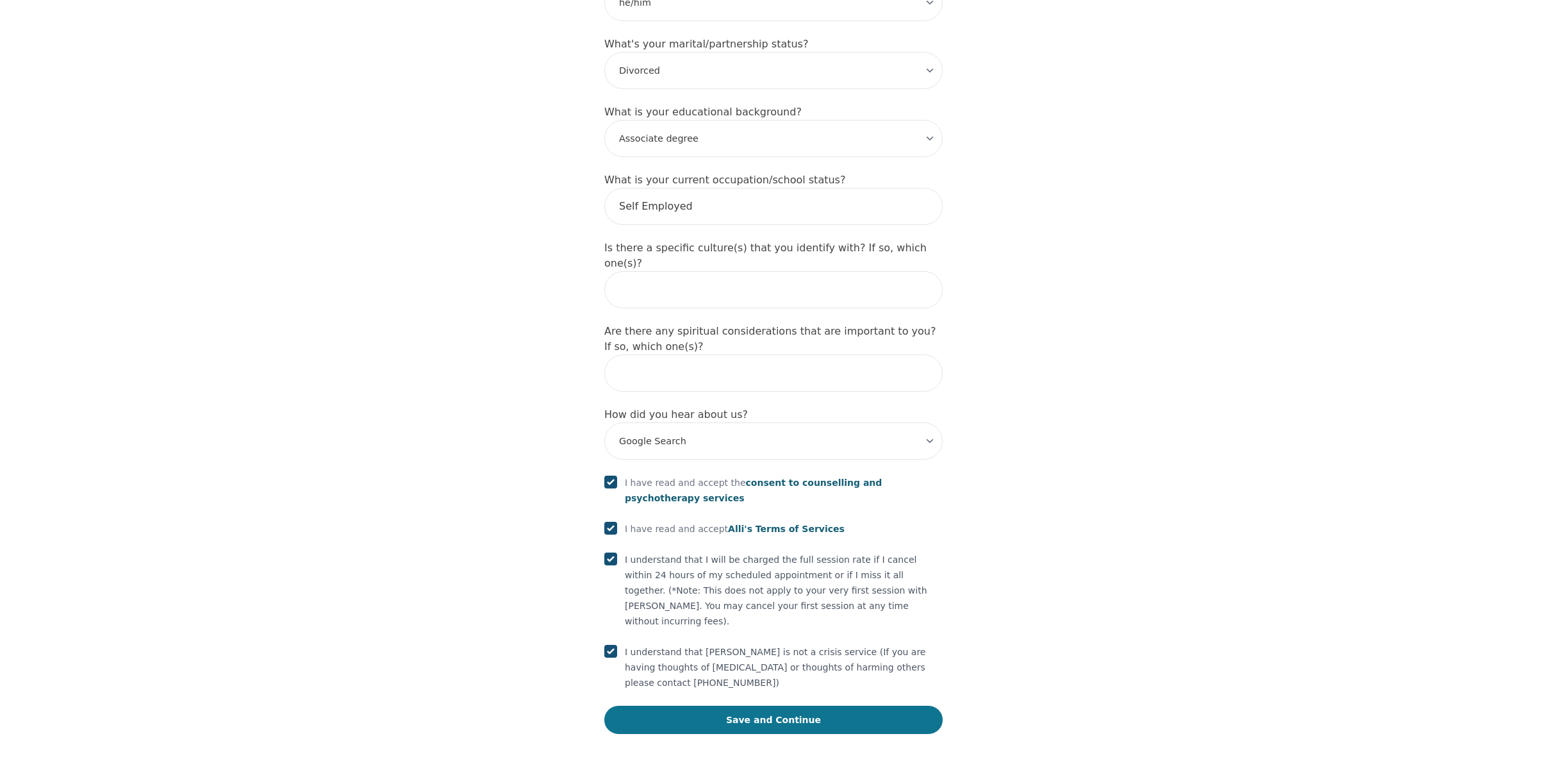
click at [778, 716] on button "Save and Continue" at bounding box center [774, 720] width 339 height 28
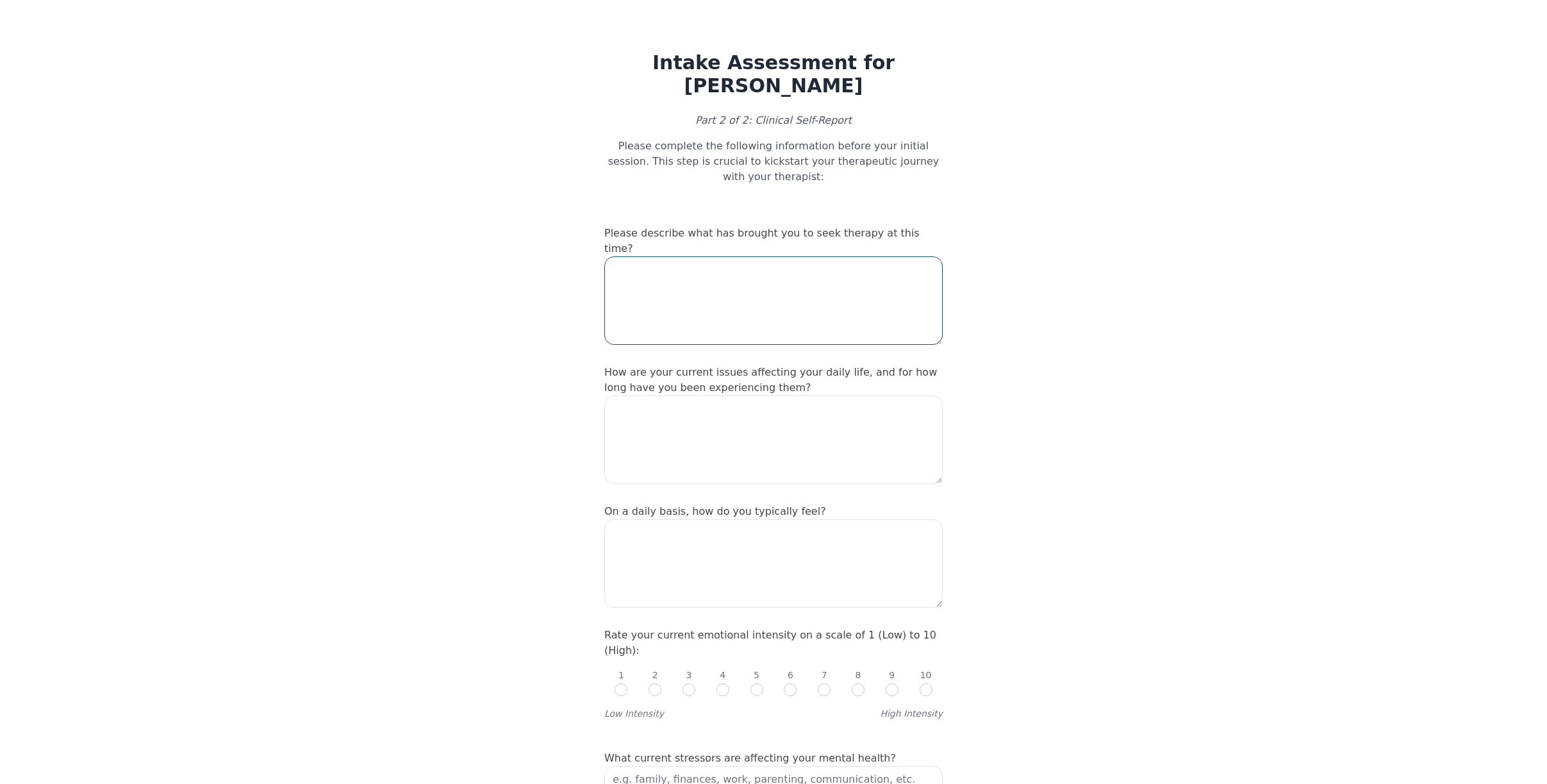
click at [711, 263] on textarea at bounding box center [774, 300] width 339 height 89
click at [636, 277] on textarea "New Relationship and dealing with a sick mother (who lives with me) and" at bounding box center [774, 300] width 339 height 89
type textarea "New Relationship and dealing with a sick mother (who lives with me) and sibling…"
click at [704, 399] on textarea at bounding box center [774, 439] width 339 height 89
click at [681, 405] on textarea "I am feeling axiause" at bounding box center [774, 439] width 339 height 89
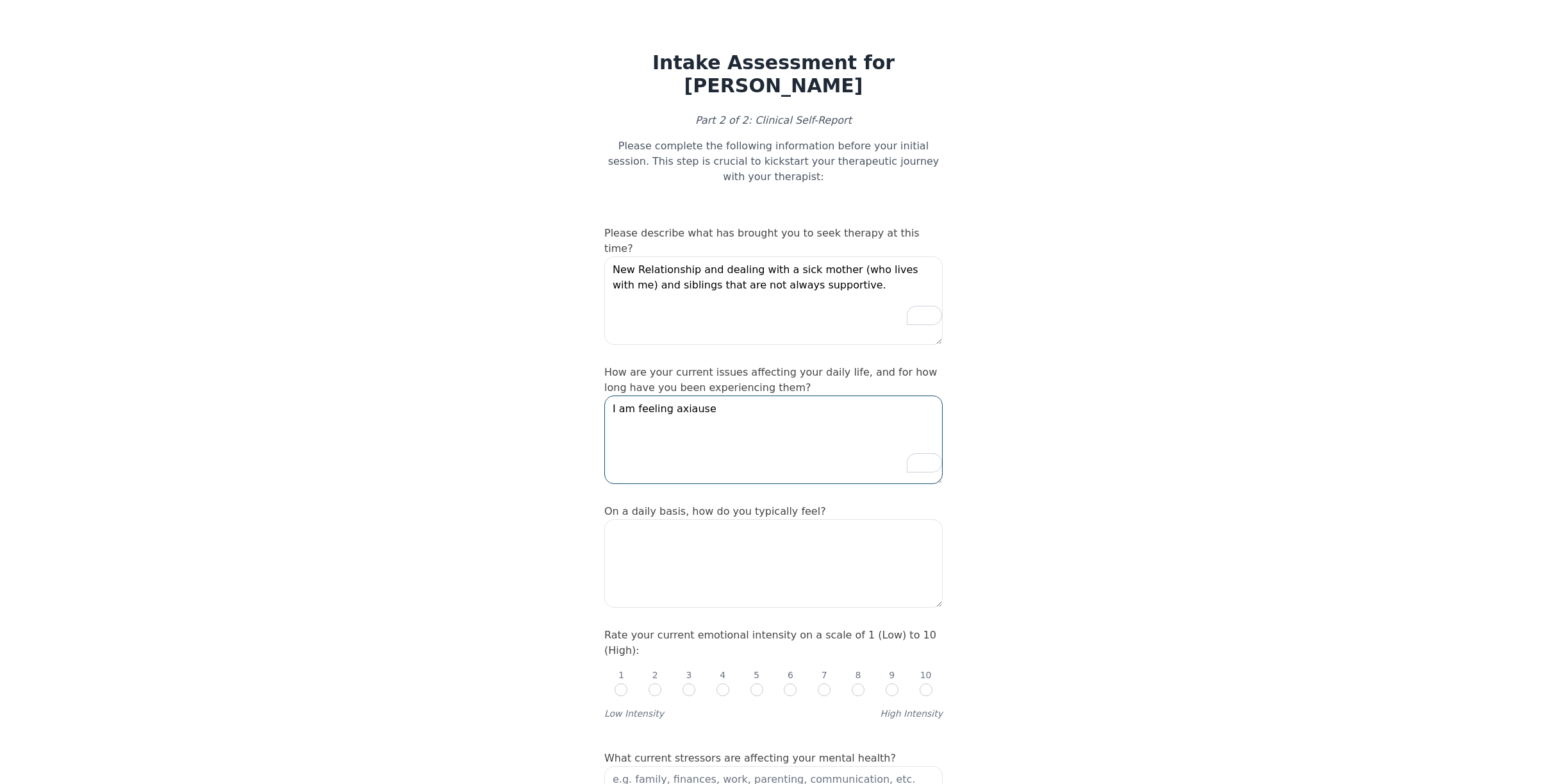
click at [681, 405] on textarea "I am feeling axiause" at bounding box center [774, 439] width 339 height 89
click at [707, 404] on textarea "I am feeling axiause" at bounding box center [774, 439] width 339 height 89
click at [726, 399] on textarea "I am feeling anxiety and" at bounding box center [774, 439] width 339 height 89
click at [662, 403] on textarea "I am feeling anxiety and" at bounding box center [774, 439] width 339 height 89
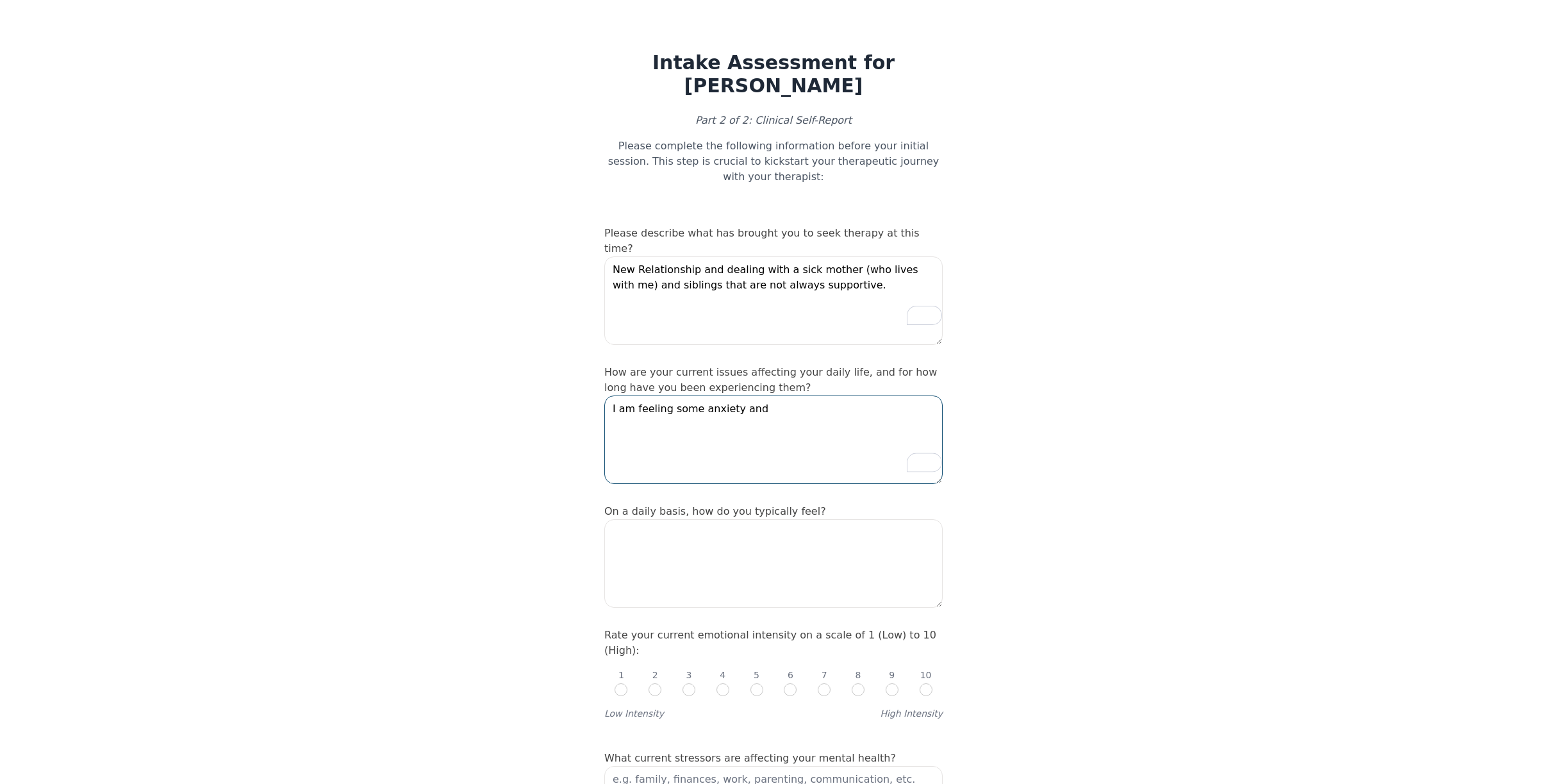
click at [753, 402] on textarea "I am feeling some anxiety and" at bounding box center [774, 439] width 339 height 89
click at [634, 541] on textarea "To enrich screen reader interactions, please activate Accessibility in Grammarl…" at bounding box center [774, 563] width 339 height 89
click at [902, 398] on textarea "I am feeling some anxiety and trouble focusing sometimes" at bounding box center [774, 439] width 339 height 89
type textarea "I am feeling some anxiety and trouble focusing sometimes. On and off for 6 mont…"
click at [643, 532] on textarea "To enrich screen reader interactions, please activate Accessibility in Grammarl…" at bounding box center [774, 563] width 339 height 89
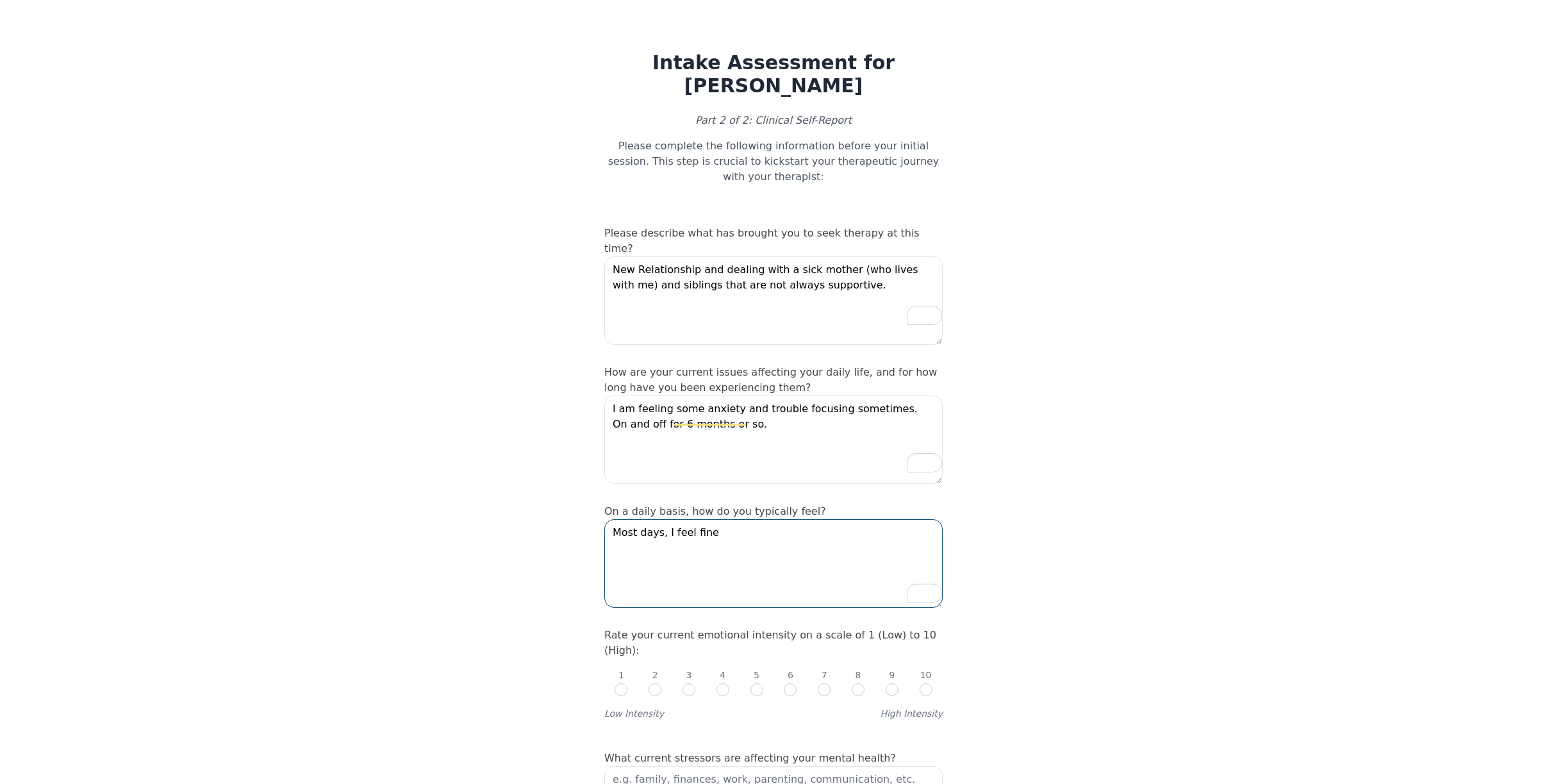
click at [712, 538] on textarea "Most days, I feel fine" at bounding box center [774, 563] width 339 height 89
click at [686, 550] on textarea "Most days, I feel fine, but over the past few weeks, I have been finding it more" at bounding box center [774, 563] width 339 height 89
type textarea "Most days, I feel fine, but over the past few weeks, I have been finding it more"
click at [663, 401] on textarea "I am feeling some anxiety and trouble focusing sometimes. On and off for 6 mont…" at bounding box center [774, 439] width 339 height 89
type textarea "I am feeling stressed, anxiety and trouble focusing sometimes. On and off for 6…"
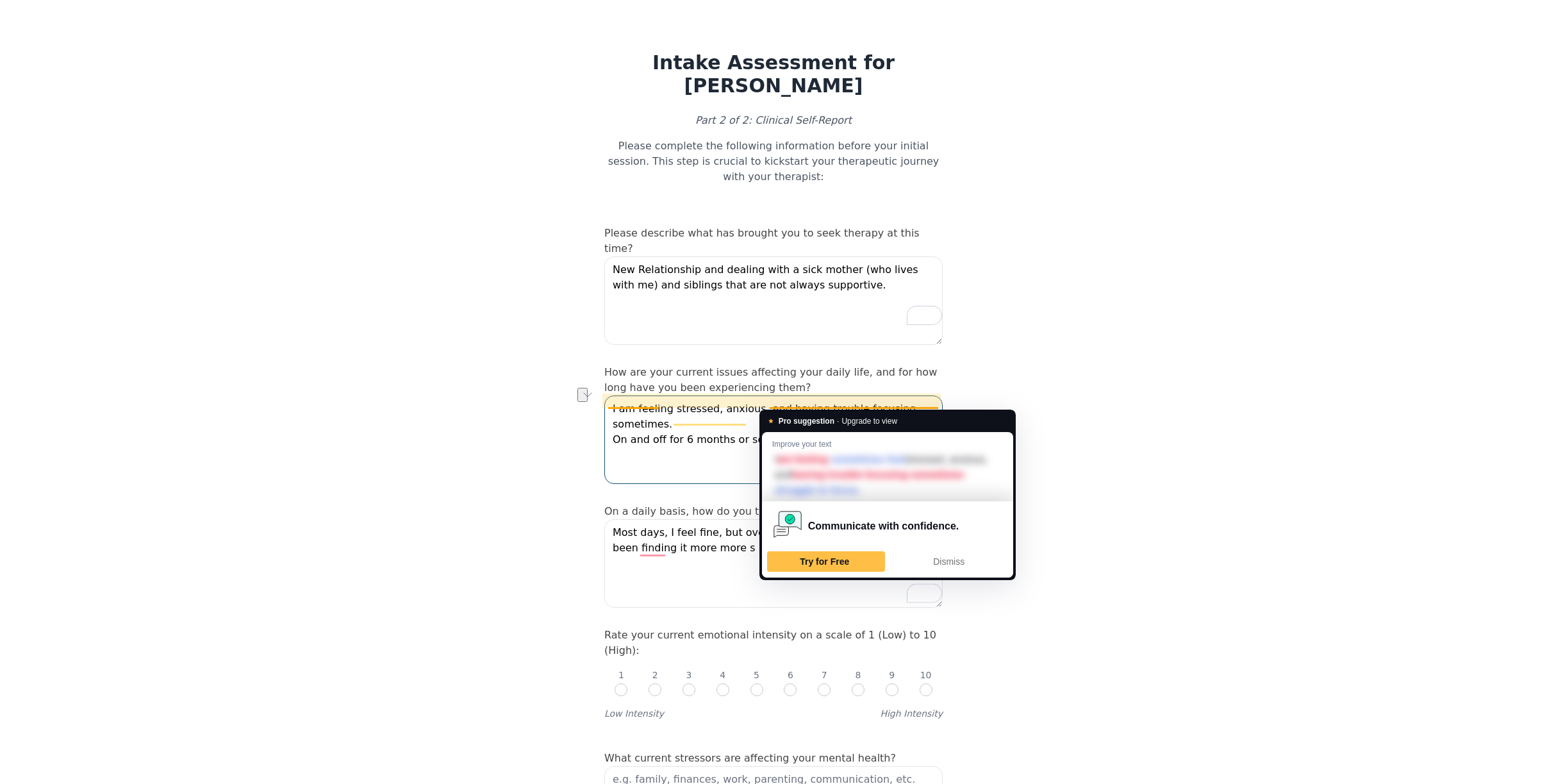
drag, startPoint x: 0, startPoint y: 0, endPoint x: 883, endPoint y: 407, distance: 972.3
click at [883, 407] on textarea "I am feeling stressed, anxious, and having trouble focusing sometimes. On and o…" at bounding box center [774, 439] width 339 height 89
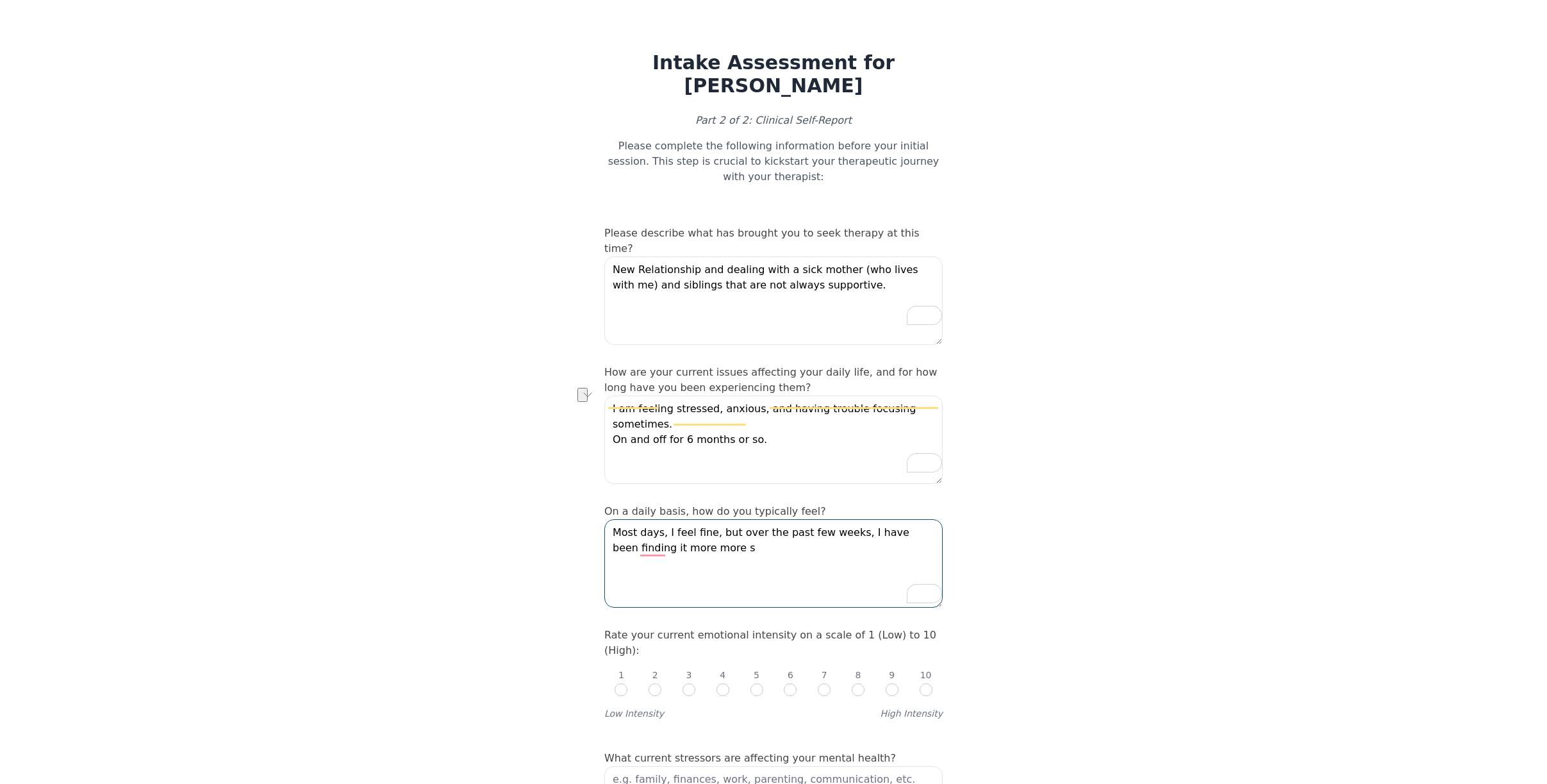
click at [674, 551] on textarea "Most days, I feel fine, but over the past few weeks, I have been finding it mor…" at bounding box center [774, 563] width 339 height 89
paste textarea "stressed, anxious, and having trouble focusing"
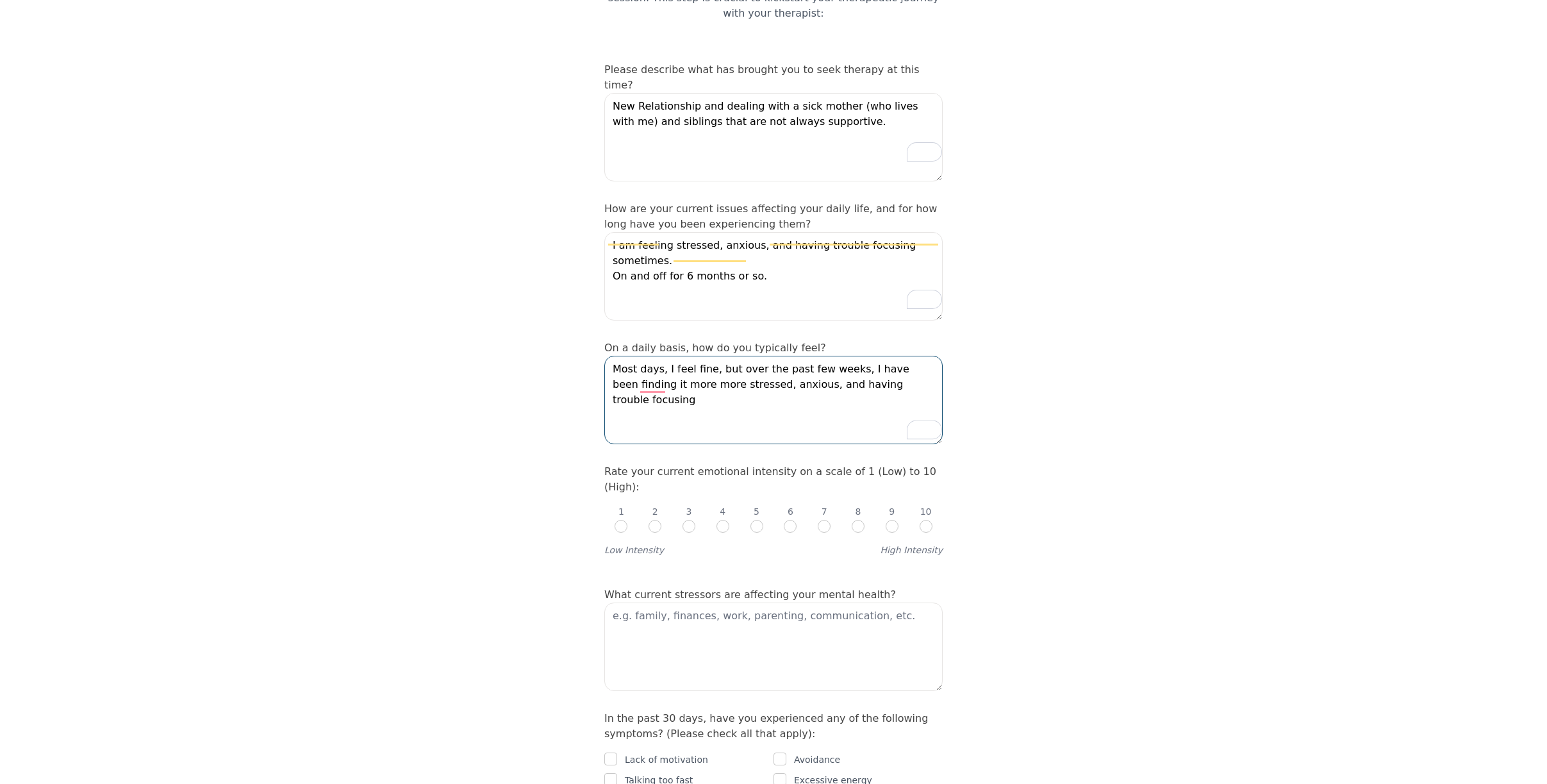
scroll to position [193, 0]
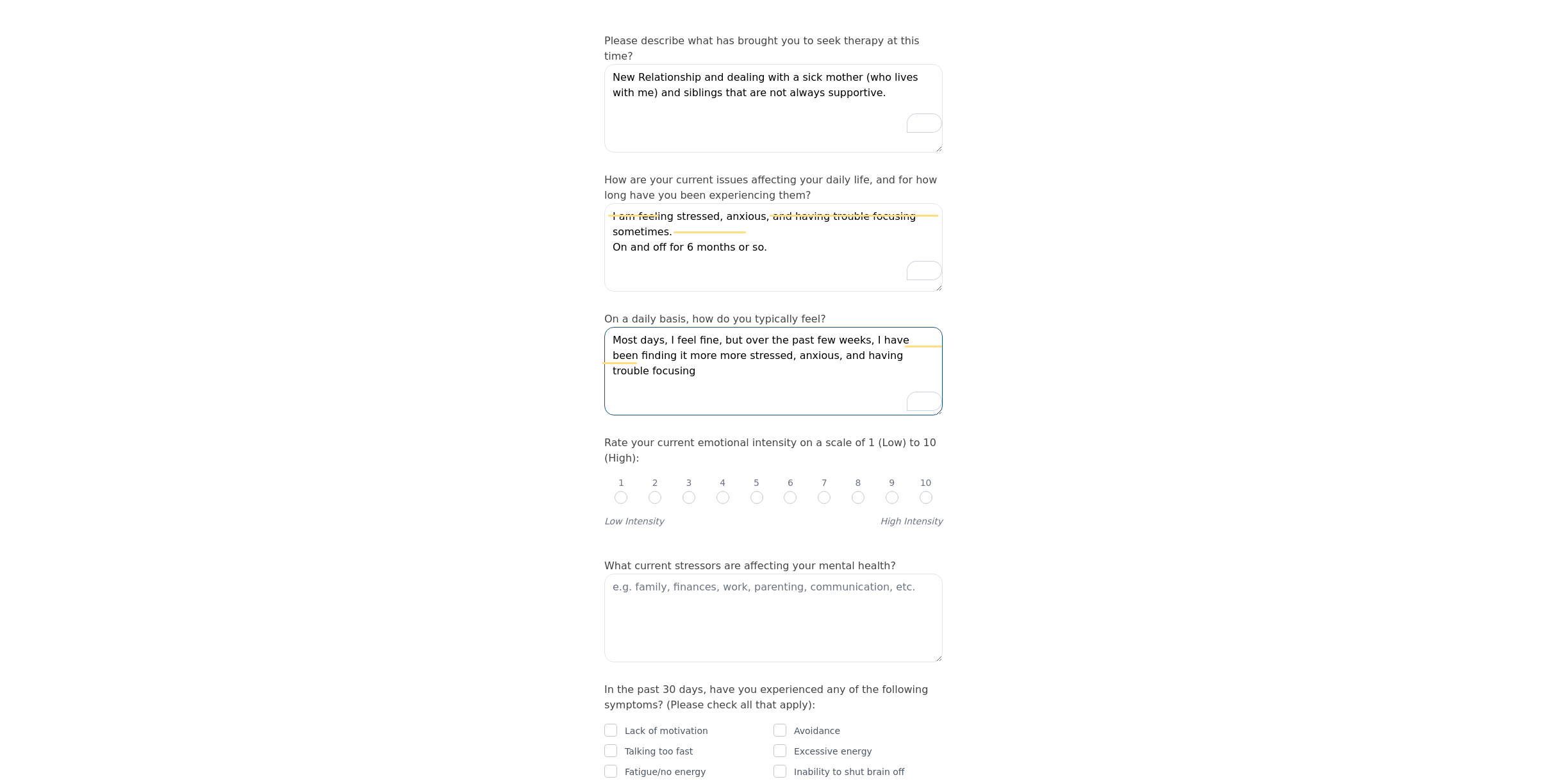
type textarea "Most days, I feel fine, but over the past few weeks, I have been finding it mor…"
click at [757, 491] on input "radio" at bounding box center [757, 497] width 13 height 13
radio input "true"
click at [605, 584] on textarea at bounding box center [774, 618] width 339 height 89
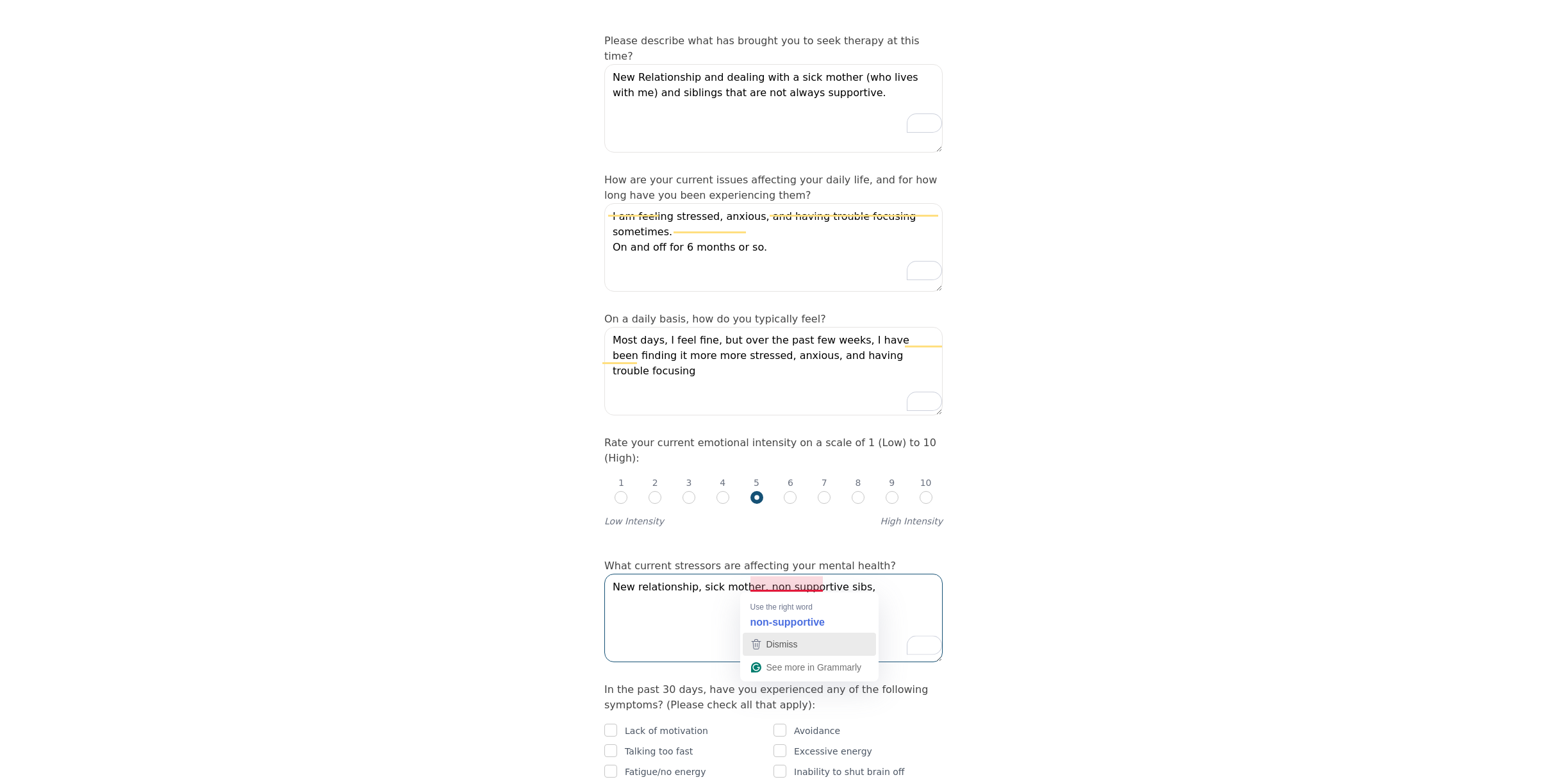
click at [788, 633] on button "Dismiss" at bounding box center [810, 644] width 134 height 23
click at [791, 585] on textarea "New relationship, sick mother, non supportive sibs," at bounding box center [774, 618] width 339 height 89
click at [775, 585] on textarea "New relationship, sick mother, non supportive sibs," at bounding box center [774, 618] width 339 height 89
click at [855, 583] on textarea "New relationship, sick mother, non-supportive sibs," at bounding box center [774, 618] width 339 height 89
type textarea "New relationship, sick mother, non-supportive sibs, work is not going well."
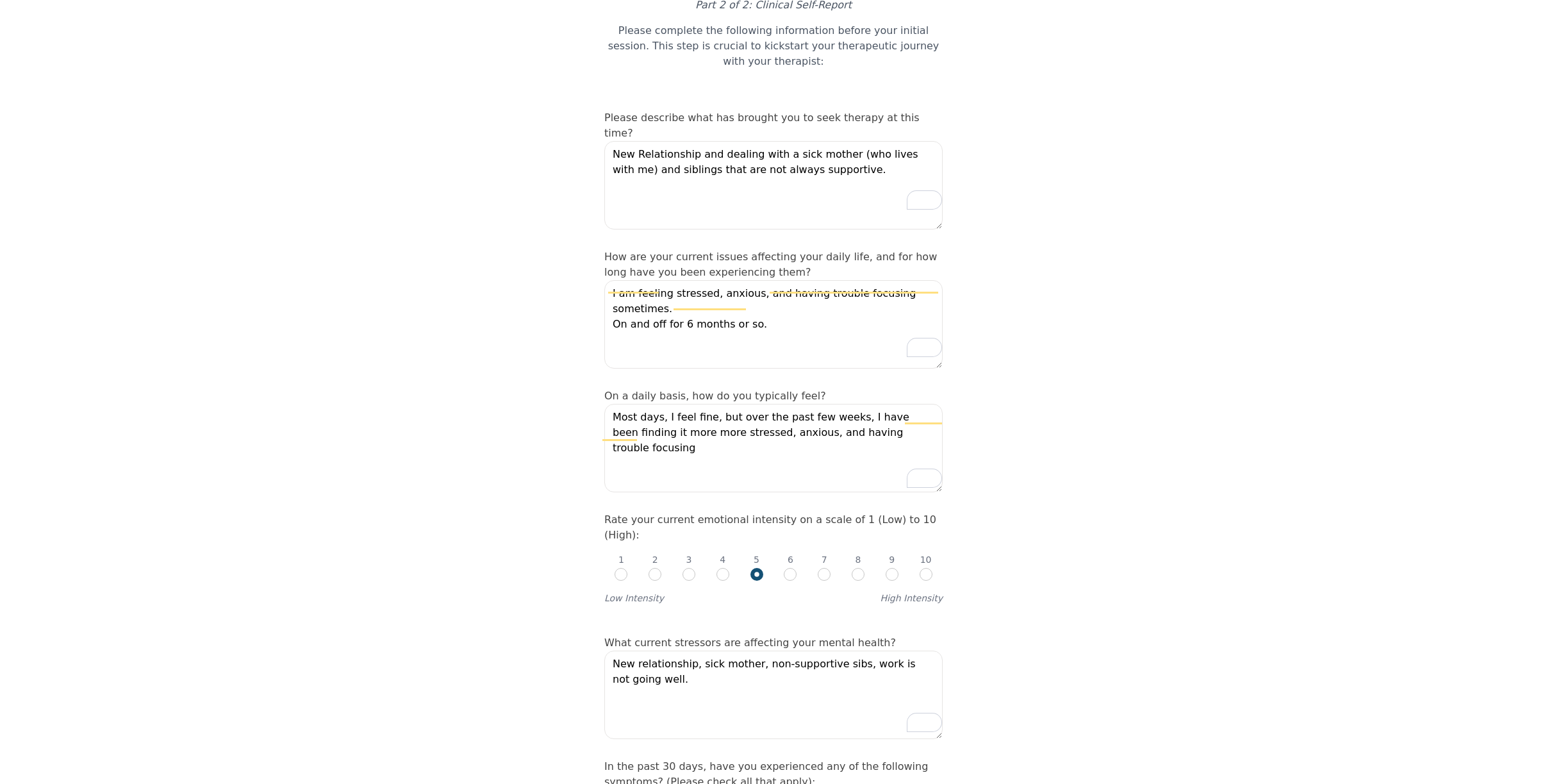
scroll to position [0, 0]
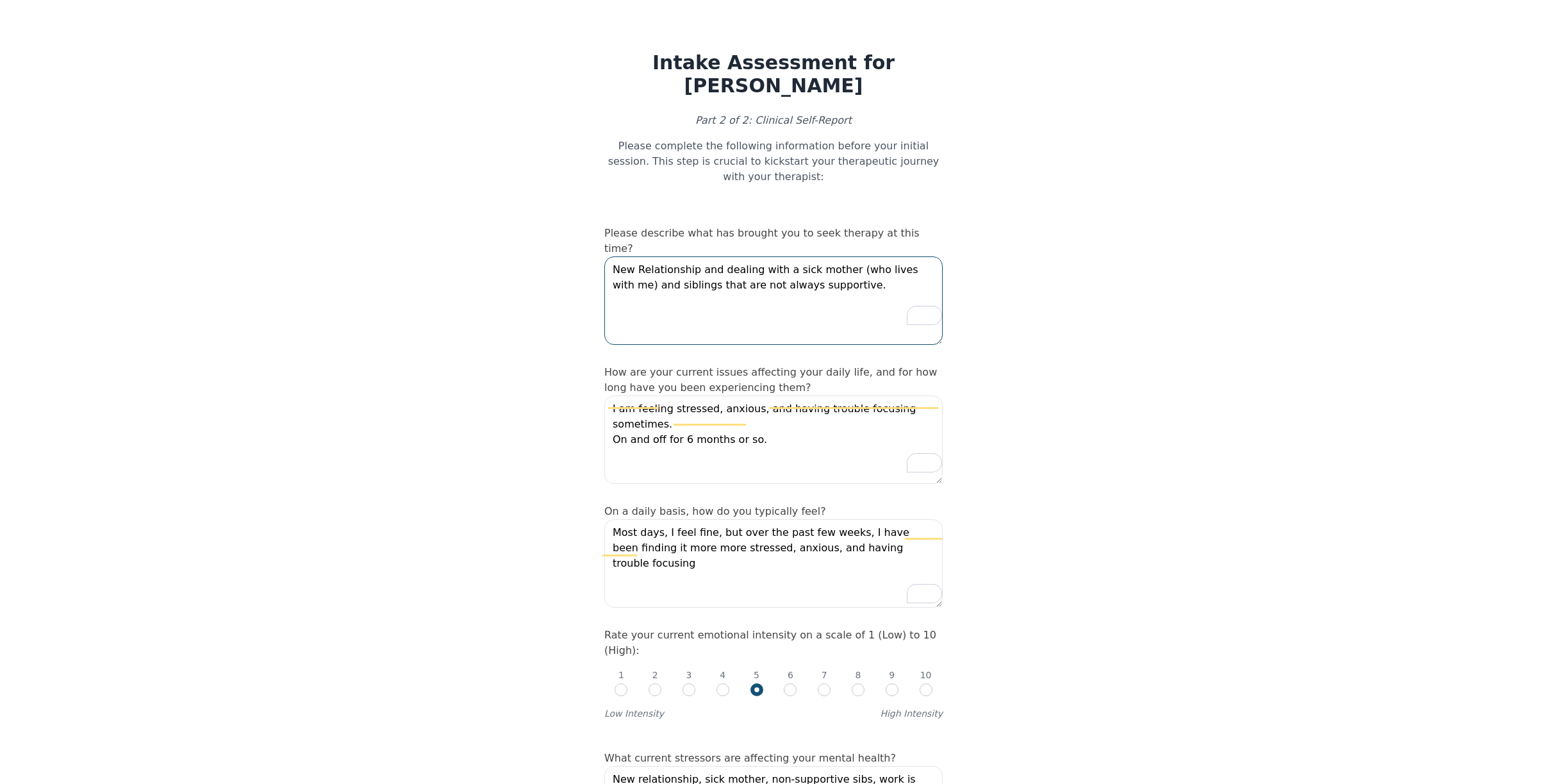
click at [686, 256] on textarea "New Relationship and dealing with a sick mother (who lives with me) and sibling…" at bounding box center [774, 300] width 339 height 89
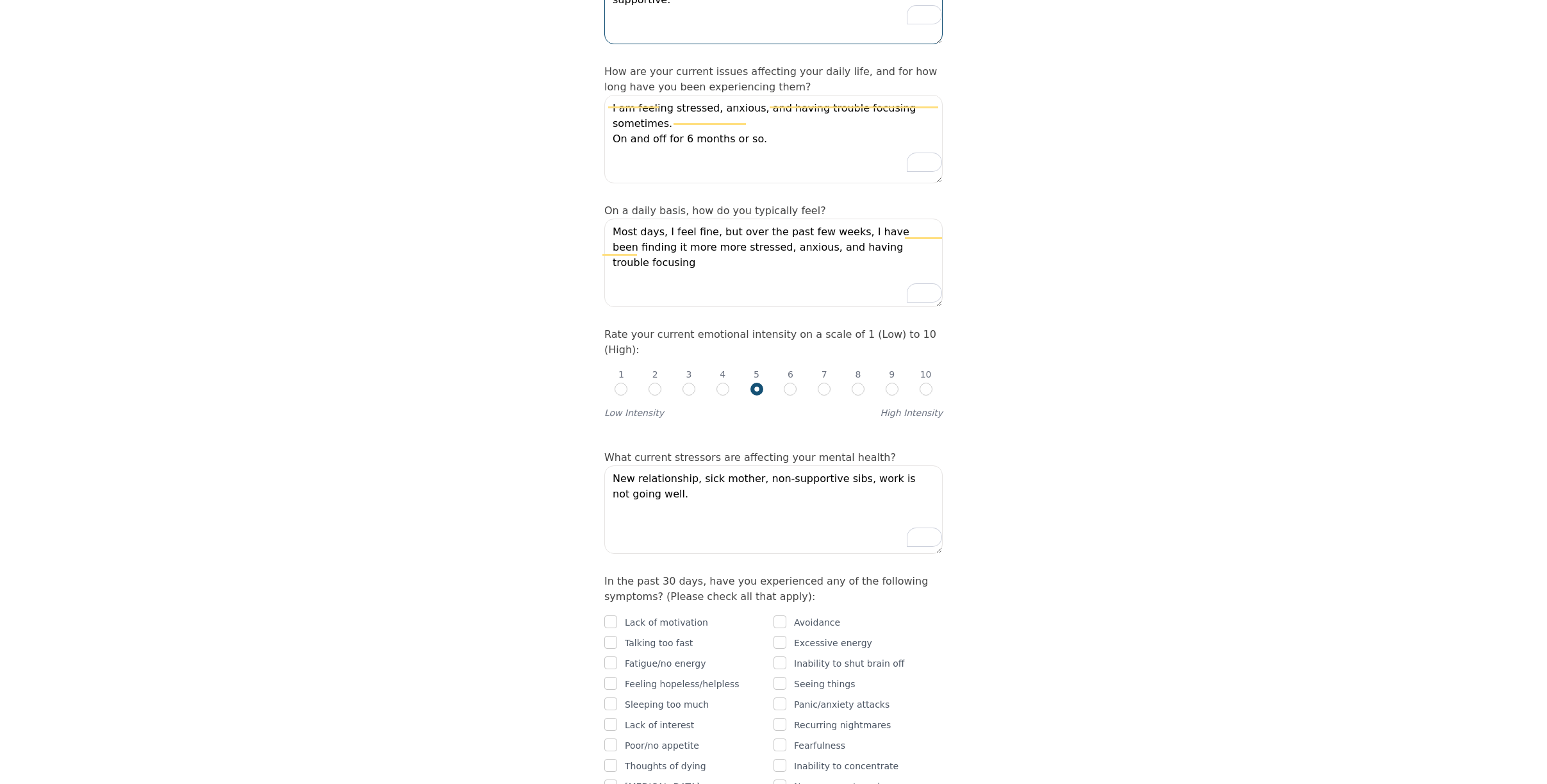
scroll to position [320, 0]
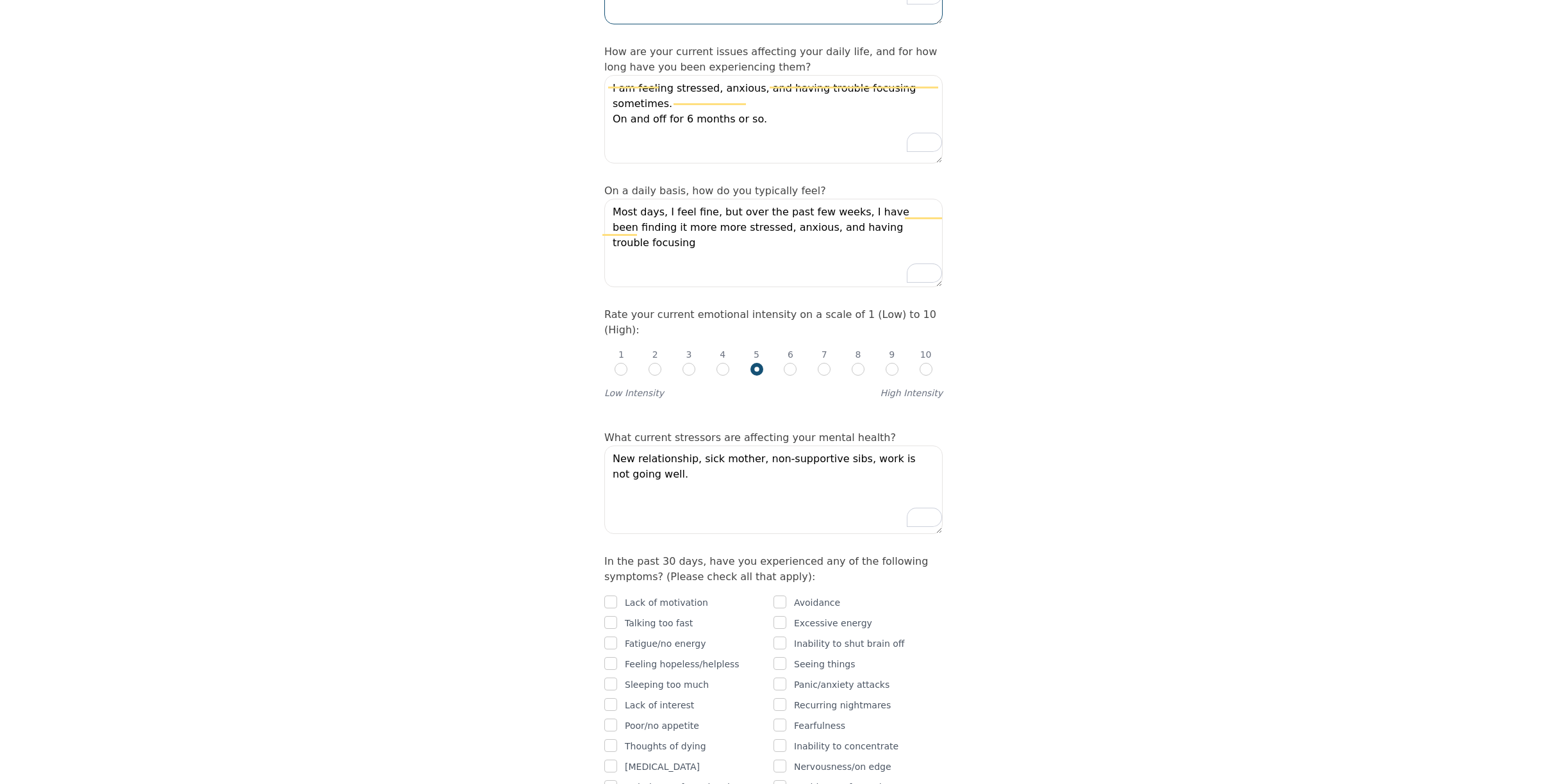
type textarea "New Relationship, work not going great, dealing with a sick mother (who lives w…"
click at [688, 457] on textarea "New relationship, sick mother, non-supportive sibs, work is not going well." at bounding box center [774, 489] width 339 height 89
type textarea "New relationship, work sick mother, non-supportive sibs, work is not going well."
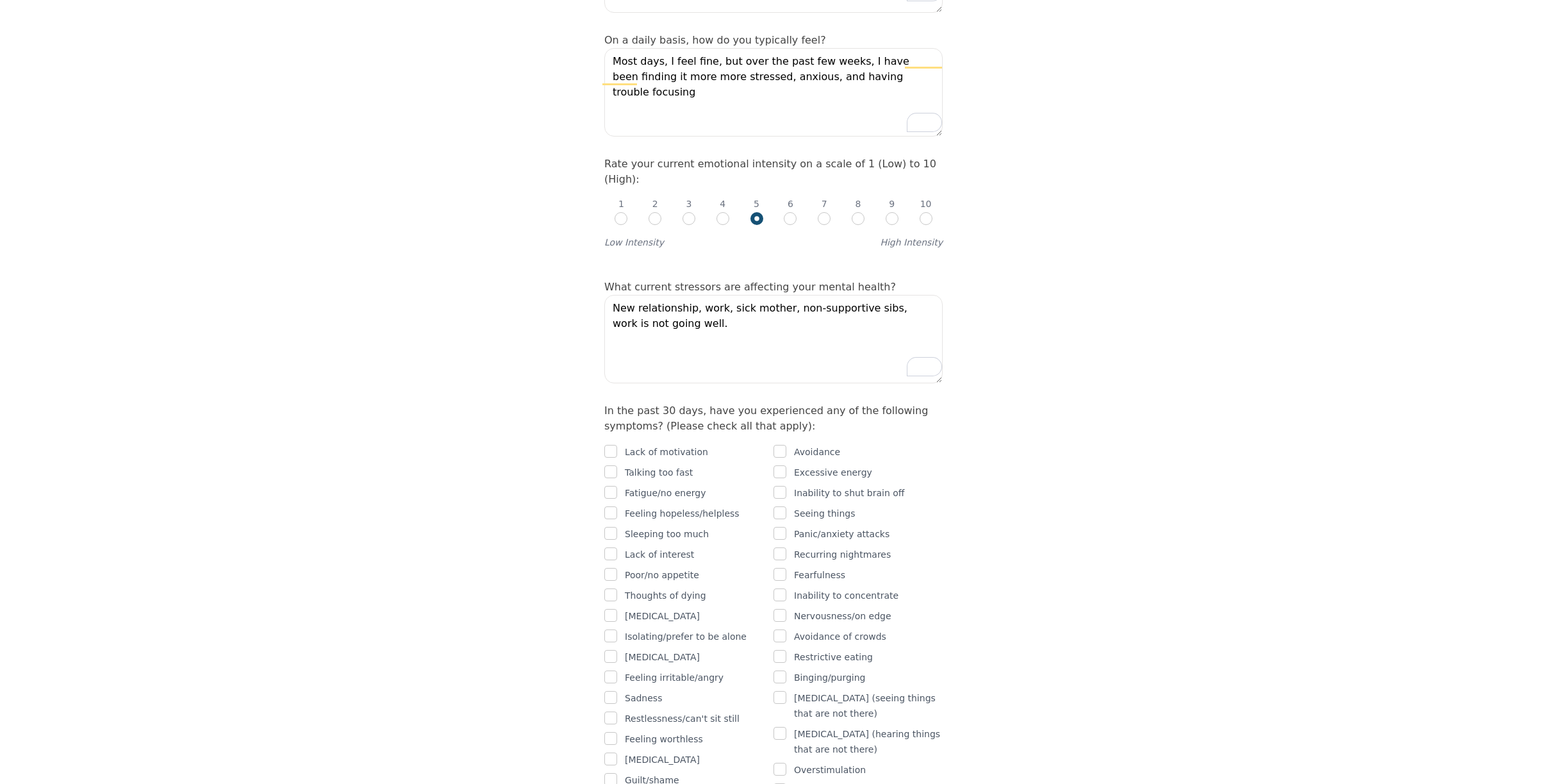
scroll to position [513, 0]
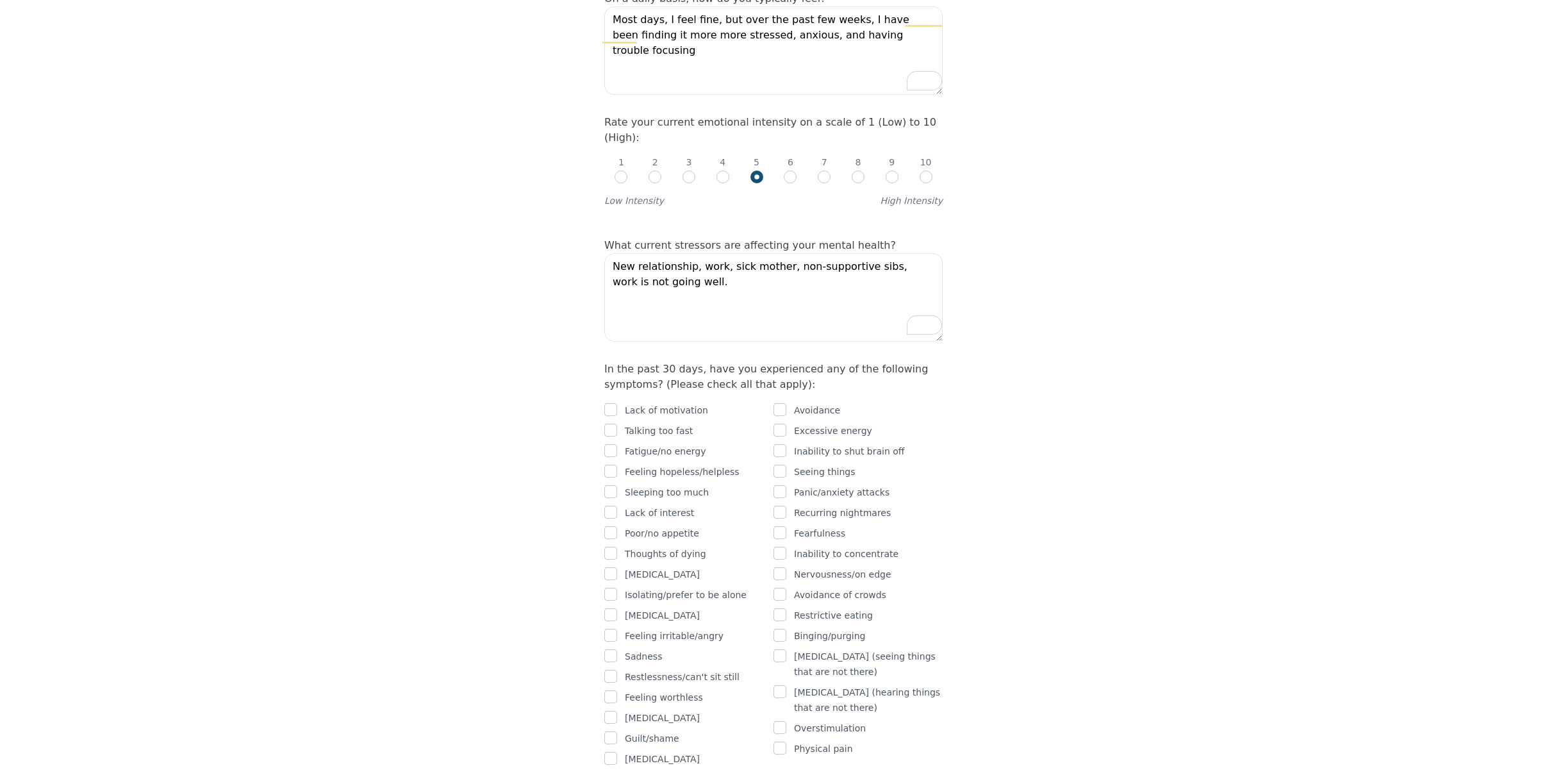
type textarea "New relationship, work, sick mother, non-supportive sibs, work is not going wel…"
click at [605, 413] on input "checkbox" at bounding box center [611, 409] width 13 height 13
checkbox input "true"
click at [605, 518] on input "checkbox" at bounding box center [611, 512] width 13 height 13
checkbox input "true"
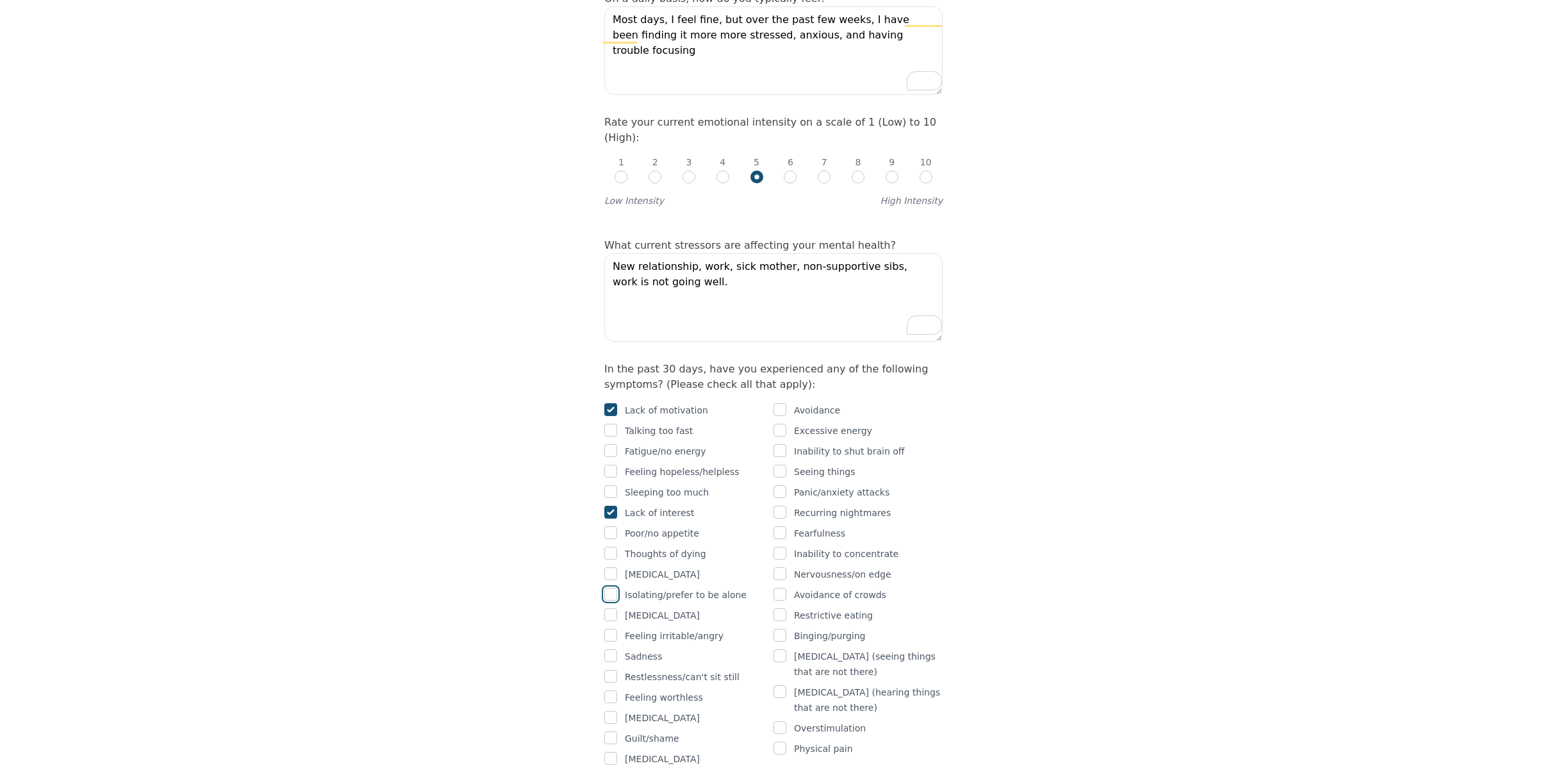
click at [605, 601] on input "checkbox" at bounding box center [611, 594] width 13 height 13
checkbox input "true"
click at [605, 621] on input "checkbox" at bounding box center [611, 614] width 13 height 13
checkbox input "true"
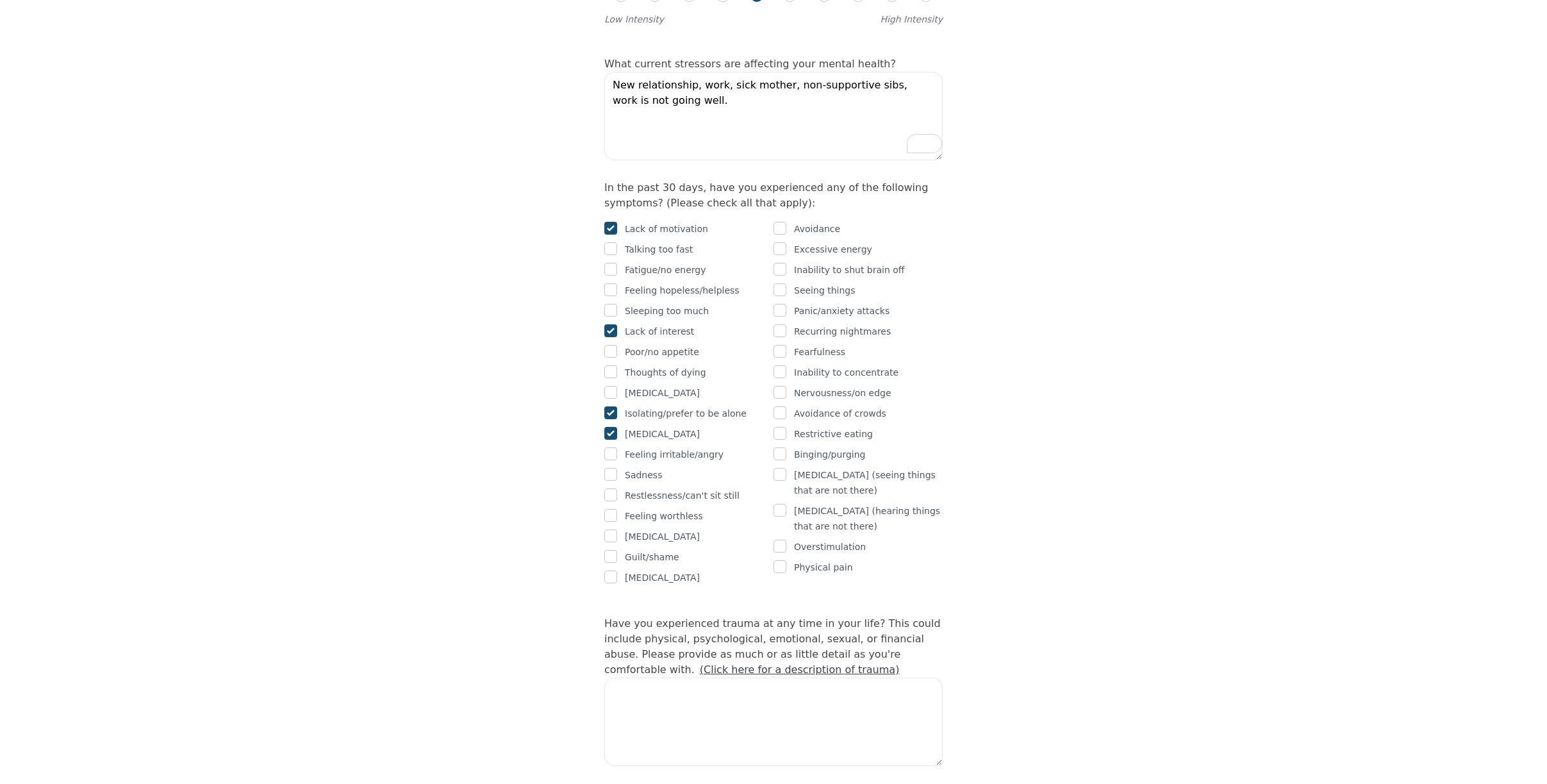
scroll to position [641, 0]
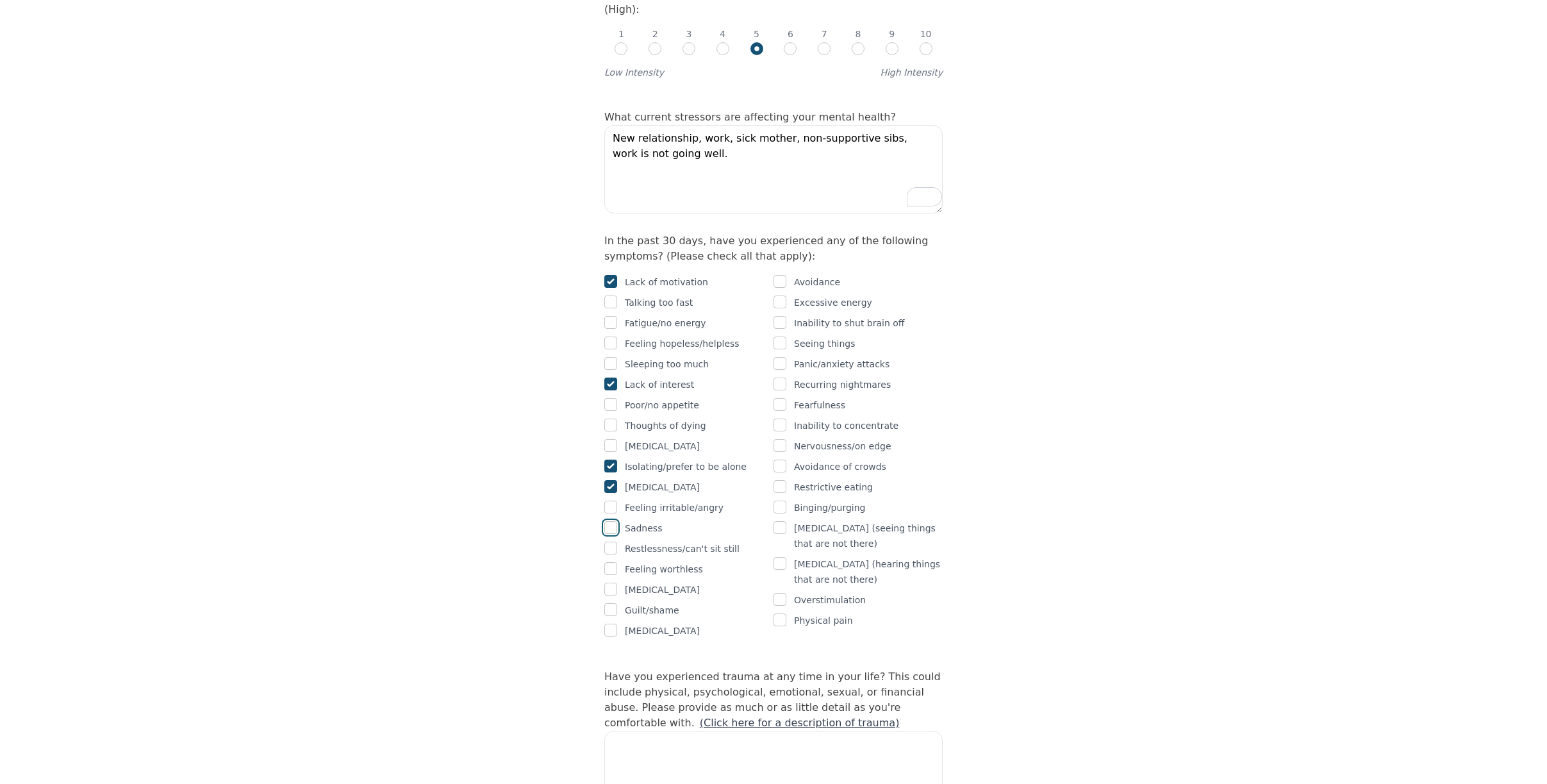
click at [605, 534] on input "checkbox" at bounding box center [611, 527] width 13 height 13
checkbox input "true"
click at [780, 452] on input "checkbox" at bounding box center [780, 445] width 13 height 13
checkbox input "true"
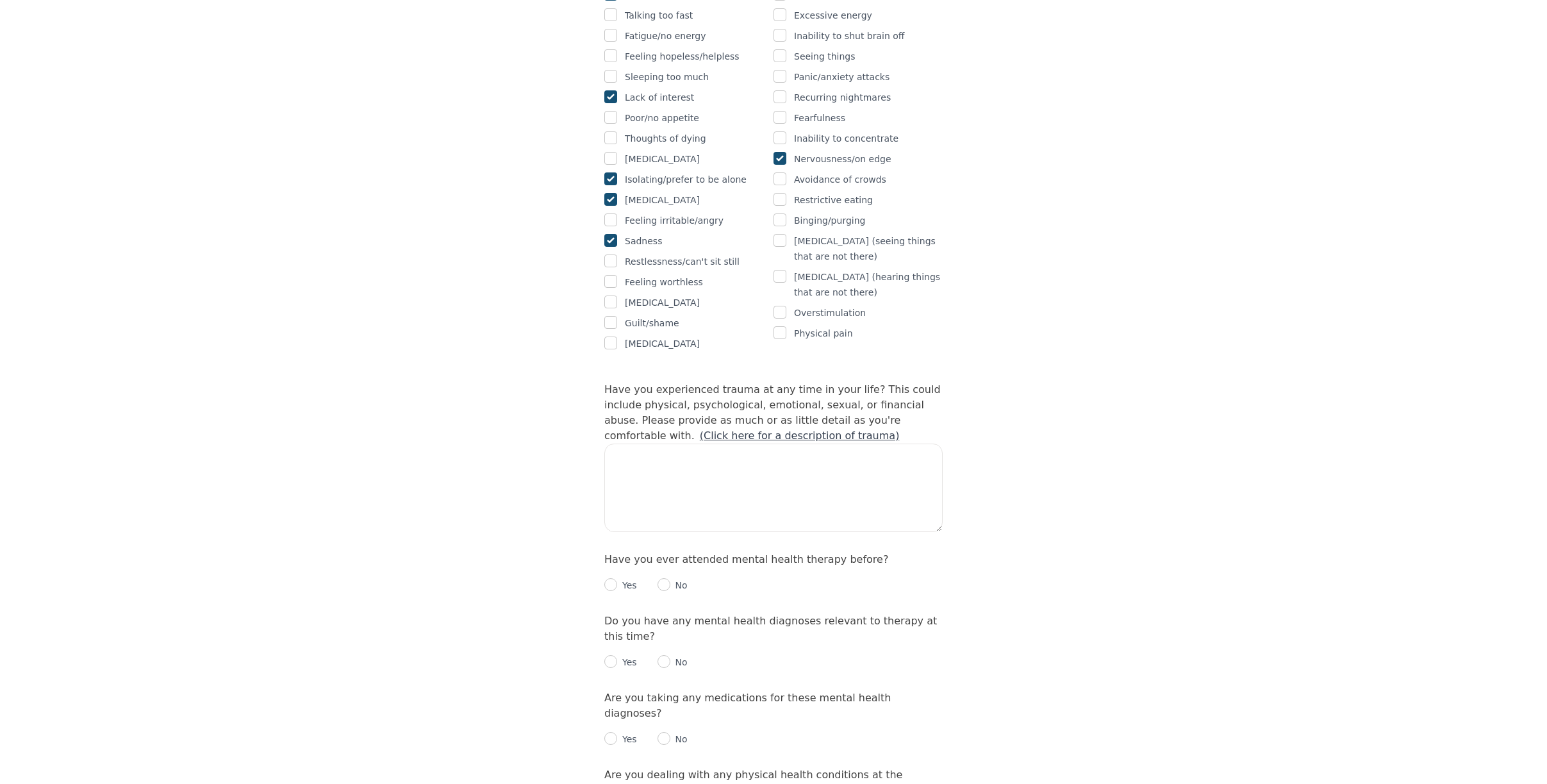
scroll to position [962, 0]
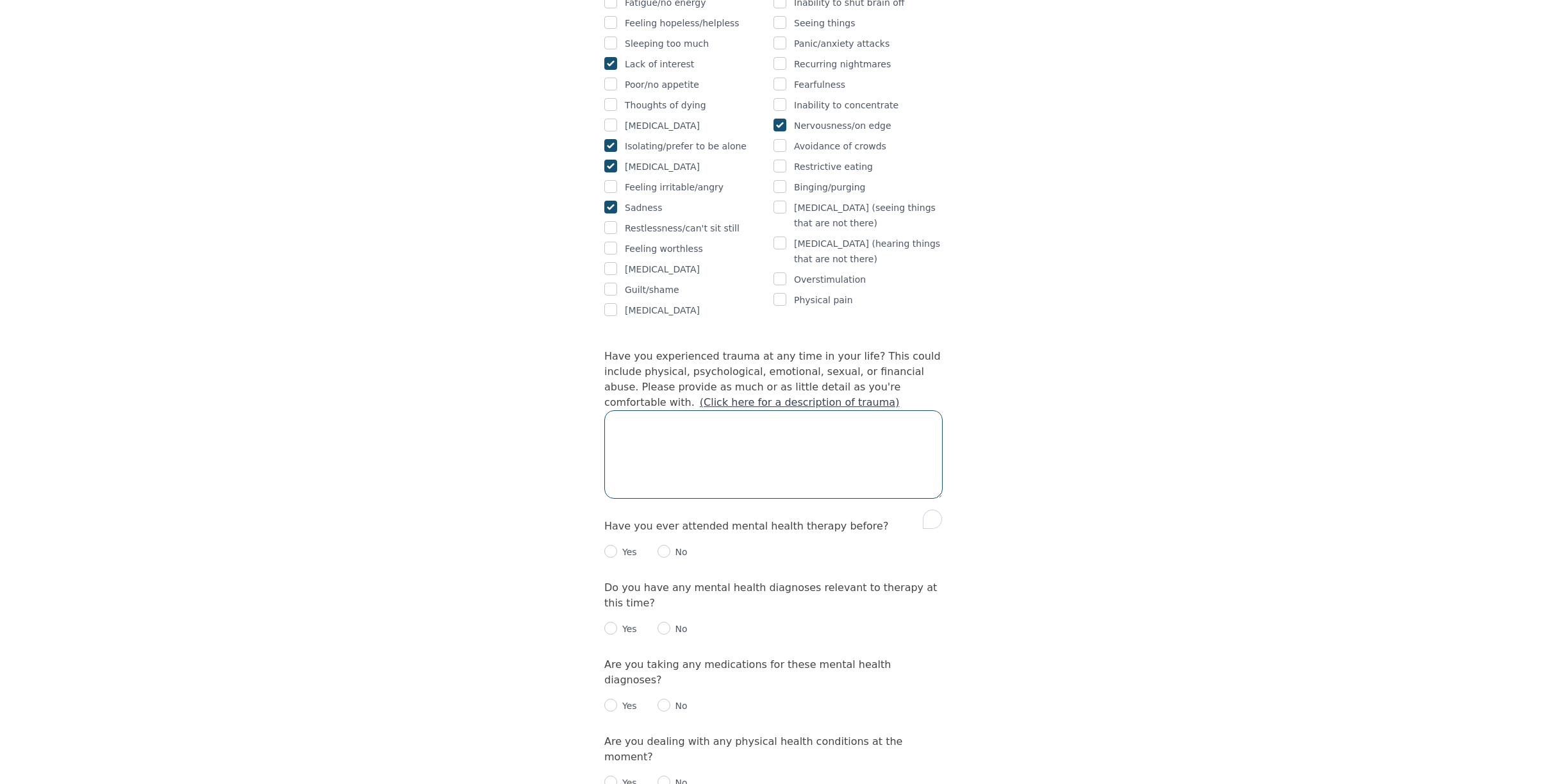
click at [662, 464] on textarea "To enrich screen reader interactions, please activate Accessibility in Grammarl…" at bounding box center [774, 454] width 339 height 89
type textarea "S"
click at [624, 497] on textarea "Childhood trauma related to verbal abuse from father and brother. Loss of Job/C…" at bounding box center [774, 454] width 339 height 89
click at [622, 489] on textarea "Childhood trauma related to verbal abuse from father and brother. Loss of Job/C…" at bounding box center [774, 454] width 339 height 89
click at [641, 493] on textarea "Childhood trauma related to verbal abuse from father and brother. Loss of Job/C…" at bounding box center [774, 454] width 339 height 89
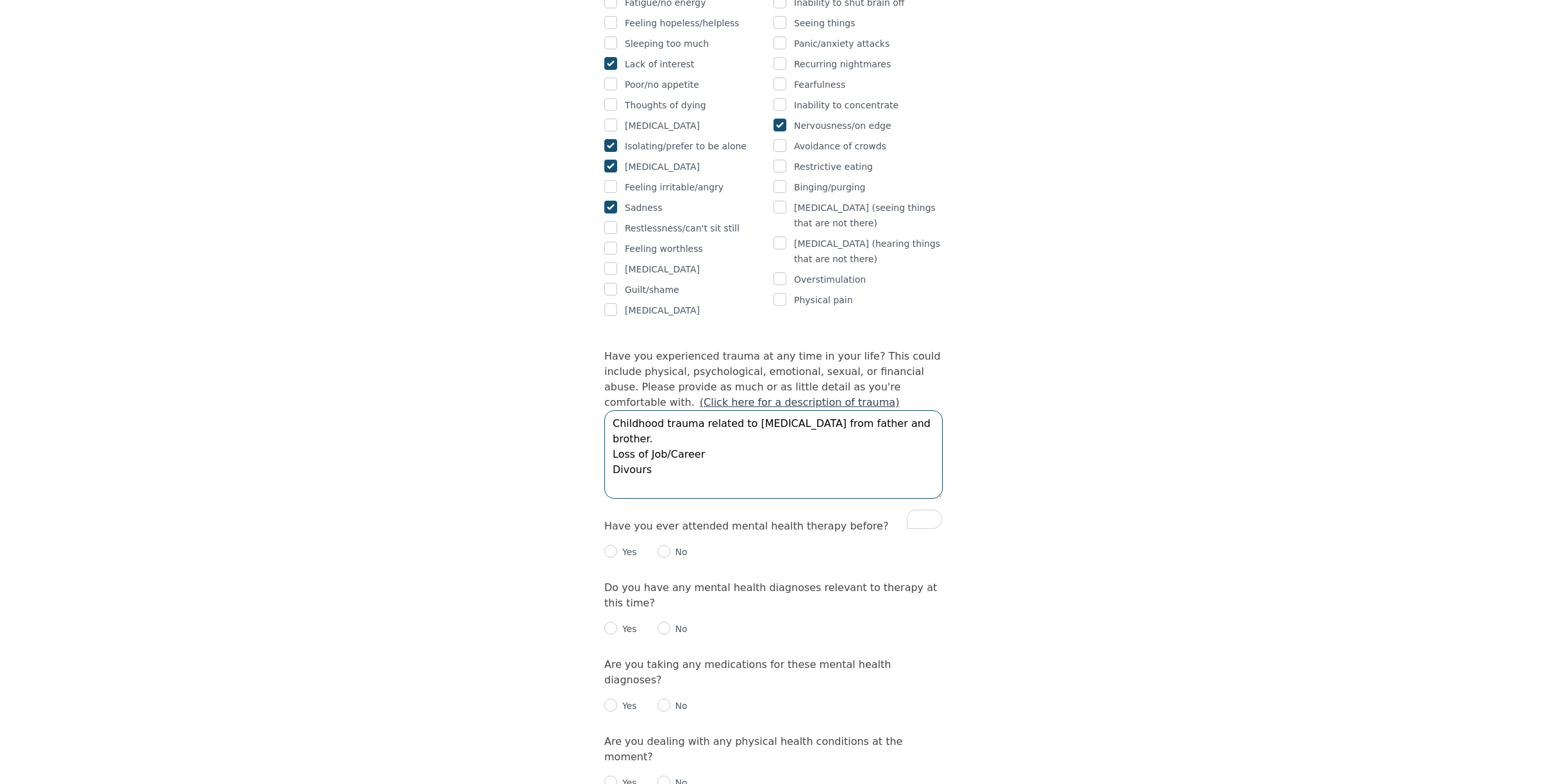
drag, startPoint x: 624, startPoint y: 490, endPoint x: 613, endPoint y: 491, distance: 11.0
click at [613, 491] on textarea "Childhood trauma related to verbal abuse from father and brother. Loss of Job/C…" at bounding box center [774, 454] width 339 height 89
click at [659, 492] on textarea "Childhood trauma related to verbal abuse from father and brother. Loss of Job/C…" at bounding box center [774, 454] width 339 height 89
type textarea "Childhood trauma related to verbal abuse from father and brother. Loss of Job/C…"
click at [681, 489] on textarea "Childhood trauma related to verbal abuse from father and brother. Loss of Job/C…" at bounding box center [774, 454] width 339 height 89
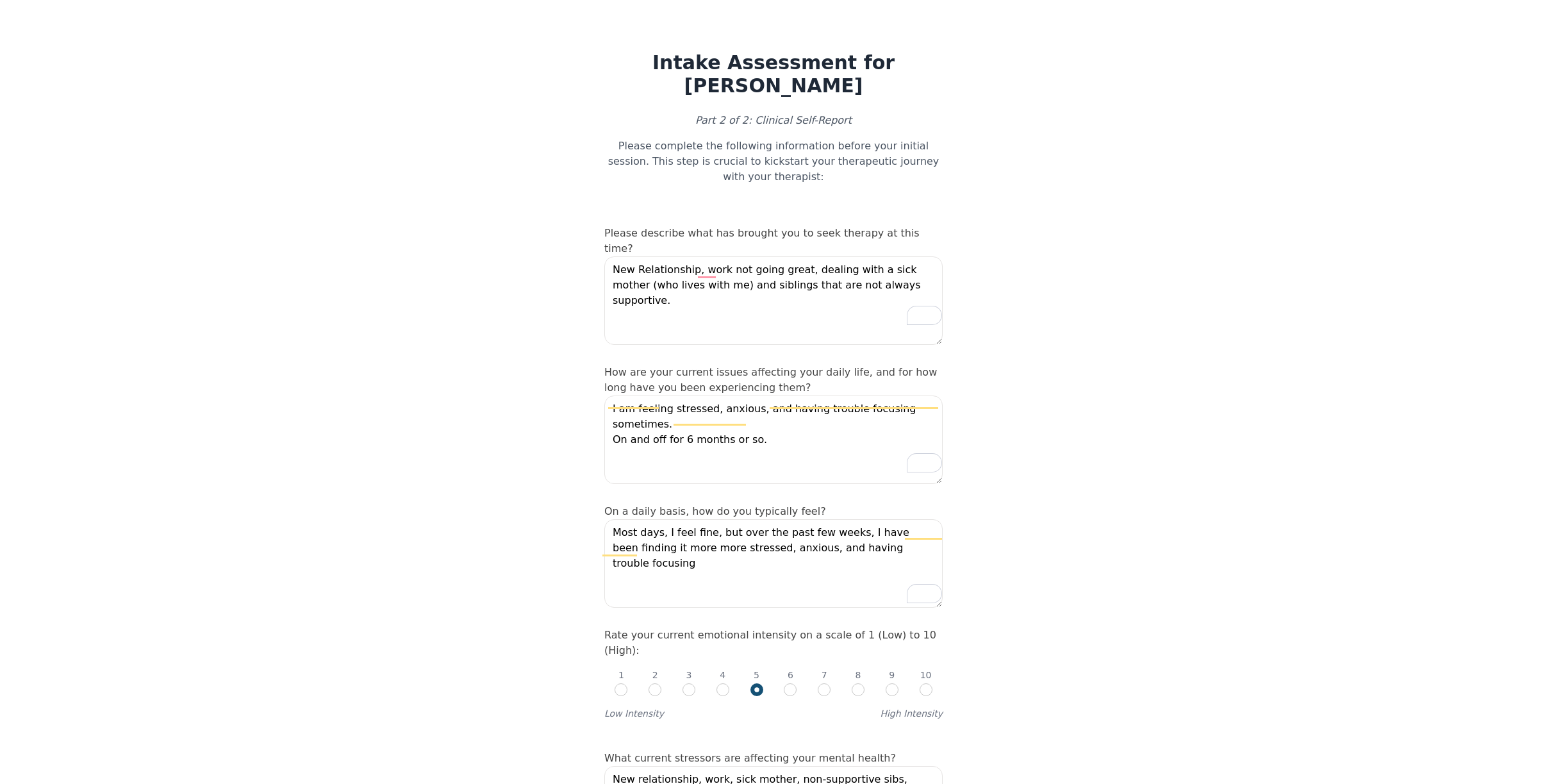
scroll to position [962, 0]
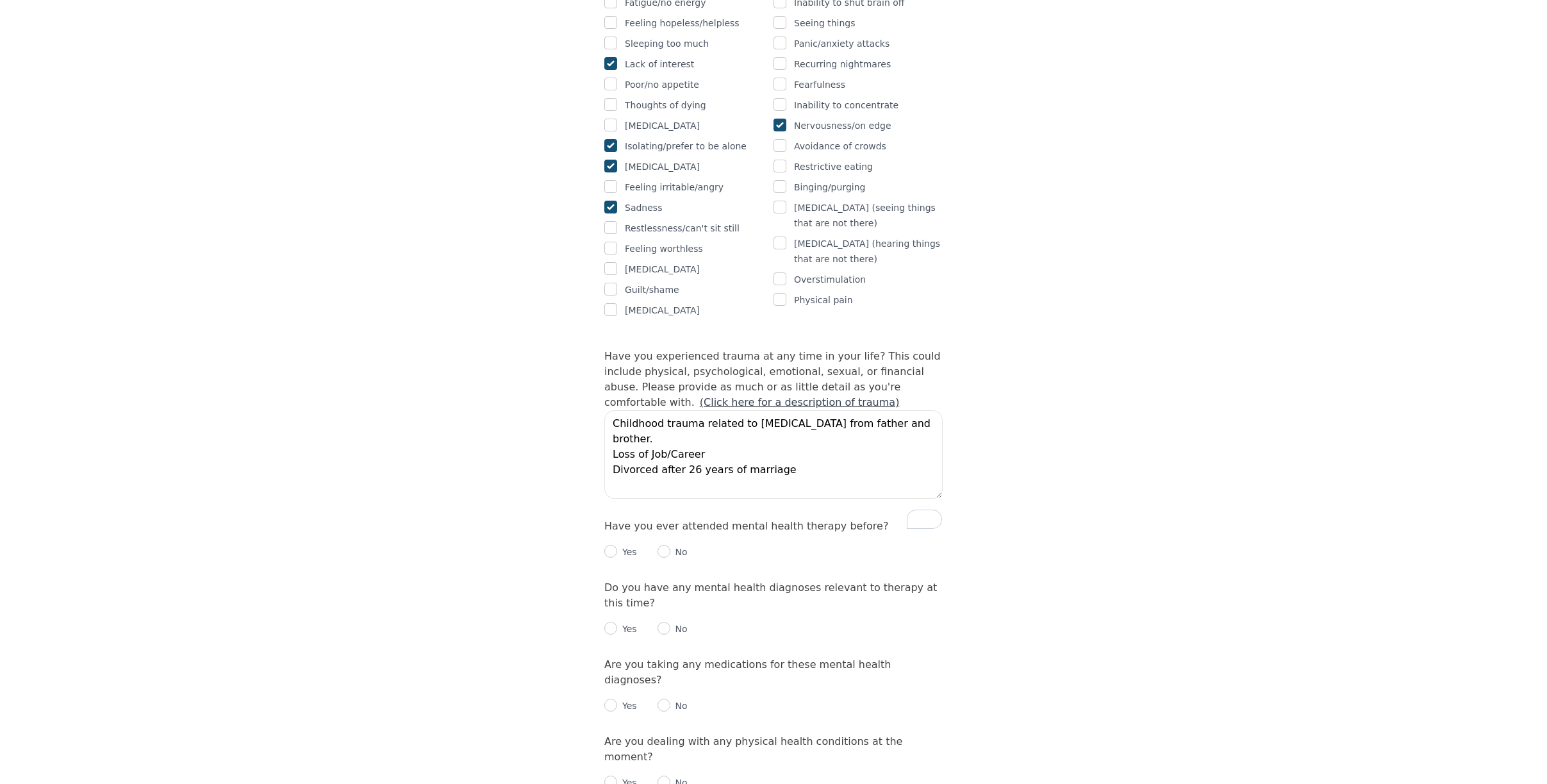
type textarea "Childhood trauma related to [MEDICAL_DATA] from father and brother. Loss of Job…"
click at [605, 558] on input "radio" at bounding box center [611, 551] width 13 height 13
radio input "true"
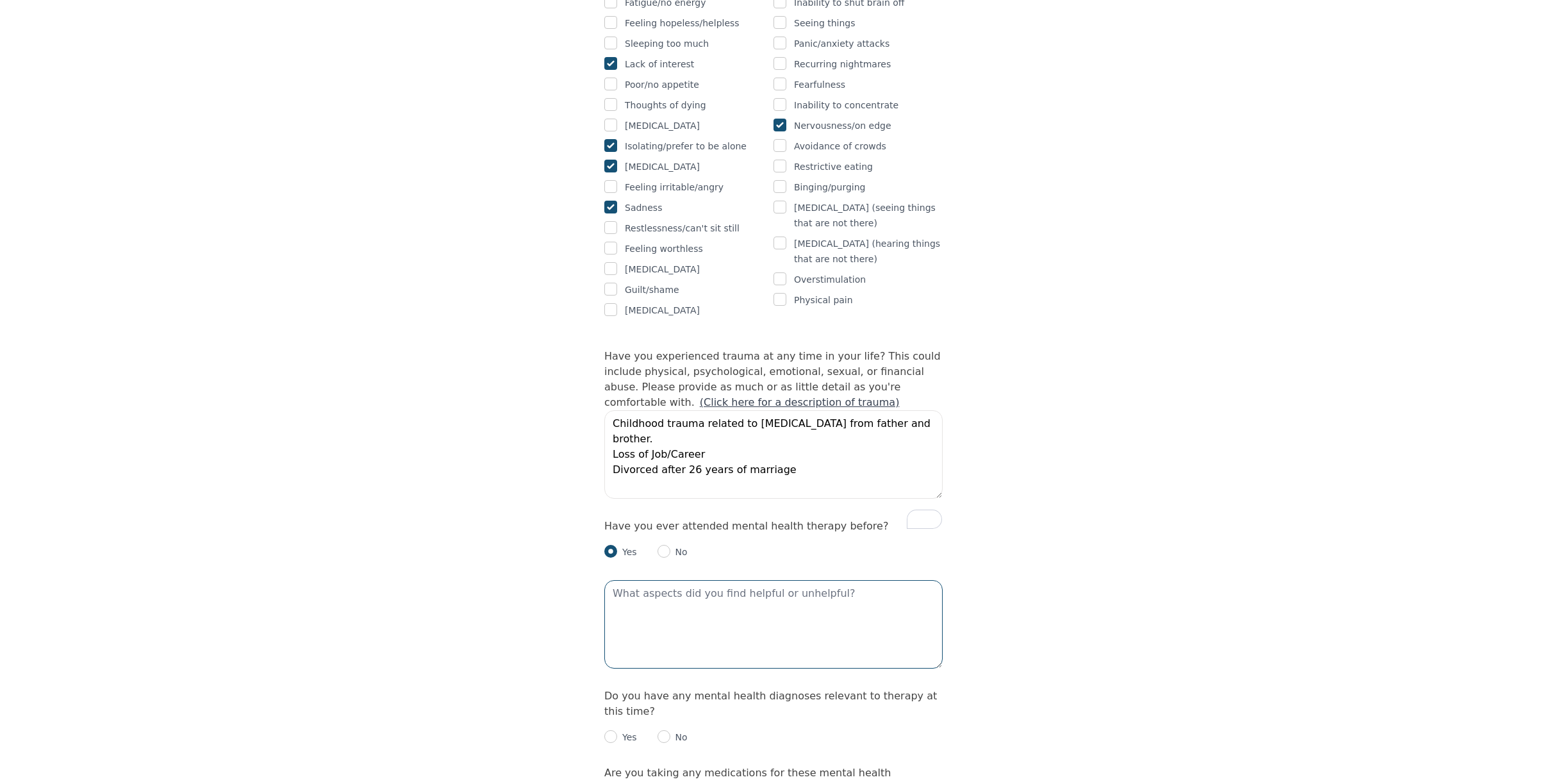
click at [852, 639] on textarea at bounding box center [774, 624] width 339 height 89
type textarea "A"
type textarea "Talking with theripist"
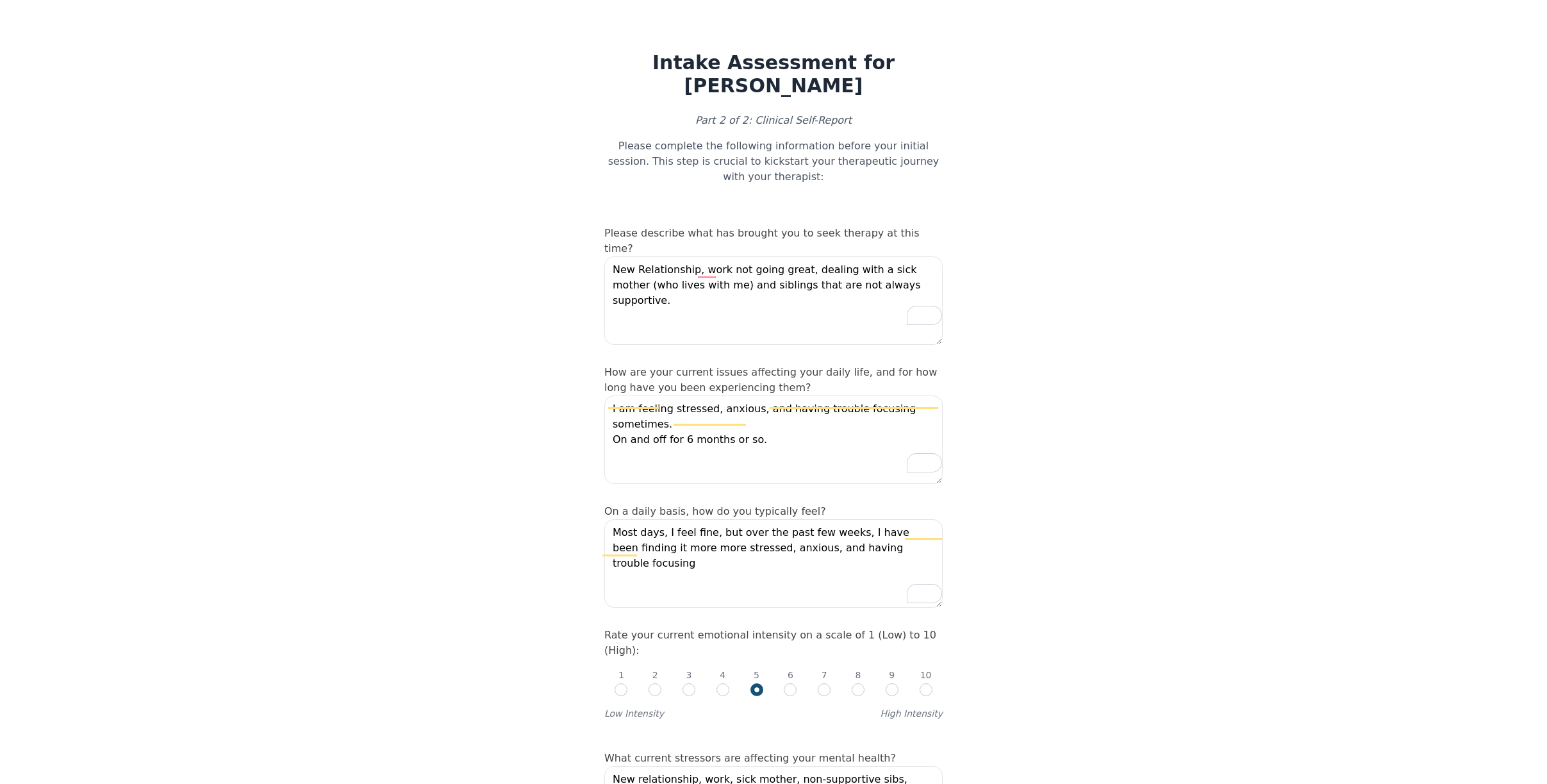
scroll to position [2051, 0]
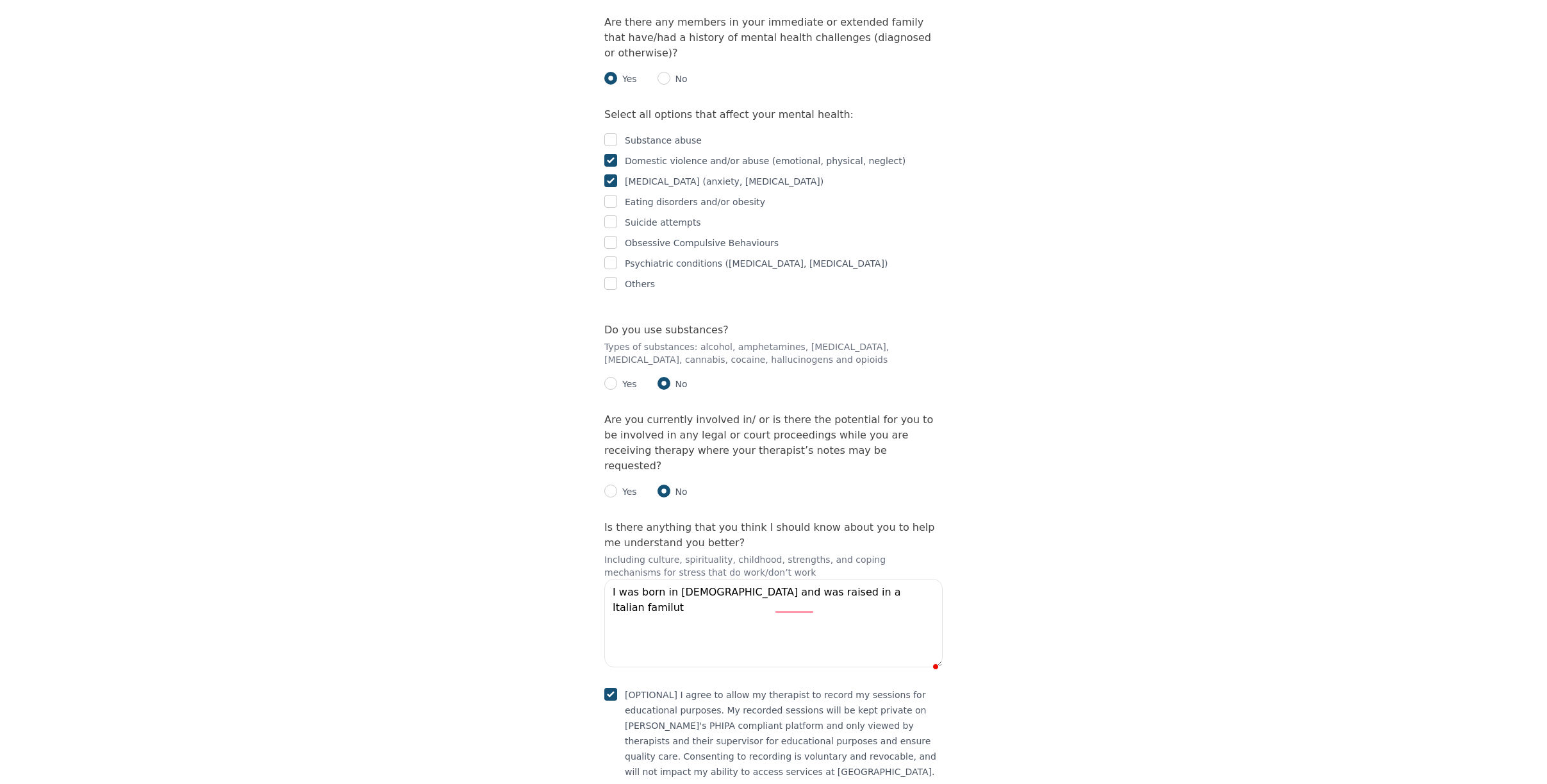
type textarea "I was born in [DEMOGRAPHIC_DATA] and was raised in a Italian familut"
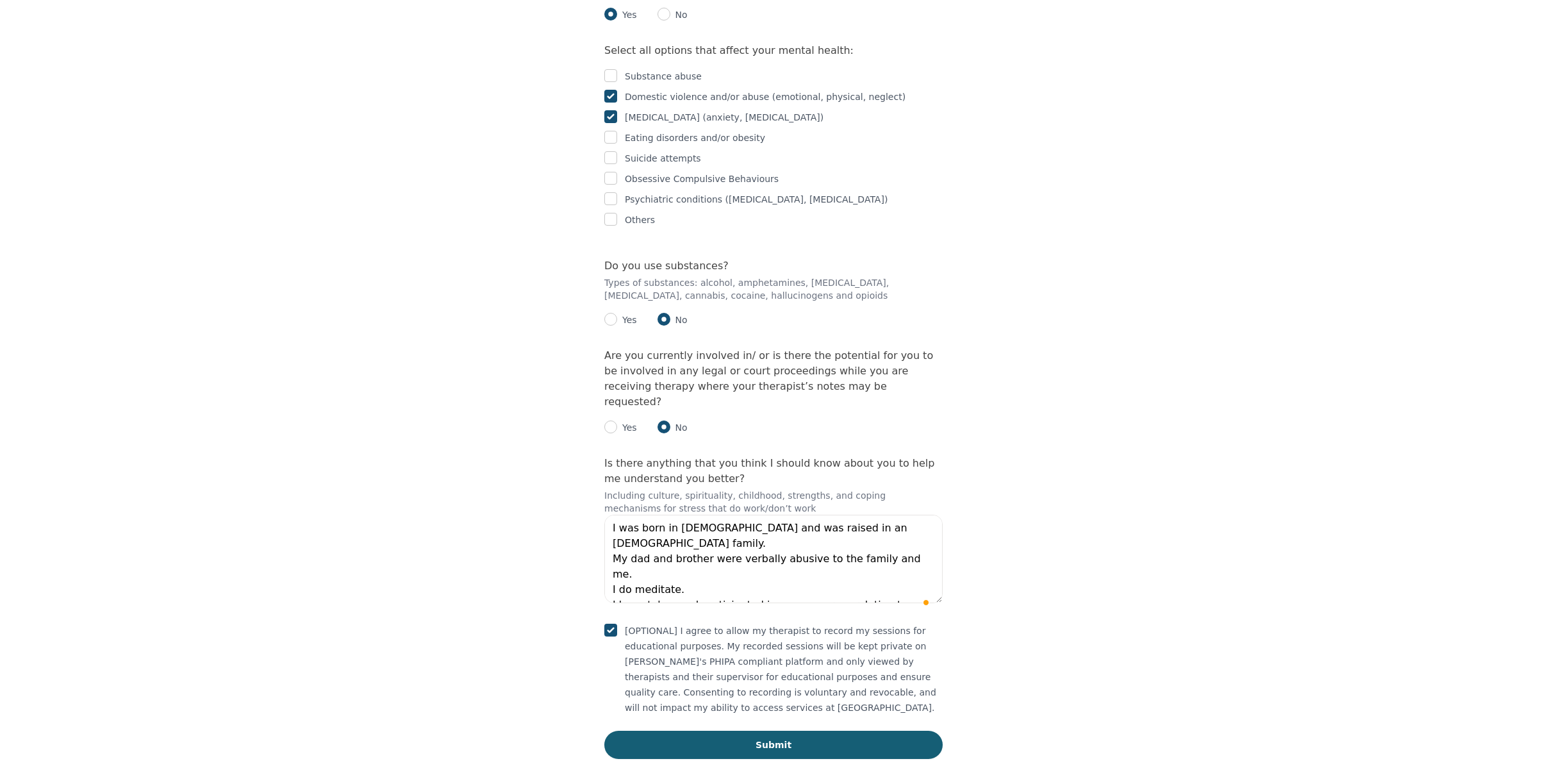
scroll to position [10, 0]
click at [671, 603] on textarea "I was born in [DEMOGRAPHIC_DATA] and was raised in an [DEMOGRAPHIC_DATA] family…" at bounding box center [774, 559] width 339 height 89
click at [701, 603] on textarea "I was born in Italy and was raised in an Italian family. My dad and brother wer…" at bounding box center [774, 559] width 339 height 89
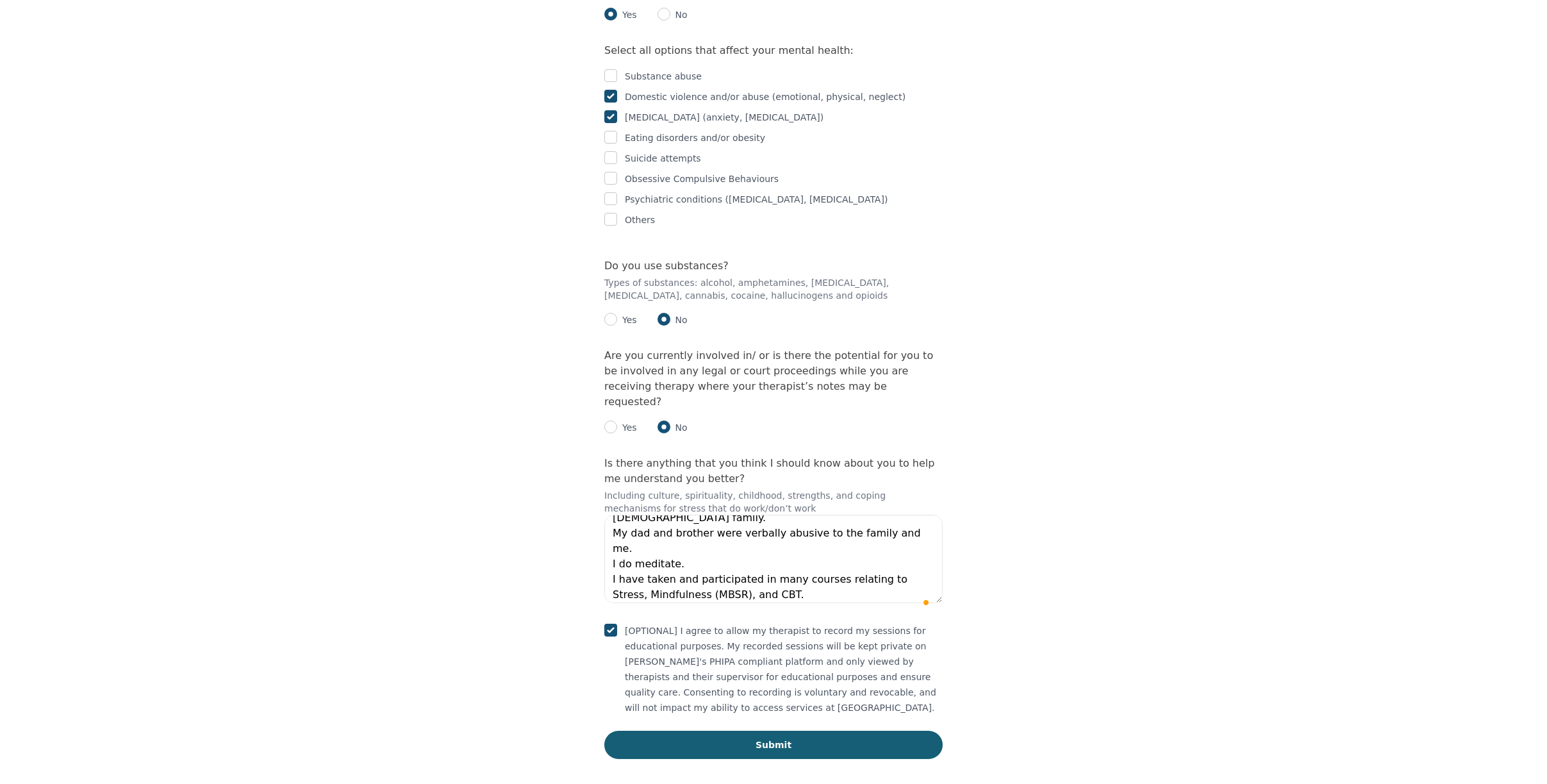
type textarea "I was born in Italy and was raised in an Italian family. My dad and brother wer…"
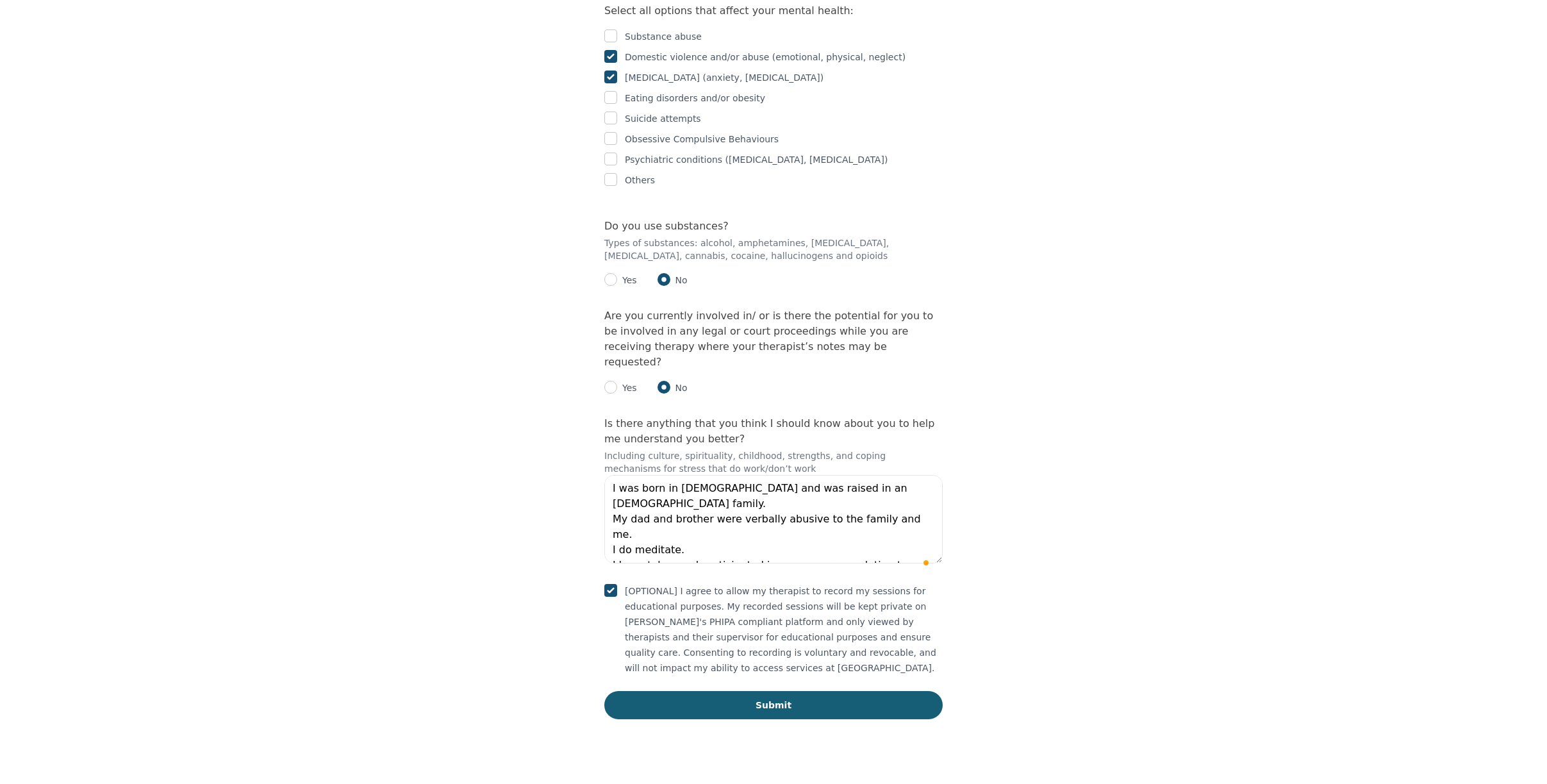
scroll to position [91, 0]
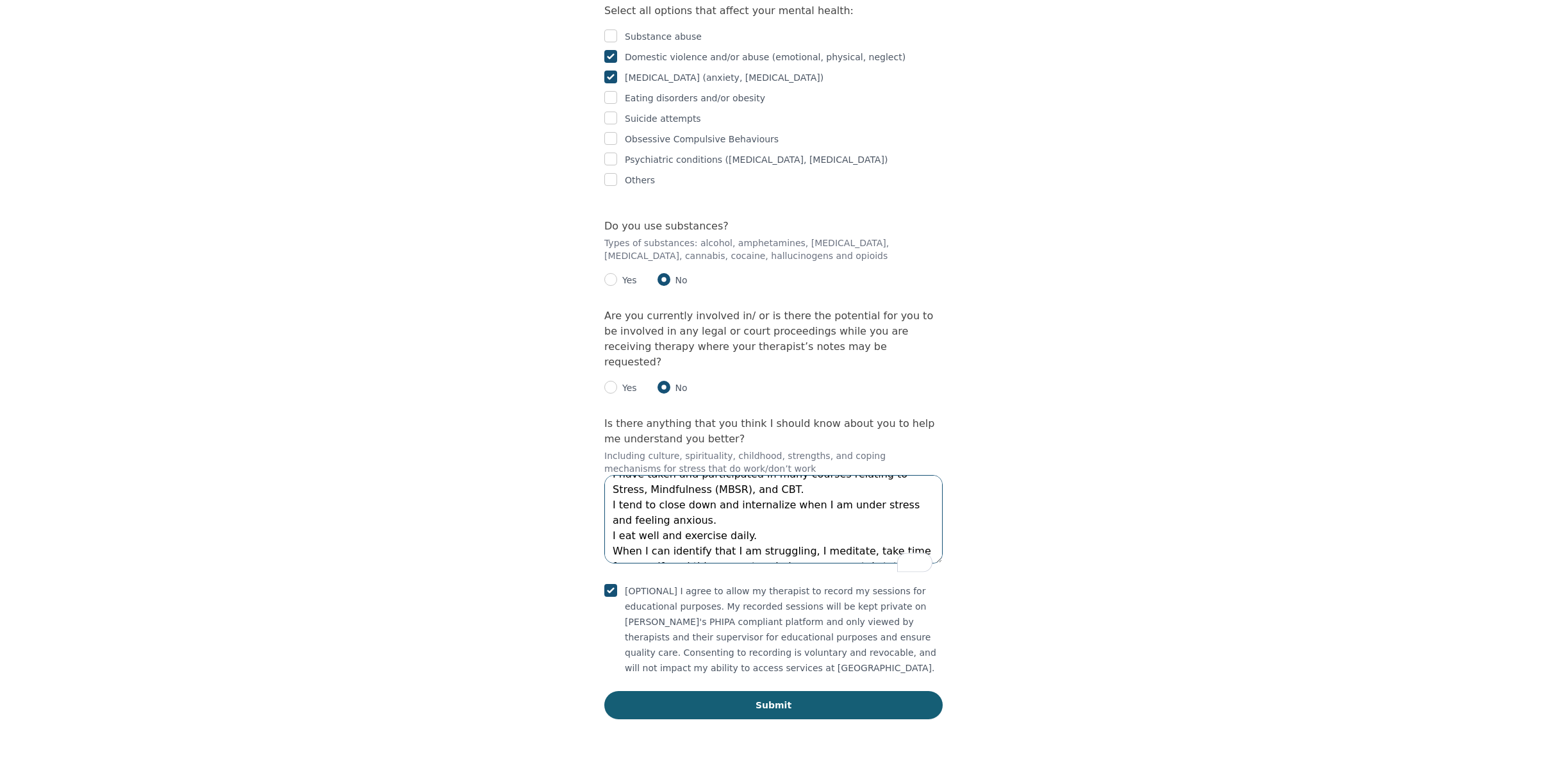
click at [855, 563] on textarea "I was born in Italy and was raised in an Italian family. My dad and brother wer…" at bounding box center [774, 519] width 339 height 89
drag, startPoint x: 804, startPoint y: 575, endPoint x: 857, endPoint y: 577, distance: 53.0
click at [858, 563] on textarea "I was born in Italy and was raised in an Italian family. My dad and brother wer…" at bounding box center [774, 519] width 339 height 89
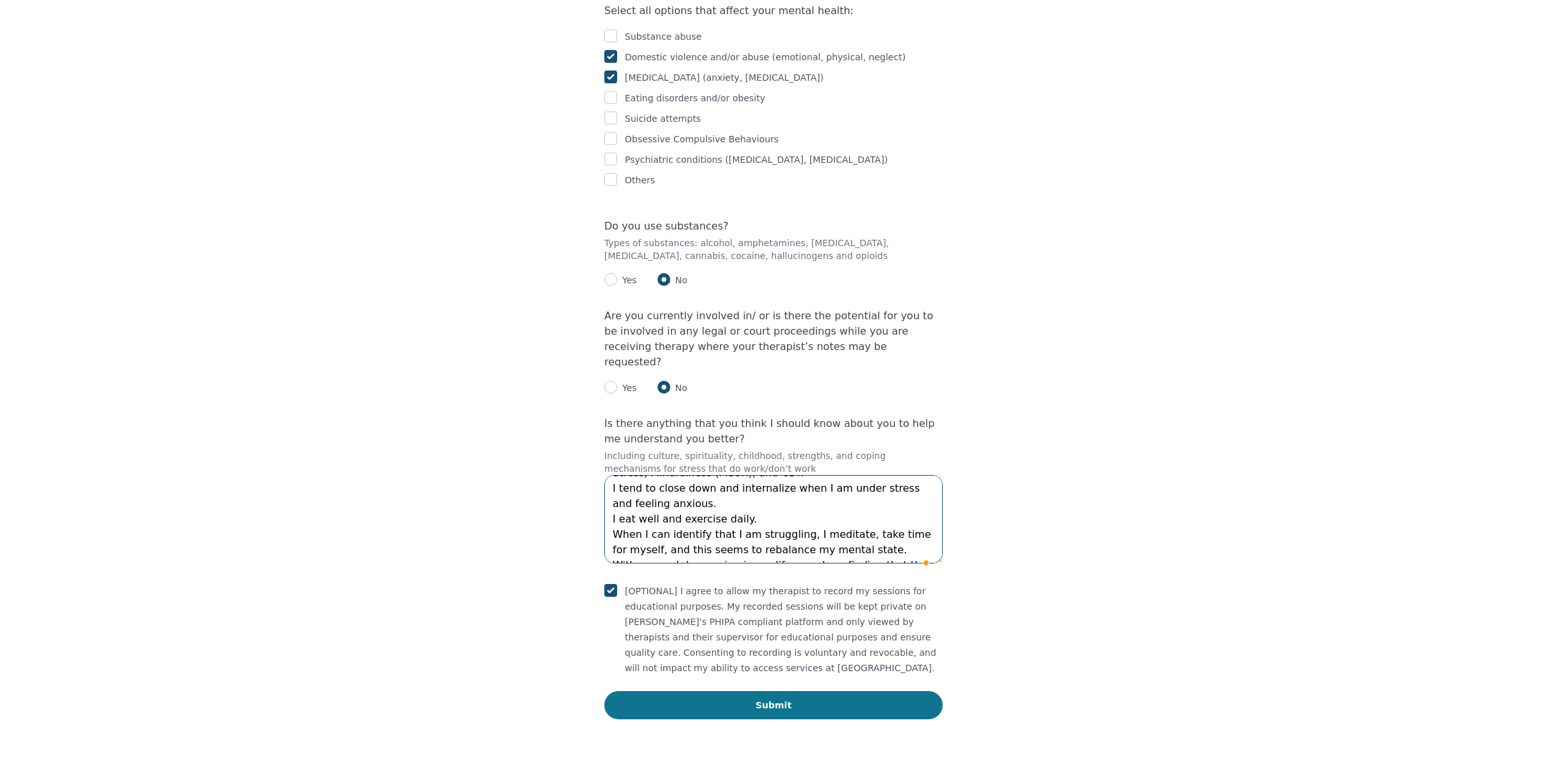
type textarea "I was born in Italy and was raised in an Italian family. My dad and brother wer…"
click at [786, 716] on button "Submit" at bounding box center [774, 705] width 339 height 28
